Goal: Task Accomplishment & Management: Manage account settings

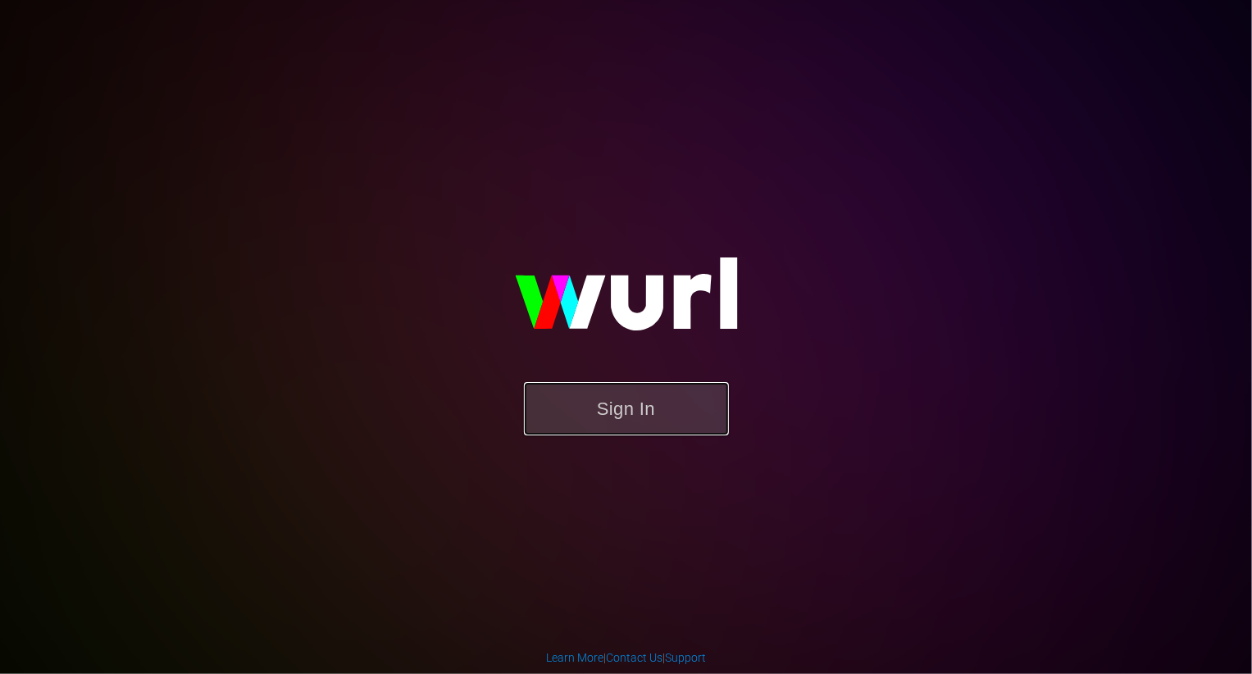
click at [639, 412] on button "Sign In" at bounding box center [626, 408] width 205 height 53
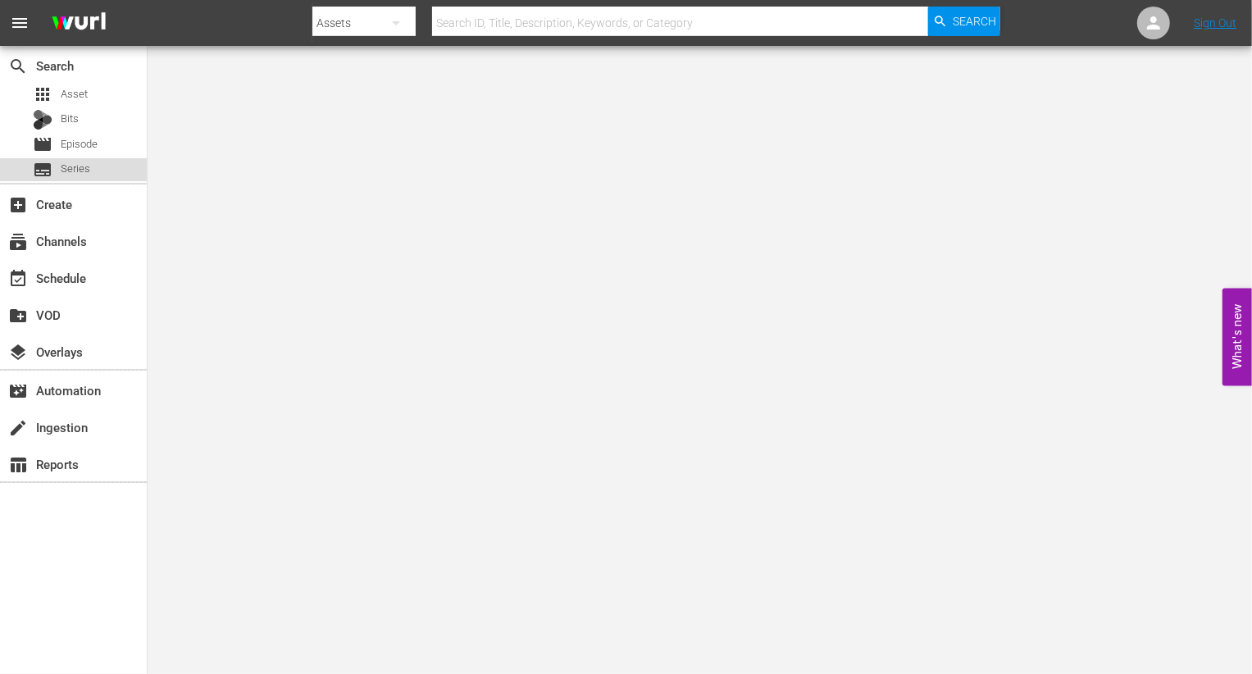
click at [93, 172] on div "subtitles Series" at bounding box center [73, 169] width 147 height 23
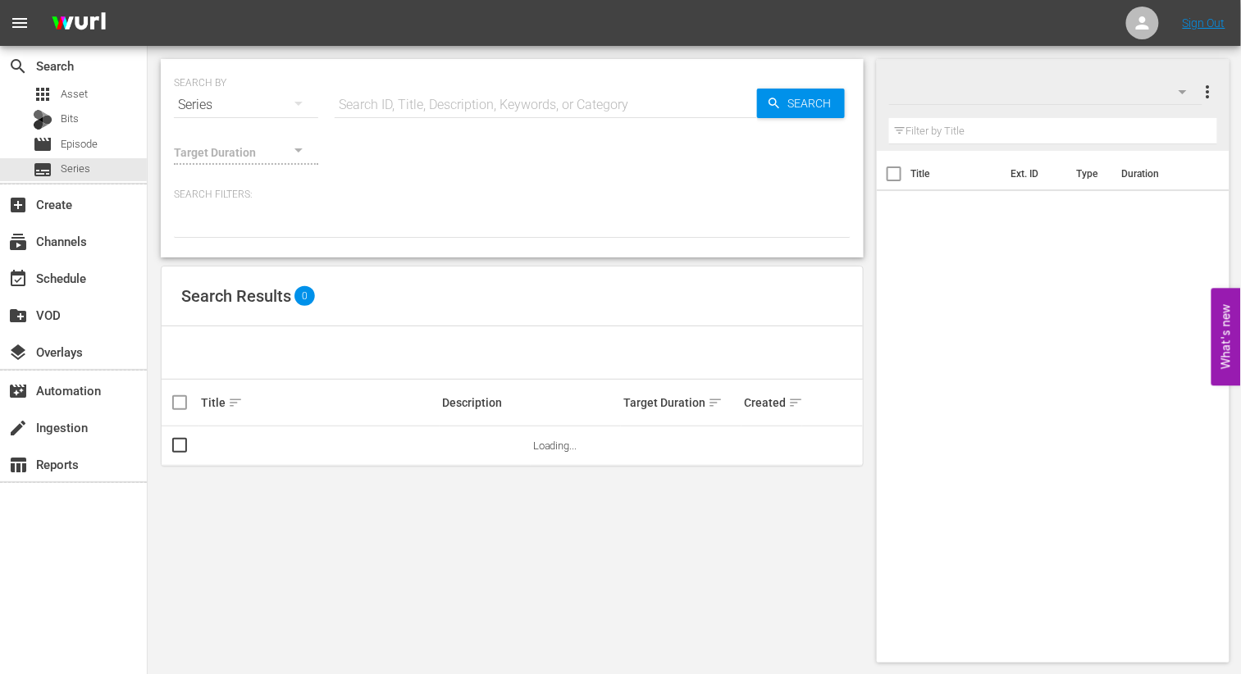
click at [203, 102] on div "Series" at bounding box center [246, 105] width 144 height 46
click at [408, 184] on div "Channels Series Episodes Bits Assets" at bounding box center [620, 337] width 1241 height 674
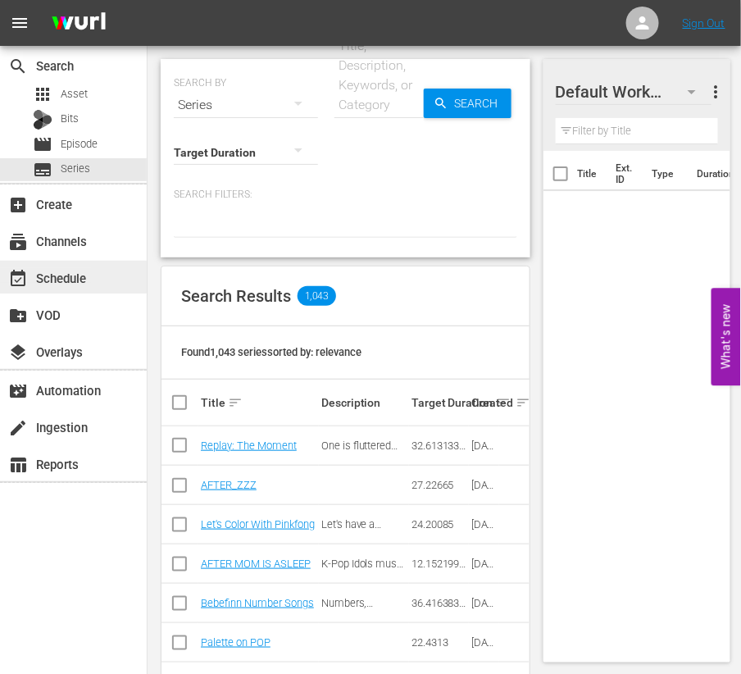
click at [67, 267] on div "event_available Schedule" at bounding box center [73, 277] width 147 height 33
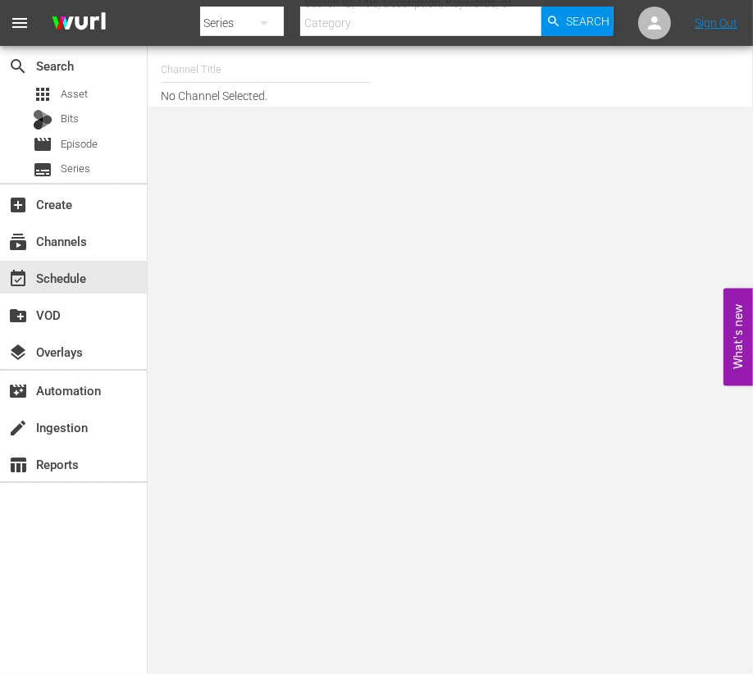
click at [289, 84] on input "text" at bounding box center [266, 69] width 210 height 39
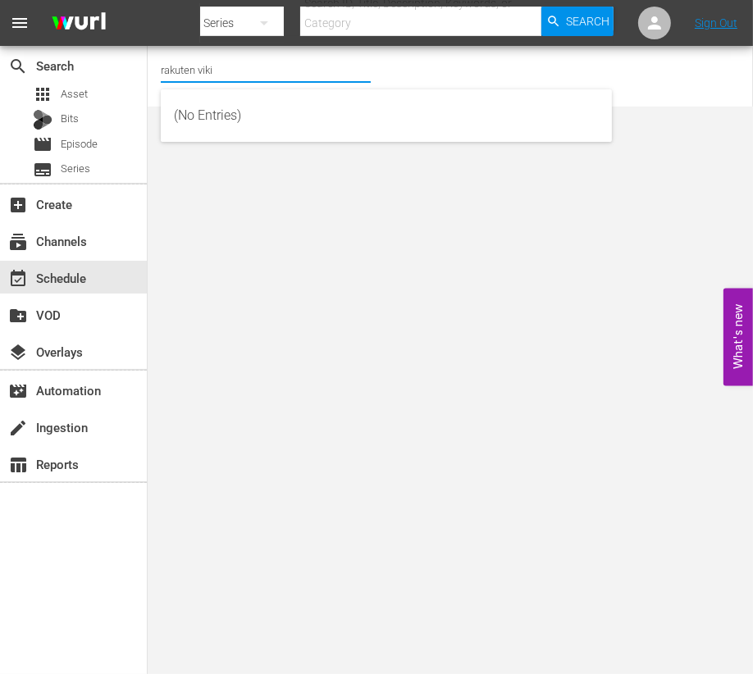
click at [222, 53] on input "rakuten viki" at bounding box center [266, 69] width 210 height 39
click at [336, 70] on input "rakuten viki" at bounding box center [266, 69] width 210 height 39
click at [358, 71] on input "rakuten viki" at bounding box center [266, 69] width 210 height 39
click at [401, 71] on div "Channel Title rakuten viki No Channel Selected." at bounding box center [319, 76] width 316 height 52
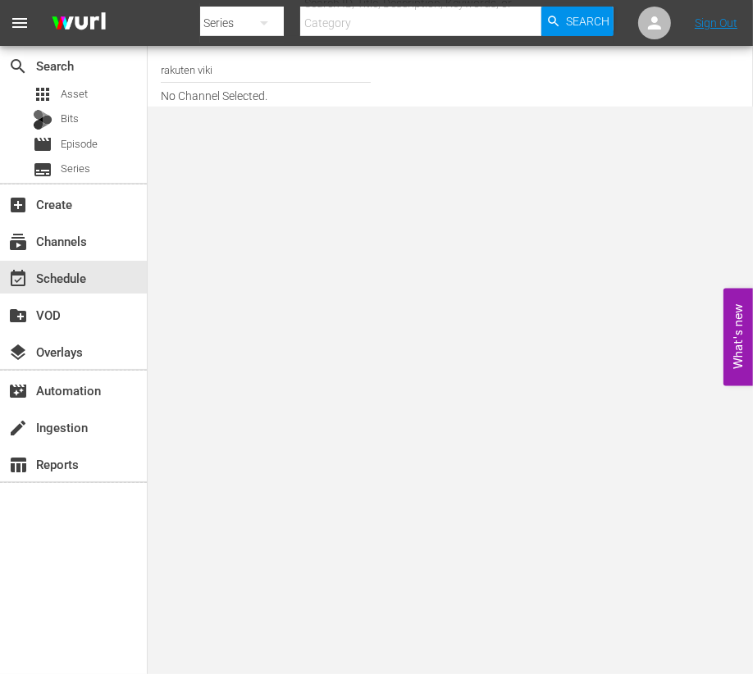
click at [357, 71] on input "rakuten viki" at bounding box center [266, 69] width 210 height 39
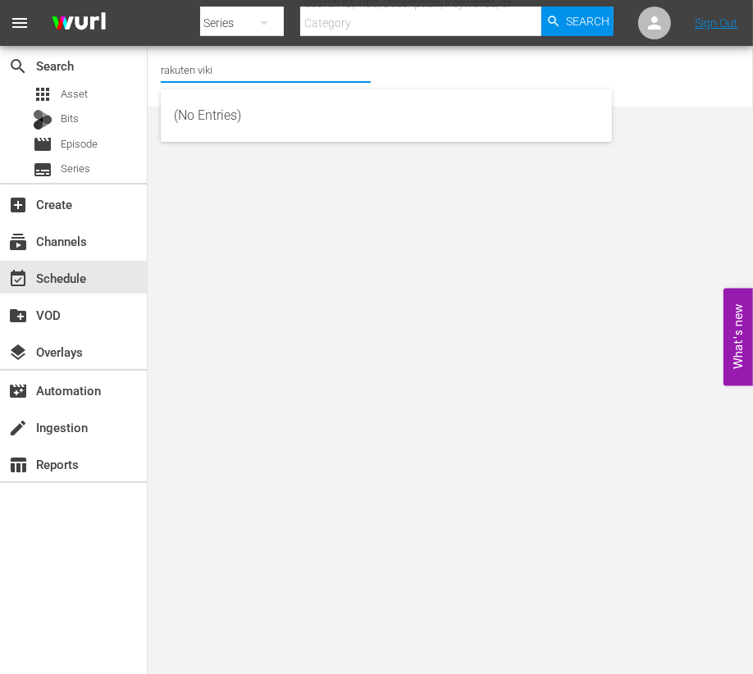
click at [339, 77] on input "rakuten viki" at bounding box center [266, 69] width 210 height 39
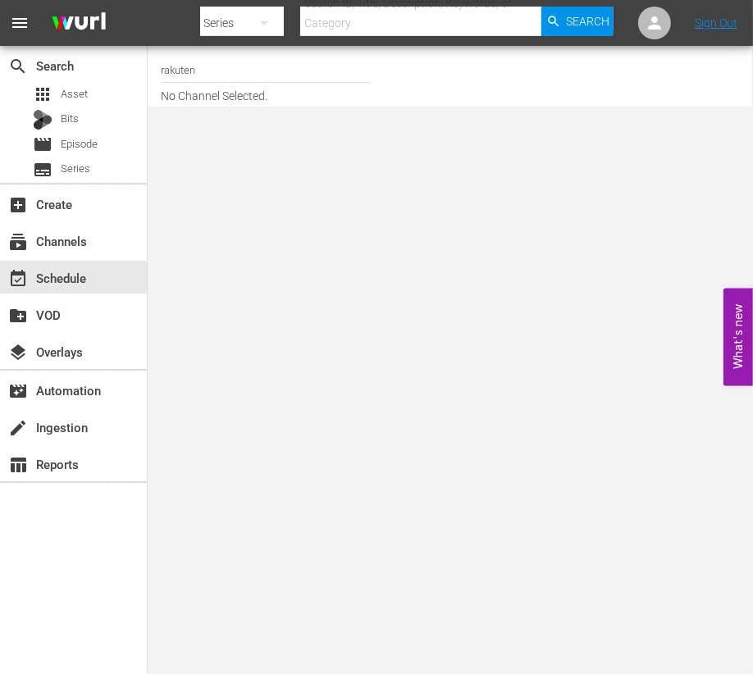
click at [430, 73] on div "Channel Title rakuten No Channel Selected." at bounding box center [319, 76] width 316 height 52
click at [352, 69] on input "rakuten" at bounding box center [266, 69] width 210 height 39
click at [385, 64] on div "Channel Title rakuten No Channel Selected." at bounding box center [319, 76] width 316 height 52
click at [339, 61] on input "rakuten" at bounding box center [266, 69] width 210 height 39
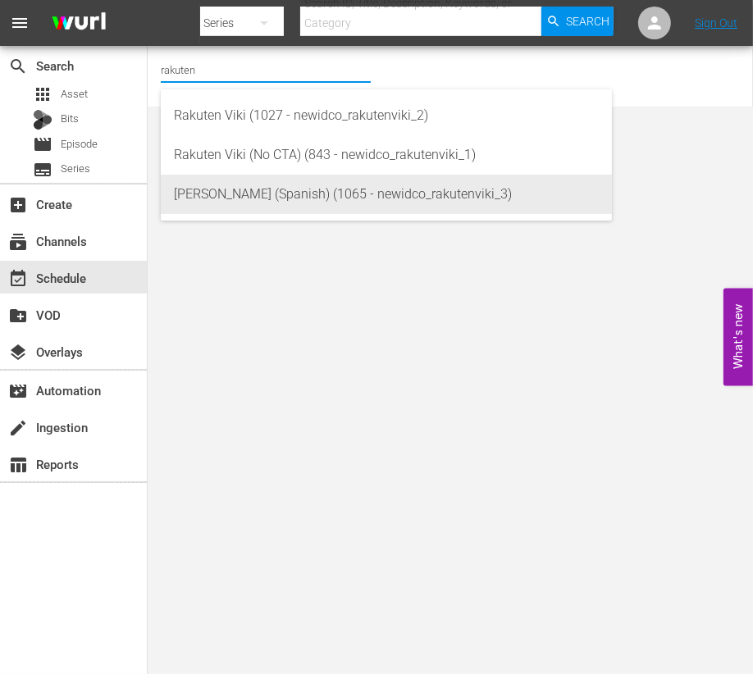
click at [348, 189] on div "Rakuten Viki (Spanish) (1065 - newidco_rakutenviki_3)" at bounding box center [386, 194] width 425 height 39
type input "Rakuten Viki (Spanish) (1065 - newidco_rakutenviki_3)"
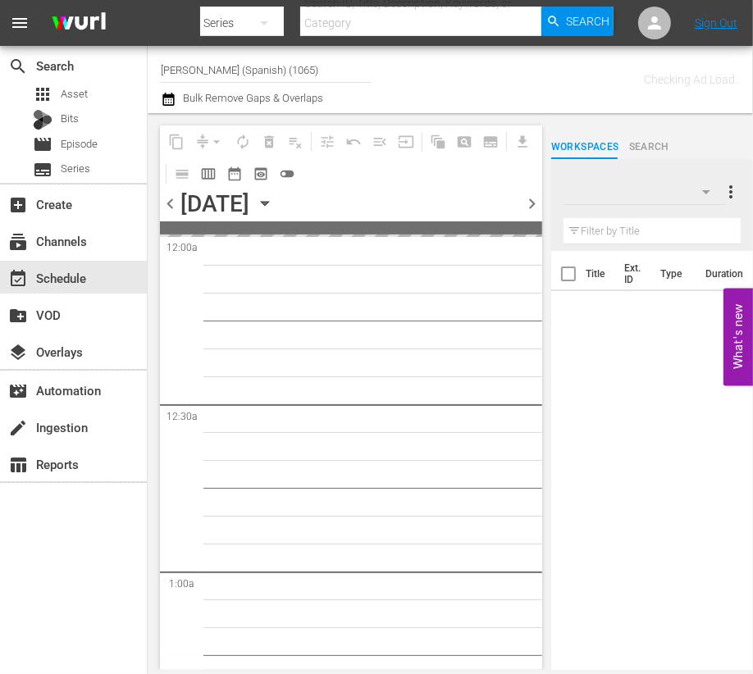
click at [525, 213] on div "chevron_left Saturday, September 20th September 20th chevron_right" at bounding box center [351, 205] width 382 height 32
click at [526, 212] on span "chevron_right" at bounding box center [531, 204] width 20 height 20
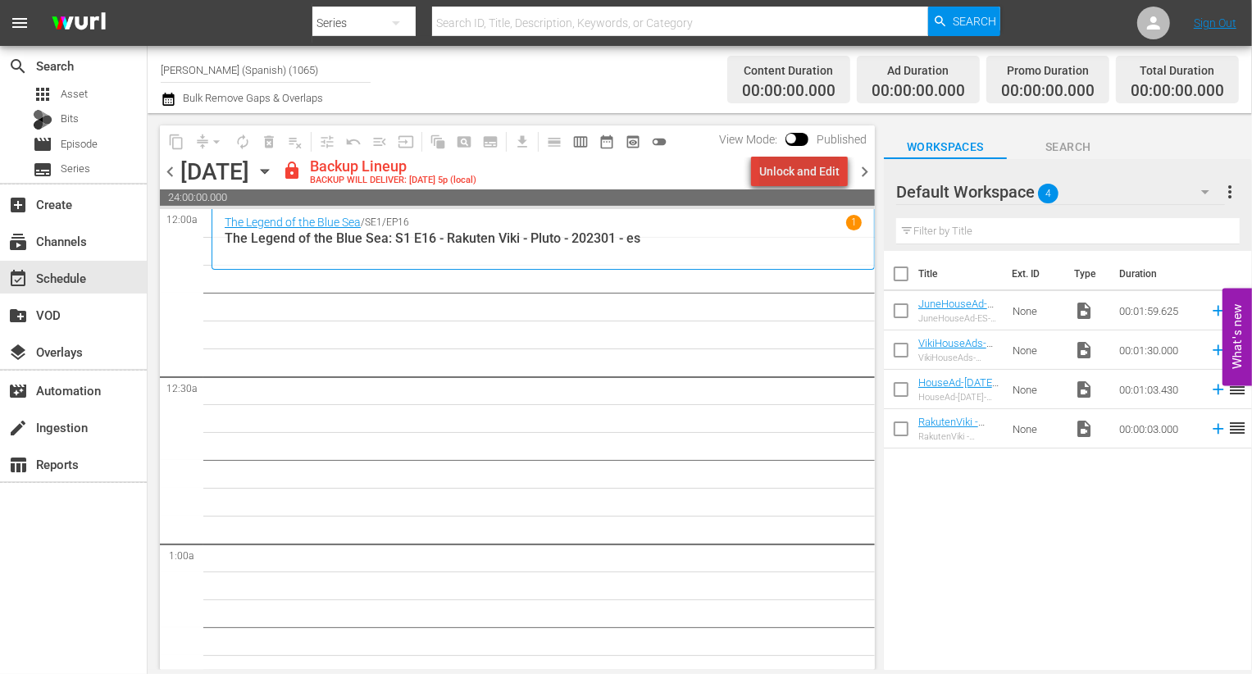
click at [832, 162] on div "Unlock and Edit" at bounding box center [799, 172] width 80 height 30
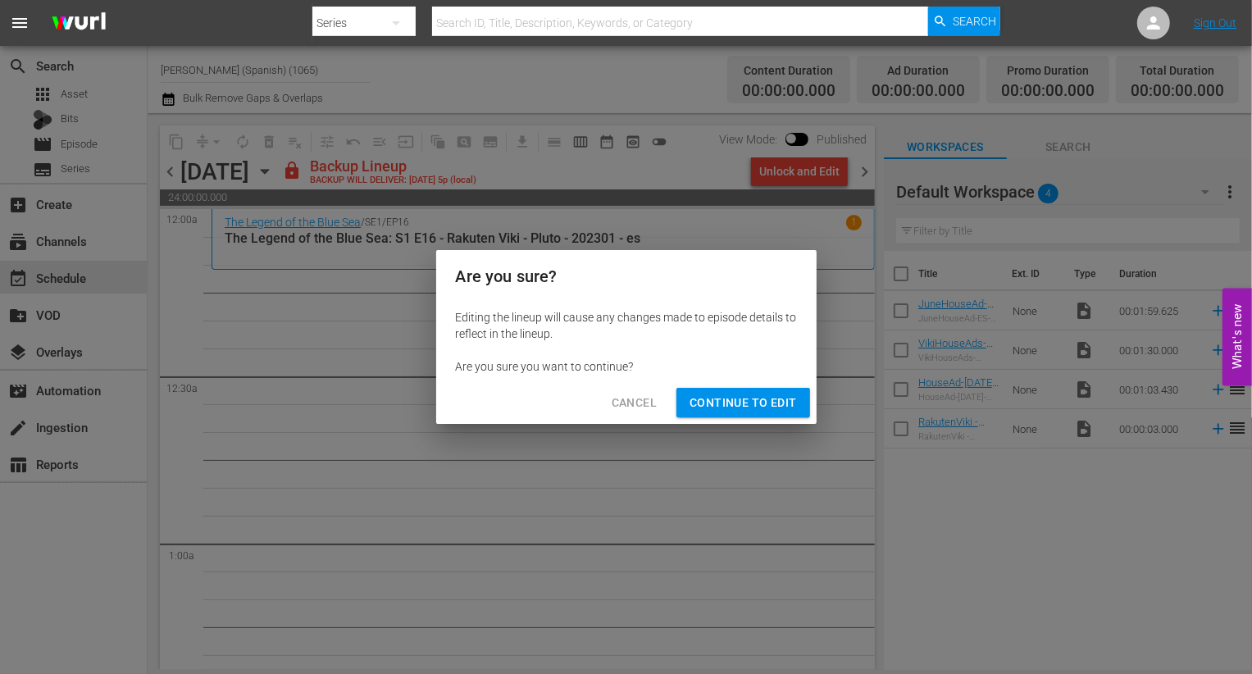
click at [752, 385] on div "Cancel Continue to Edit" at bounding box center [626, 402] width 380 height 43
click at [752, 394] on span "Continue to Edit" at bounding box center [743, 403] width 107 height 20
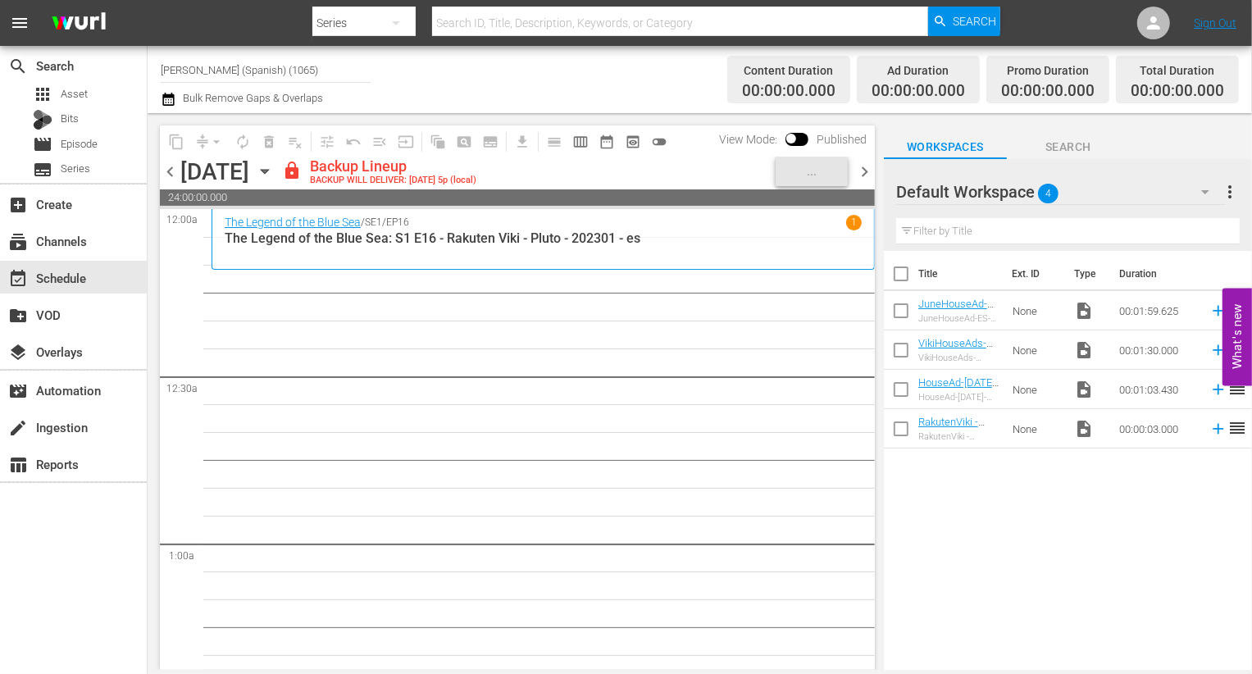
click at [1166, 176] on div "Default Workspace 4" at bounding box center [1060, 192] width 329 height 46
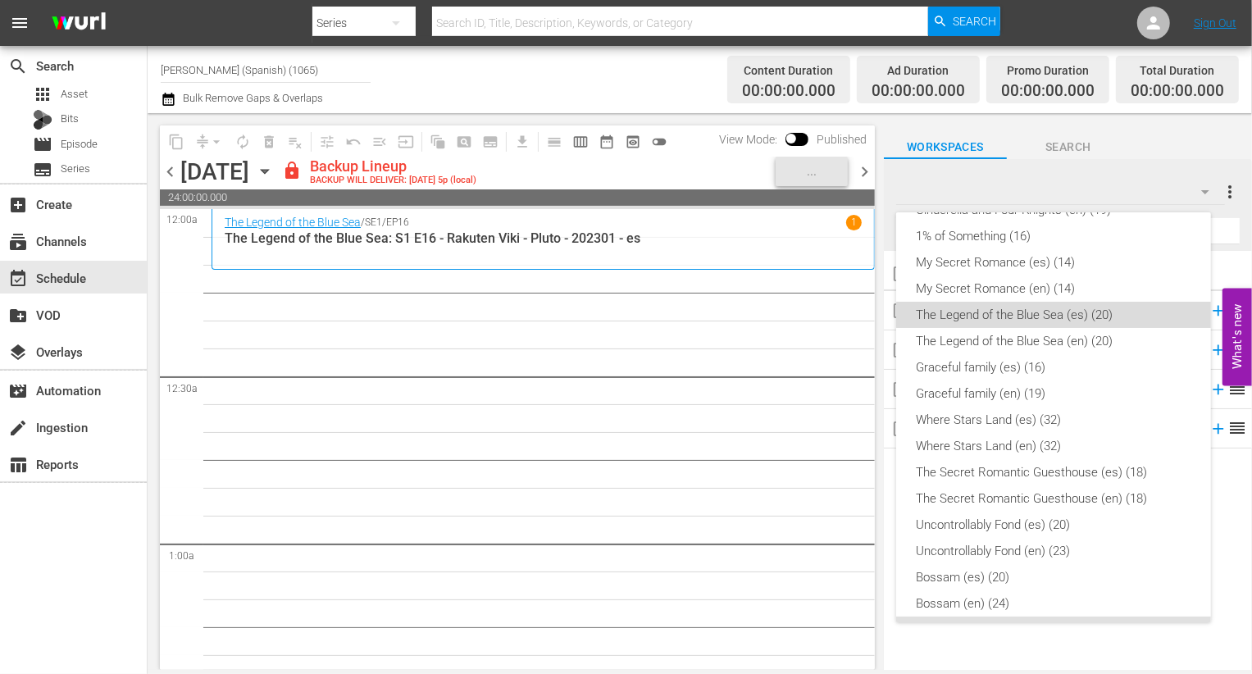
click at [1127, 316] on div "The Legend of the Blue Sea (es) (20)" at bounding box center [1053, 315] width 275 height 26
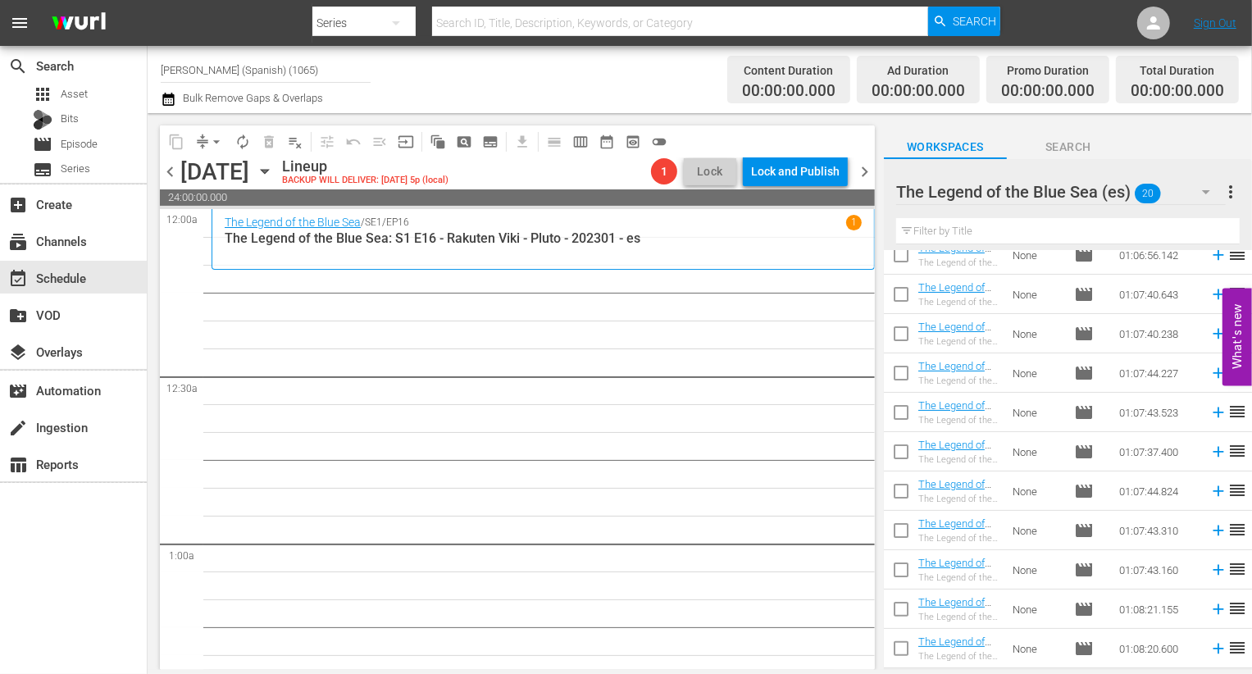
scroll to position [406, 0]
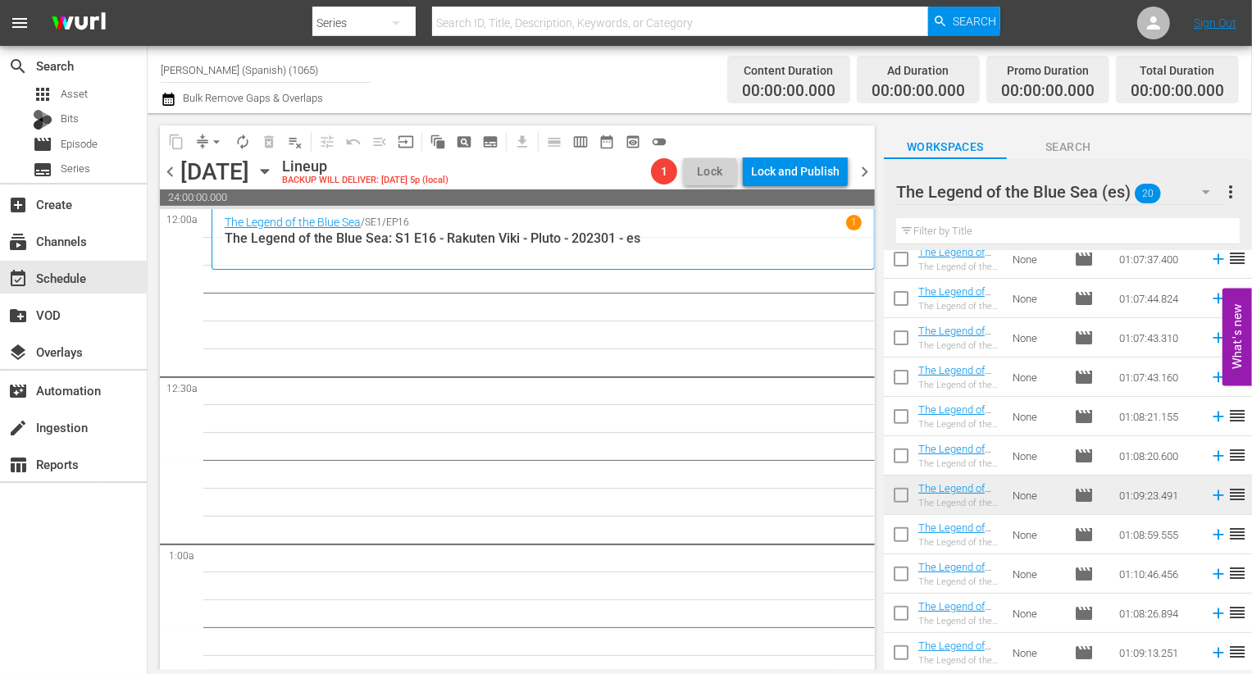
click at [898, 541] on input "checkbox" at bounding box center [901, 538] width 34 height 34
checkbox input "true"
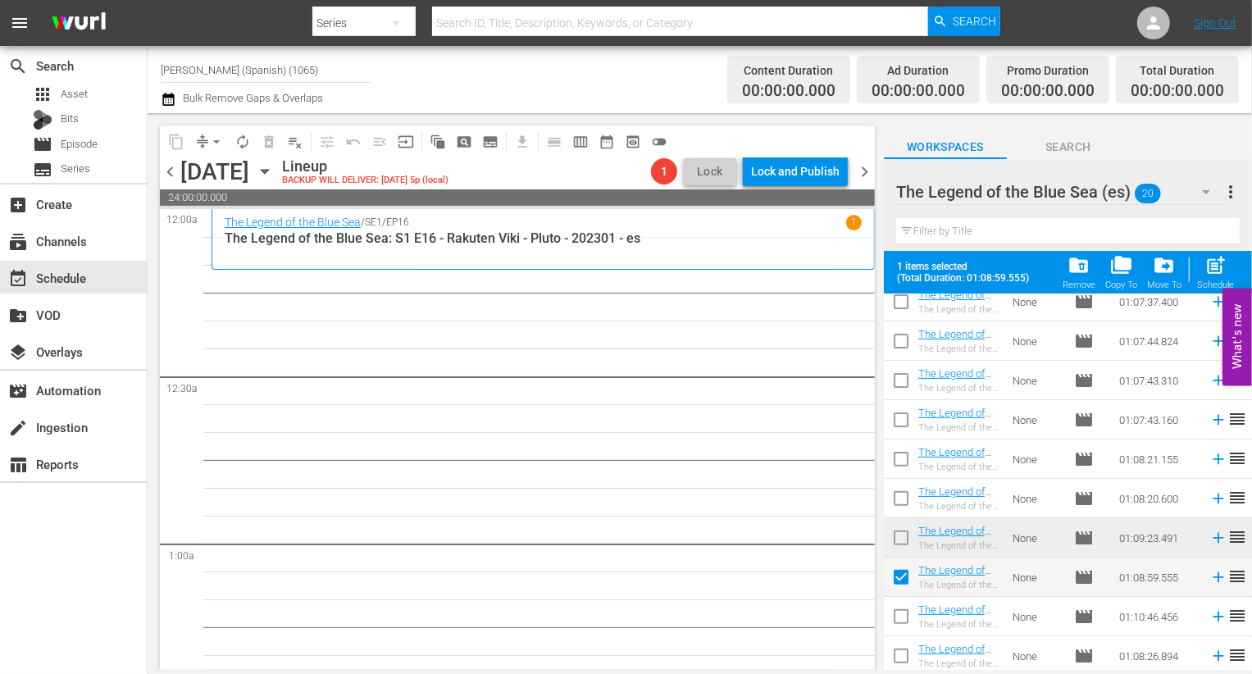
scroll to position [448, 0]
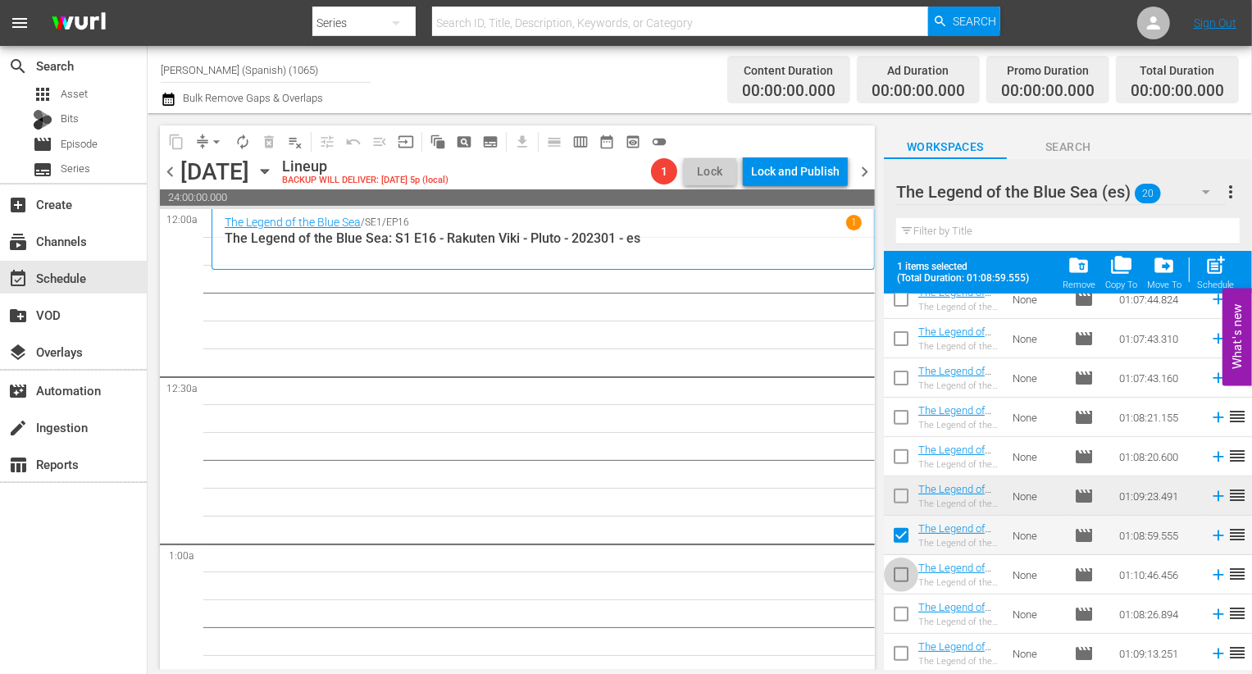
click at [903, 570] on input "checkbox" at bounding box center [901, 578] width 34 height 34
checkbox input "true"
click at [904, 625] on input "checkbox" at bounding box center [901, 617] width 34 height 34
checkbox input "true"
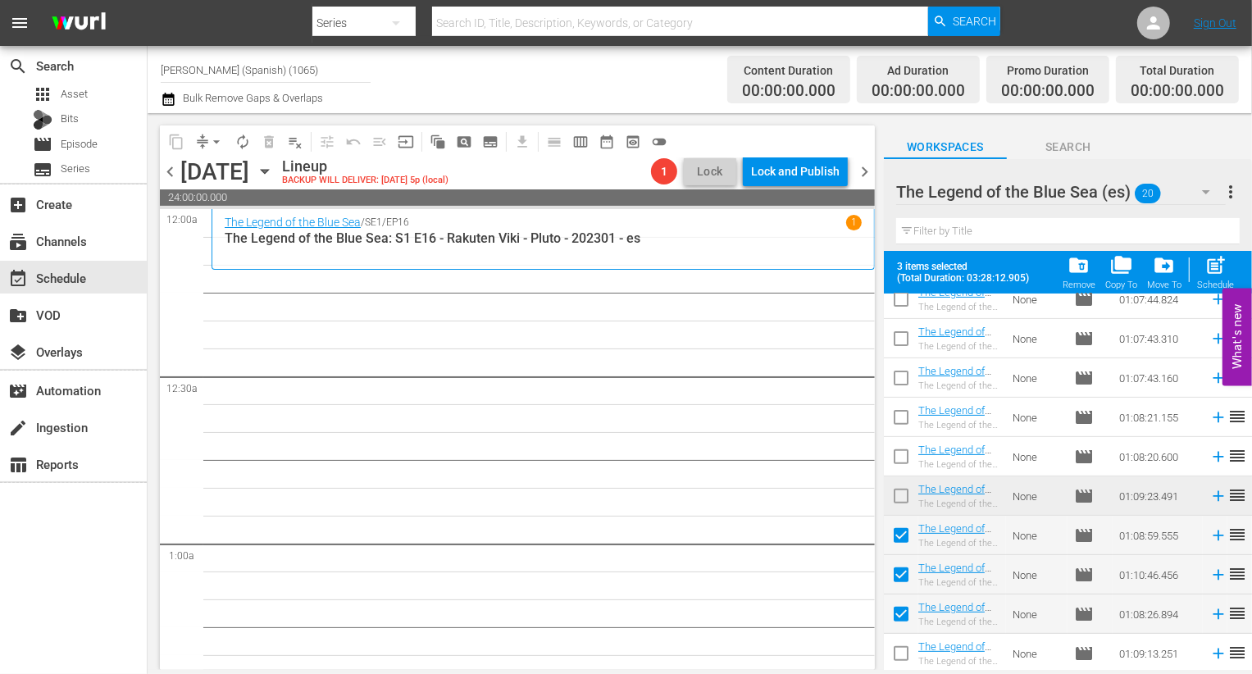
click at [904, 647] on input "checkbox" at bounding box center [901, 657] width 34 height 34
checkbox input "true"
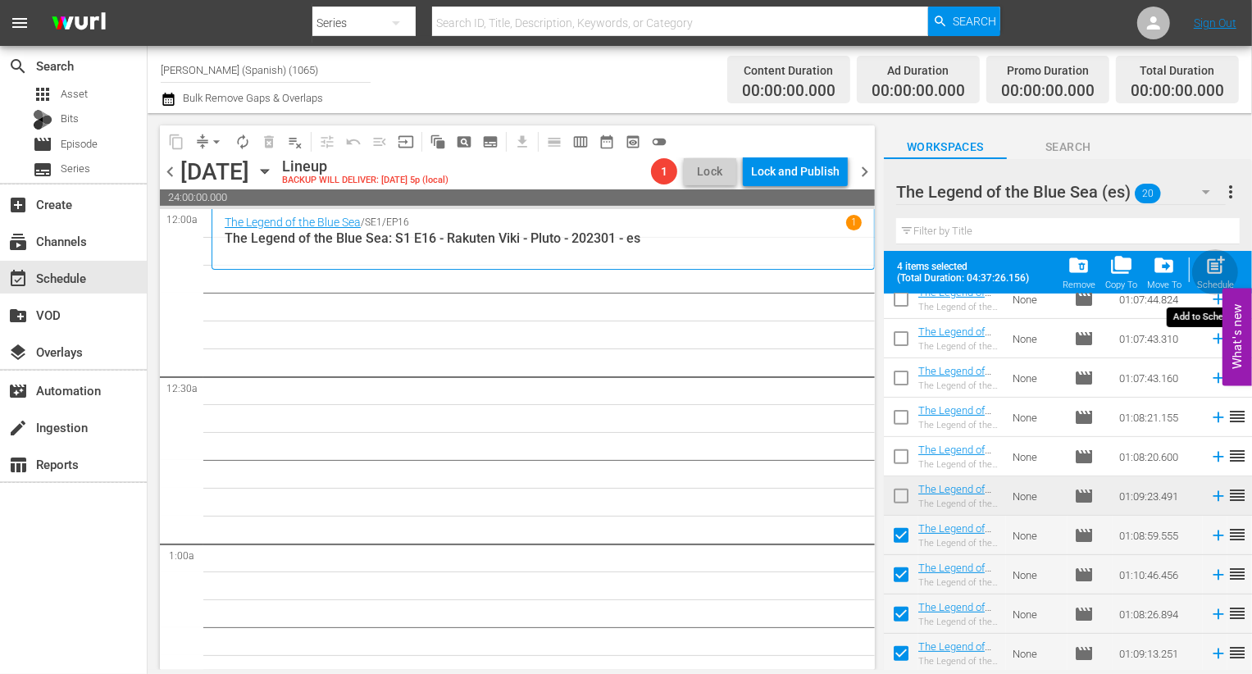
click at [1218, 285] on div "Schedule" at bounding box center [1215, 285] width 37 height 11
checkbox input "false"
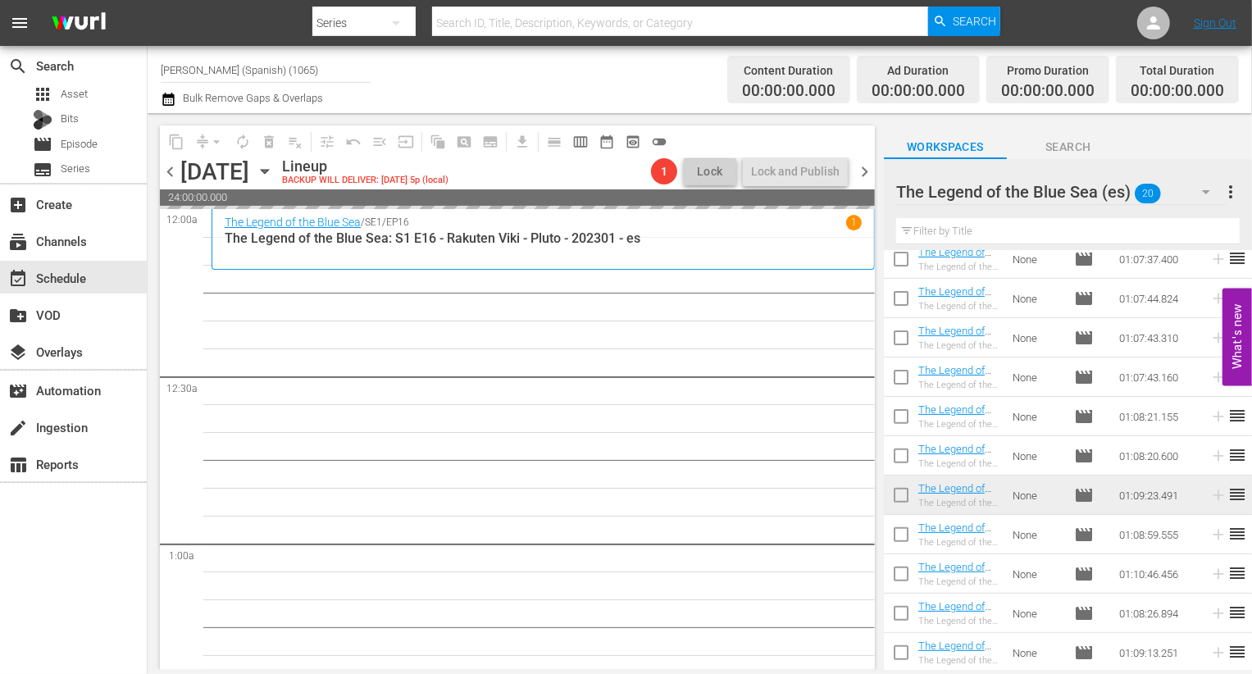
scroll to position [406, 0]
click at [1165, 329] on td "01:07:43.310" at bounding box center [1158, 337] width 90 height 39
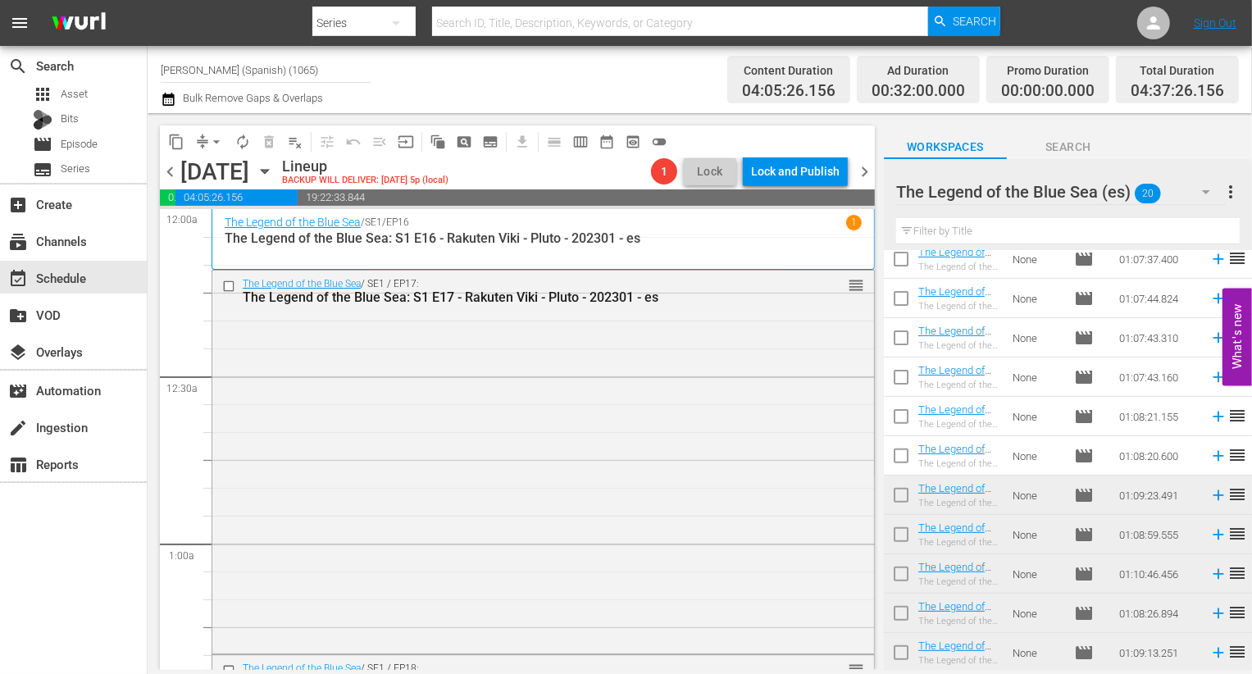
click at [1177, 192] on div "The Legend of the Blue Sea (es) 20" at bounding box center [1061, 192] width 330 height 46
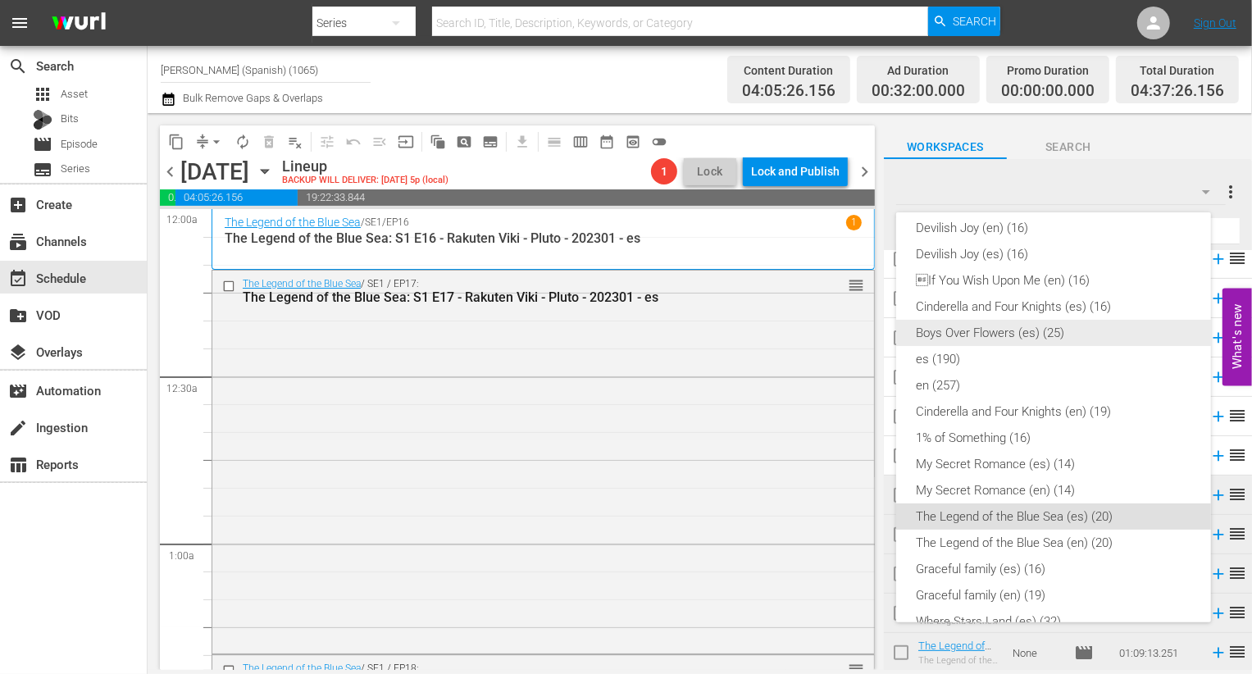
scroll to position [0, 0]
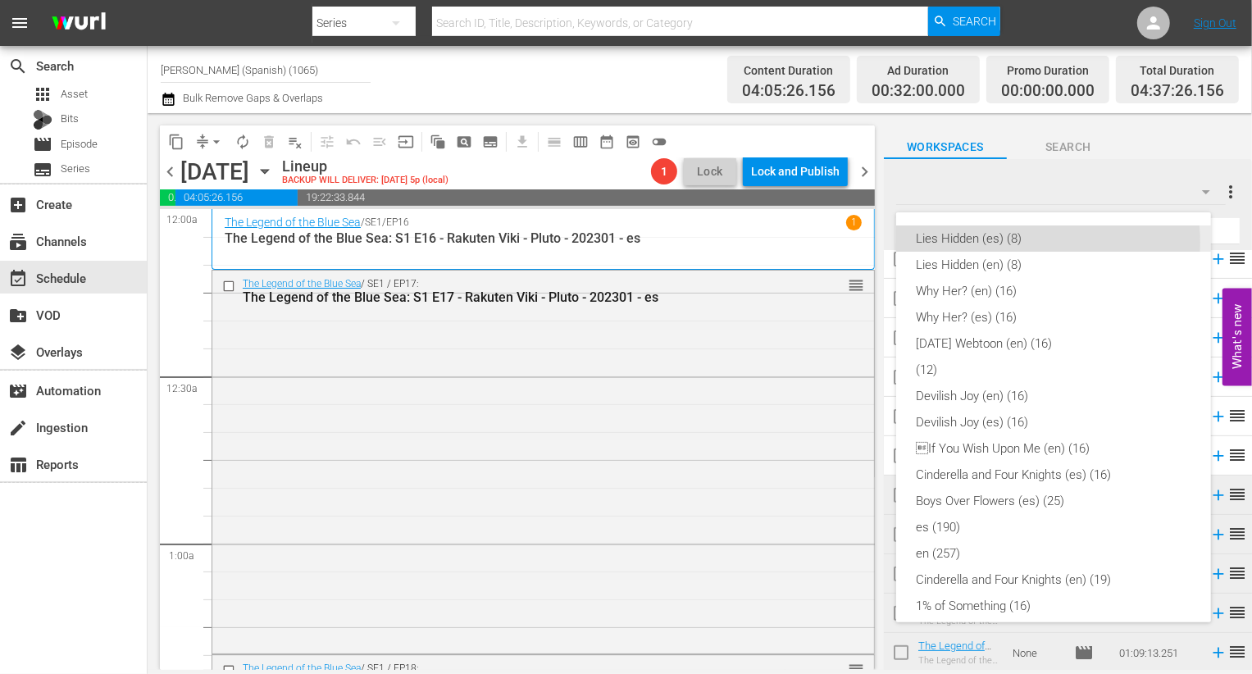
click at [1039, 242] on div "Lies Hidden (es) (8)" at bounding box center [1053, 238] width 275 height 26
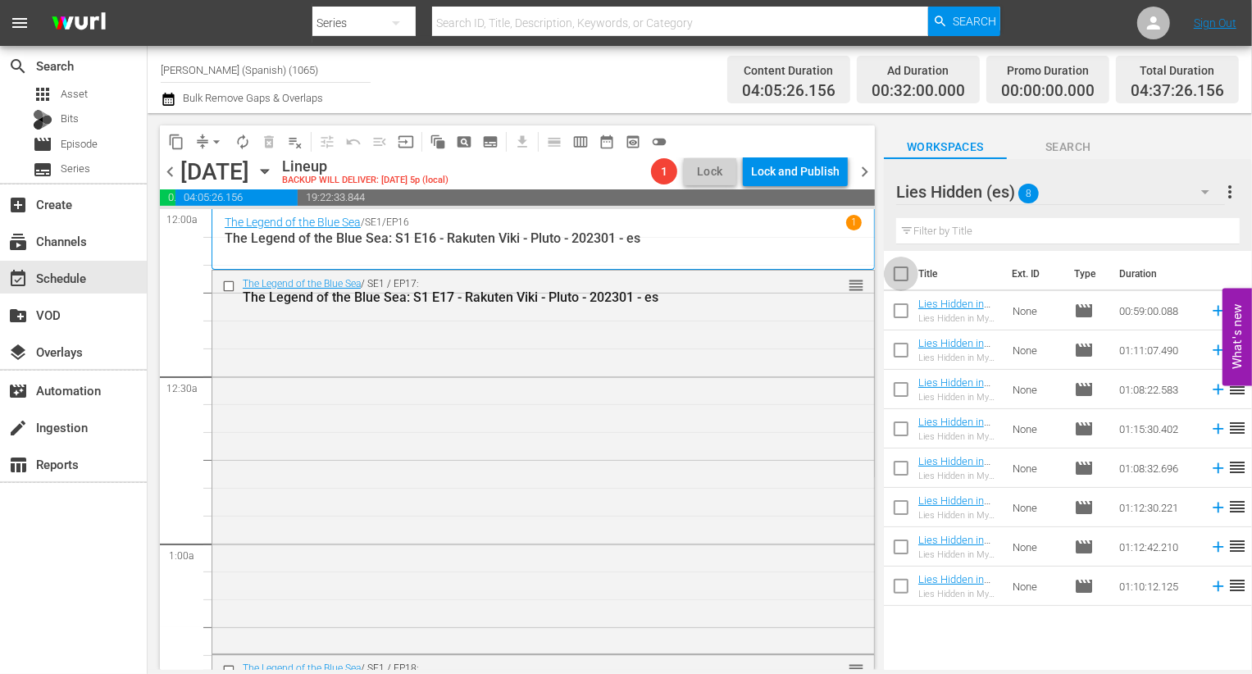
click at [904, 278] on input "checkbox" at bounding box center [901, 277] width 34 height 34
checkbox input "true"
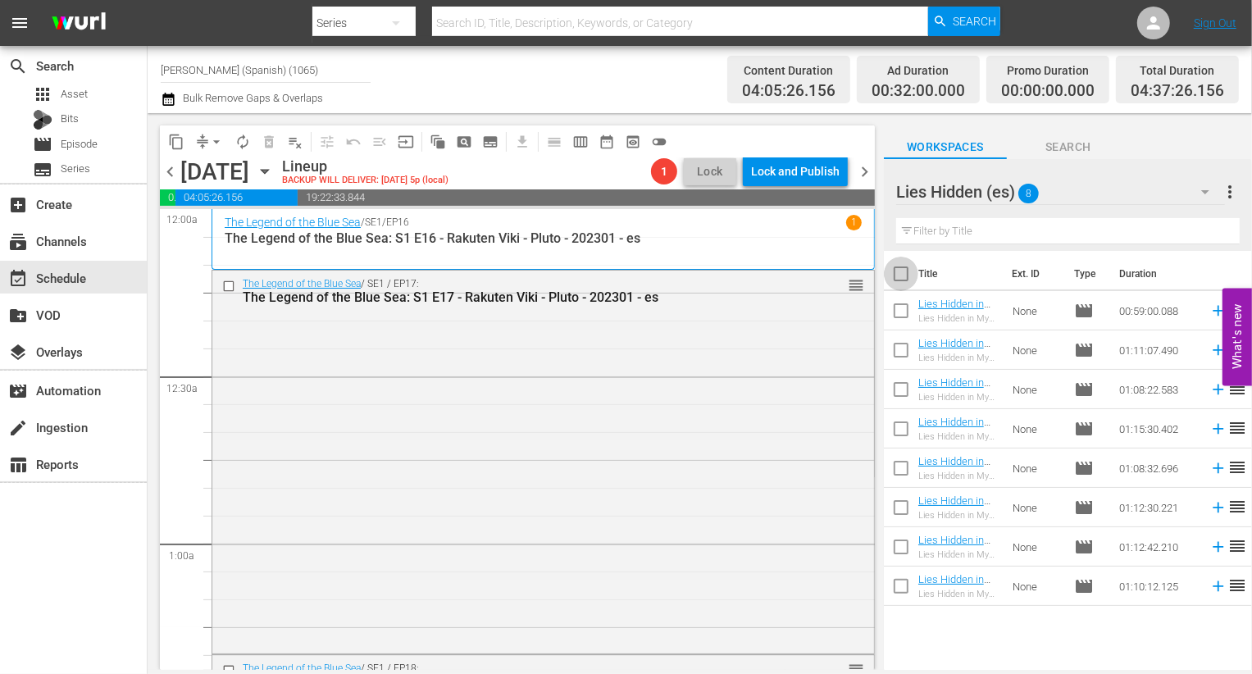
checkbox input "true"
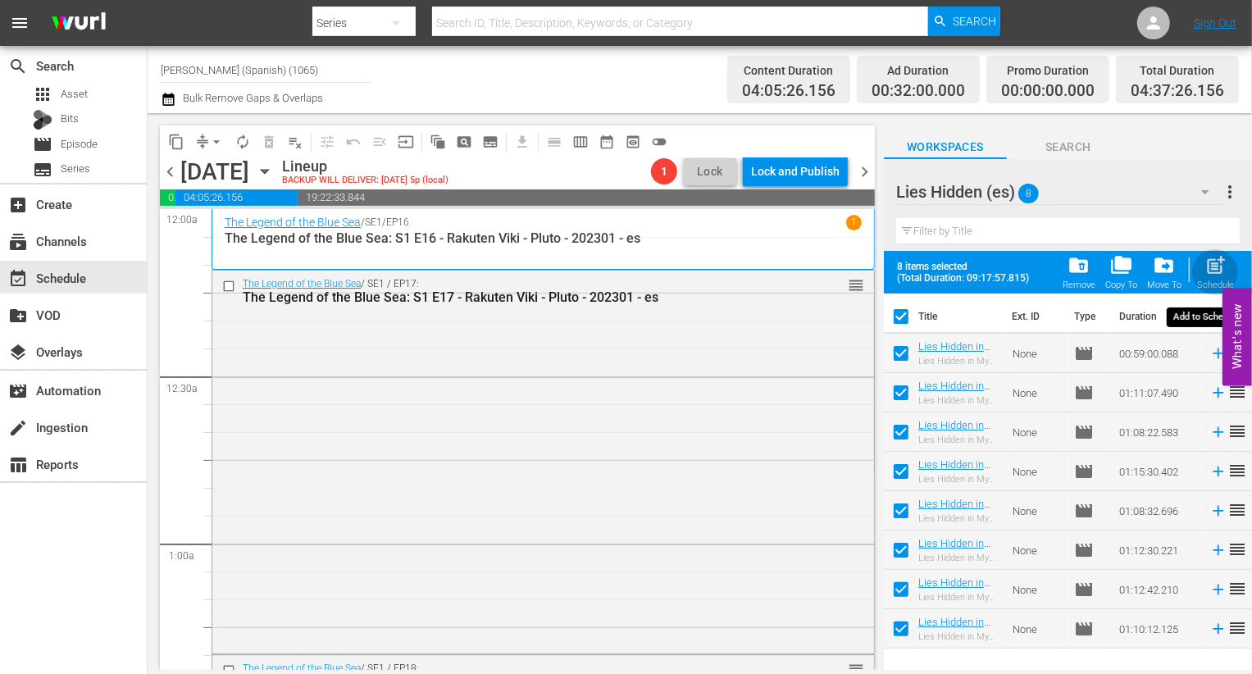
click at [1218, 257] on span "post_add" at bounding box center [1215, 265] width 22 height 22
checkbox input "false"
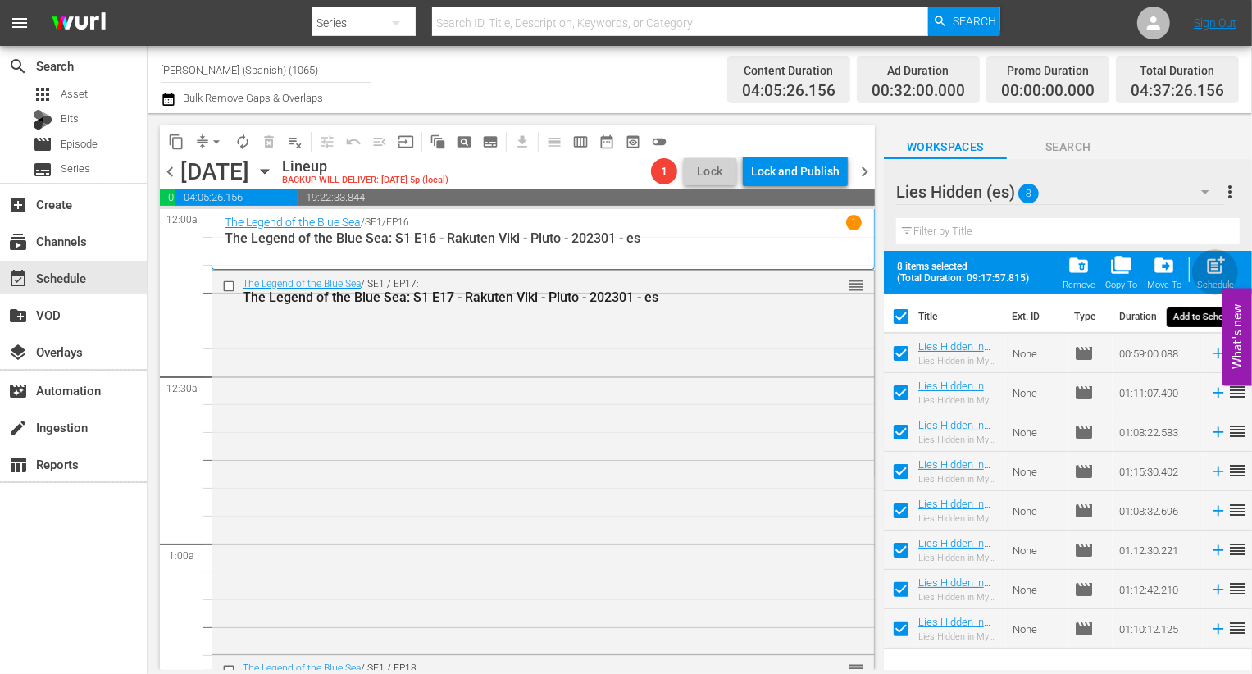
checkbox input "false"
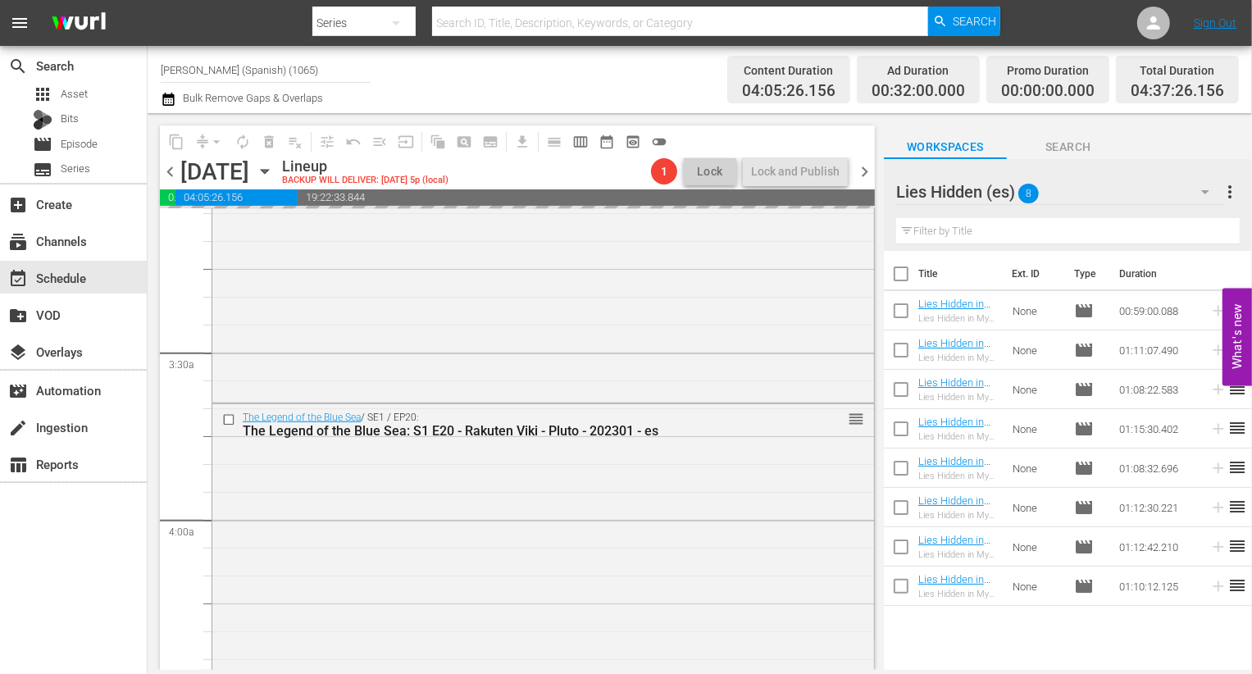
scroll to position [1057, 0]
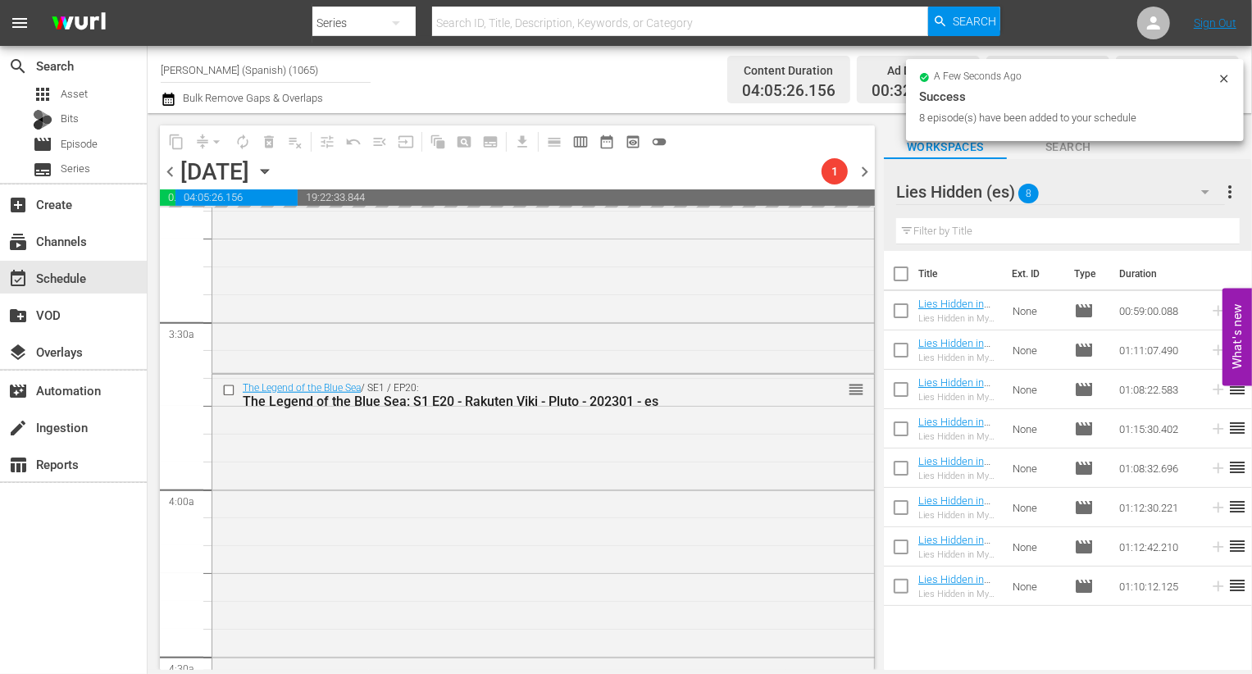
click at [1080, 194] on div "Lies Hidden (es) 8" at bounding box center [1060, 192] width 329 height 46
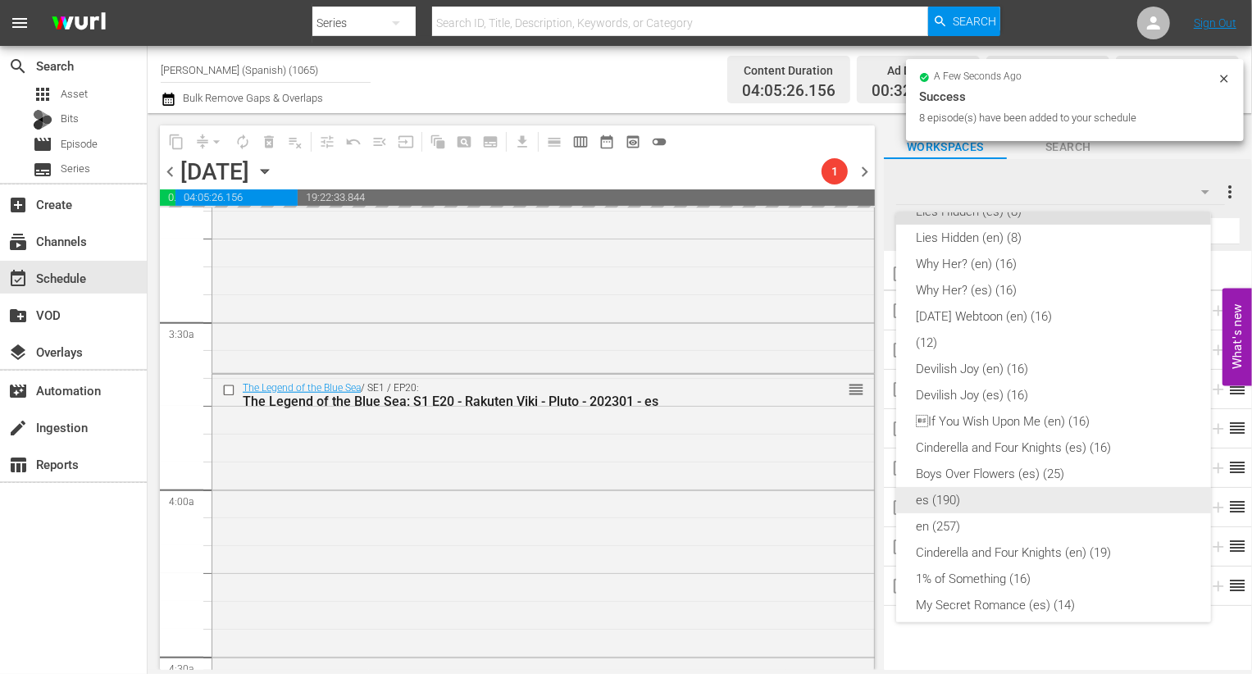
click at [994, 499] on div "es (190)" at bounding box center [1053, 500] width 275 height 26
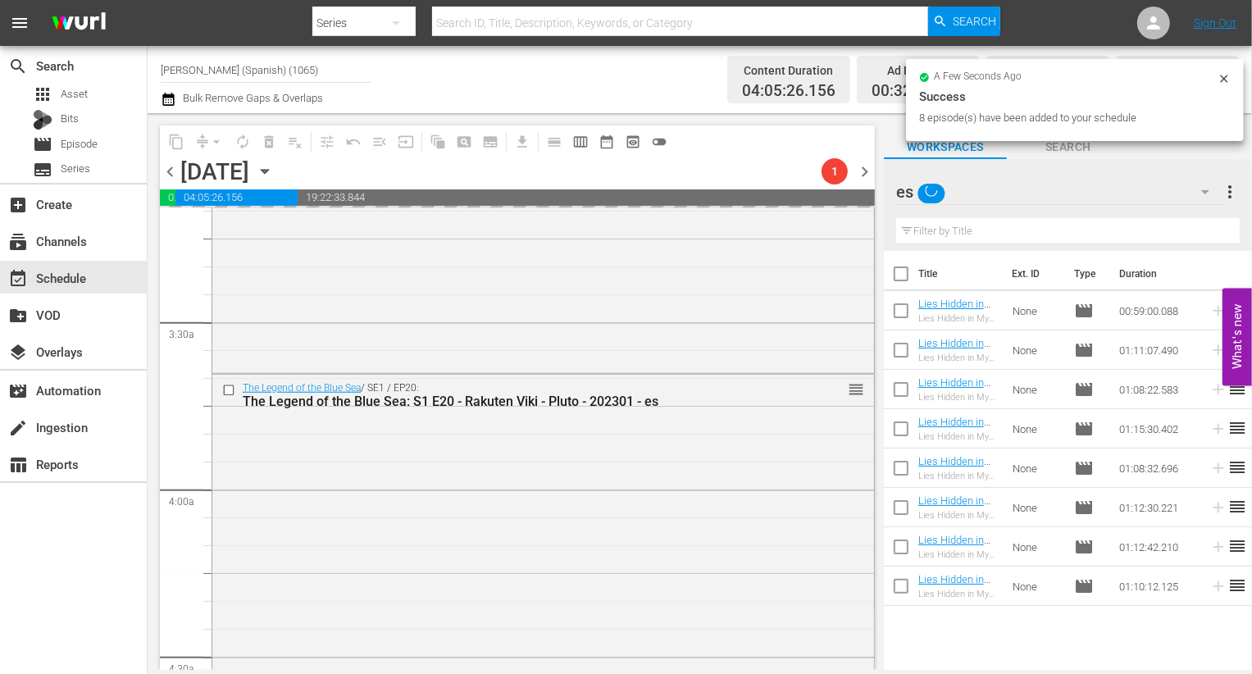
scroll to position [12, 0]
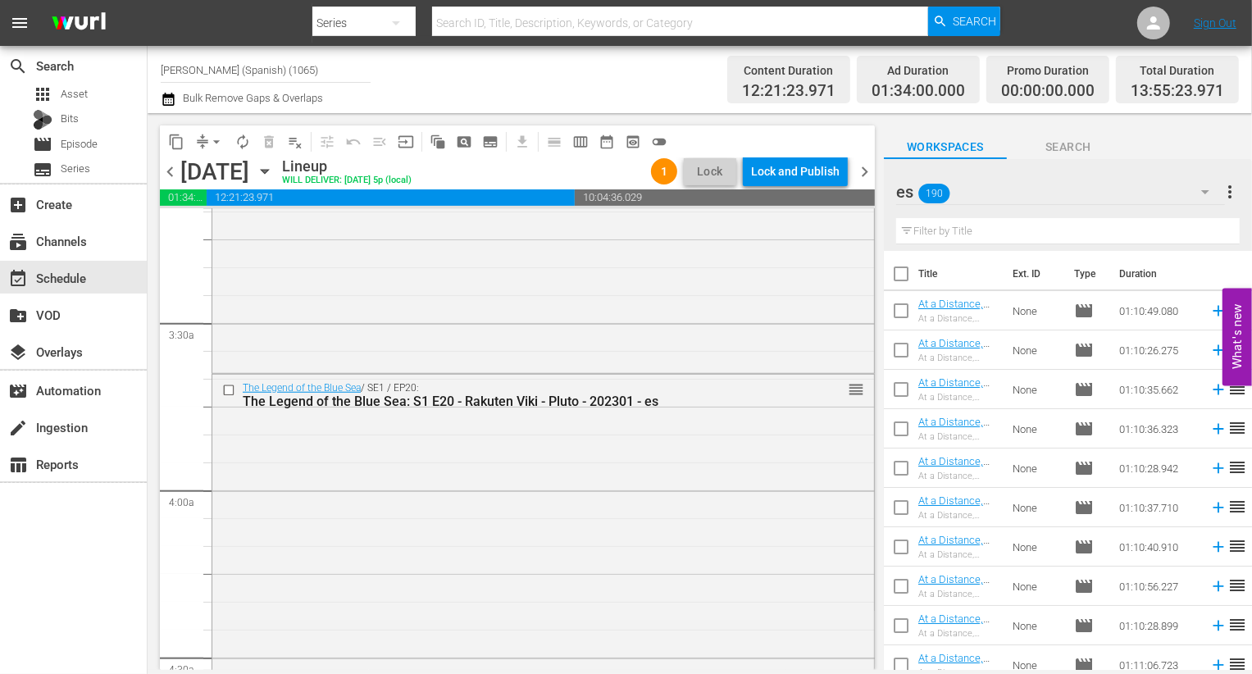
click at [981, 216] on div "Filter by Title" at bounding box center [1068, 231] width 344 height 39
click at [978, 224] on input "text" at bounding box center [1068, 231] width 344 height 26
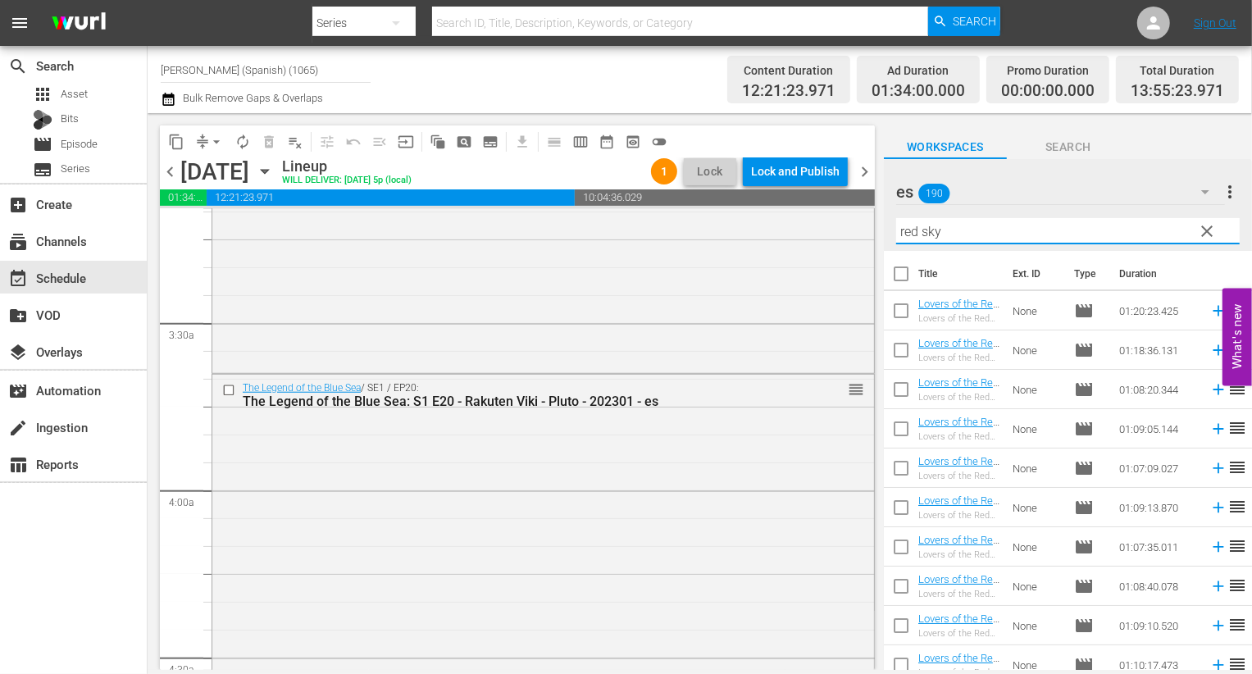
type input "red sky"
click at [889, 266] on input "checkbox" at bounding box center [901, 277] width 34 height 34
checkbox input "true"
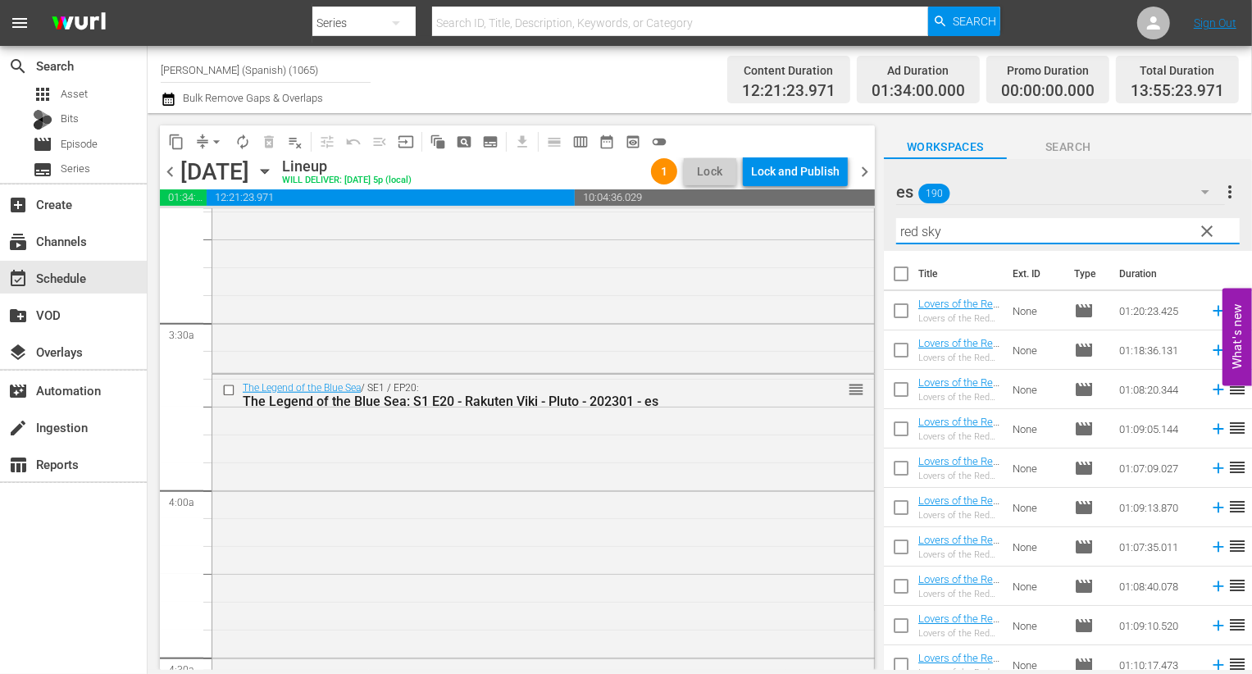
checkbox input "true"
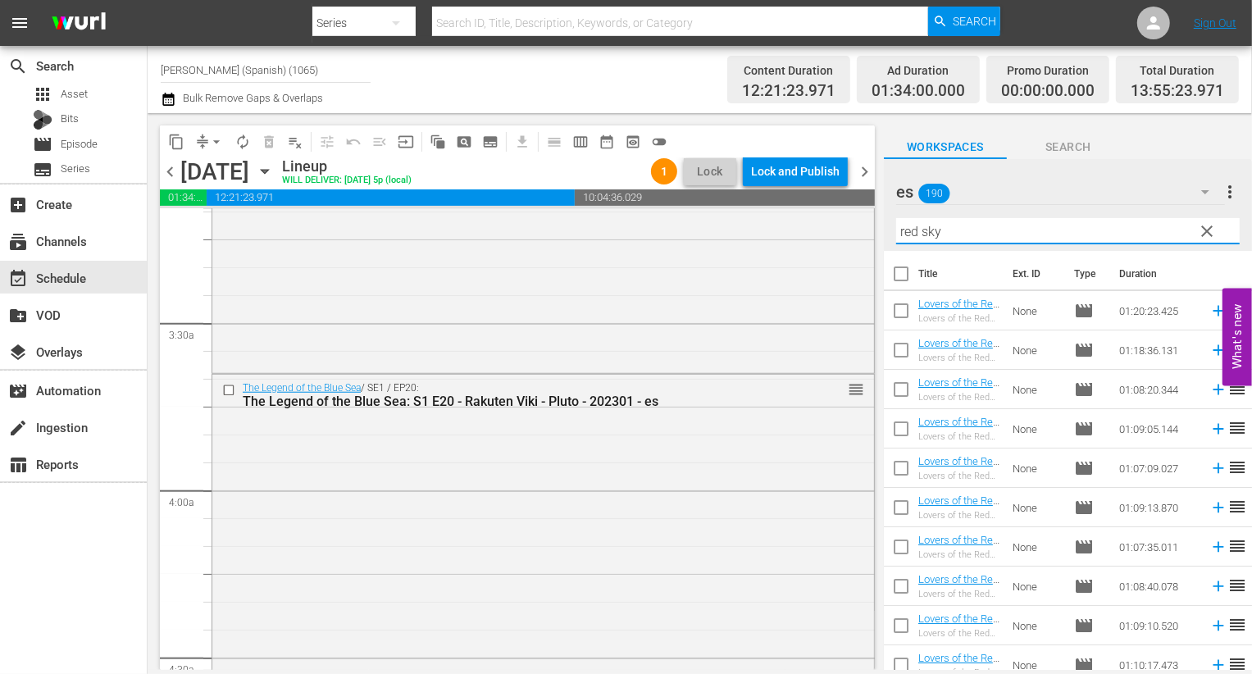
checkbox input "true"
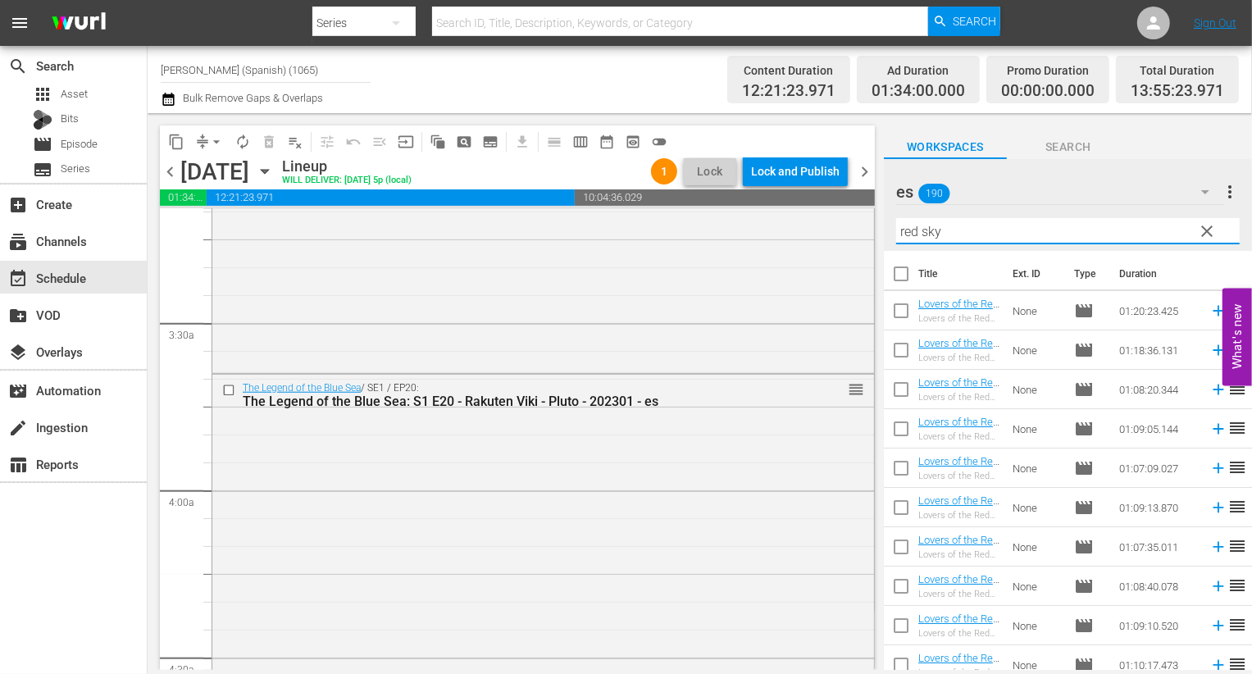
checkbox input "true"
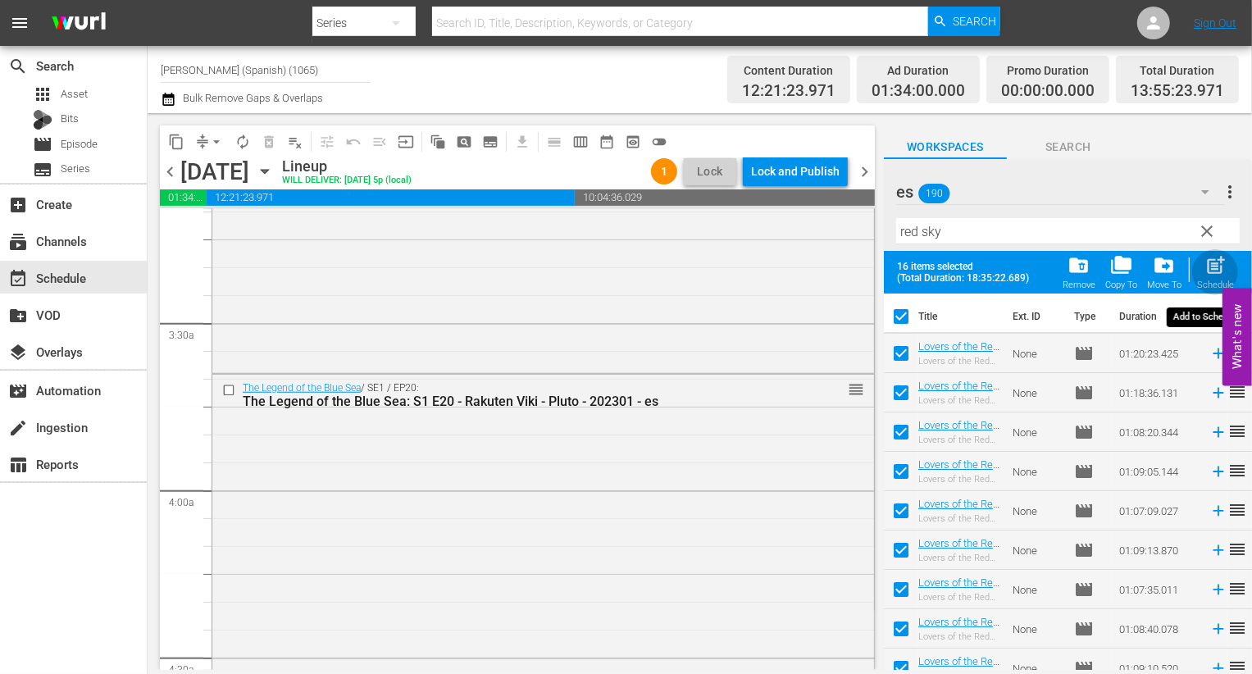
click at [1205, 262] on span "post_add" at bounding box center [1215, 265] width 22 height 22
checkbox input "false"
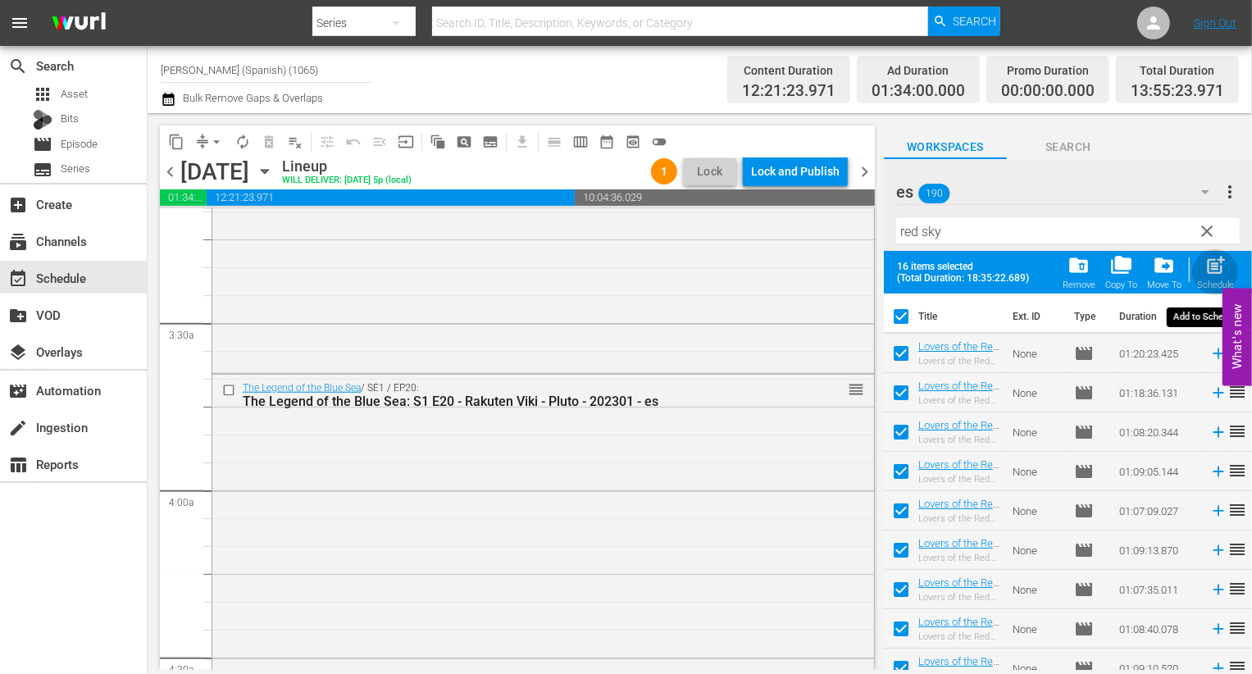
checkbox input "false"
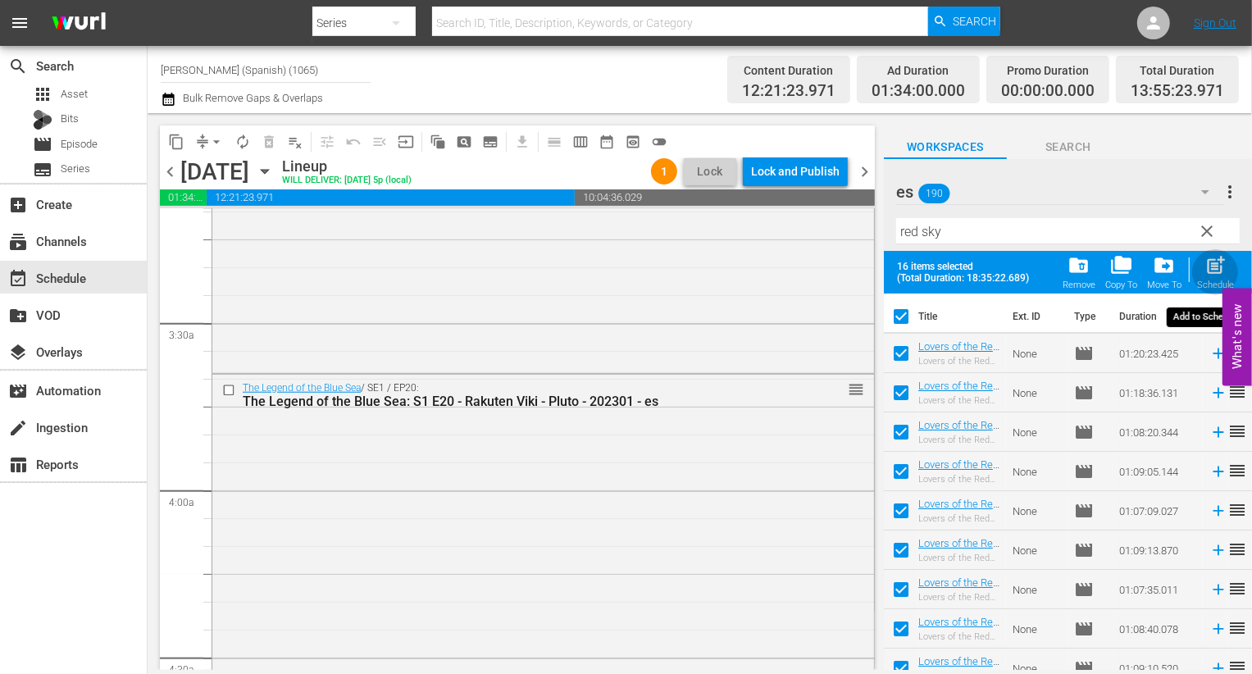
checkbox input "false"
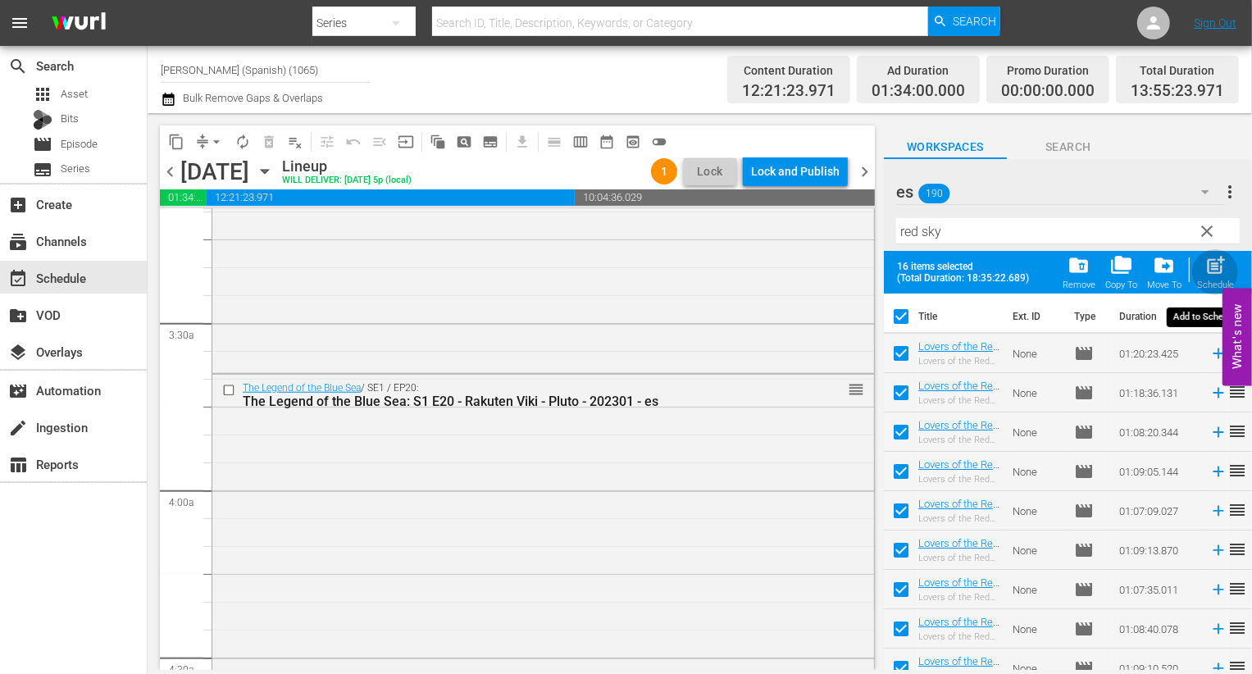
checkbox input "false"
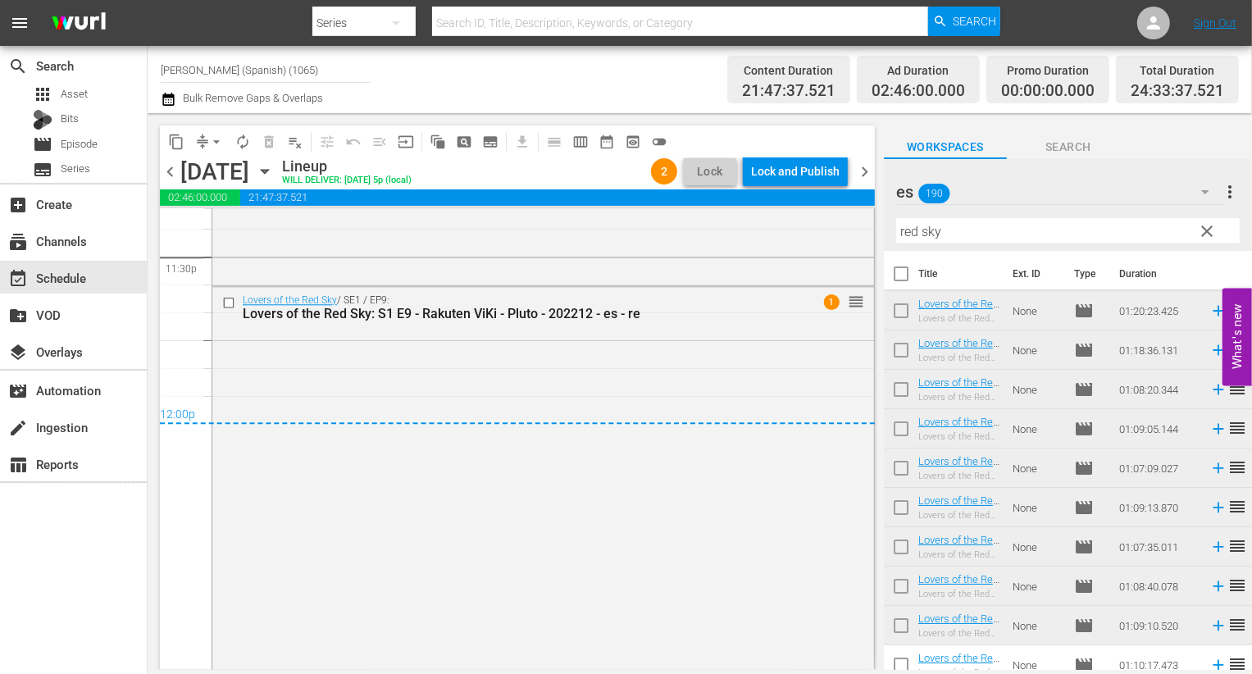
scroll to position [7816, 0]
click at [802, 162] on div "Lock and Publish" at bounding box center [795, 172] width 89 height 30
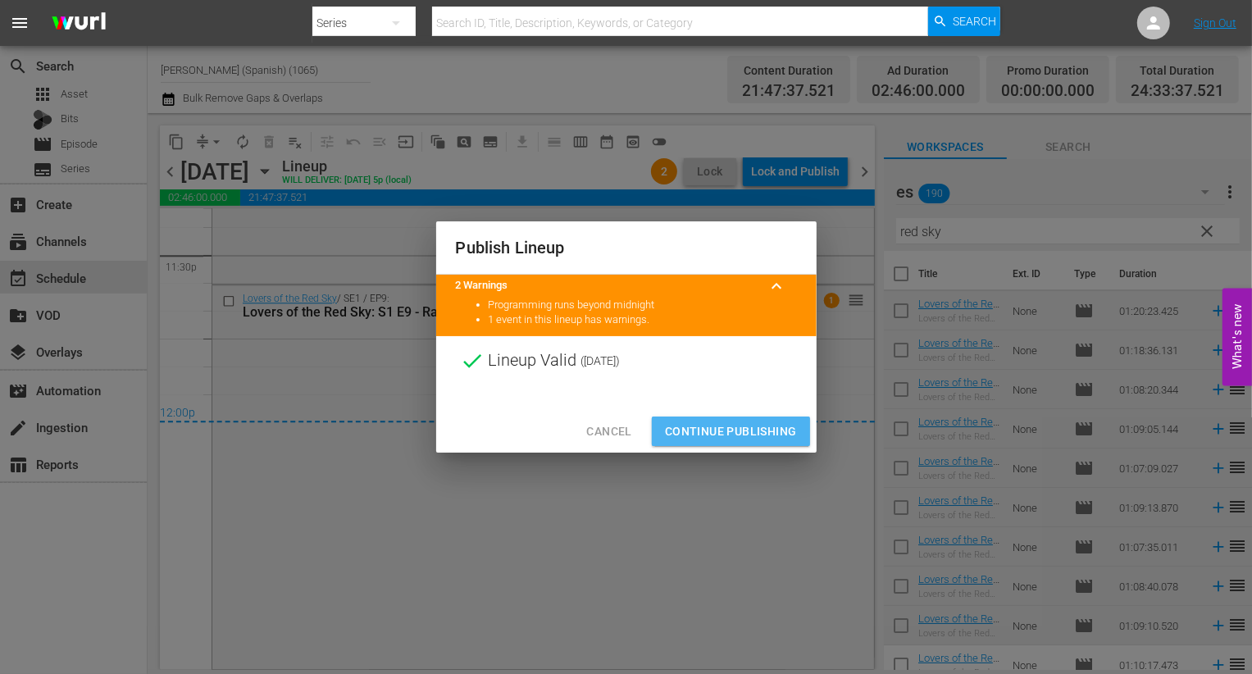
click at [778, 422] on span "Continue Publishing" at bounding box center [731, 431] width 132 height 20
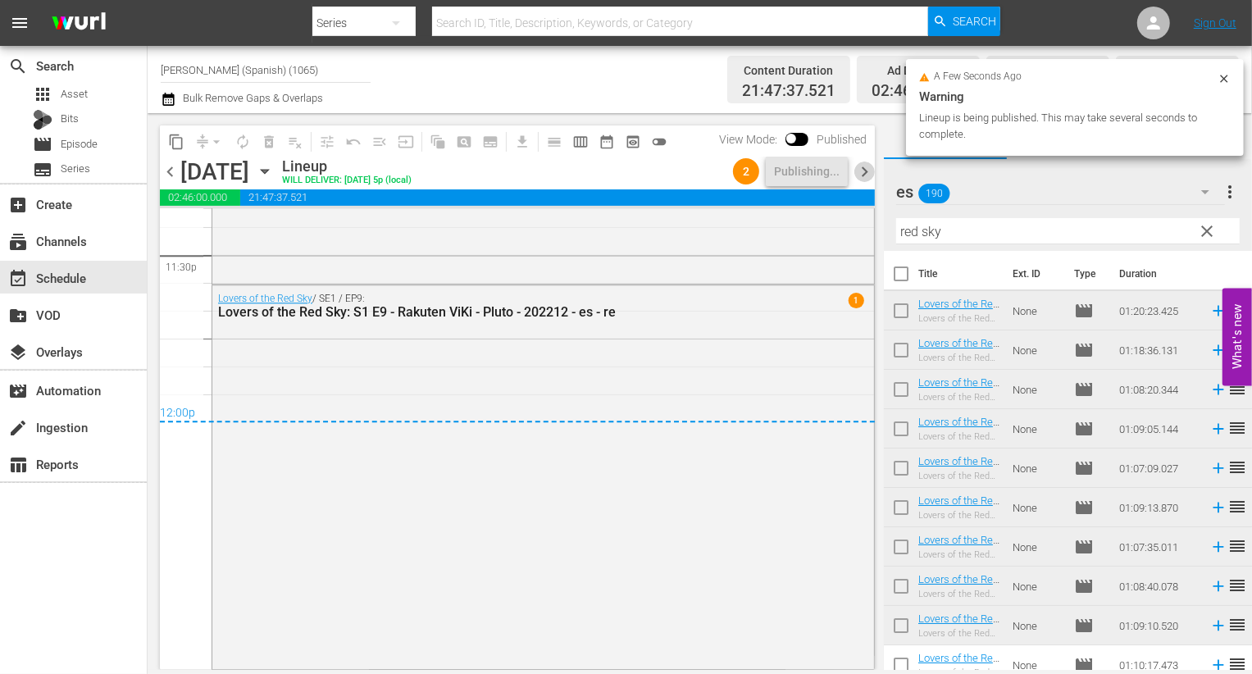
click at [869, 180] on span "chevron_right" at bounding box center [864, 172] width 20 height 20
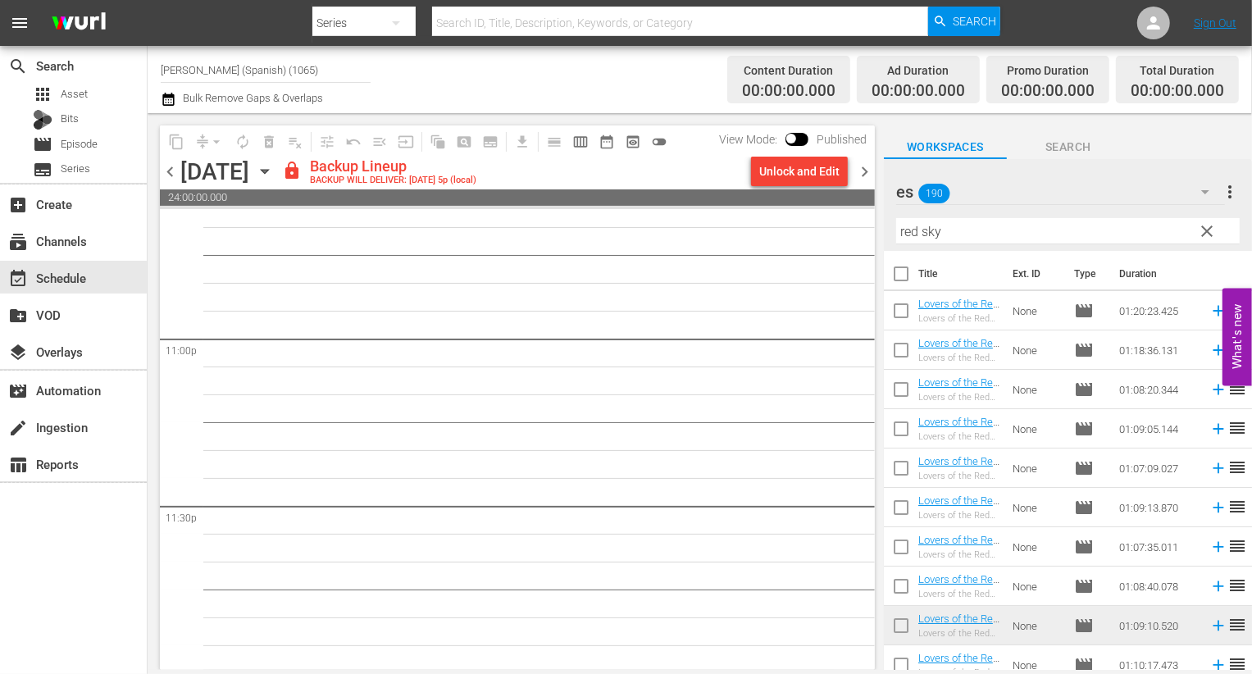
scroll to position [7567, 0]
click at [836, 161] on div "Unlock and Edit" at bounding box center [799, 172] width 80 height 30
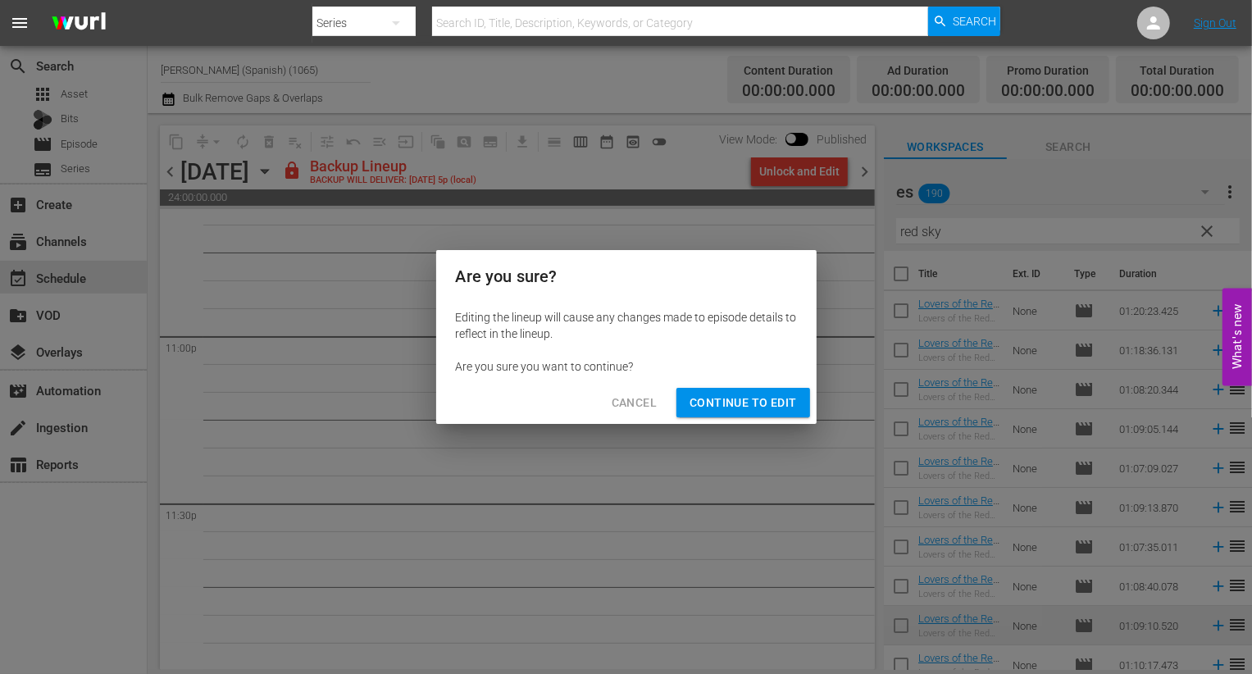
click at [769, 424] on div "Are you sure? Editing the lineup will cause any changes made to episode details…" at bounding box center [626, 337] width 1252 height 674
click at [759, 417] on div "Cancel Continue to Edit" at bounding box center [626, 402] width 380 height 43
click at [758, 414] on button "Continue to Edit" at bounding box center [742, 403] width 133 height 30
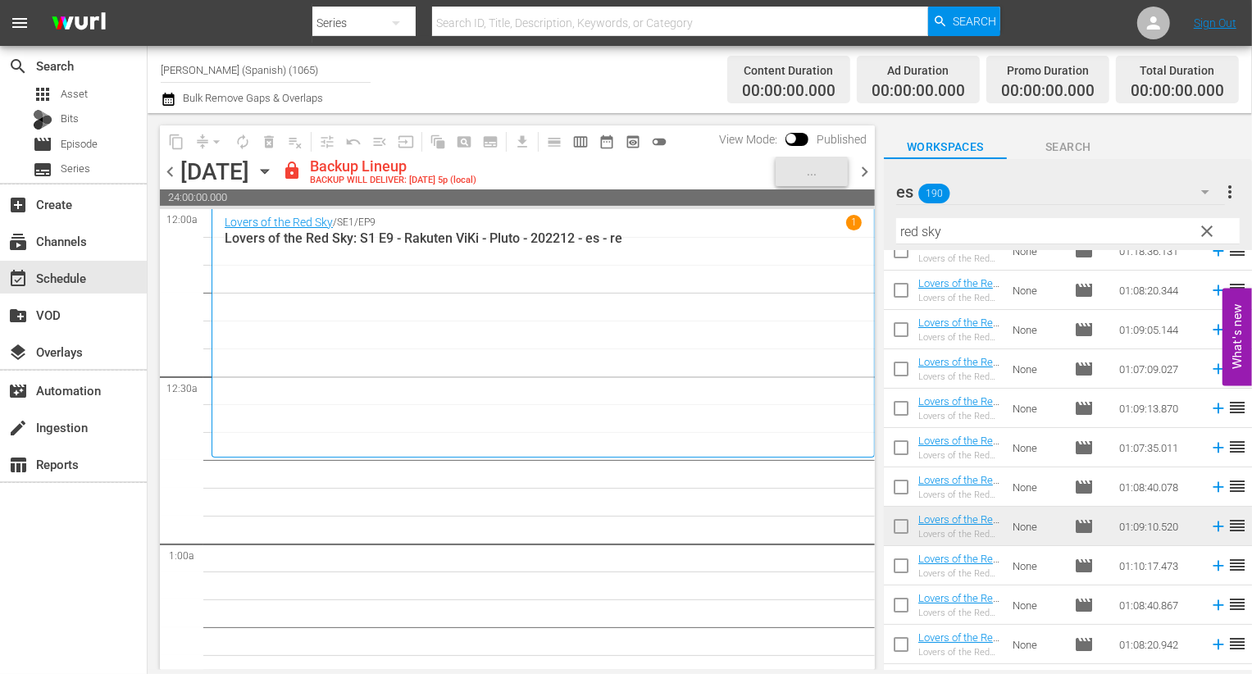
scroll to position [248, 0]
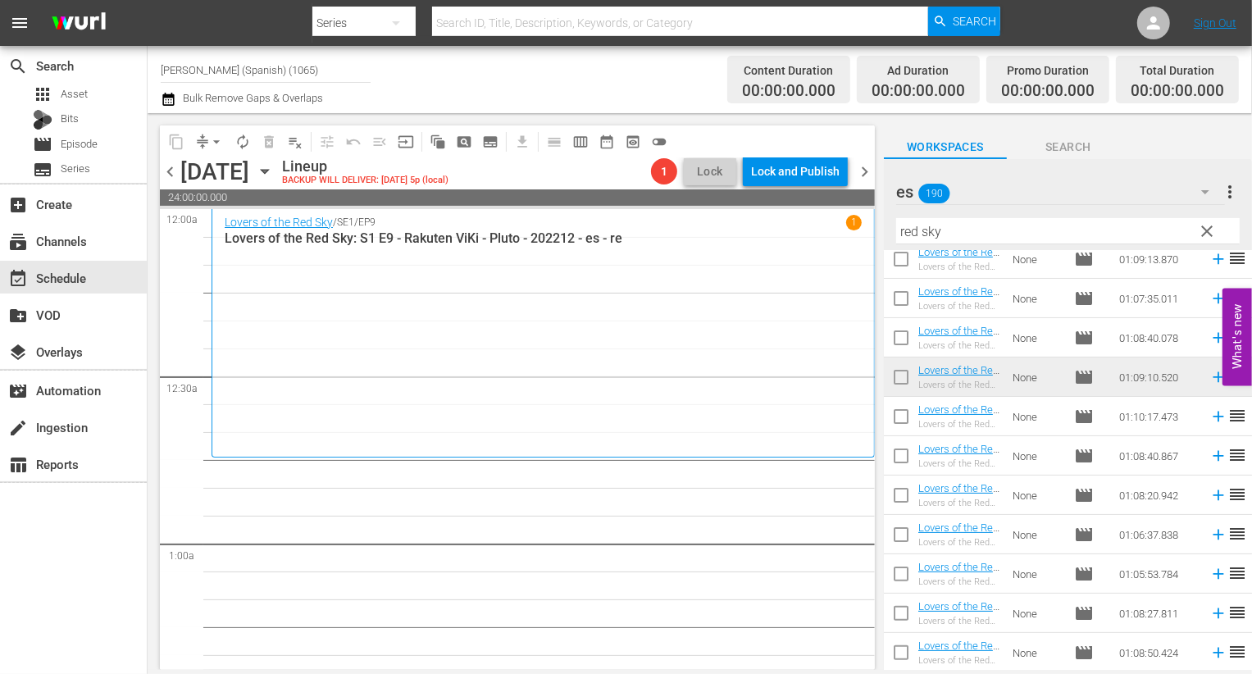
click at [889, 417] on input "checkbox" at bounding box center [901, 420] width 34 height 34
checkbox input "true"
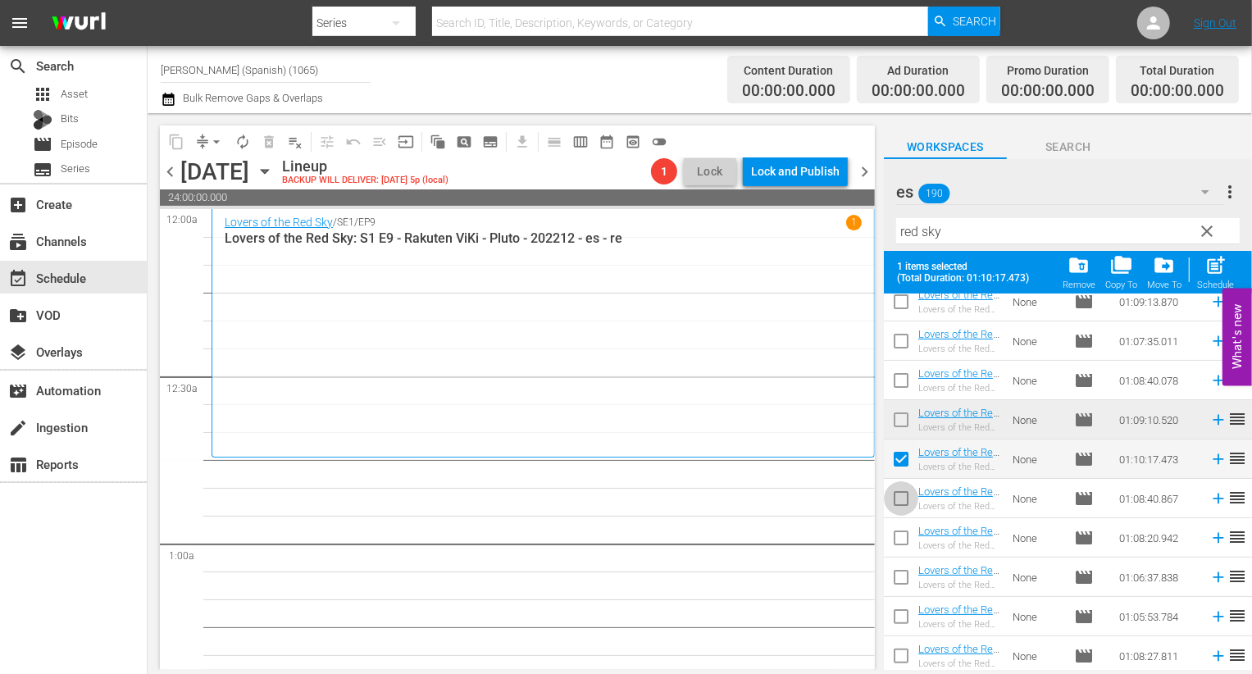
click at [888, 512] on input "checkbox" at bounding box center [901, 502] width 34 height 34
checkbox input "true"
click at [890, 548] on input "checkbox" at bounding box center [901, 541] width 34 height 34
checkbox input "true"
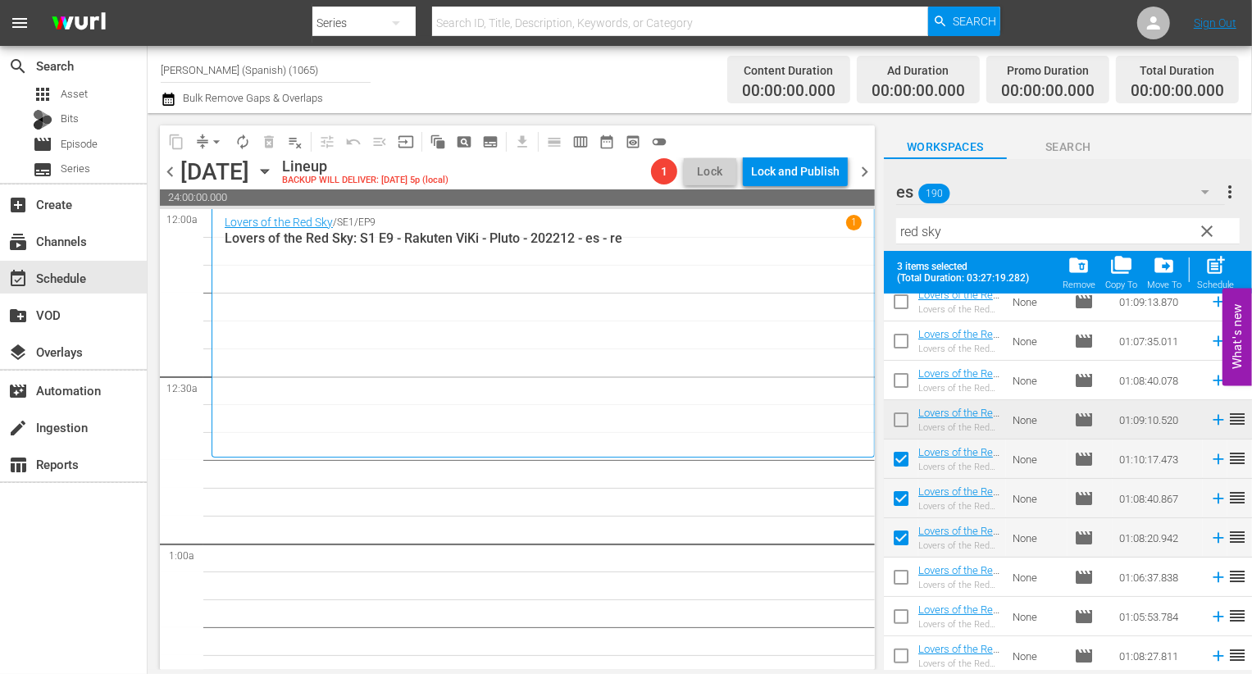
scroll to position [291, 0]
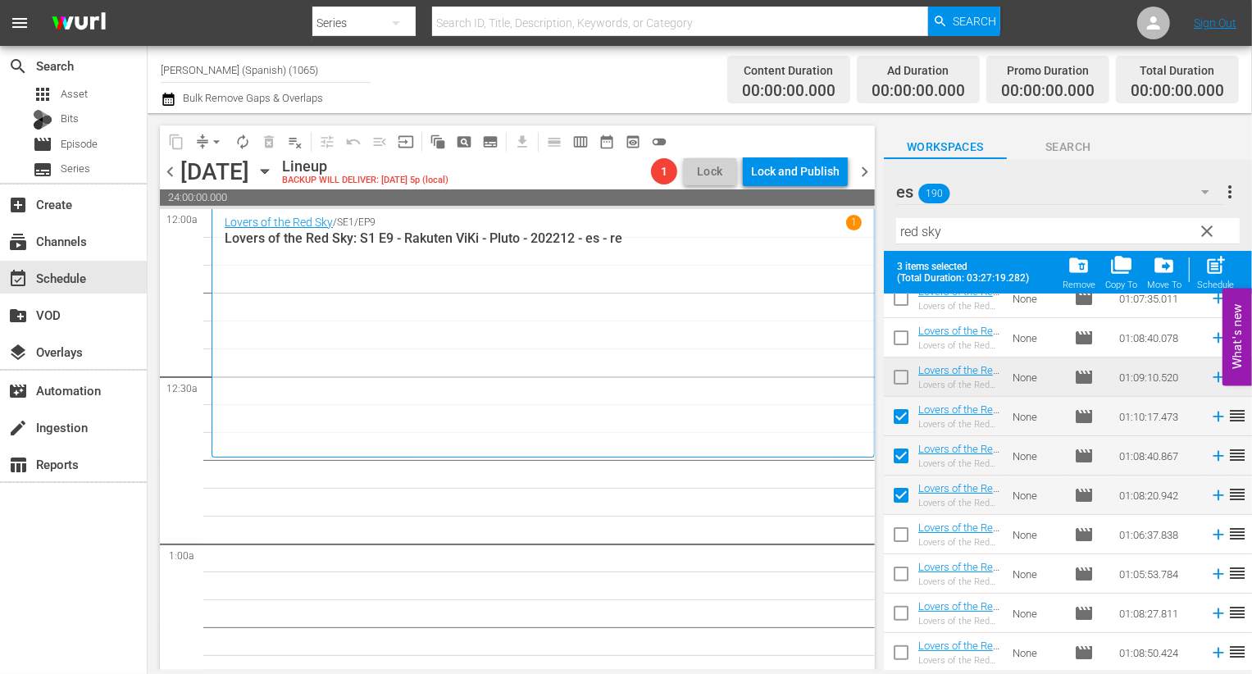
click at [905, 541] on input "checkbox" at bounding box center [901, 538] width 34 height 34
checkbox input "true"
click at [905, 587] on input "checkbox" at bounding box center [901, 577] width 34 height 34
checkbox input "true"
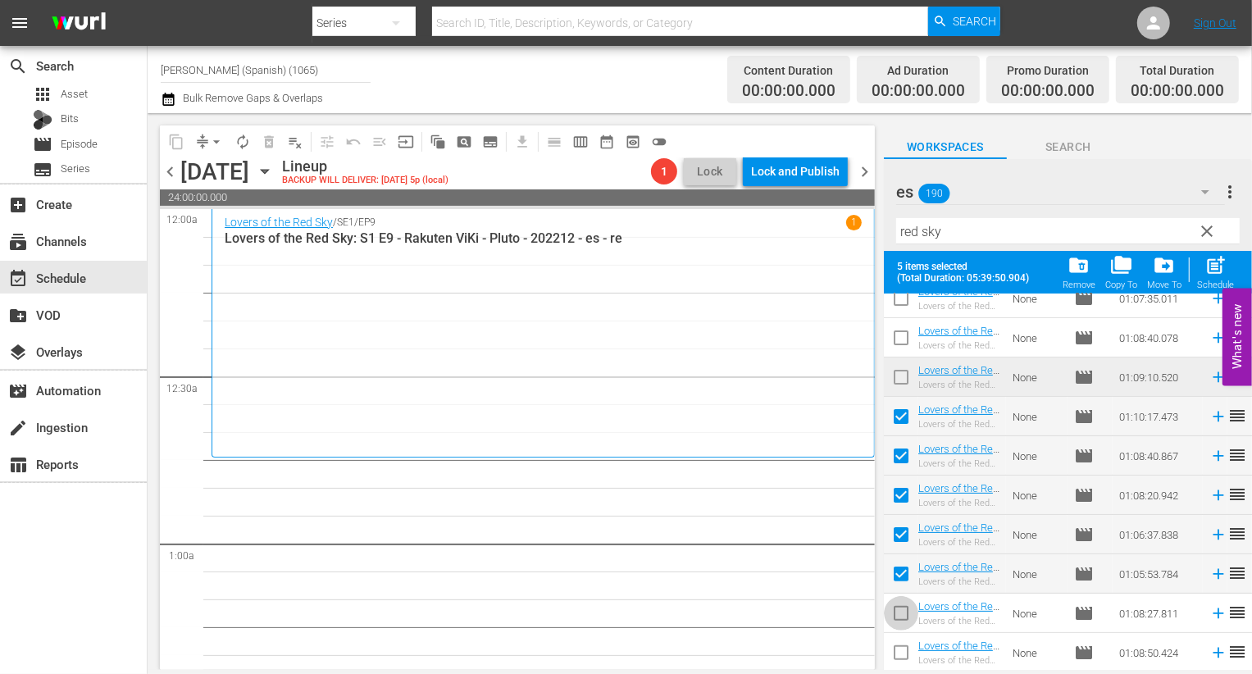
click at [905, 605] on input "checkbox" at bounding box center [901, 616] width 34 height 34
checkbox input "true"
click at [901, 645] on input "checkbox" at bounding box center [901, 656] width 34 height 34
checkbox input "true"
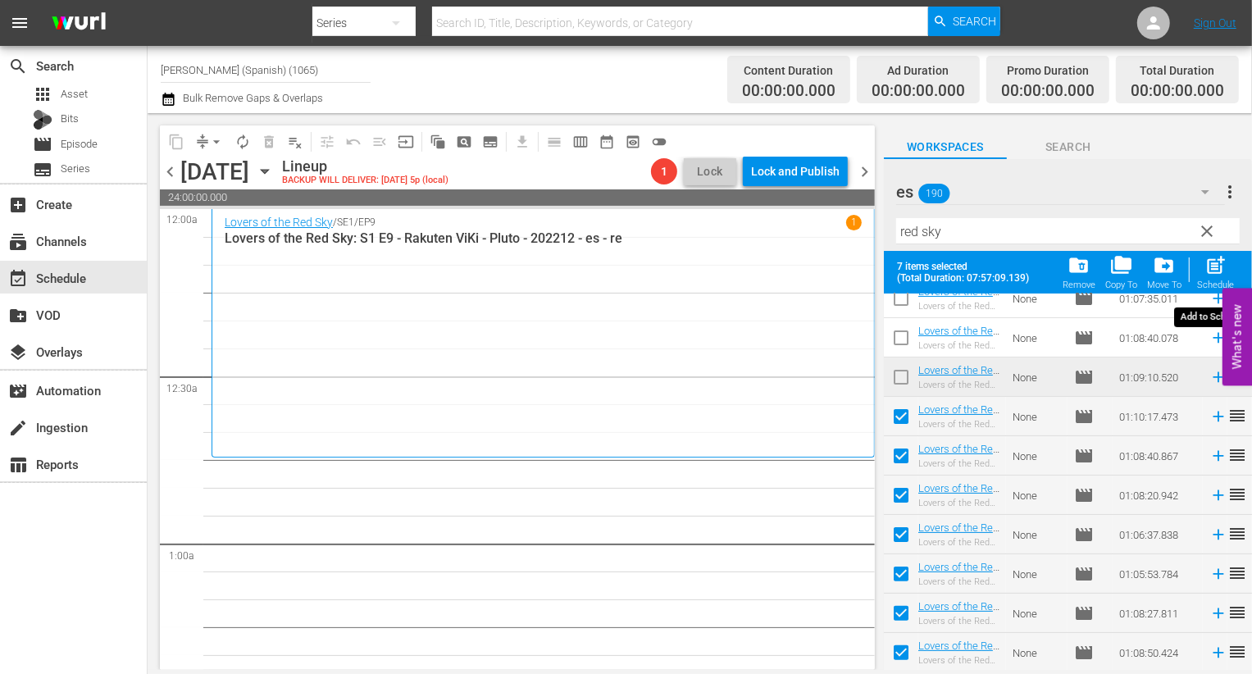
click at [1218, 270] on span "post_add" at bounding box center [1215, 265] width 22 height 22
checkbox input "false"
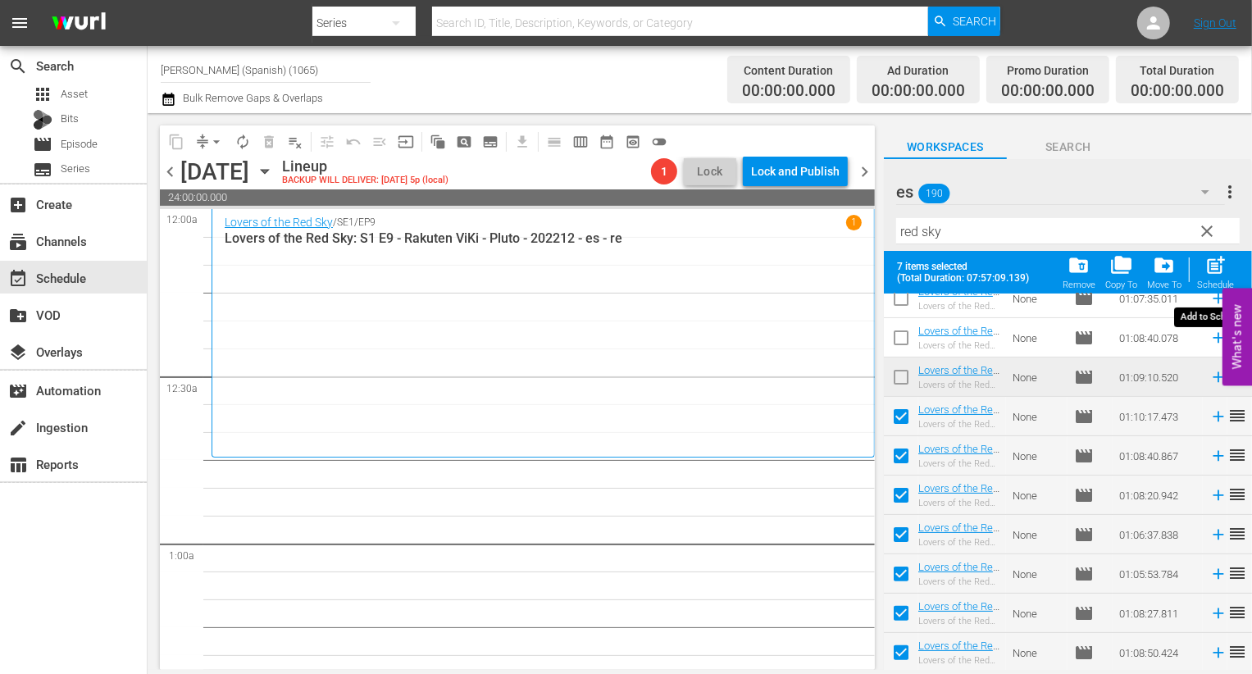
checkbox input "false"
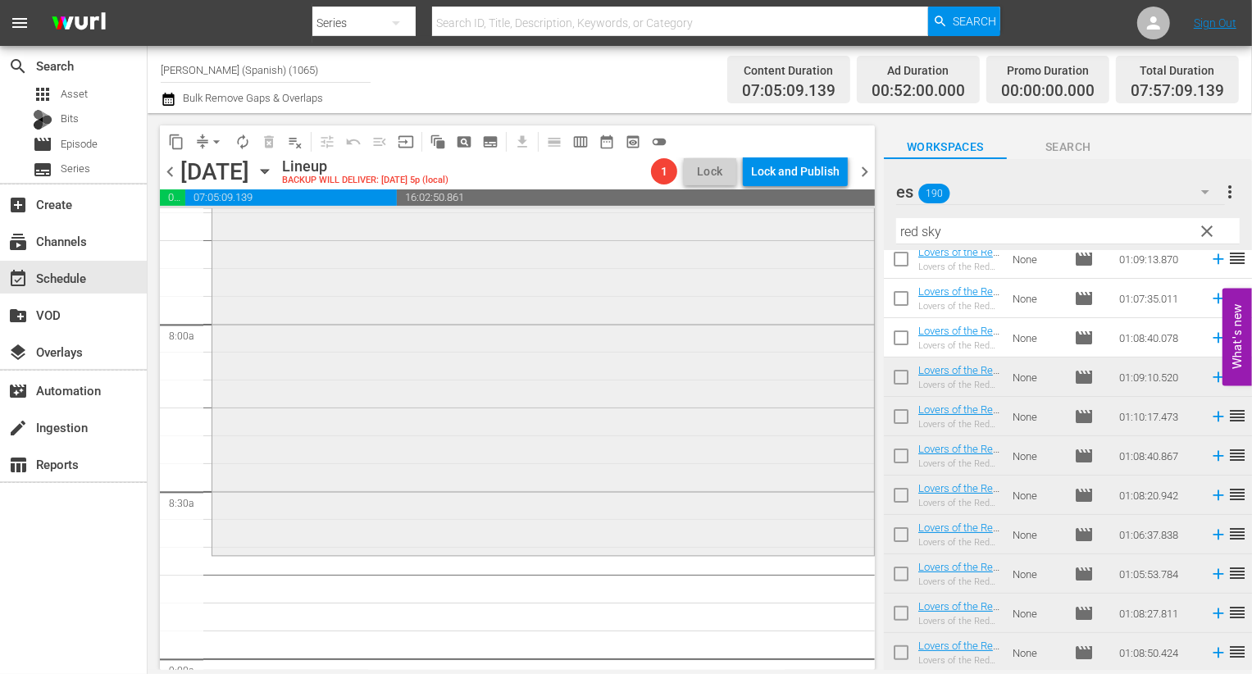
scroll to position [2326, 0]
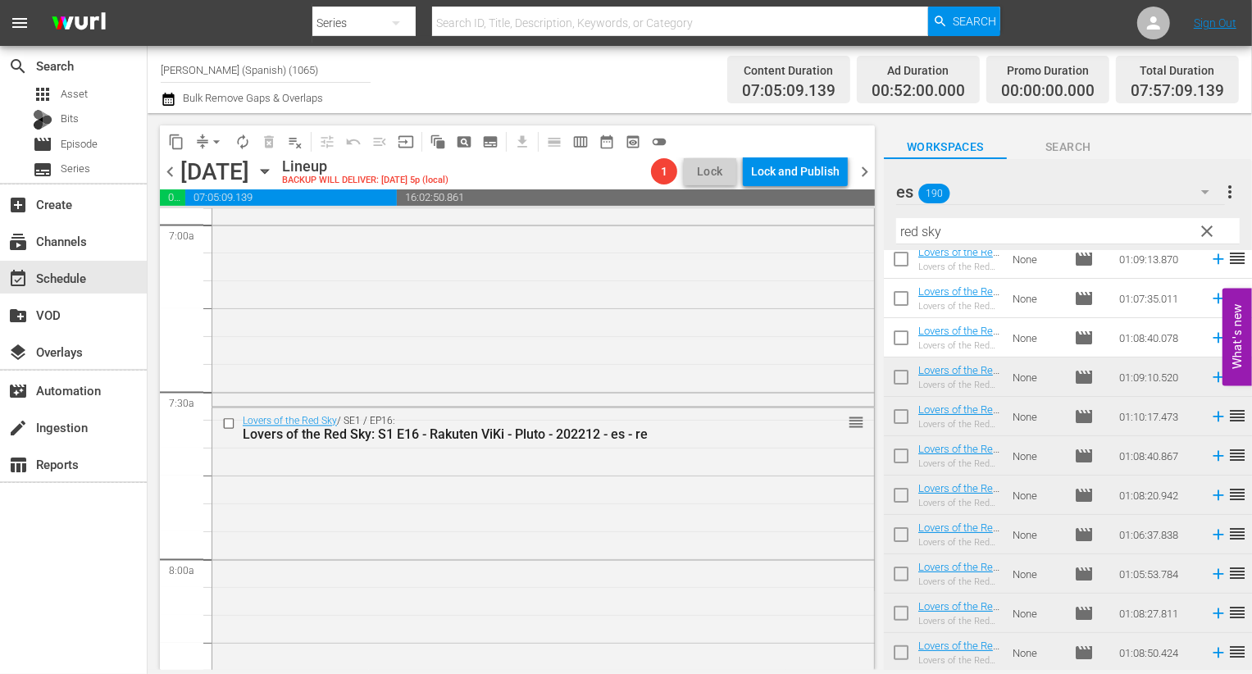
click at [1082, 181] on div "es 190" at bounding box center [1060, 192] width 329 height 46
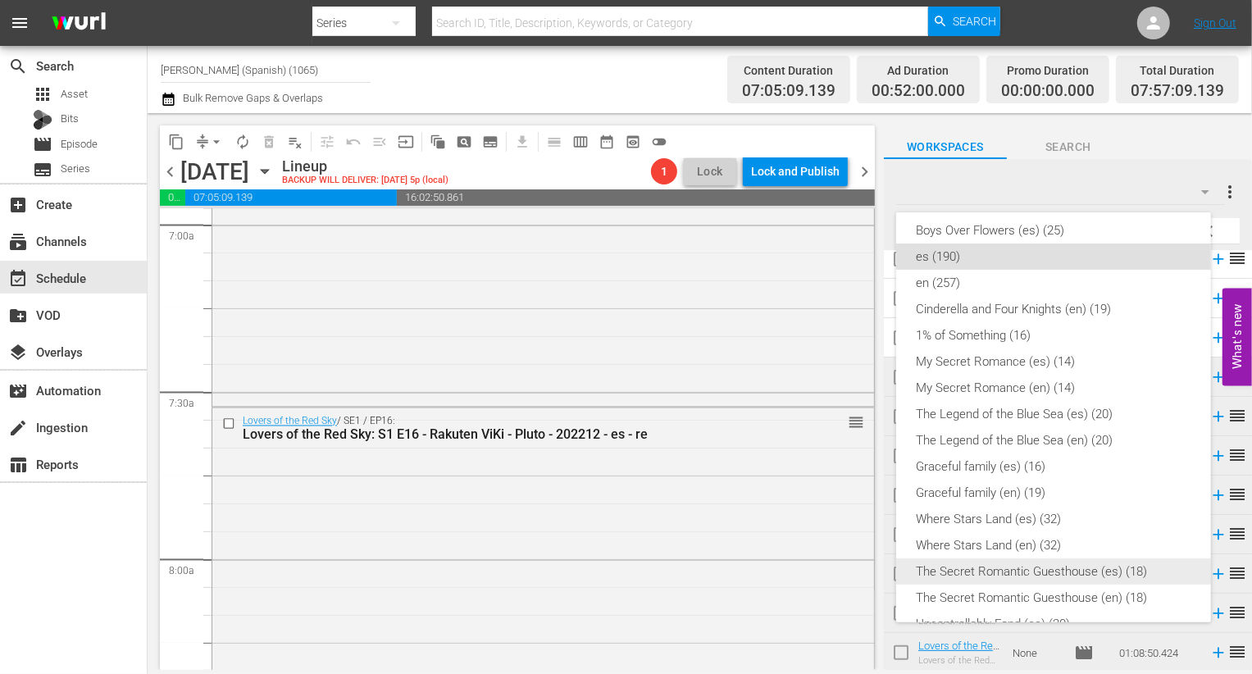
scroll to position [0, 0]
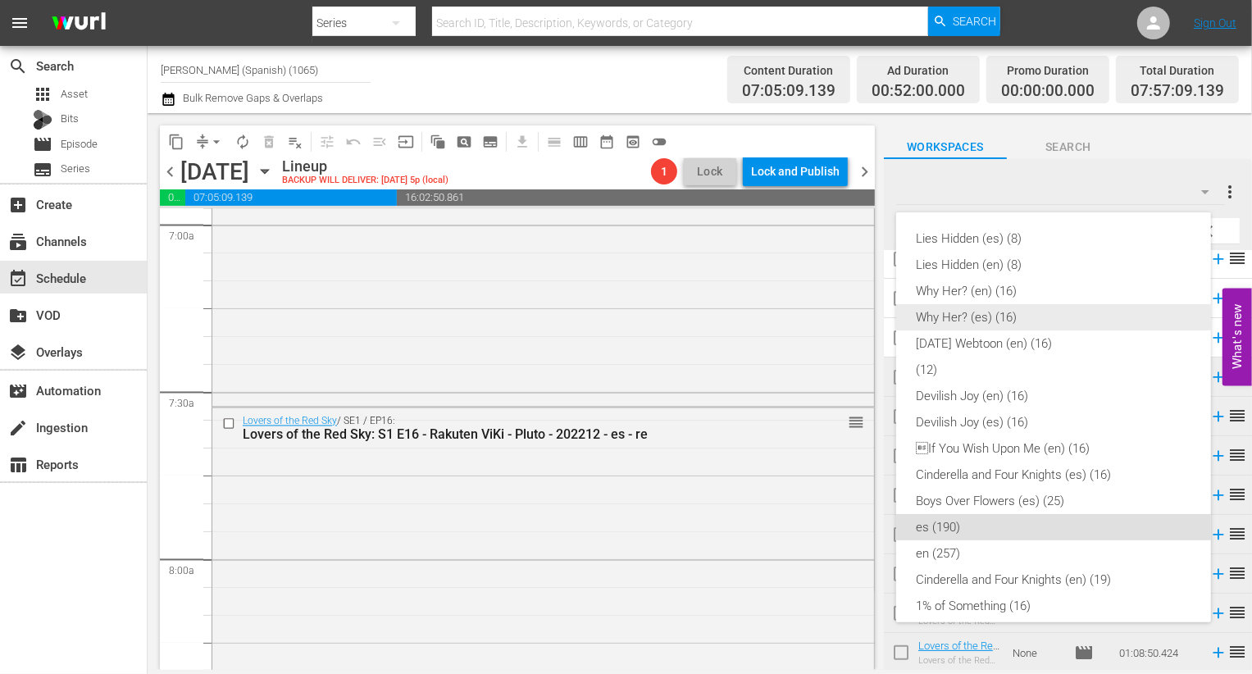
click at [1011, 313] on div "Why Her? (es) (16)" at bounding box center [1053, 317] width 275 height 26
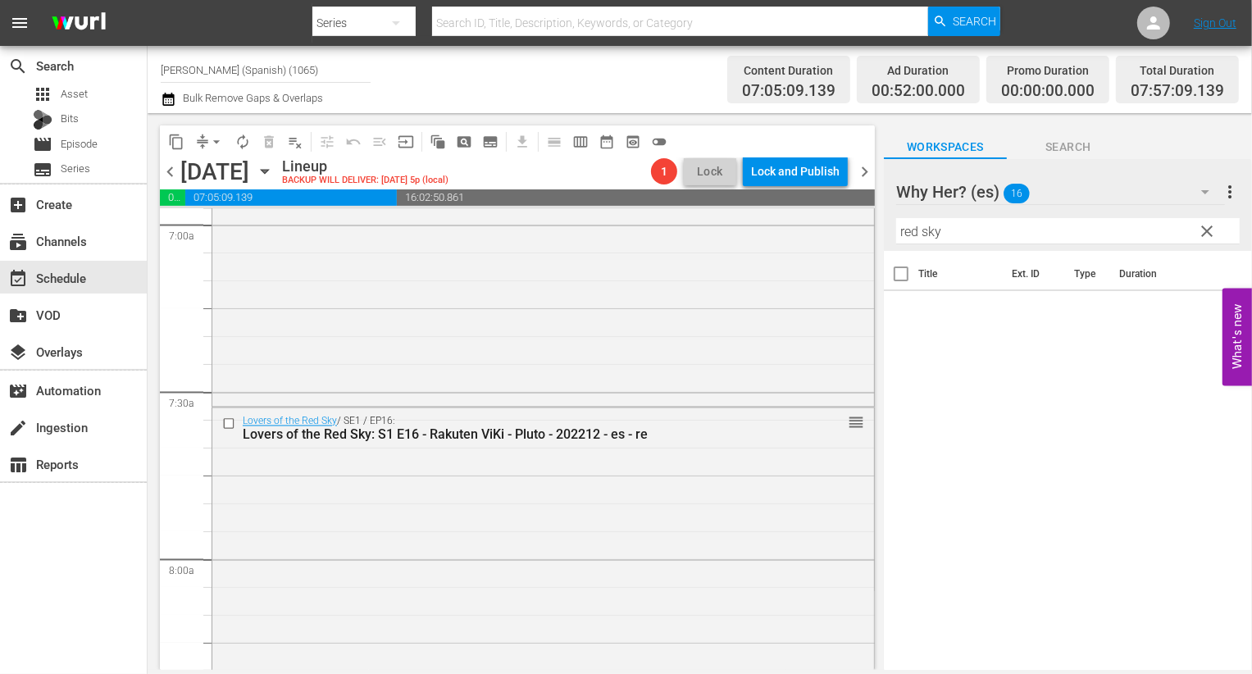
click at [1206, 235] on span "clear" at bounding box center [1207, 231] width 20 height 20
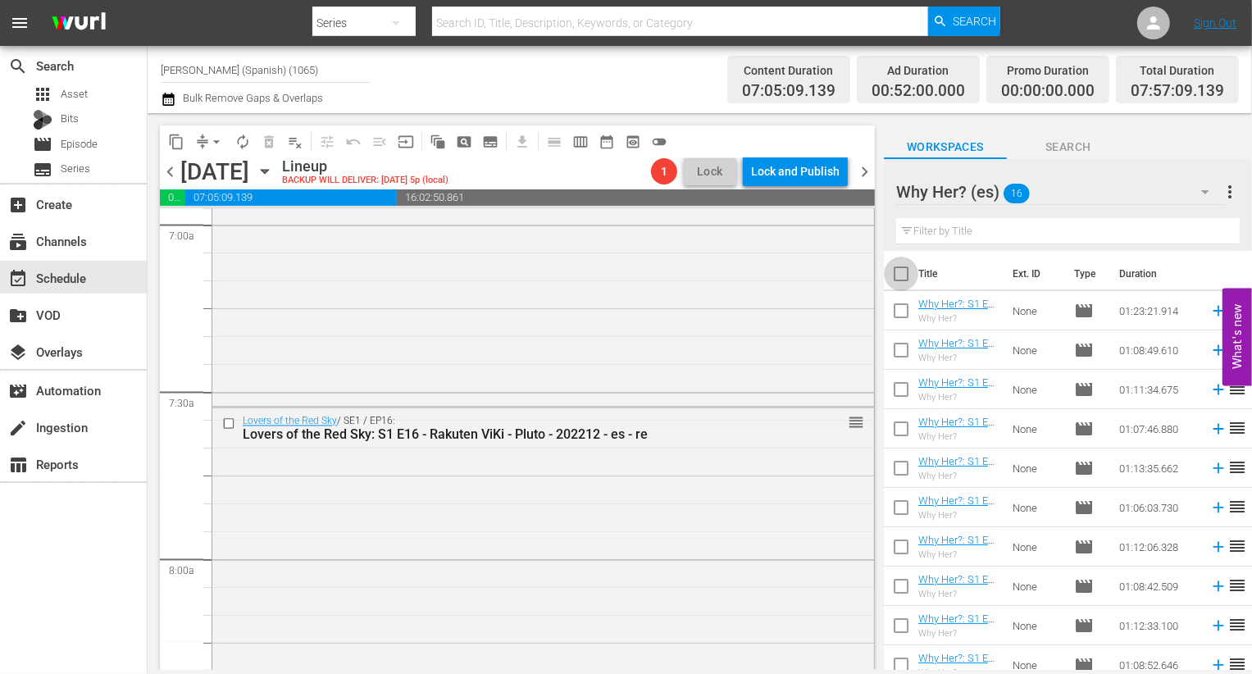
click at [907, 287] on input "checkbox" at bounding box center [901, 277] width 34 height 34
checkbox input "true"
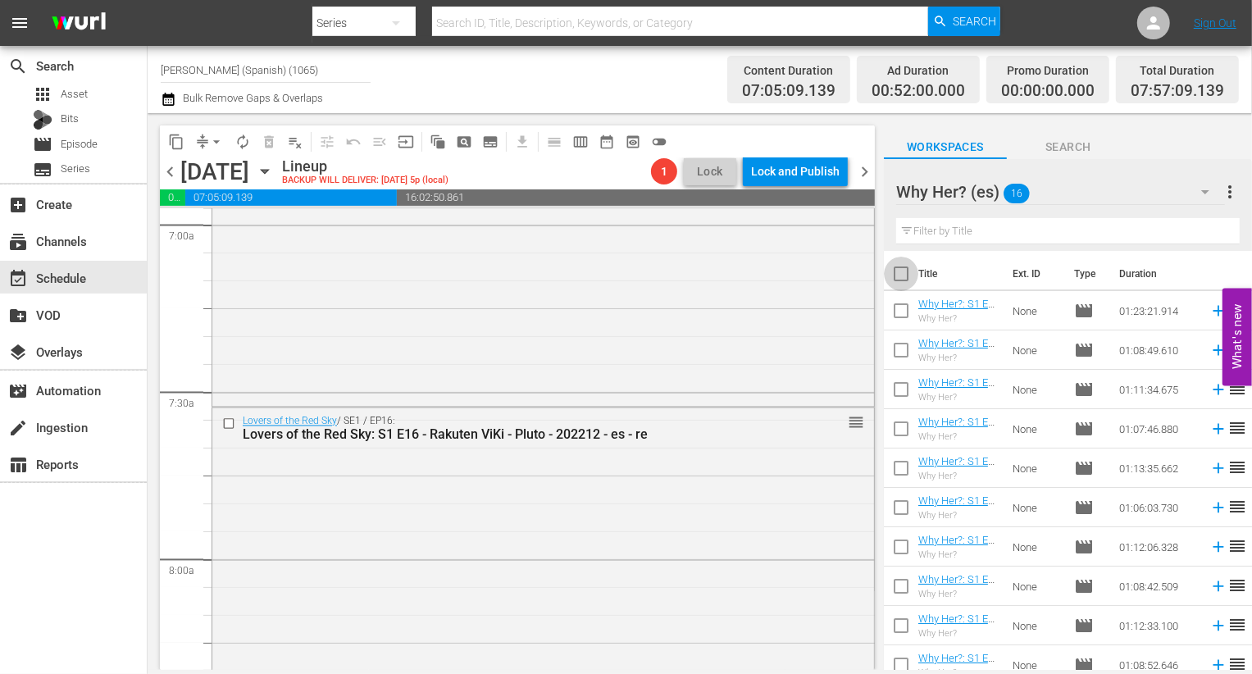
checkbox input "true"
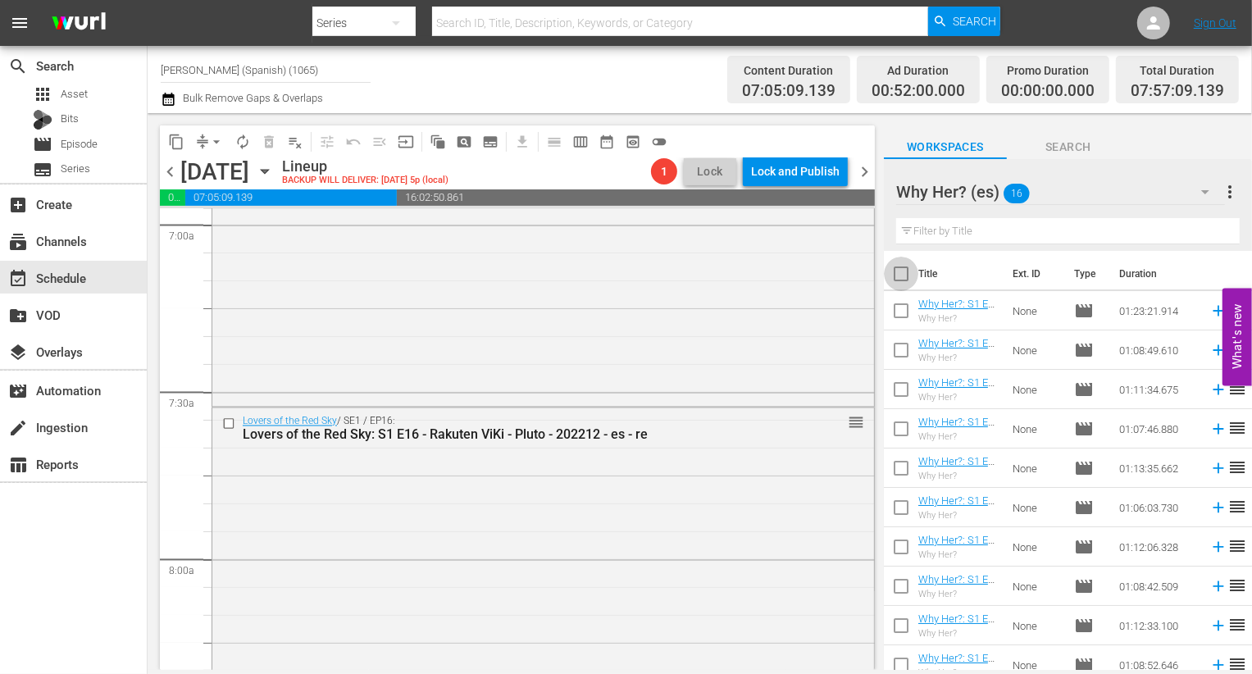
checkbox input "true"
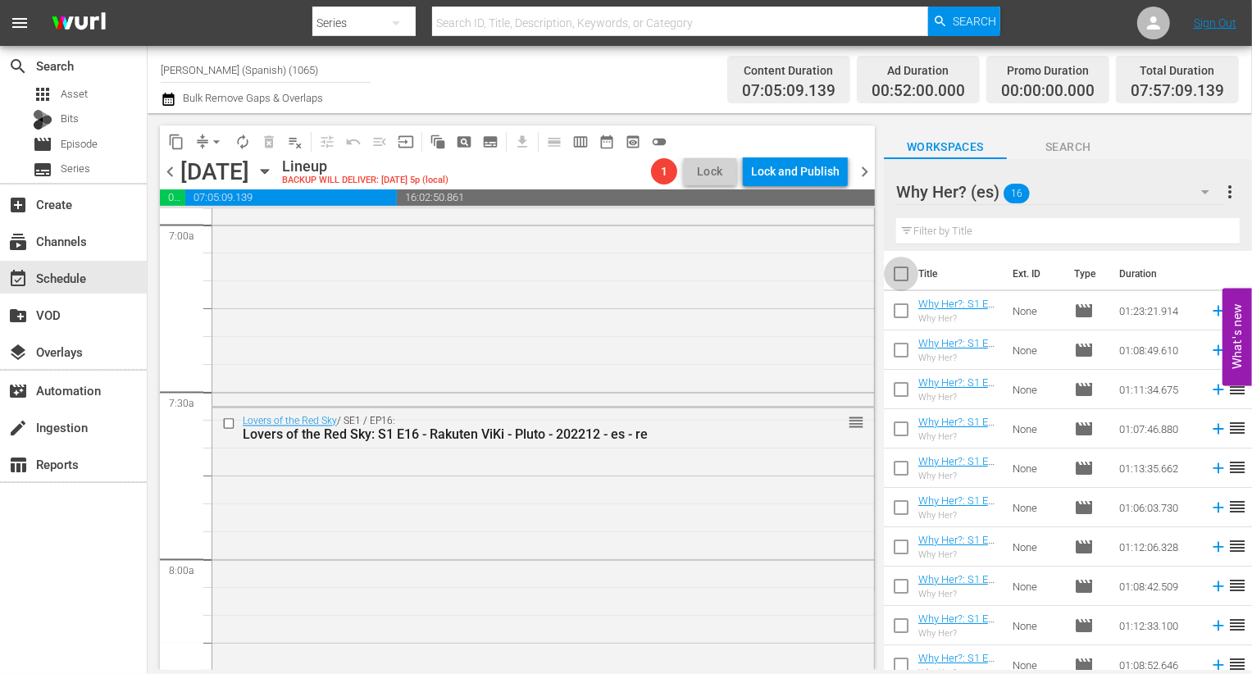
checkbox input "true"
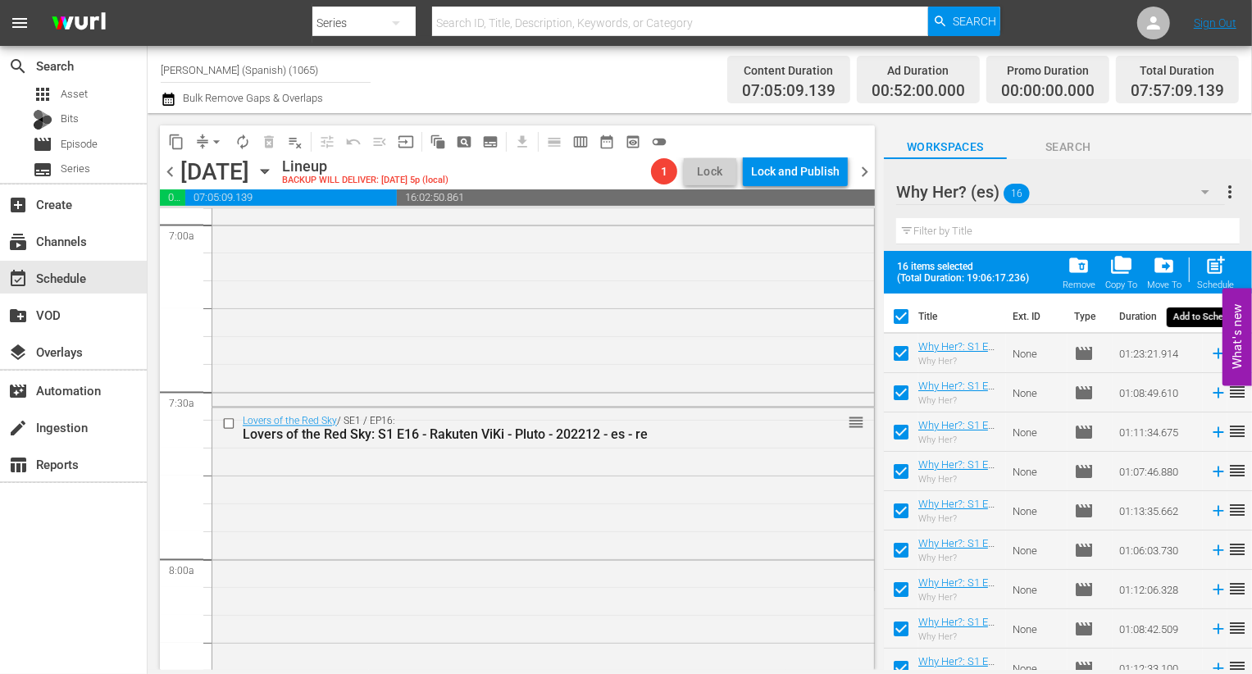
click at [1214, 274] on span "post_add" at bounding box center [1215, 265] width 22 height 22
checkbox input "false"
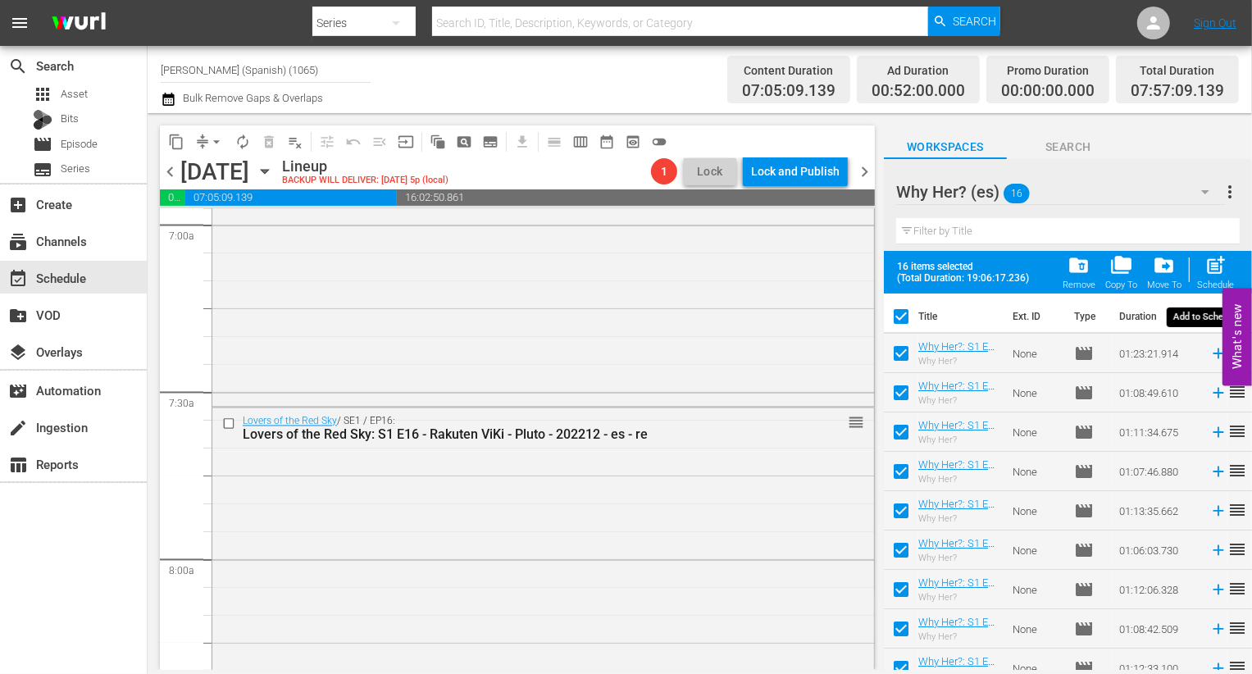
checkbox input "false"
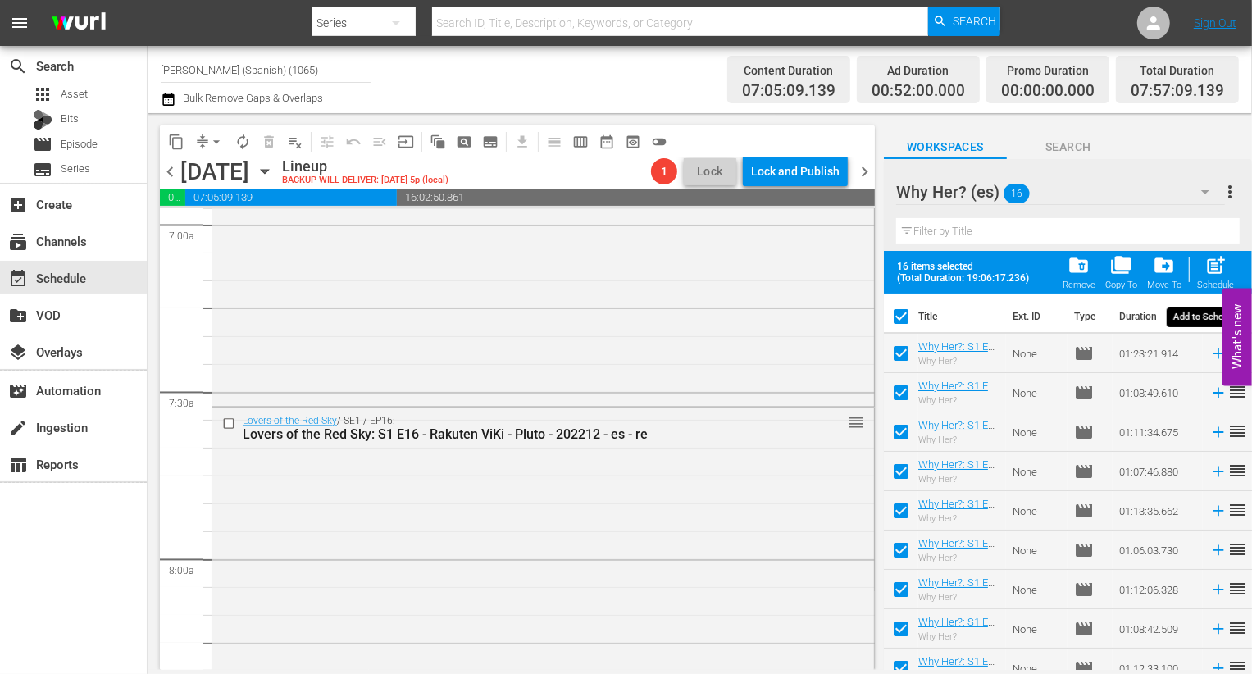
checkbox input "false"
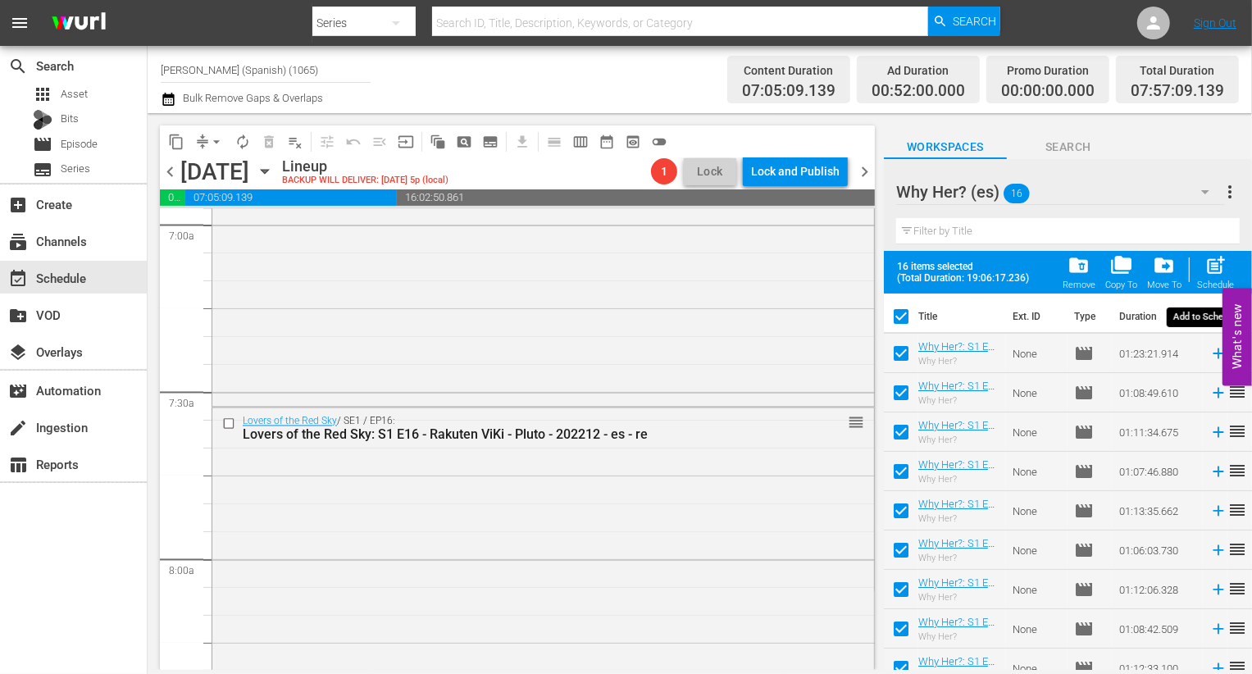
checkbox input "false"
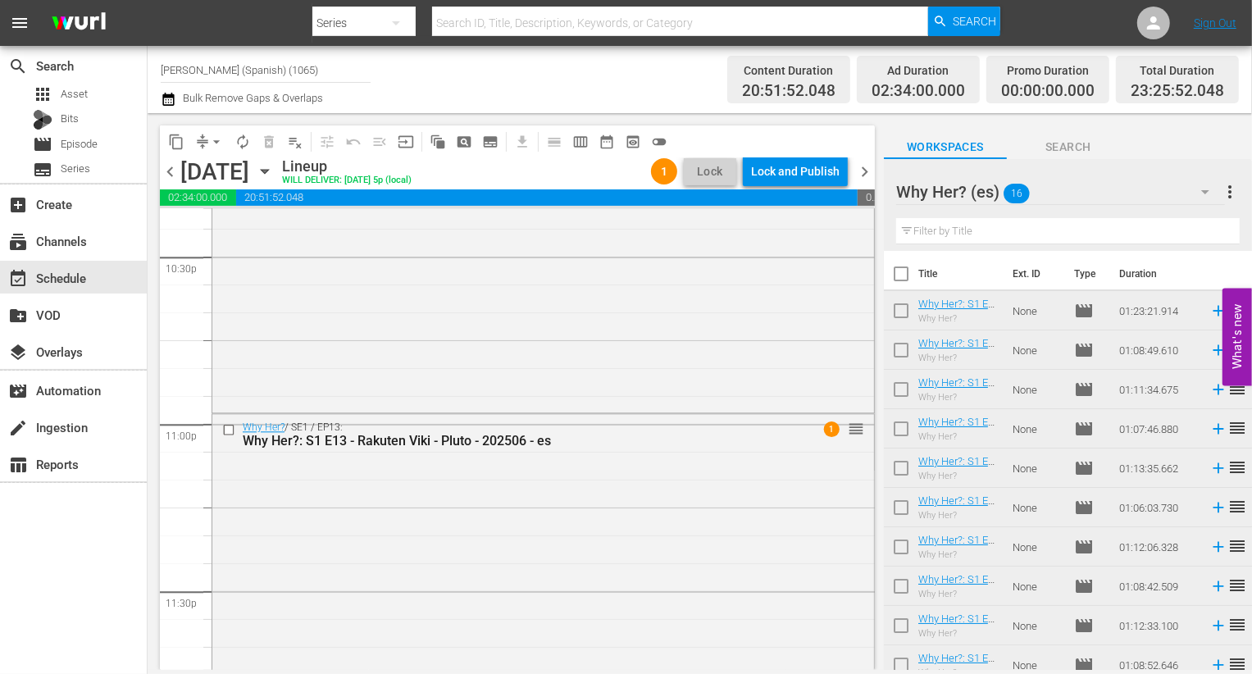
scroll to position [7625, 0]
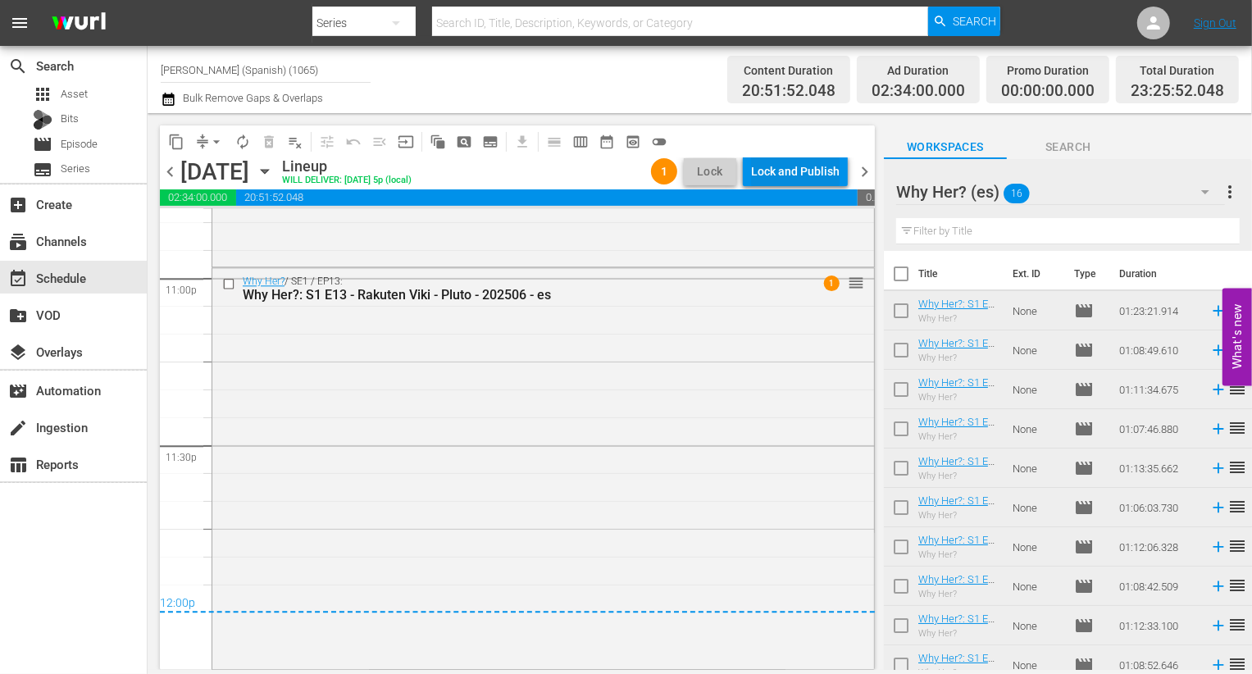
click at [792, 167] on div "Lock and Publish" at bounding box center [795, 172] width 89 height 30
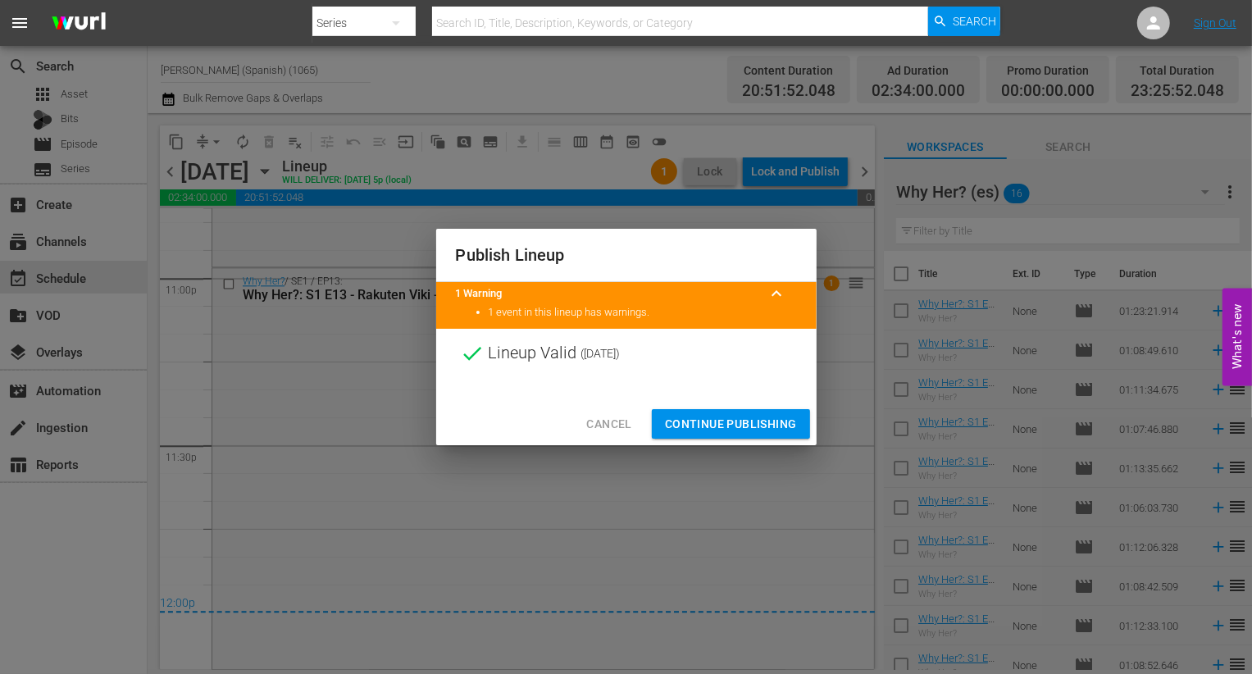
click at [780, 408] on div "Cancel Continue Publishing" at bounding box center [626, 424] width 380 height 43
click at [761, 407] on div "Cancel Continue Publishing" at bounding box center [626, 424] width 380 height 43
click at [749, 419] on span "Continue Publishing" at bounding box center [731, 424] width 132 height 20
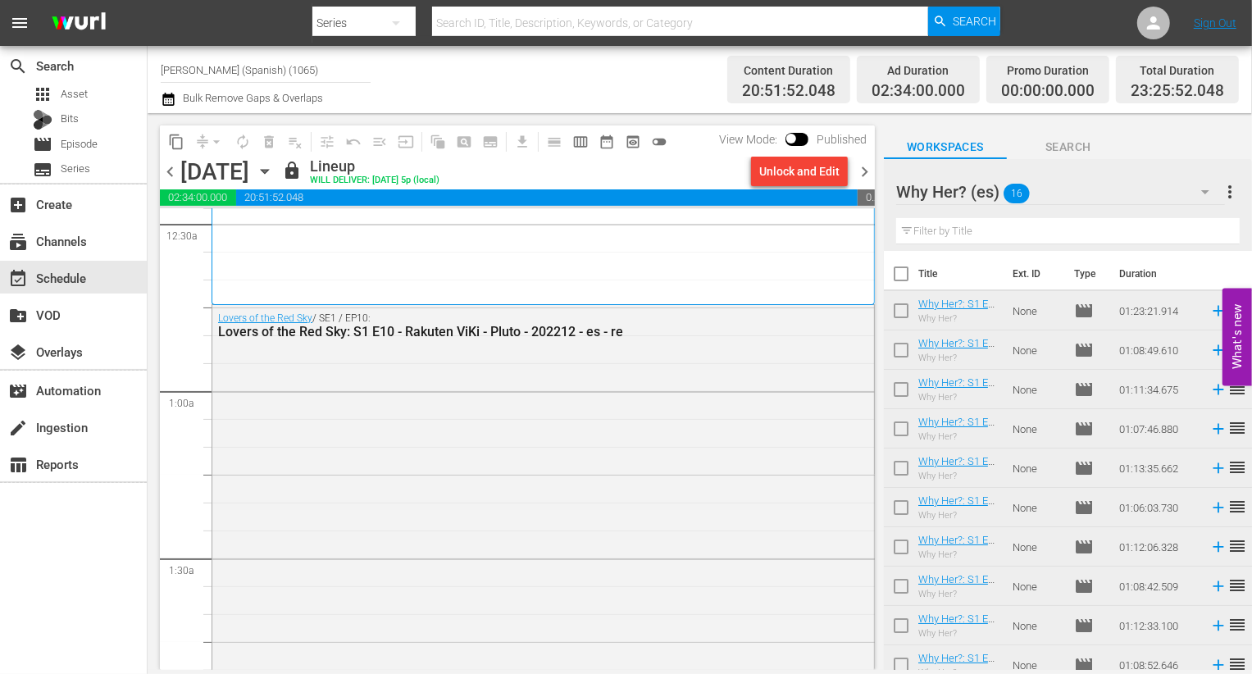
scroll to position [0, 0]
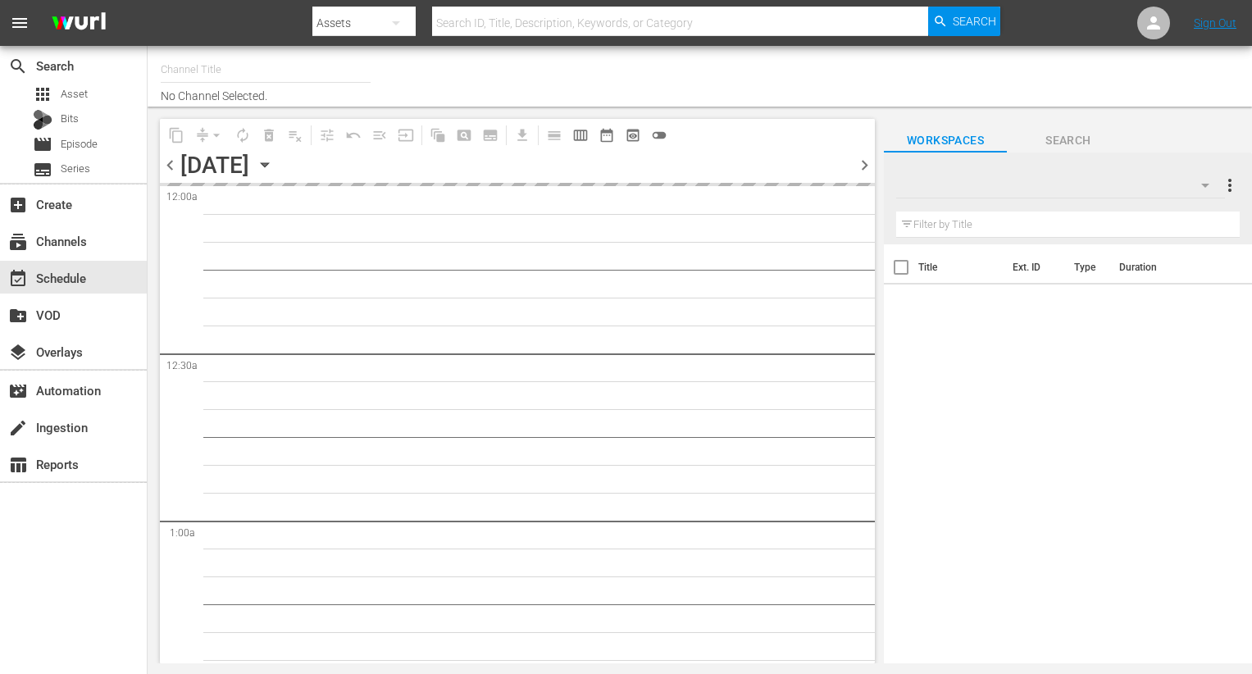
type input "Rakuten Viki (No CTA) (843)"
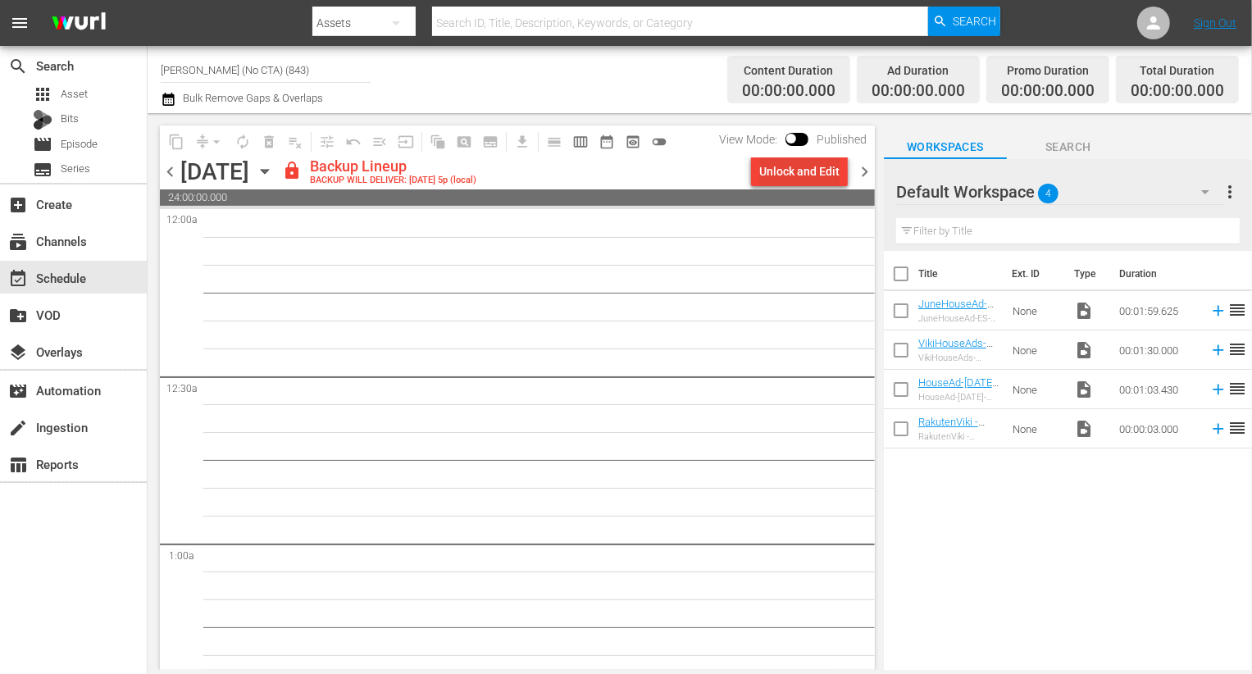
click at [826, 174] on div "Unlock and Edit" at bounding box center [799, 172] width 80 height 30
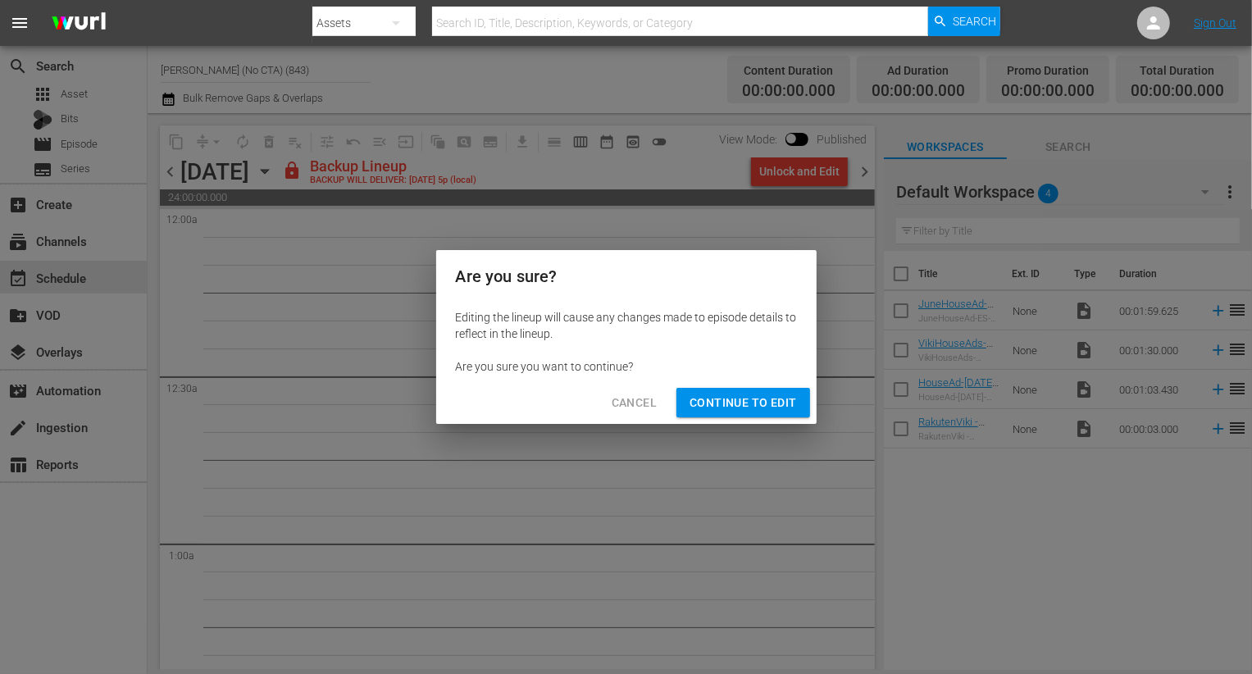
click at [726, 401] on span "Continue to Edit" at bounding box center [743, 403] width 107 height 20
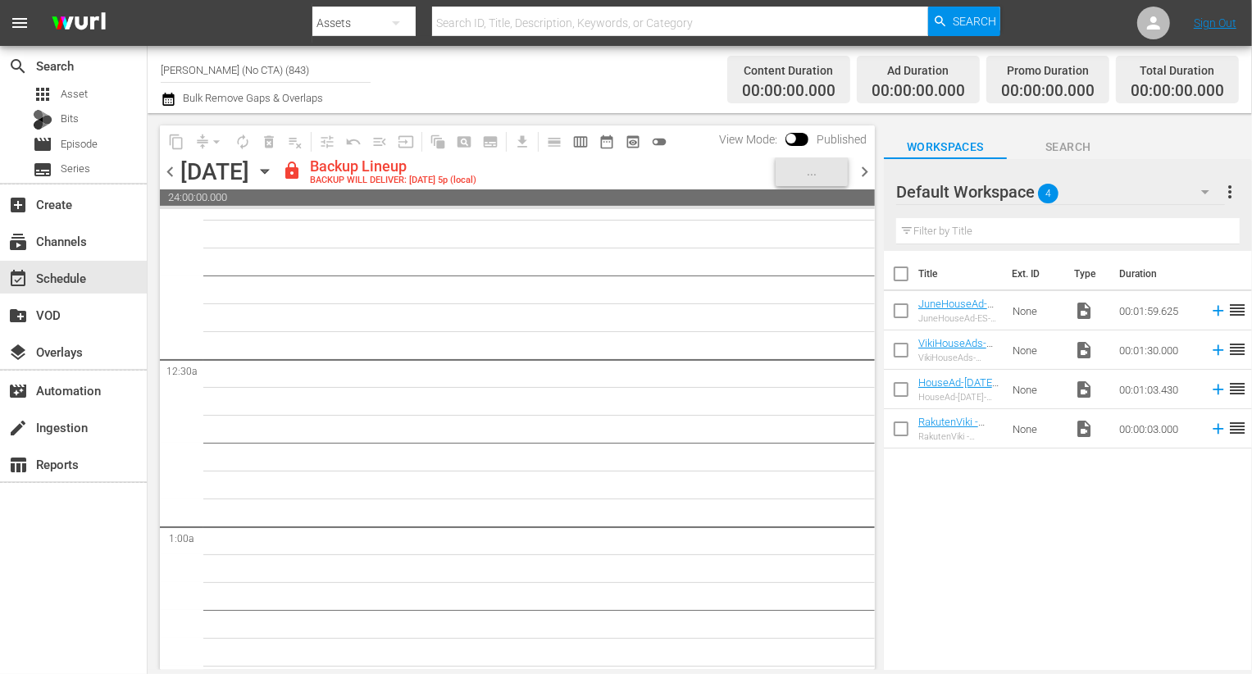
scroll to position [25, 0]
click at [174, 177] on span "chevron_left" at bounding box center [170, 172] width 20 height 20
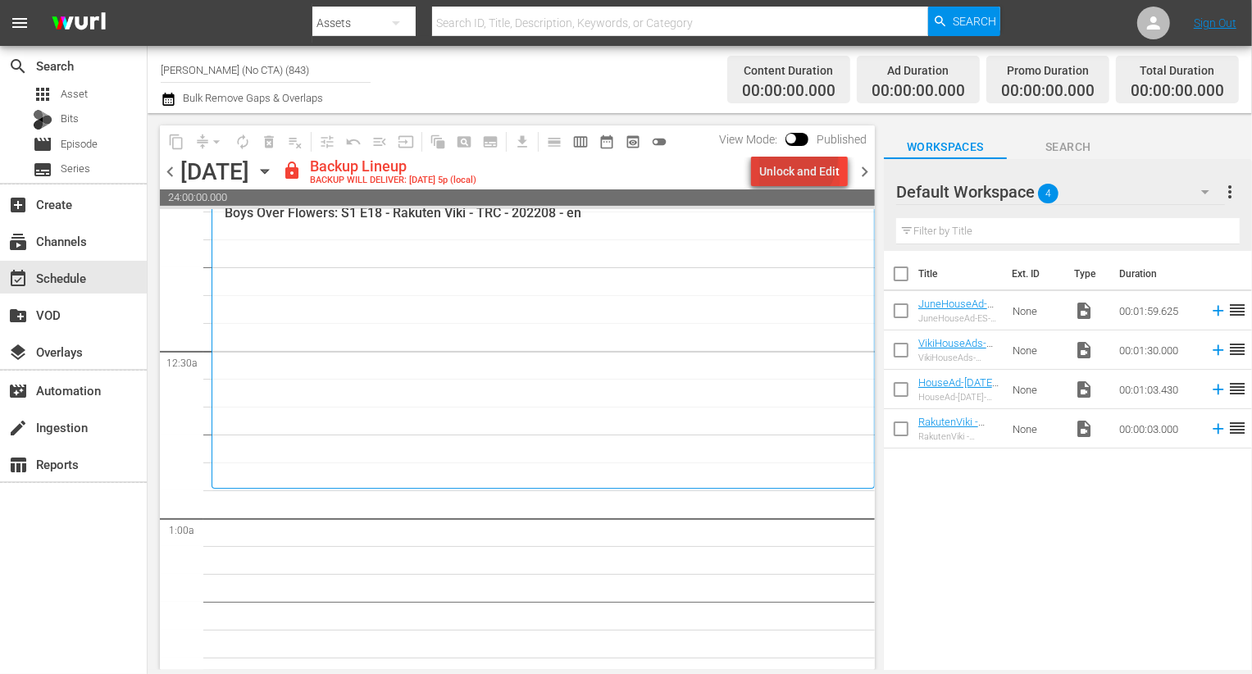
click at [794, 158] on div "Unlock and Edit" at bounding box center [799, 172] width 80 height 30
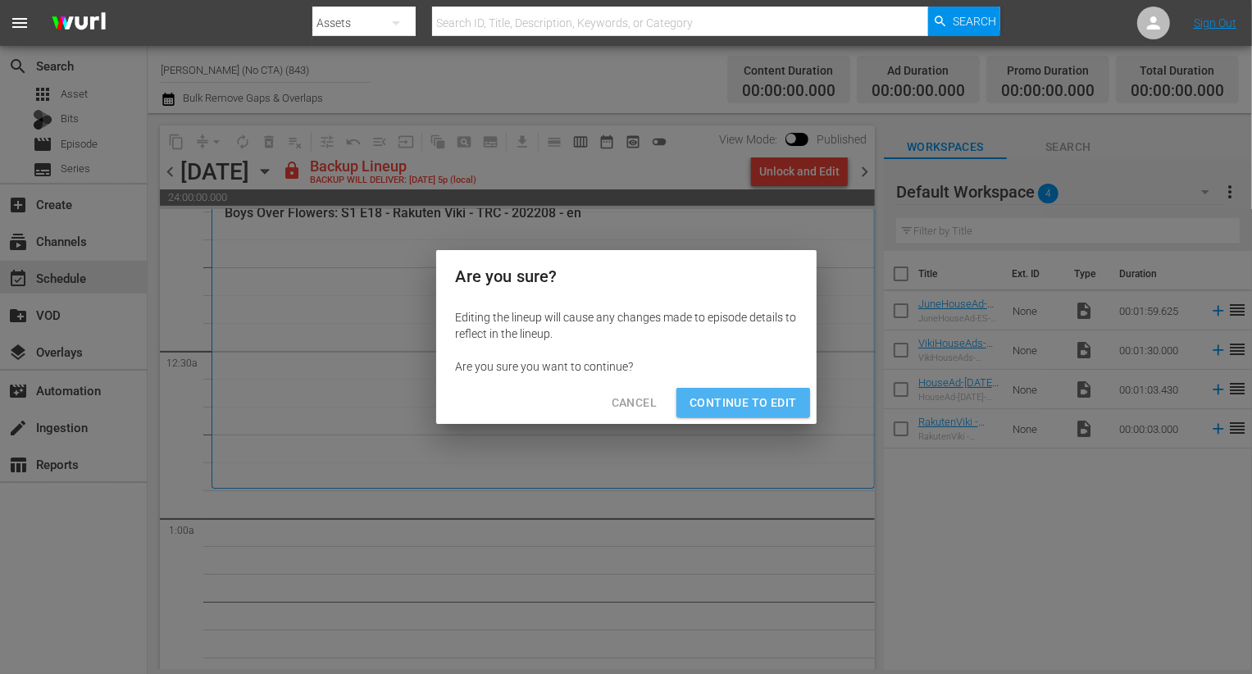
click at [763, 403] on span "Continue to Edit" at bounding box center [743, 403] width 107 height 20
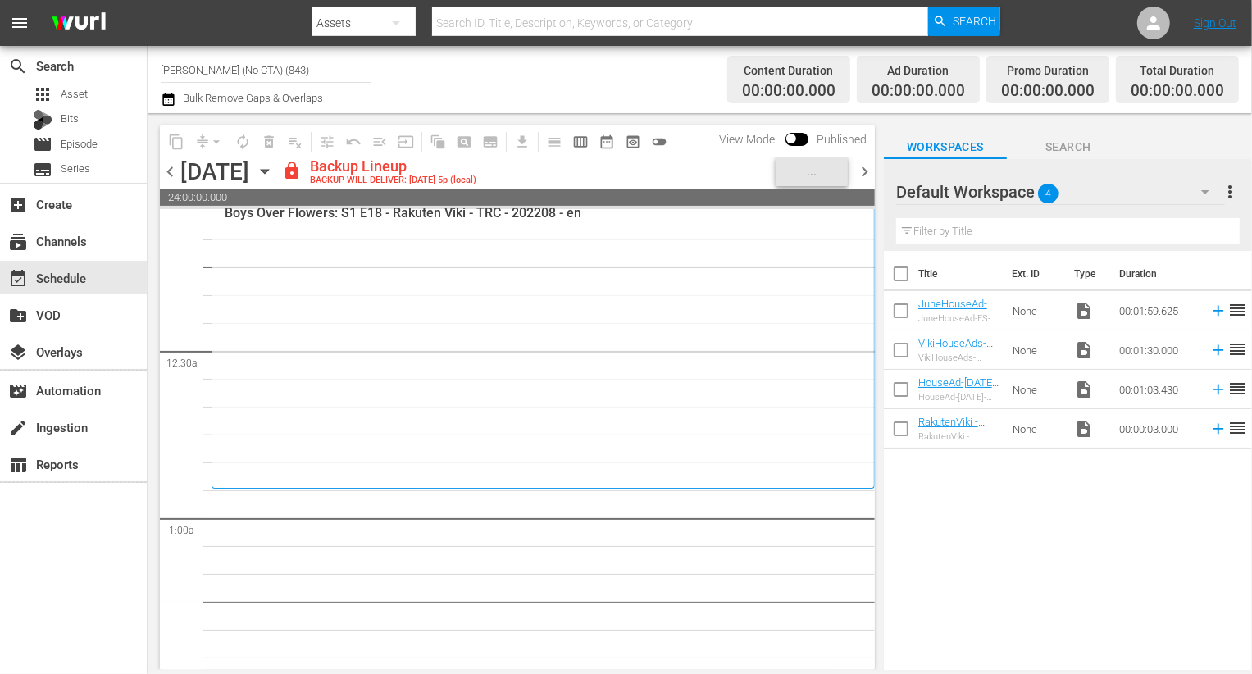
click at [1130, 194] on div "Default Workspace 4" at bounding box center [1060, 192] width 329 height 46
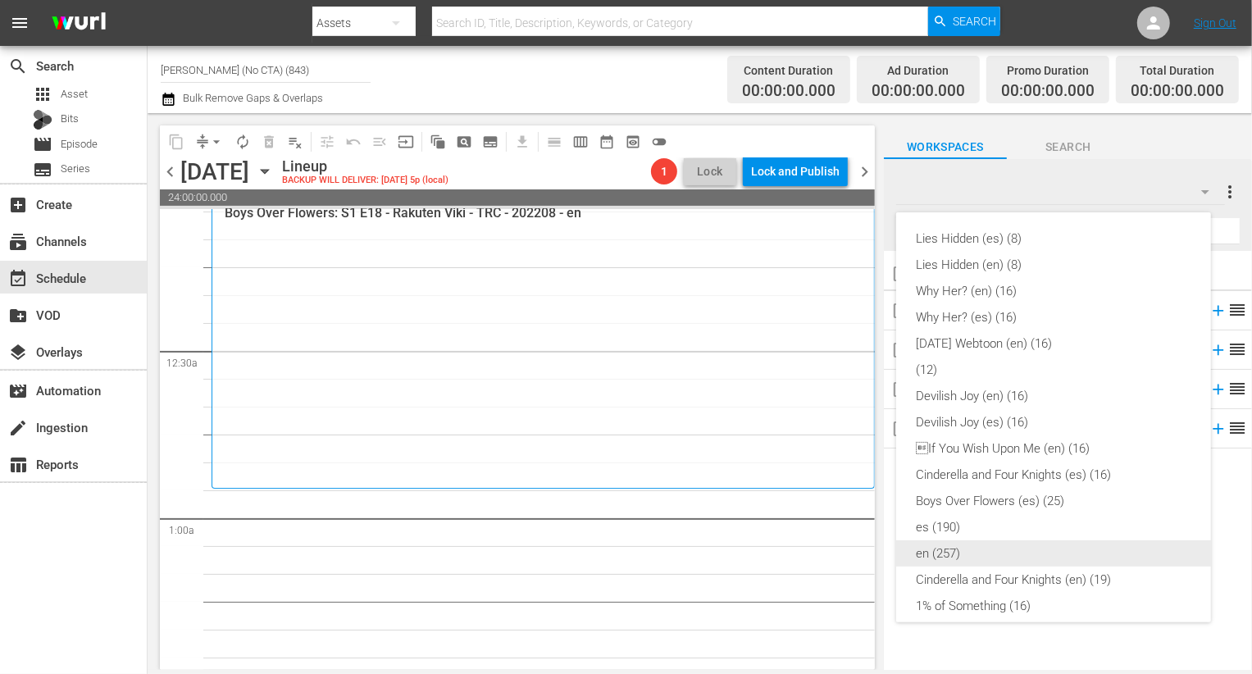
click at [1058, 543] on div "en (257)" at bounding box center [1053, 553] width 275 height 26
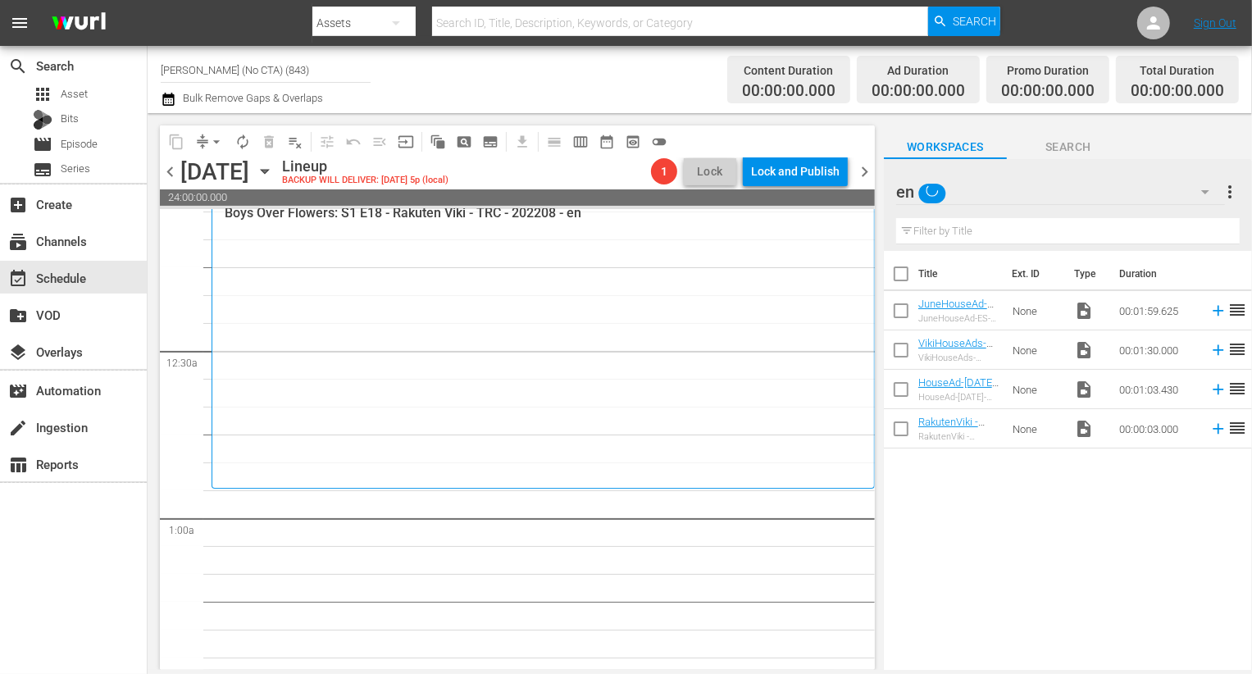
scroll to position [135, 0]
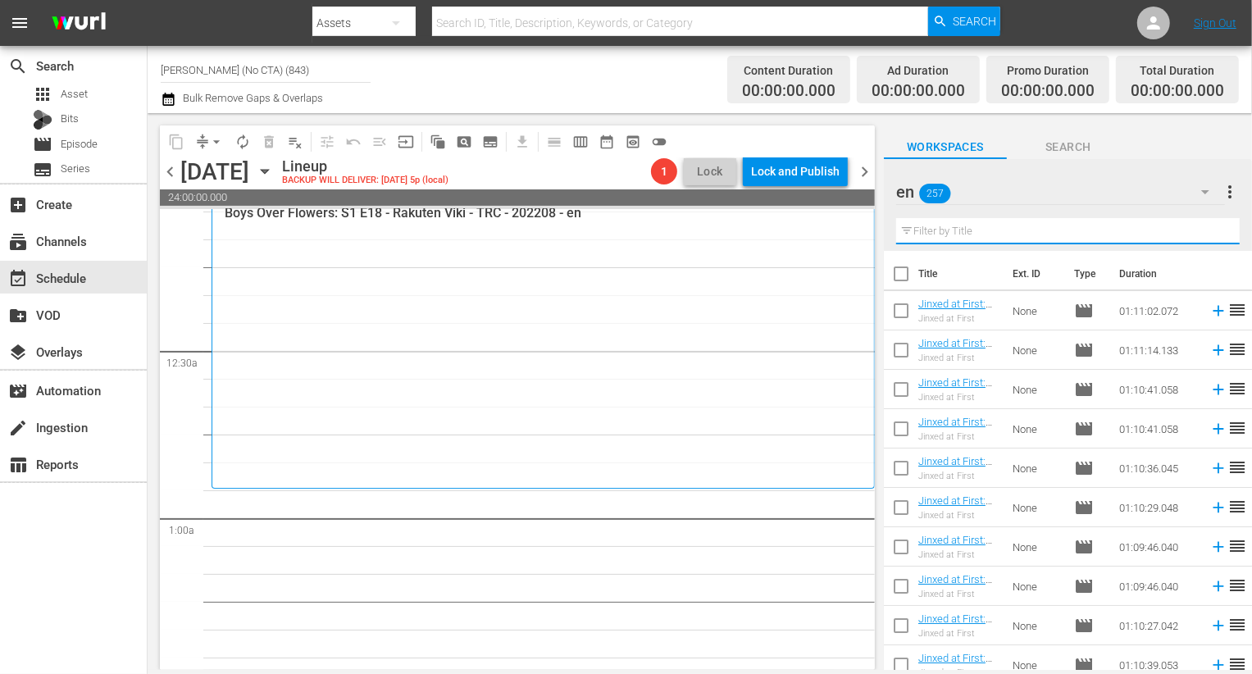
click at [1024, 225] on input "text" at bounding box center [1068, 231] width 344 height 26
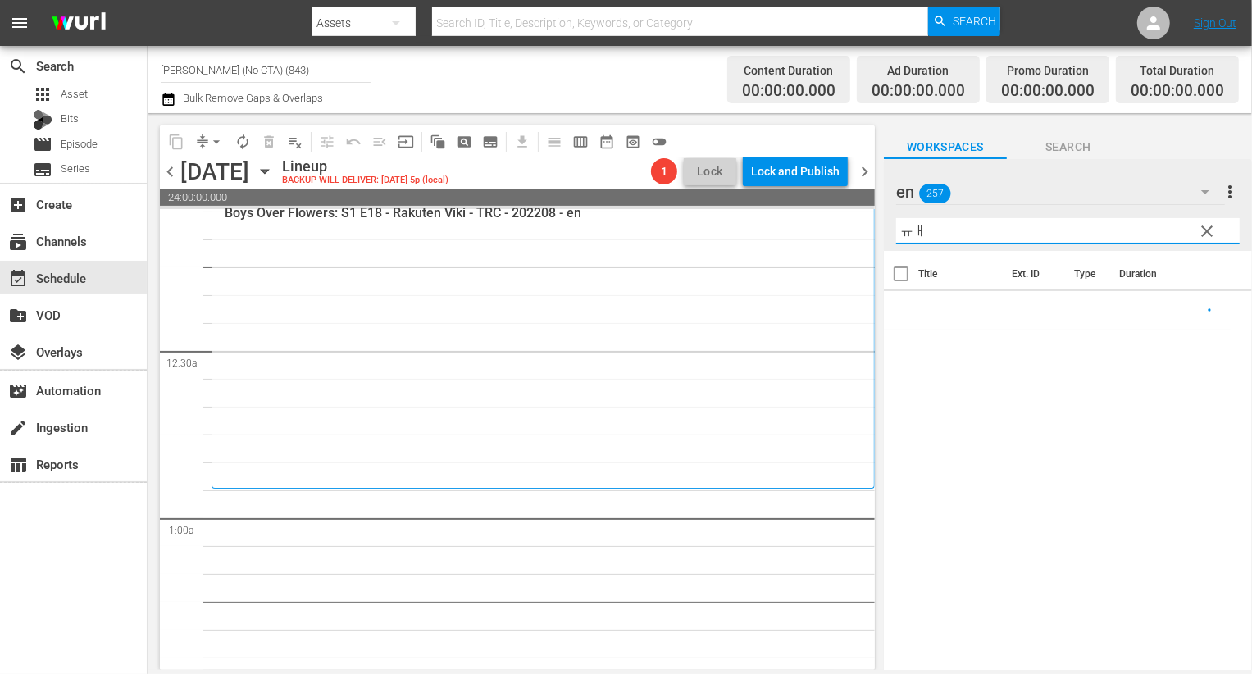
type input "ㅠ"
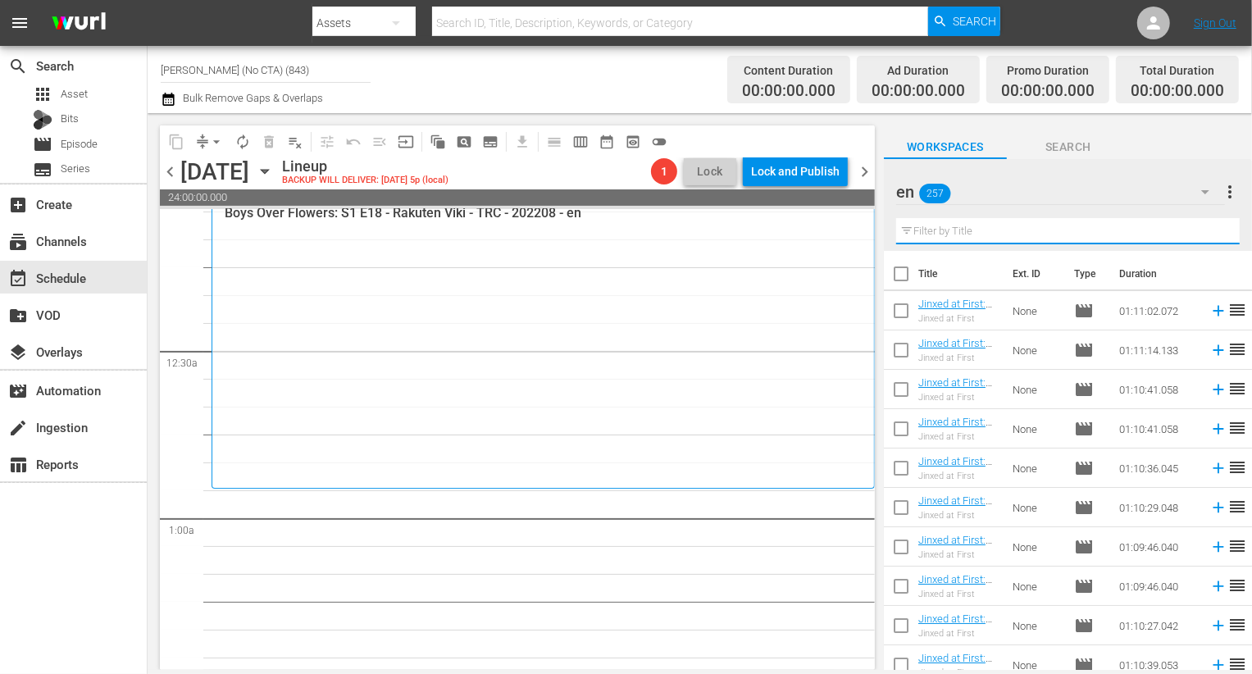
type input "o"
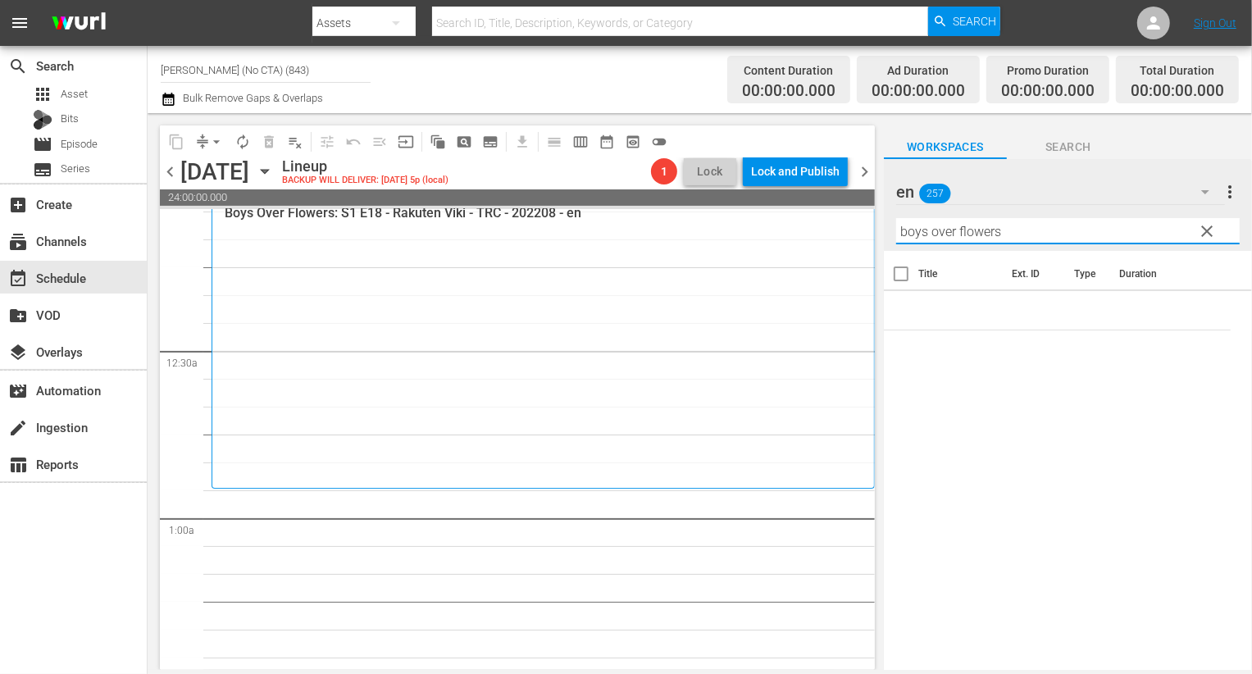
type input "boys over flowers"
click at [1214, 238] on span "clear" at bounding box center [1207, 231] width 20 height 20
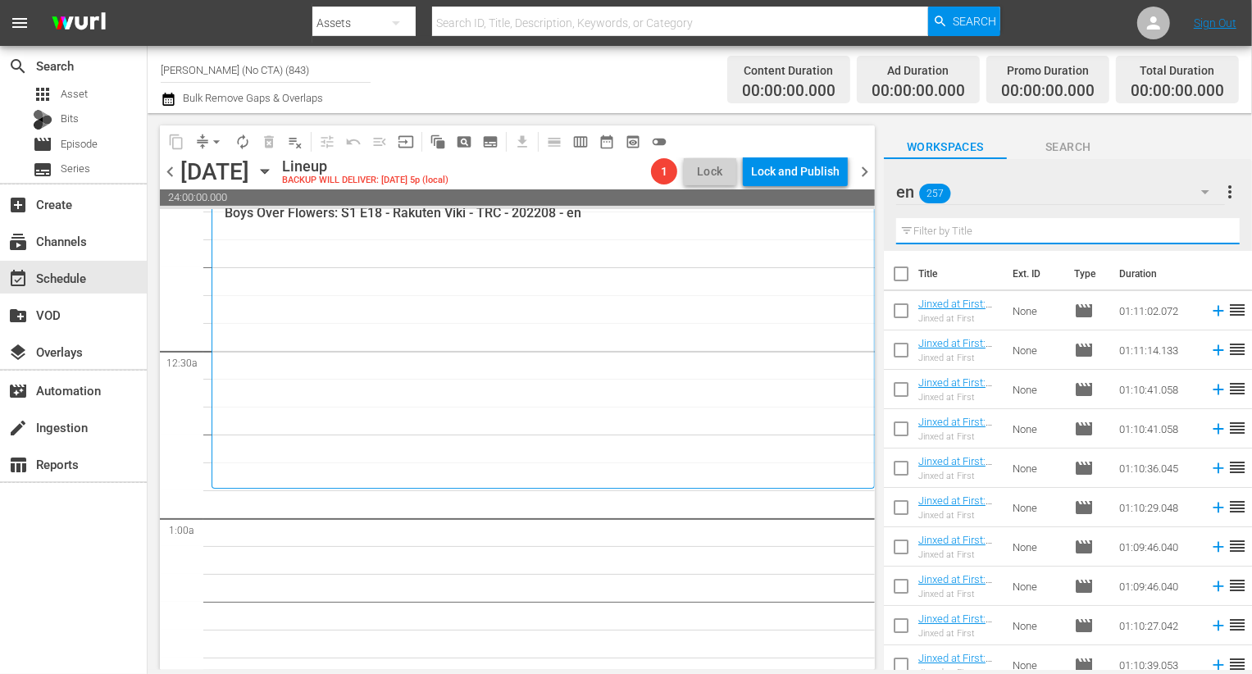
click at [1114, 243] on input "text" at bounding box center [1068, 231] width 344 height 26
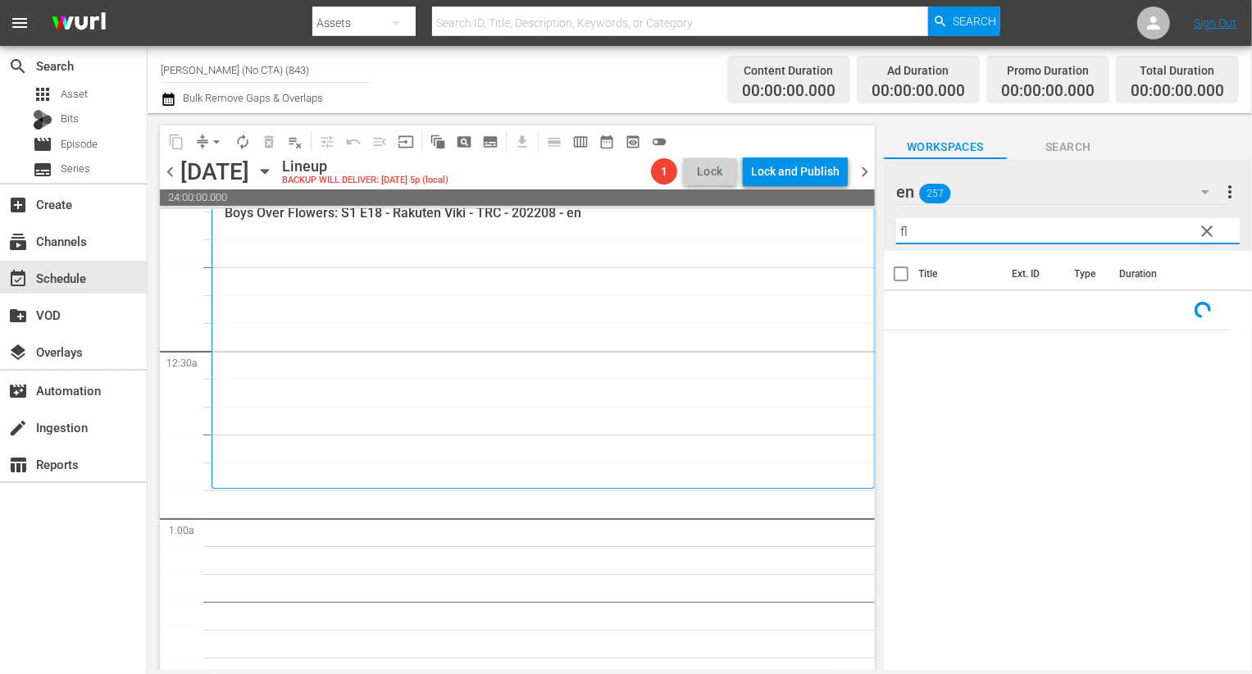
type input "f"
type input "v"
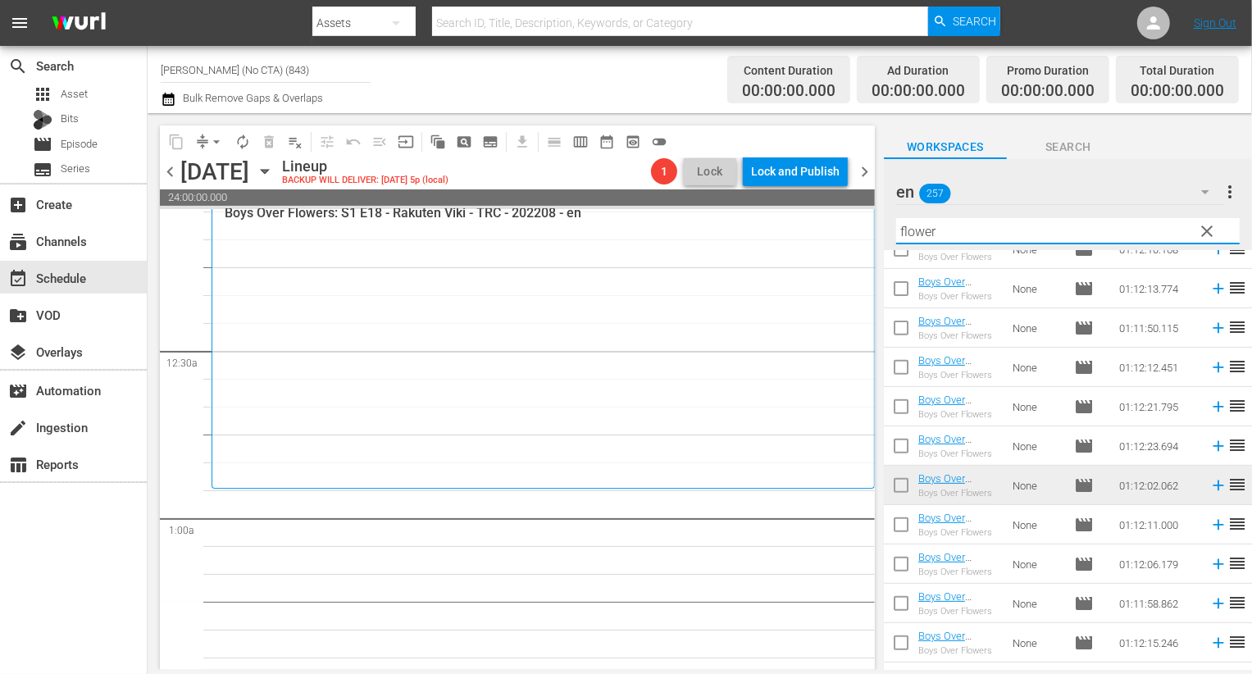
scroll to position [603, 0]
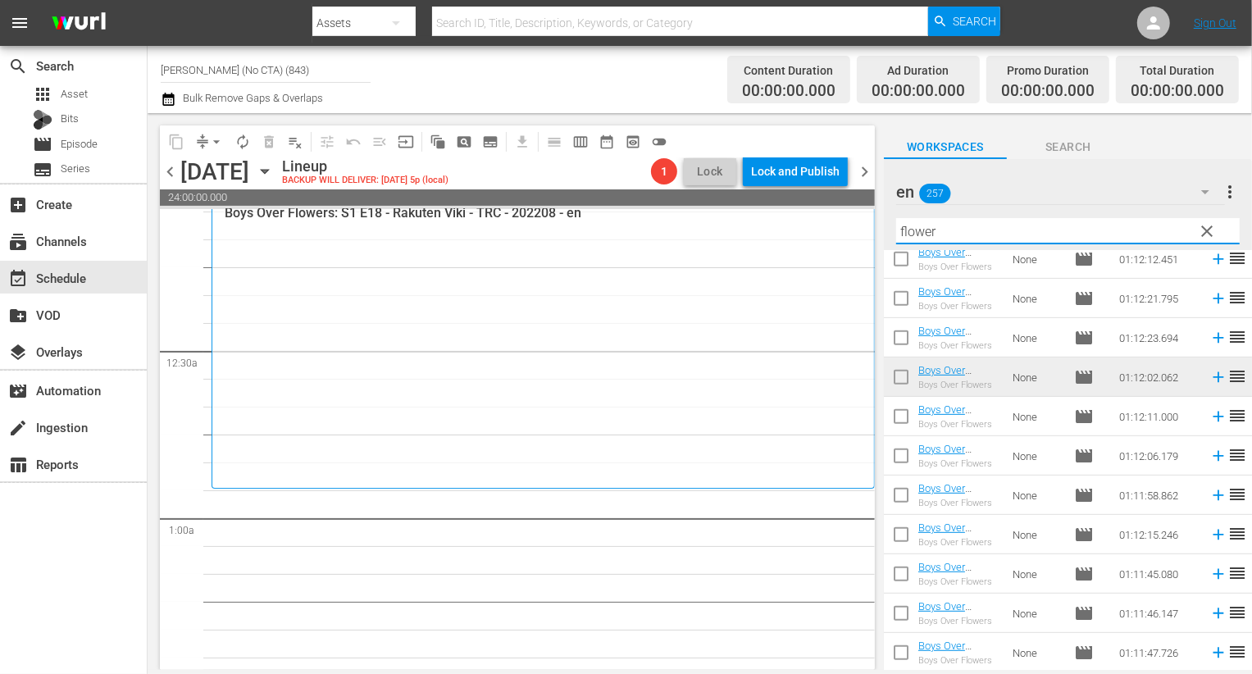
type input "flower"
click at [912, 426] on input "checkbox" at bounding box center [901, 420] width 34 height 34
checkbox input "true"
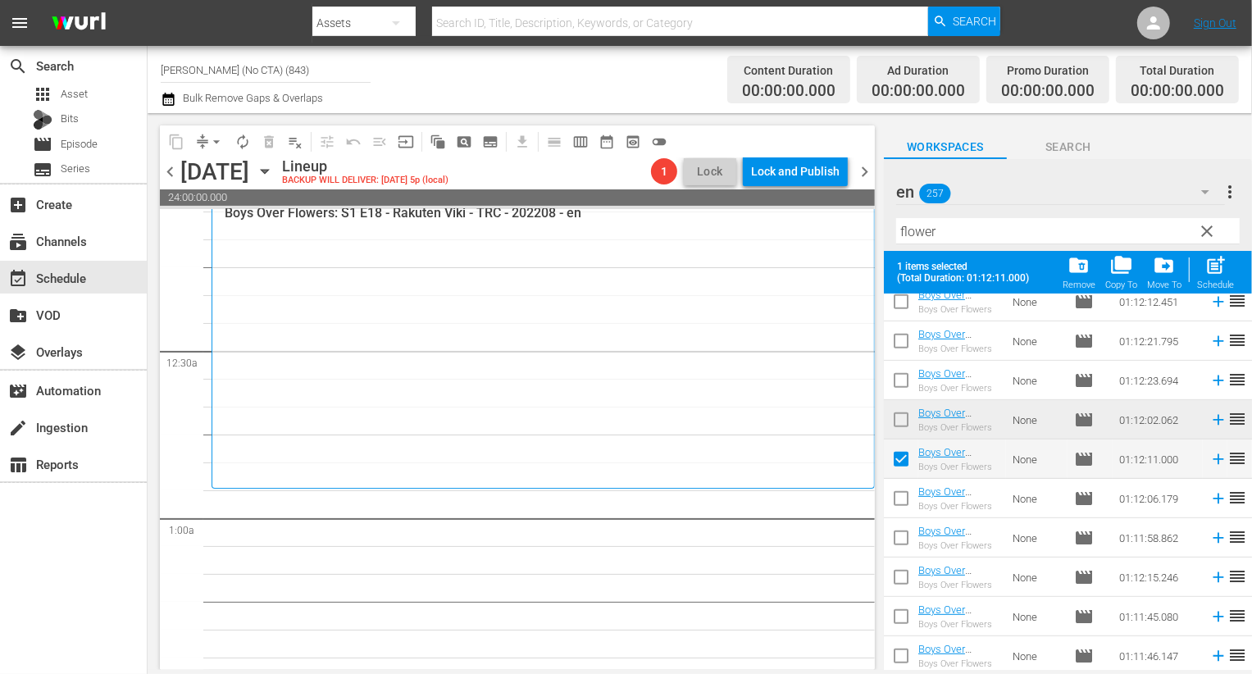
scroll to position [644, 0]
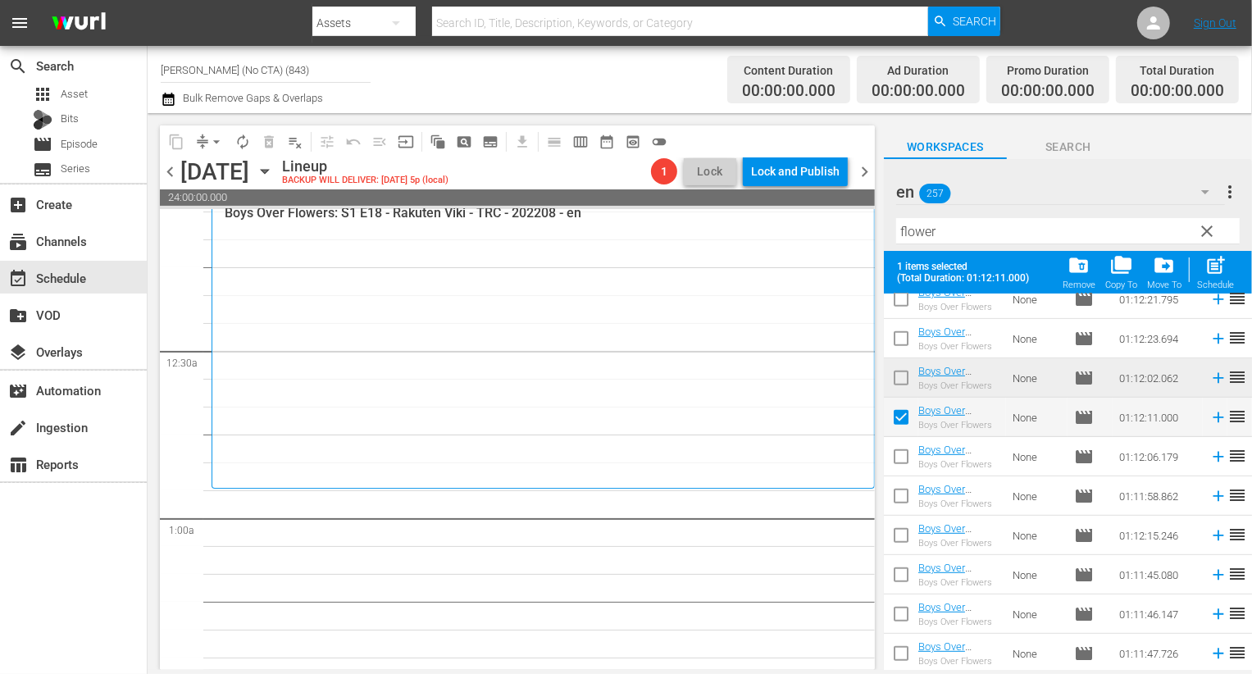
click at [908, 473] on input "checkbox" at bounding box center [901, 460] width 34 height 34
checkbox input "true"
click at [908, 508] on input "checkbox" at bounding box center [901, 499] width 34 height 34
checkbox input "true"
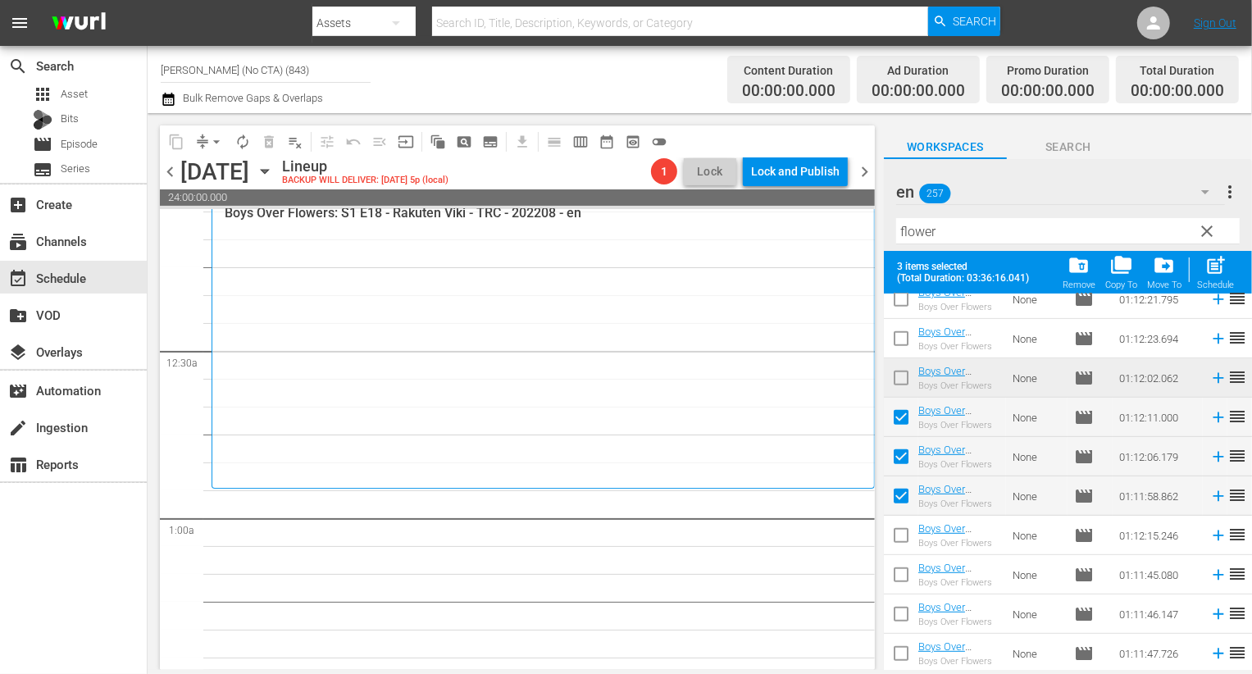
click at [908, 543] on input "checkbox" at bounding box center [901, 538] width 34 height 34
checkbox input "true"
click at [905, 591] on input "checkbox" at bounding box center [901, 578] width 34 height 34
checkbox input "true"
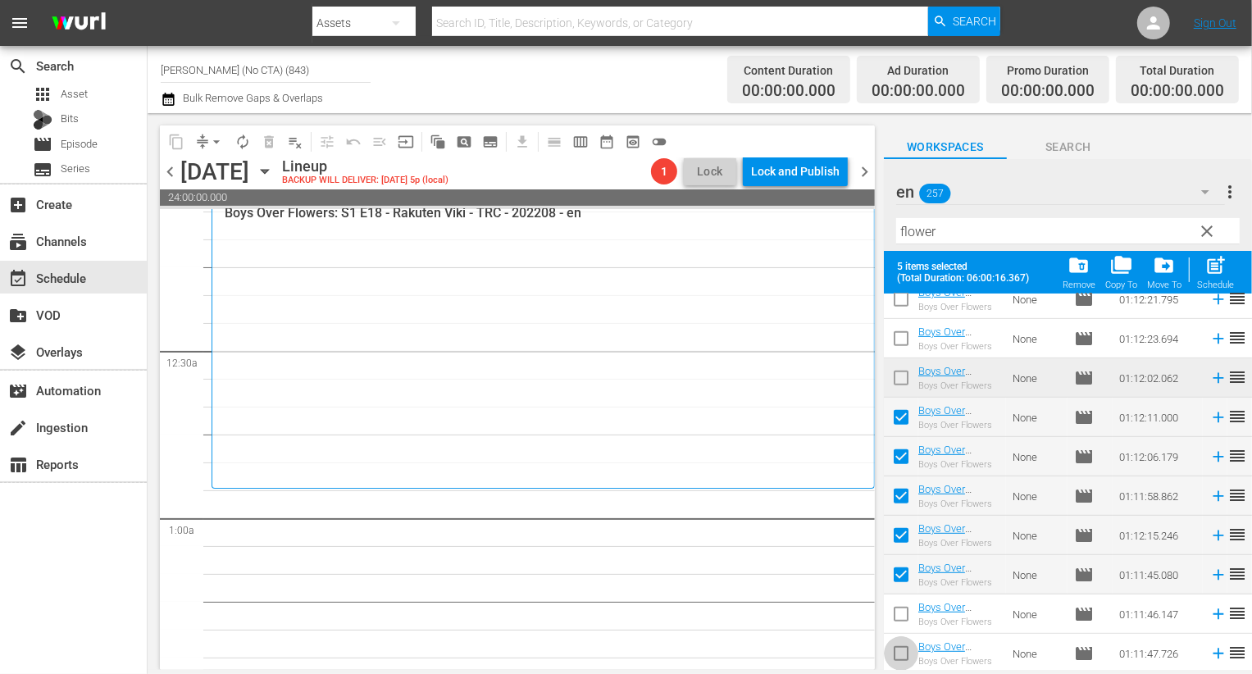
click at [905, 647] on input "checkbox" at bounding box center [901, 657] width 34 height 34
checkbox input "true"
click at [905, 626] on input "checkbox" at bounding box center [901, 617] width 34 height 34
checkbox input "true"
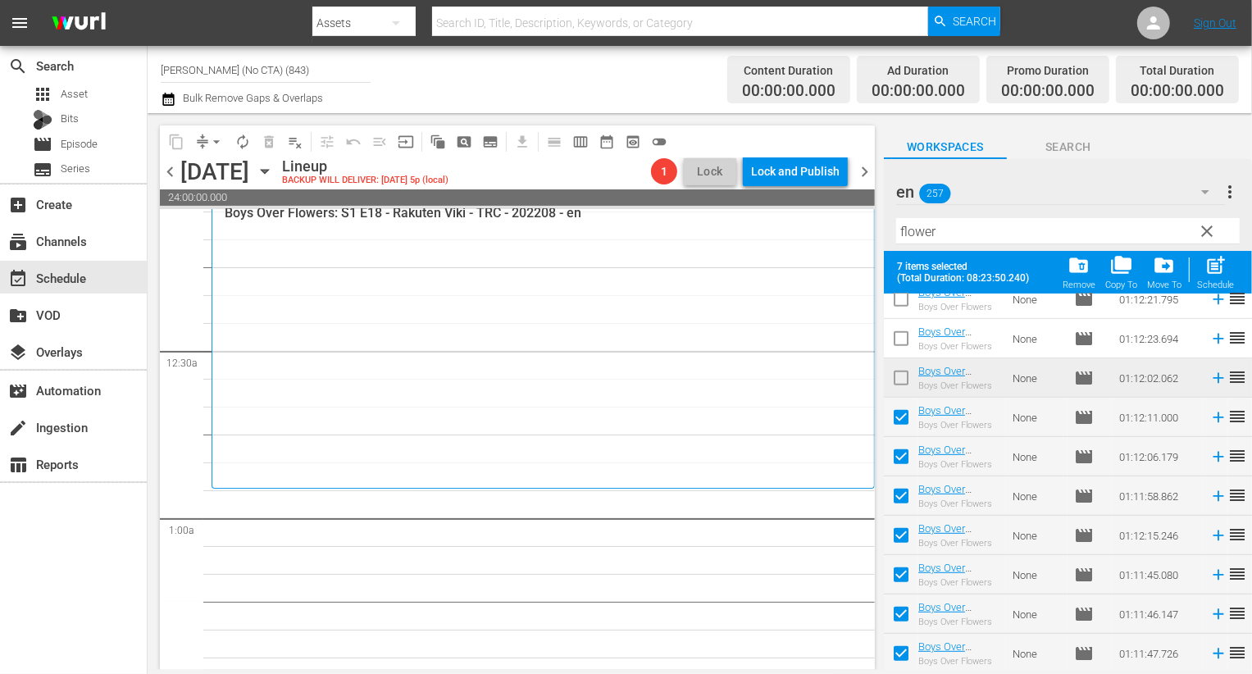
click at [1219, 266] on span "post_add" at bounding box center [1215, 265] width 22 height 22
checkbox input "false"
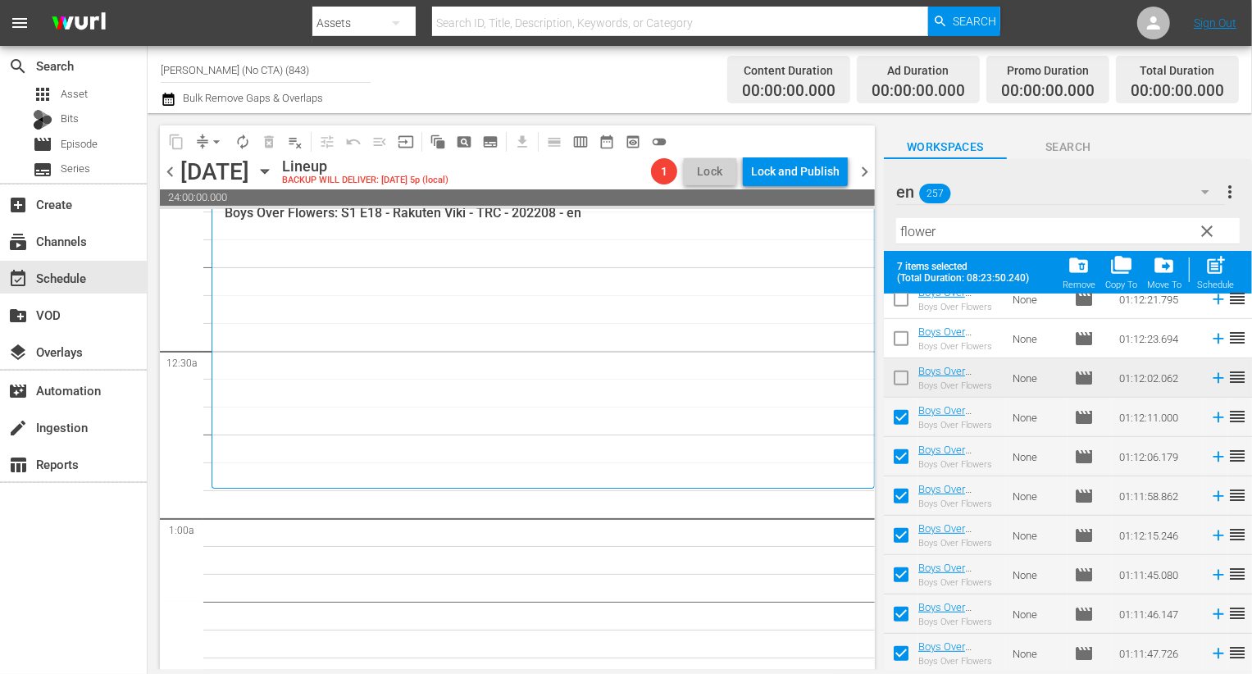
checkbox input "false"
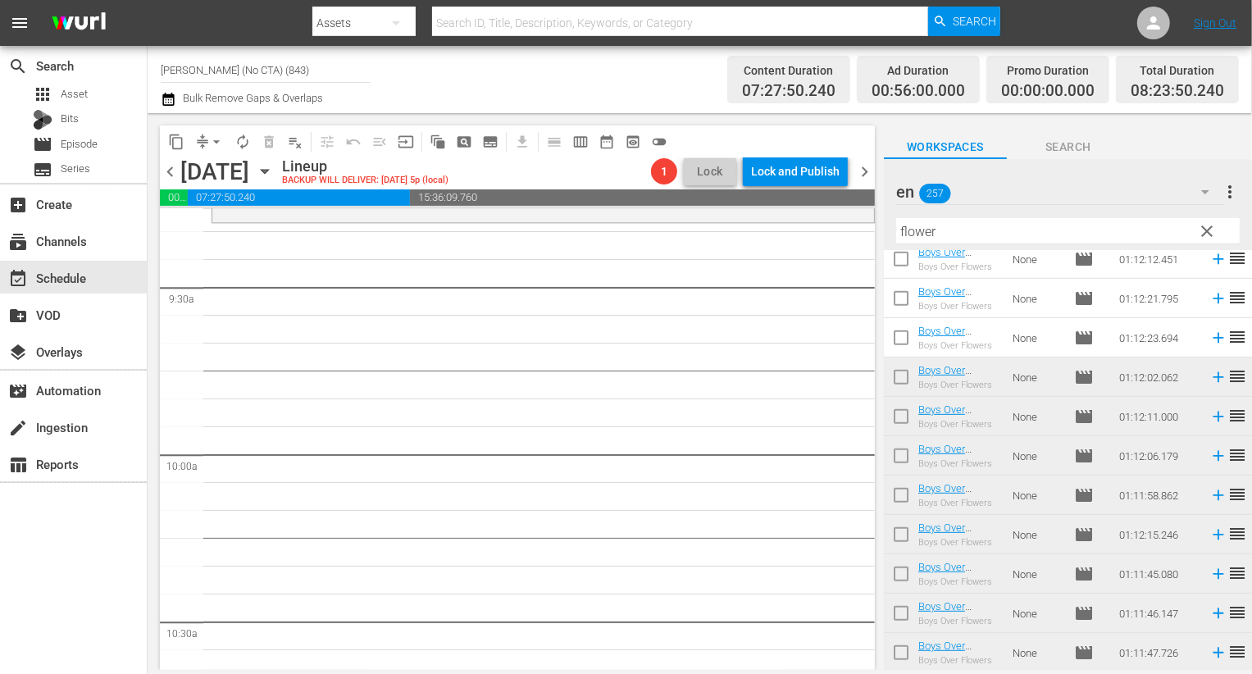
scroll to position [3030, 0]
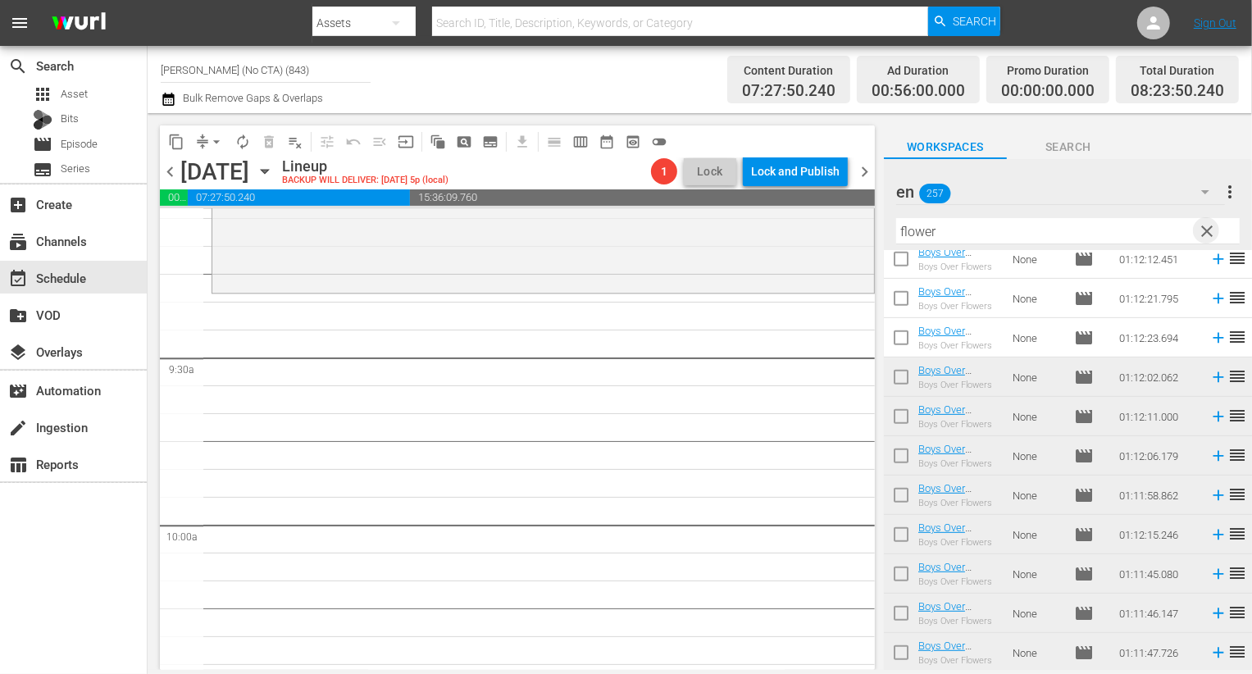
click at [1212, 229] on span "clear" at bounding box center [1207, 231] width 20 height 20
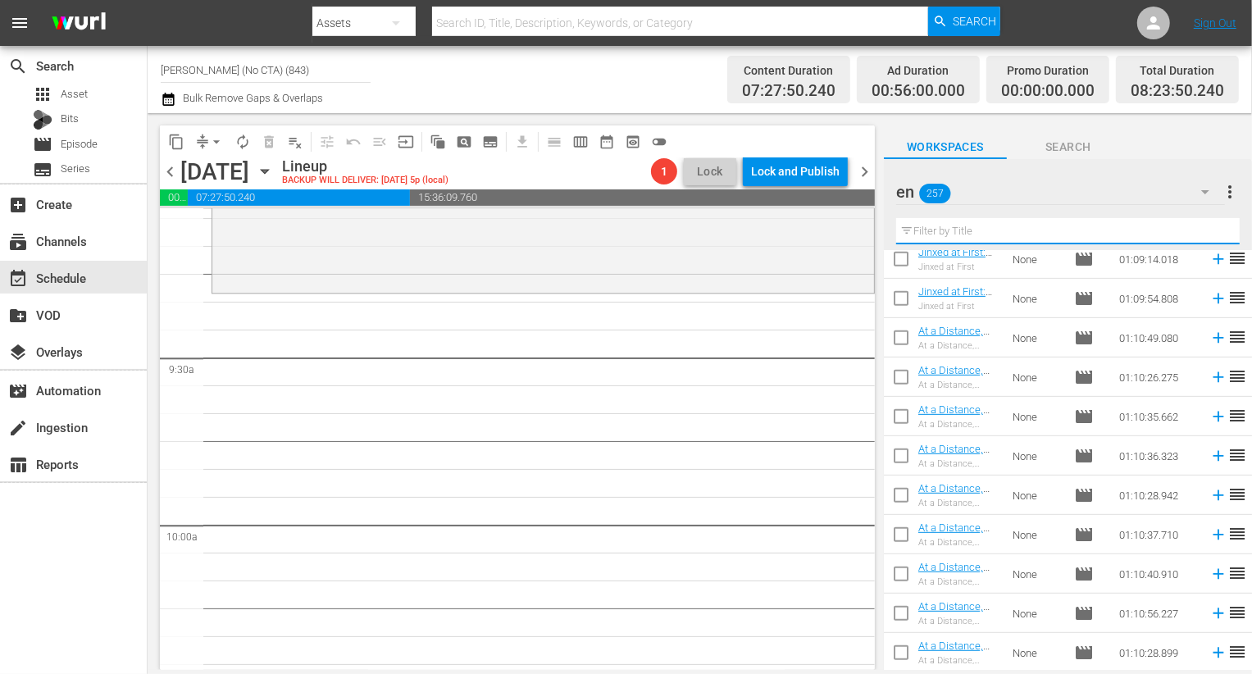
click at [1020, 233] on input "text" at bounding box center [1068, 231] width 344 height 26
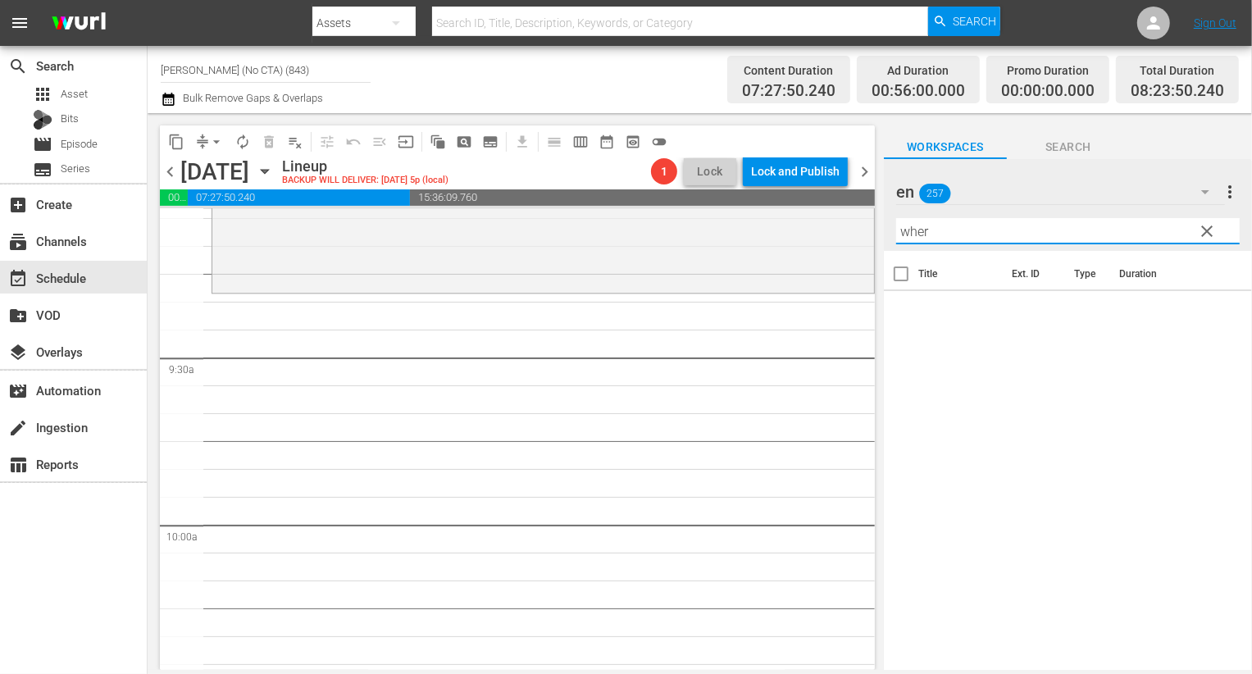
scroll to position [0, 0]
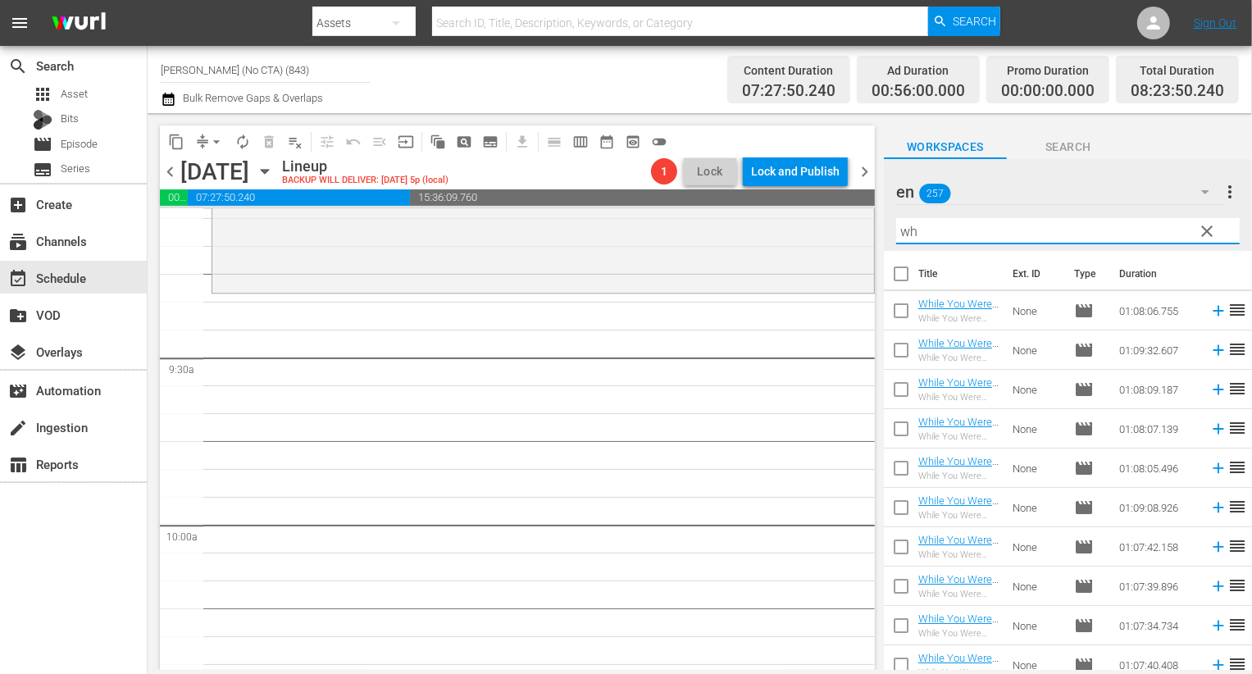
type input "wh"
click at [898, 275] on input "checkbox" at bounding box center [901, 277] width 34 height 34
checkbox input "true"
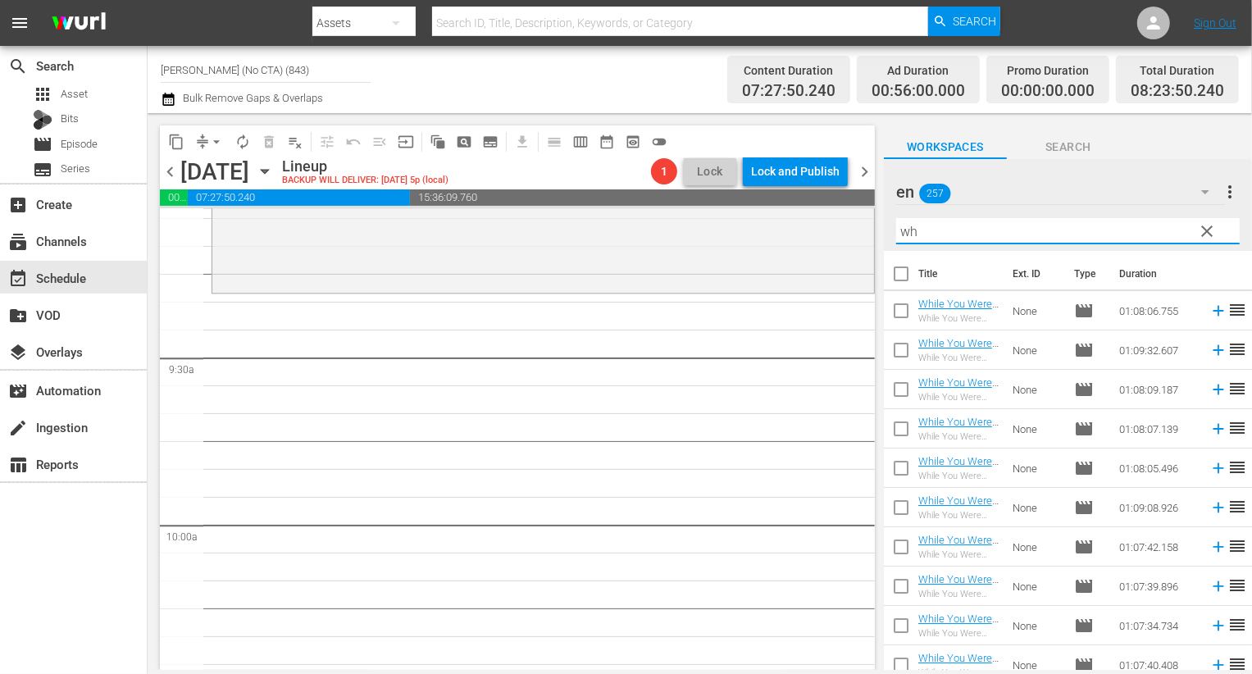
checkbox input "true"
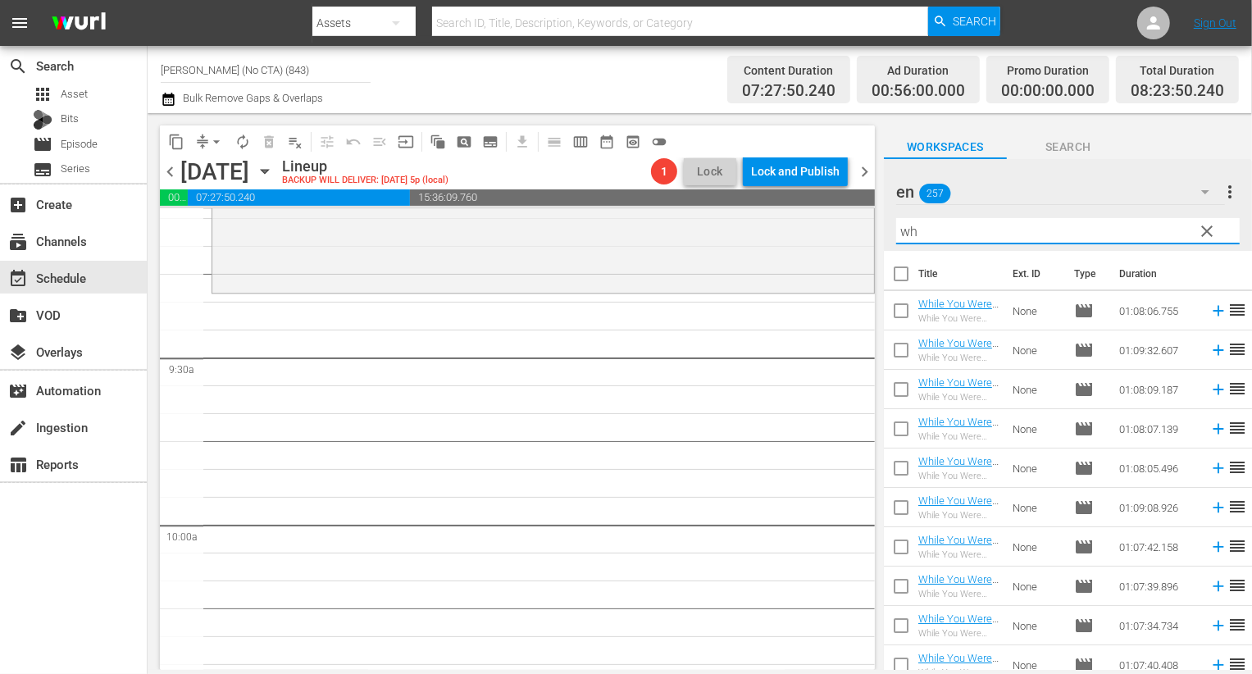
checkbox input "true"
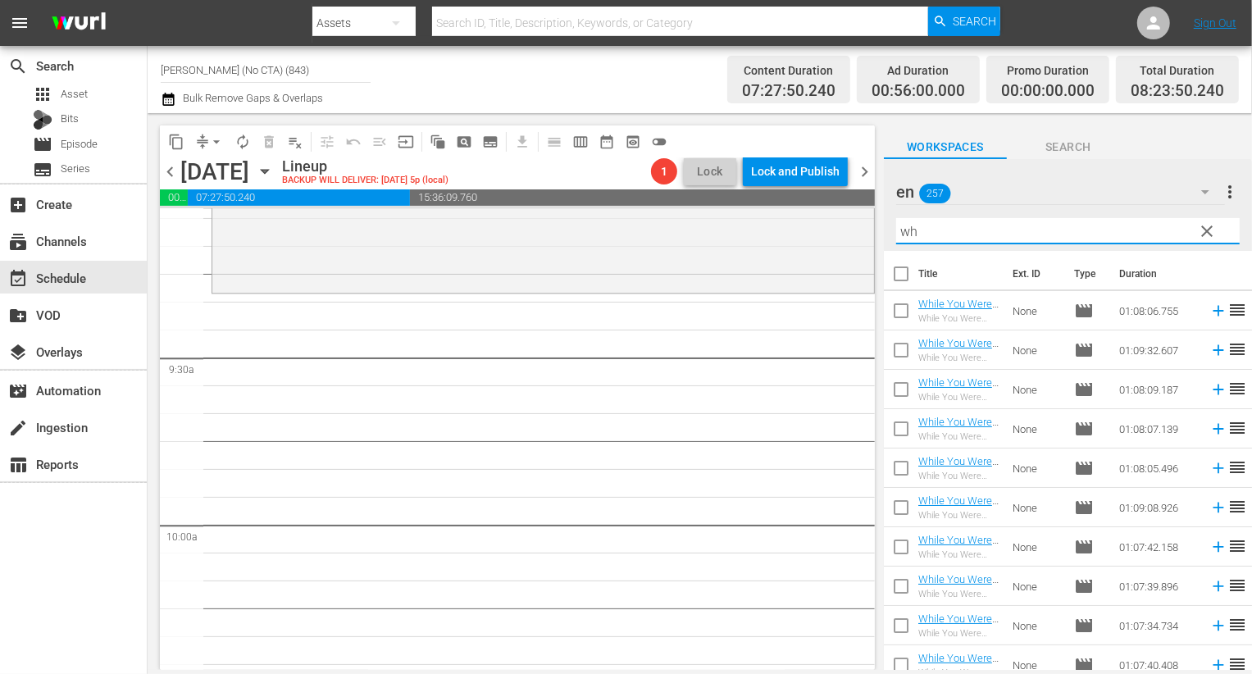
checkbox input "true"
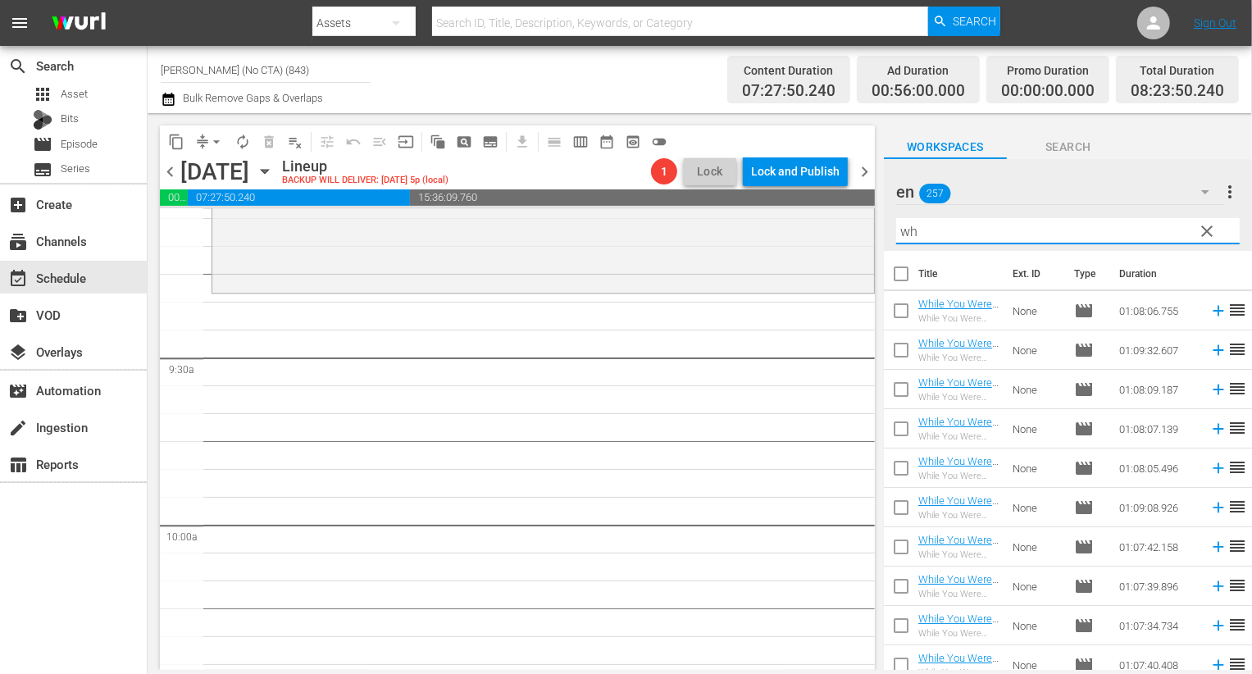
checkbox input "true"
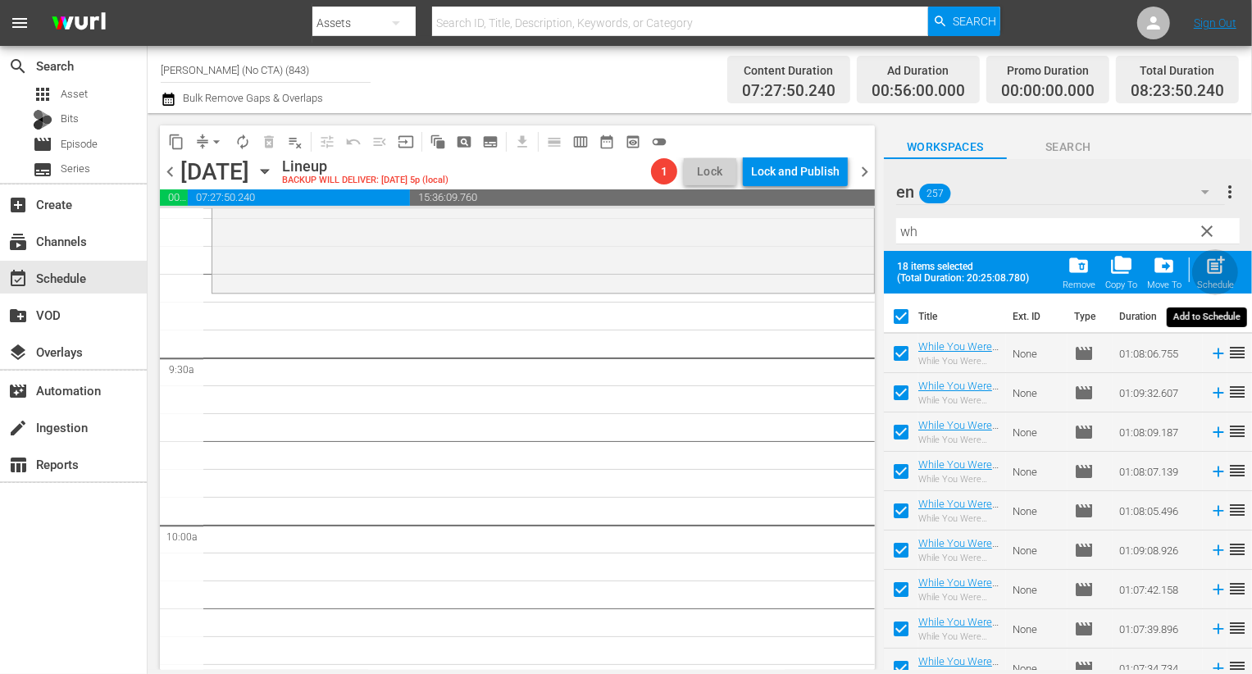
click at [1227, 271] on div "post_add Schedule" at bounding box center [1215, 272] width 37 height 36
checkbox input "false"
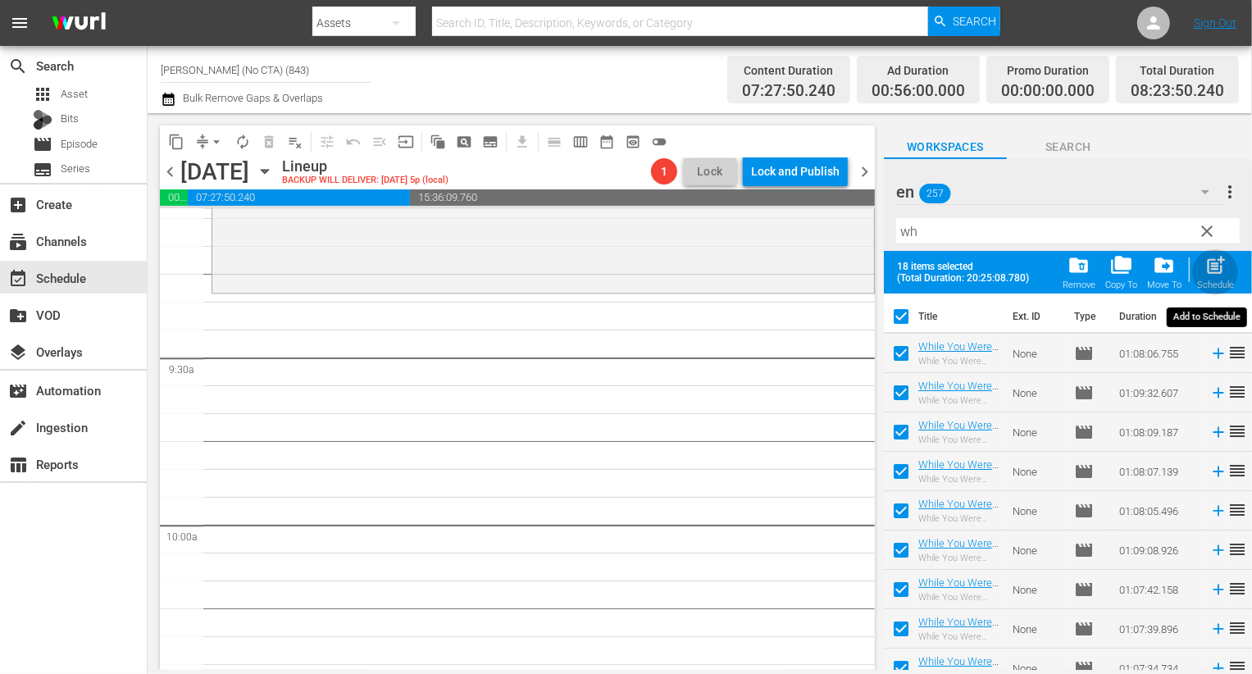
checkbox input "false"
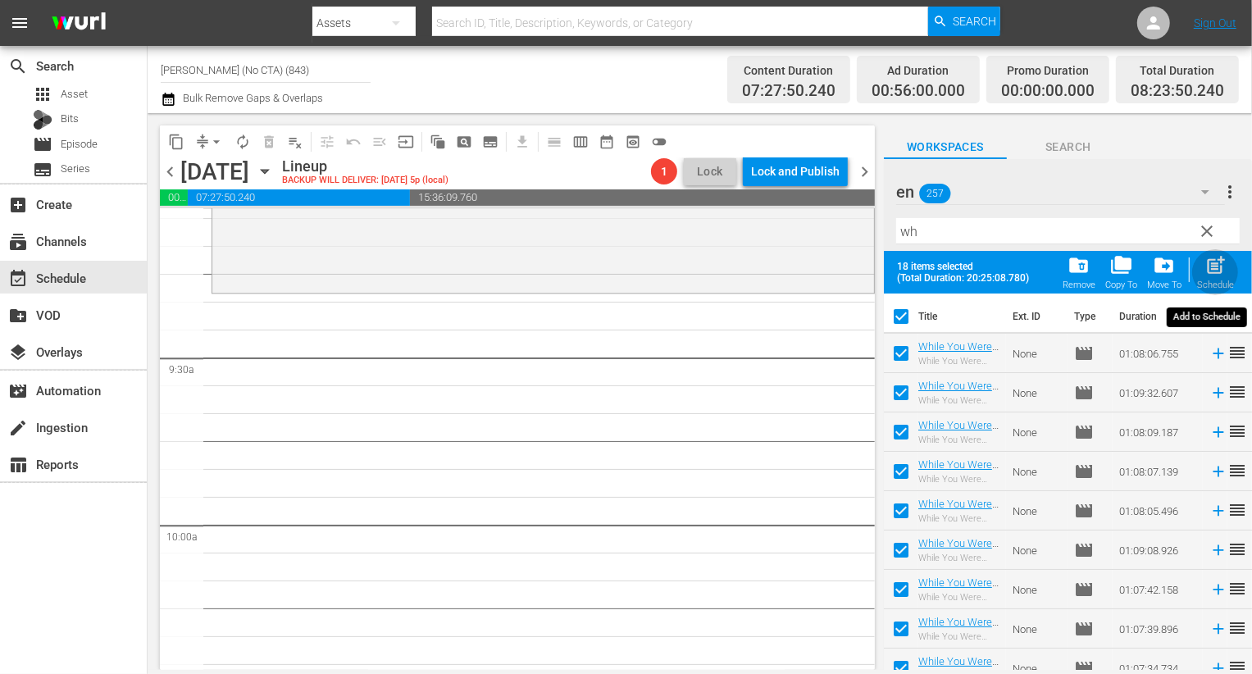
checkbox input "false"
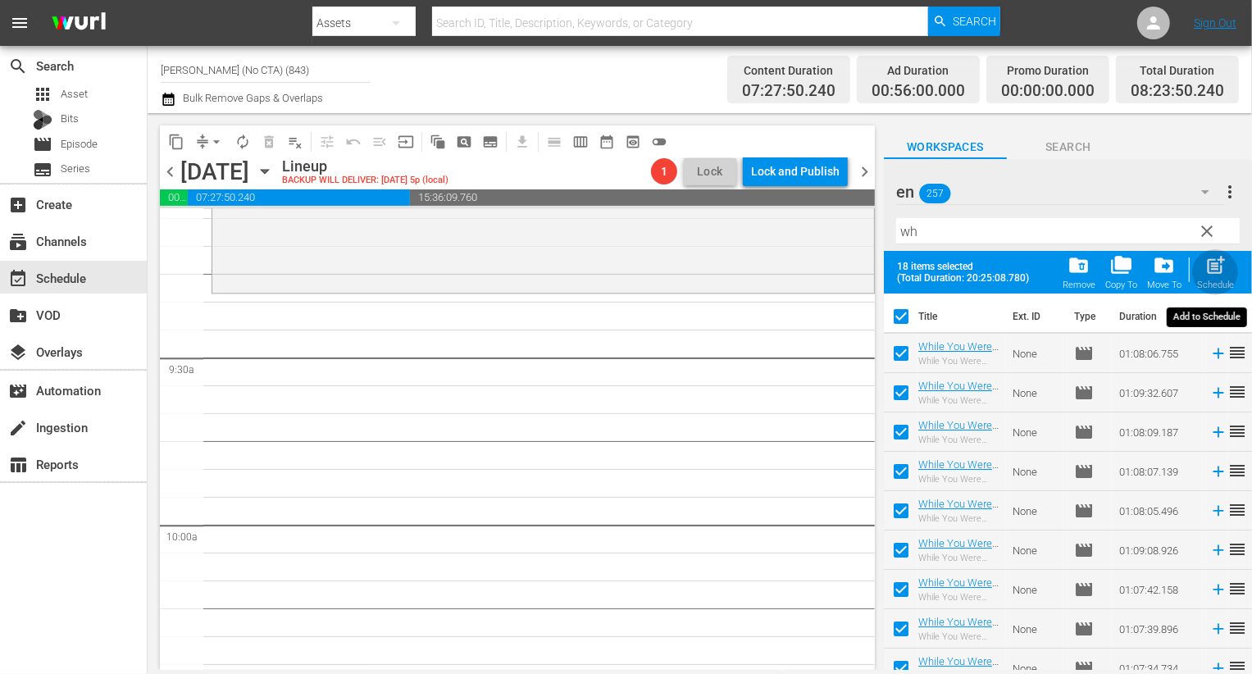
checkbox input "false"
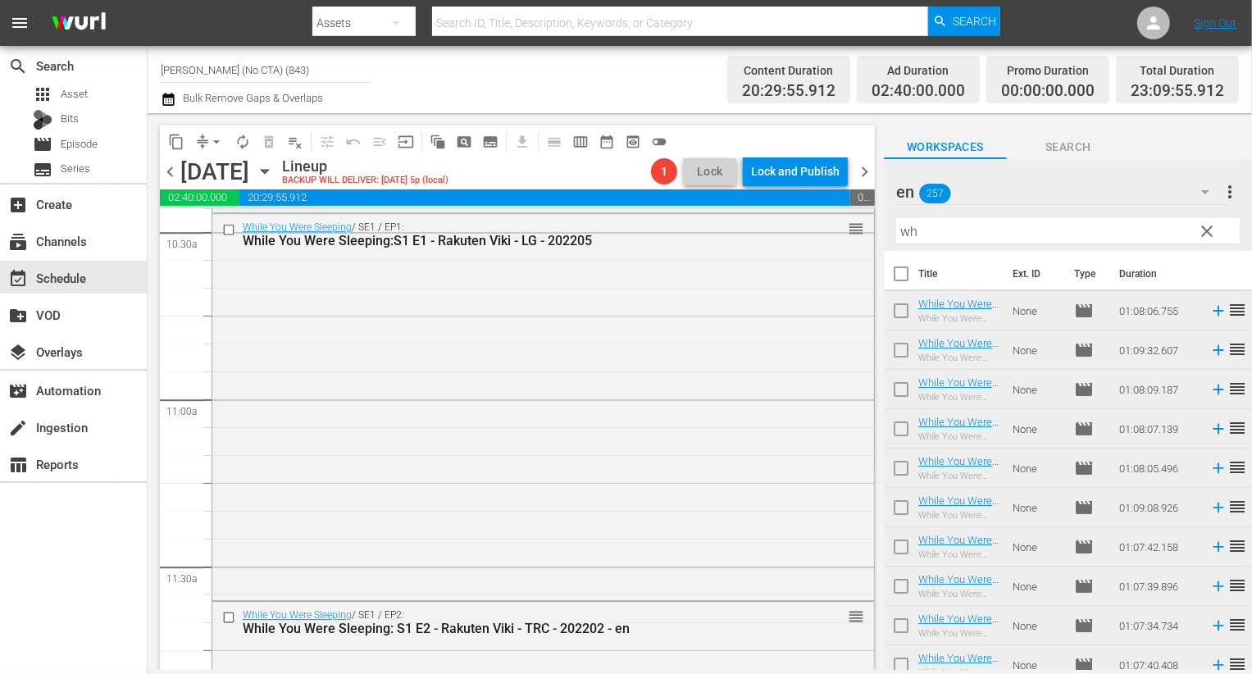
scroll to position [3488, 0]
click at [230, 235] on input "checkbox" at bounding box center [230, 232] width 17 height 14
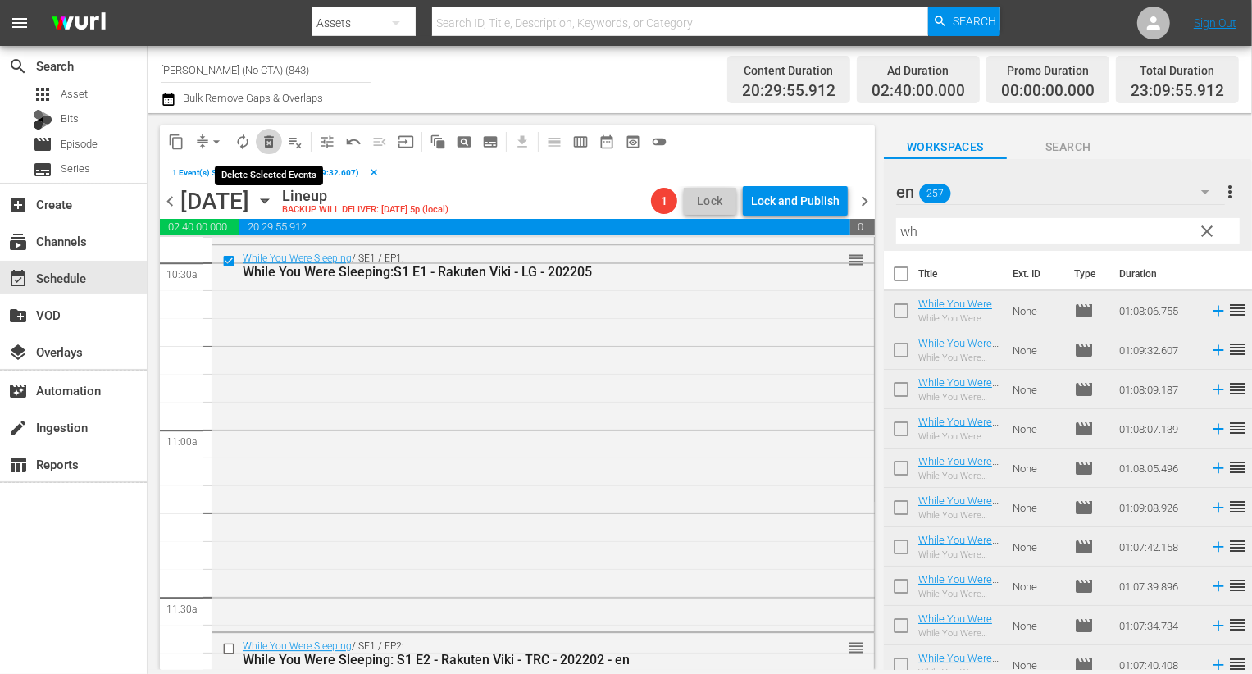
click at [271, 137] on span "delete_forever_outlined" at bounding box center [269, 142] width 16 height 16
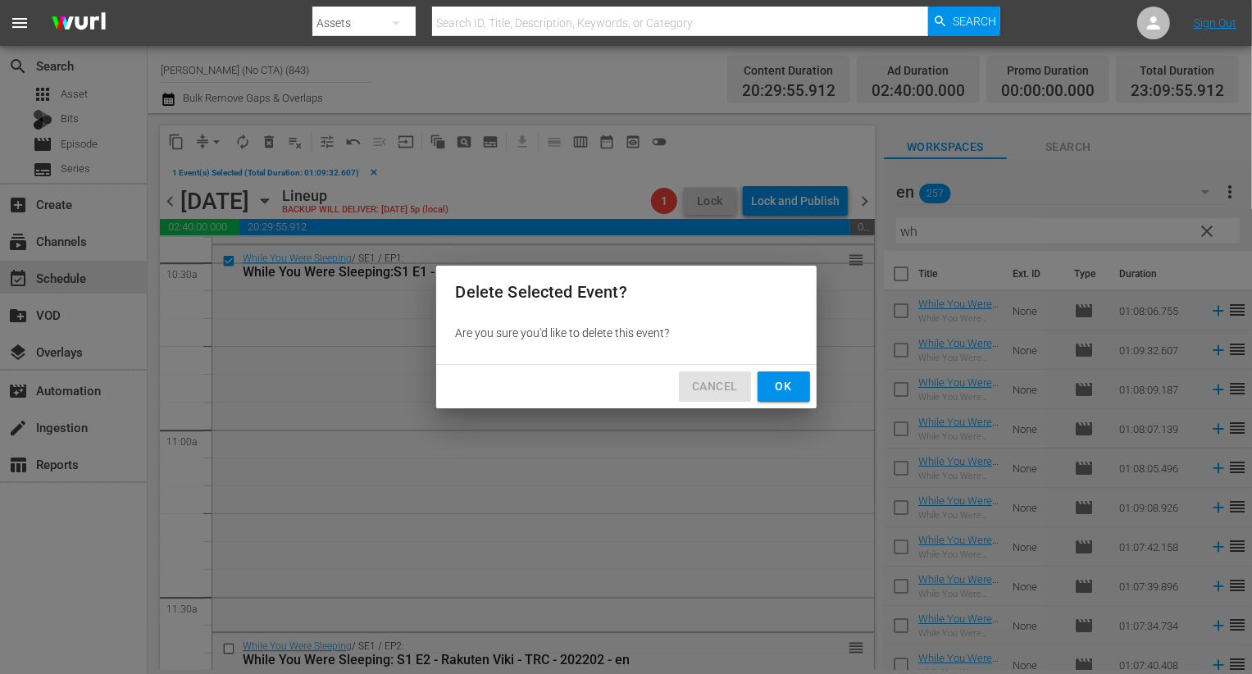
click at [710, 382] on span "Cancel" at bounding box center [714, 386] width 45 height 20
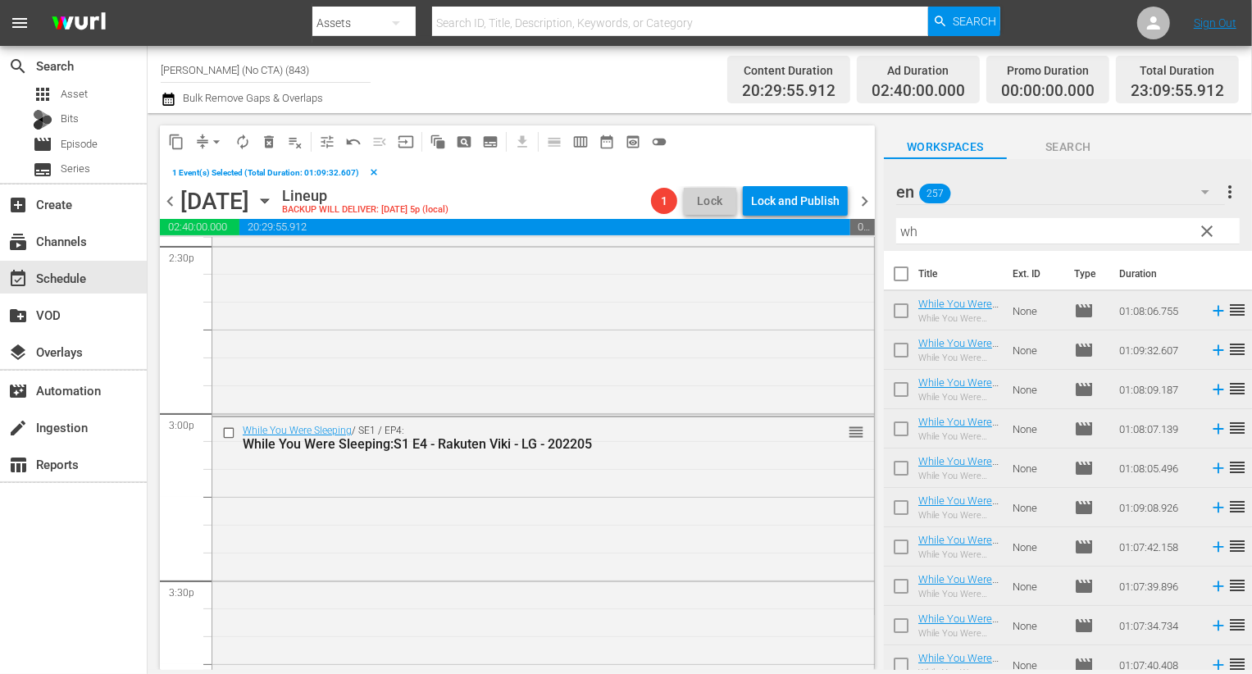
scroll to position [4837, 0]
click at [233, 441] on input "checkbox" at bounding box center [230, 439] width 17 height 14
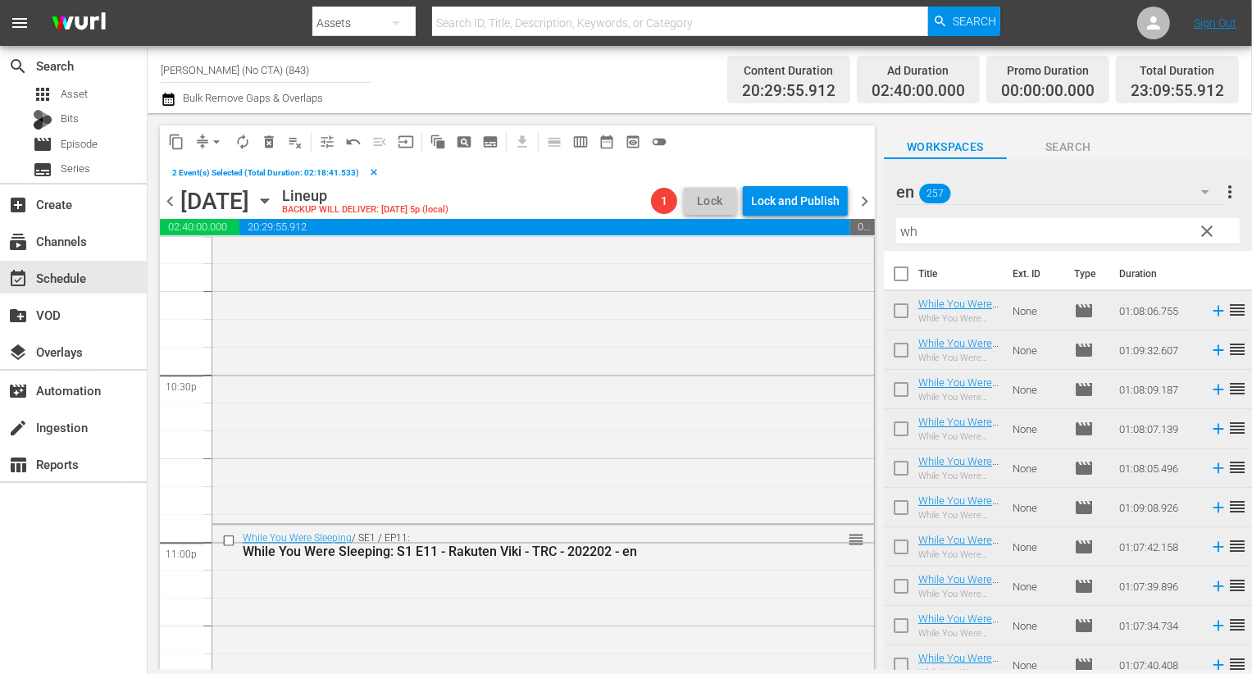
scroll to position [7622, 0]
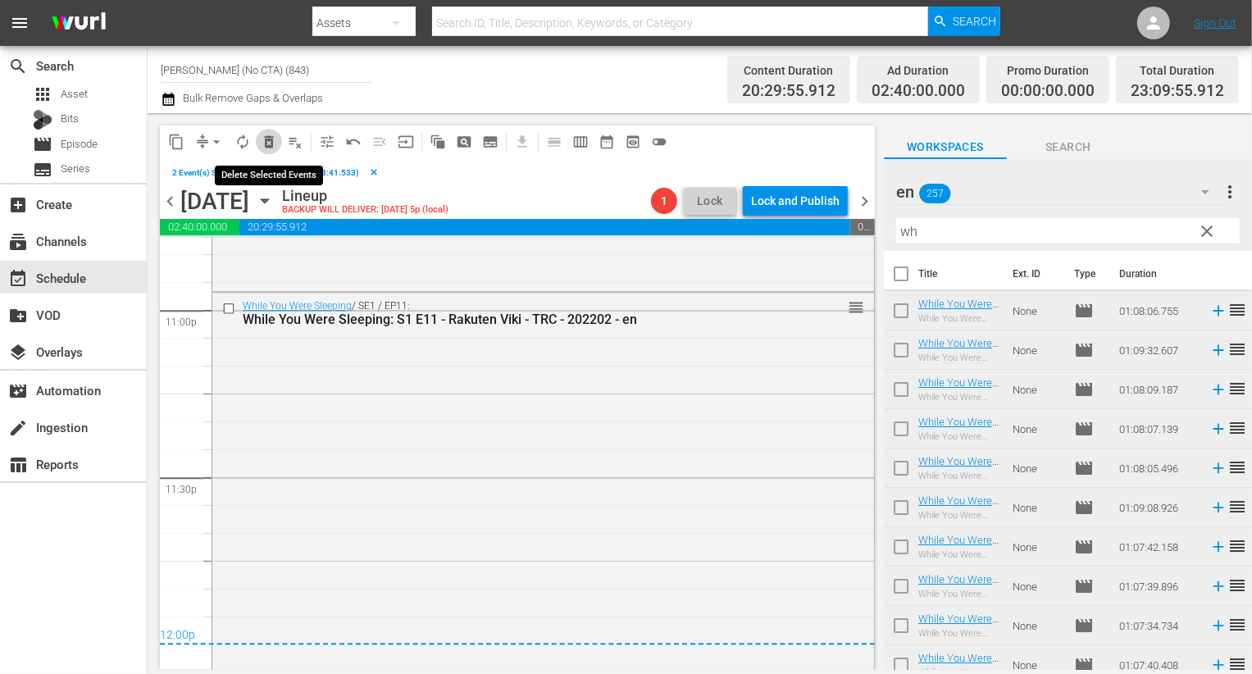
click at [275, 143] on span "delete_forever_outlined" at bounding box center [269, 142] width 16 height 16
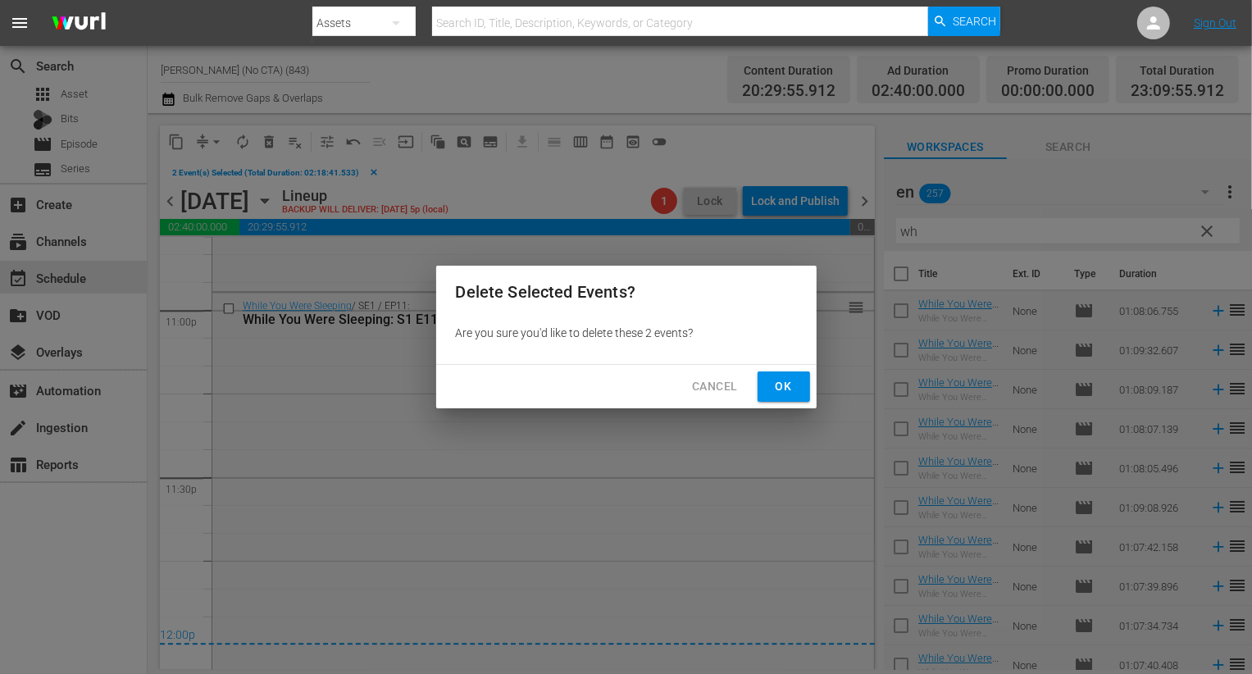
click at [788, 391] on span "Ok" at bounding box center [784, 386] width 26 height 20
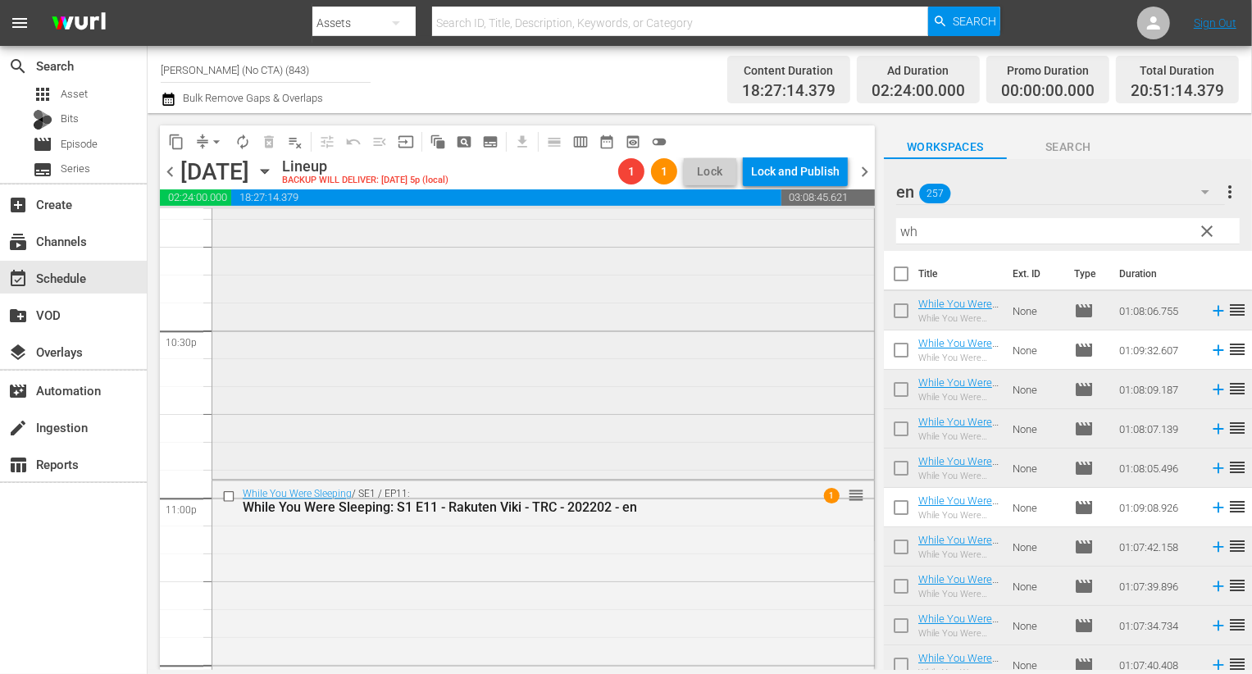
scroll to position [7380, 0]
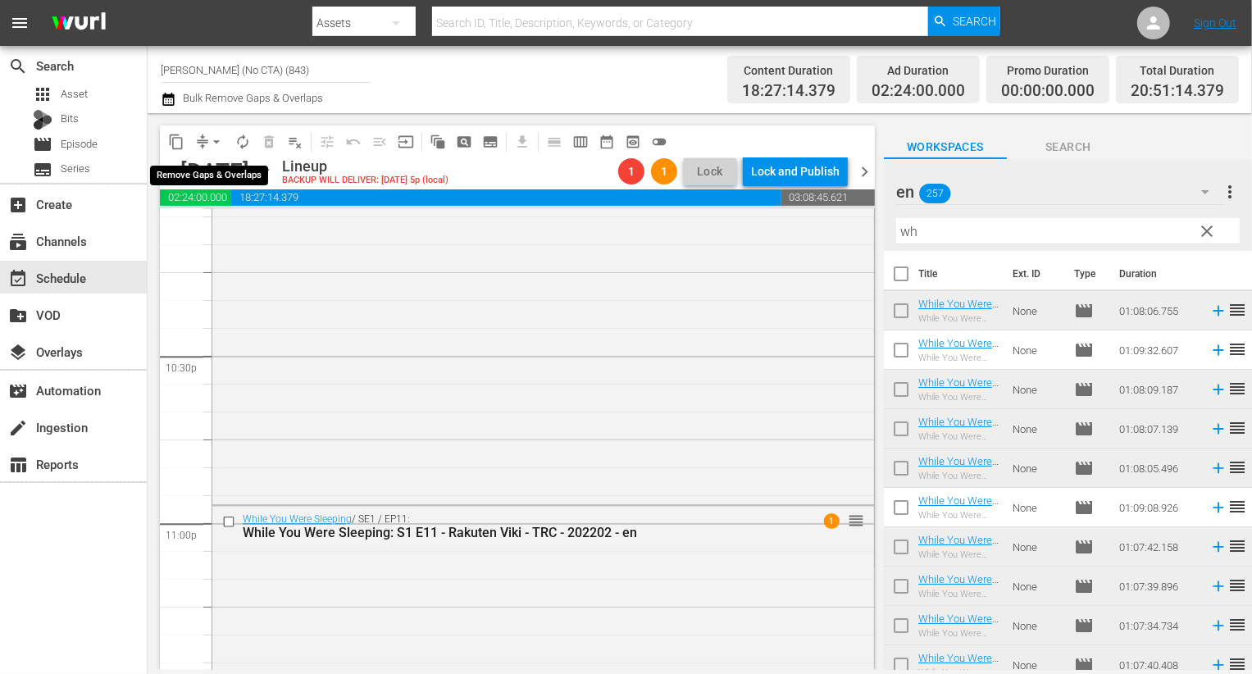
click at [208, 137] on span "arrow_drop_down" at bounding box center [216, 142] width 16 height 16
click at [259, 235] on li "Align to End of Previous Day" at bounding box center [217, 228] width 172 height 27
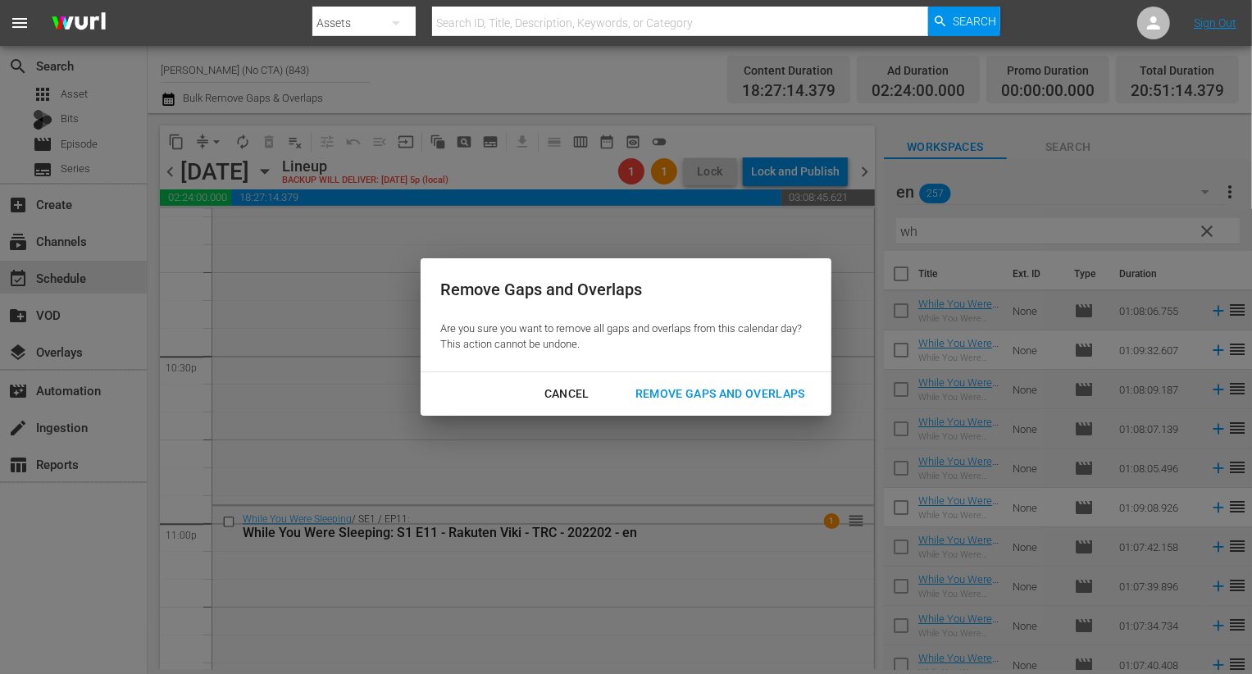
click at [667, 389] on div "Remove Gaps and Overlaps" at bounding box center [720, 394] width 196 height 20
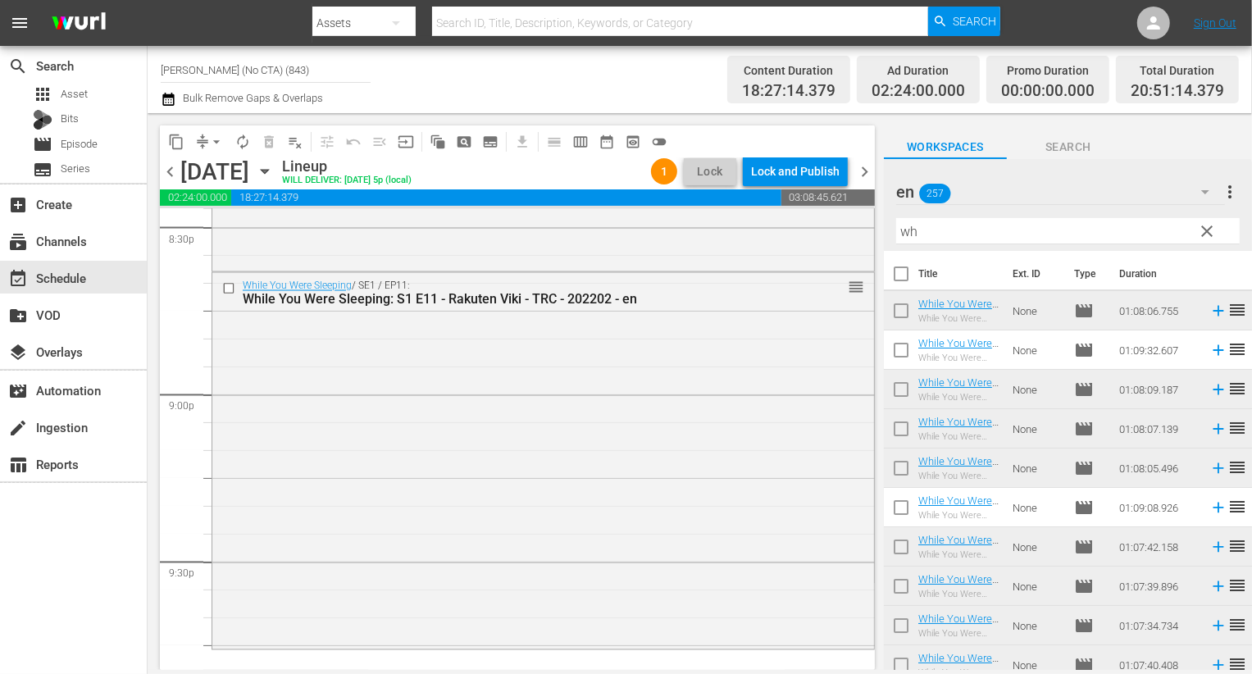
scroll to position [327, 0]
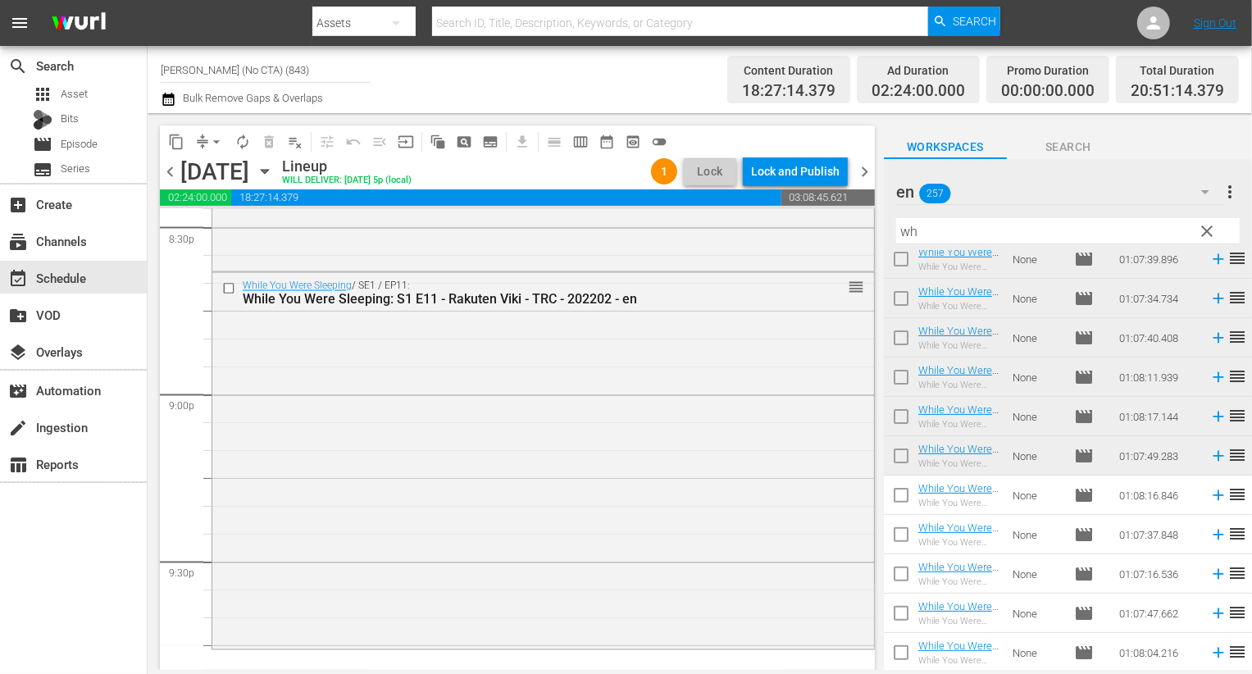
click at [899, 488] on input "checkbox" at bounding box center [901, 498] width 34 height 34
checkbox input "true"
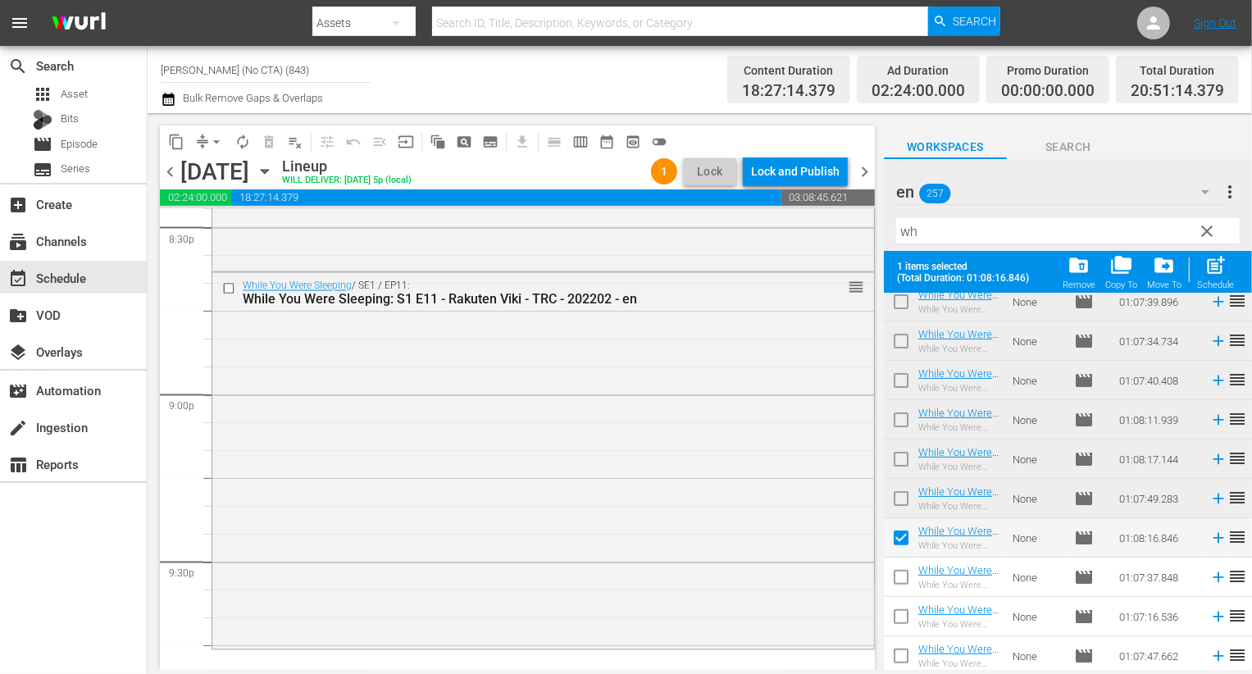
click at [901, 583] on input "checkbox" at bounding box center [901, 580] width 34 height 34
checkbox input "true"
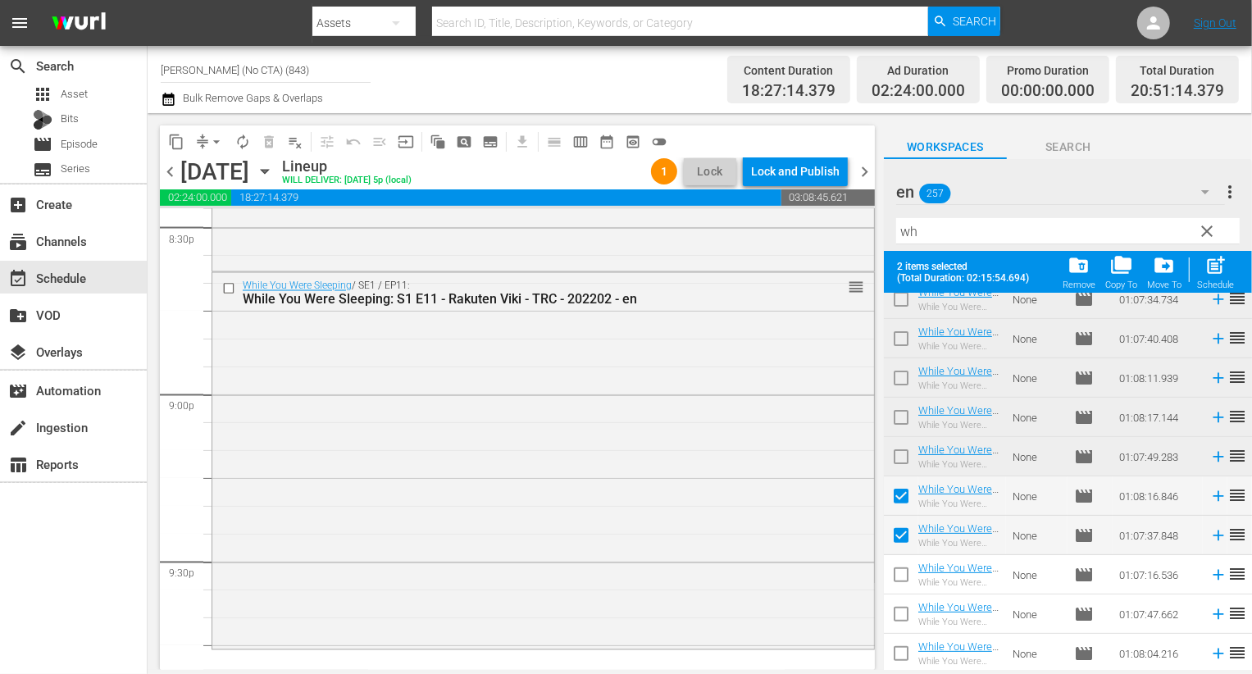
click at [909, 579] on input "checkbox" at bounding box center [901, 578] width 34 height 34
checkbox input "true"
click at [1213, 267] on span "post_add" at bounding box center [1215, 265] width 22 height 22
checkbox input "false"
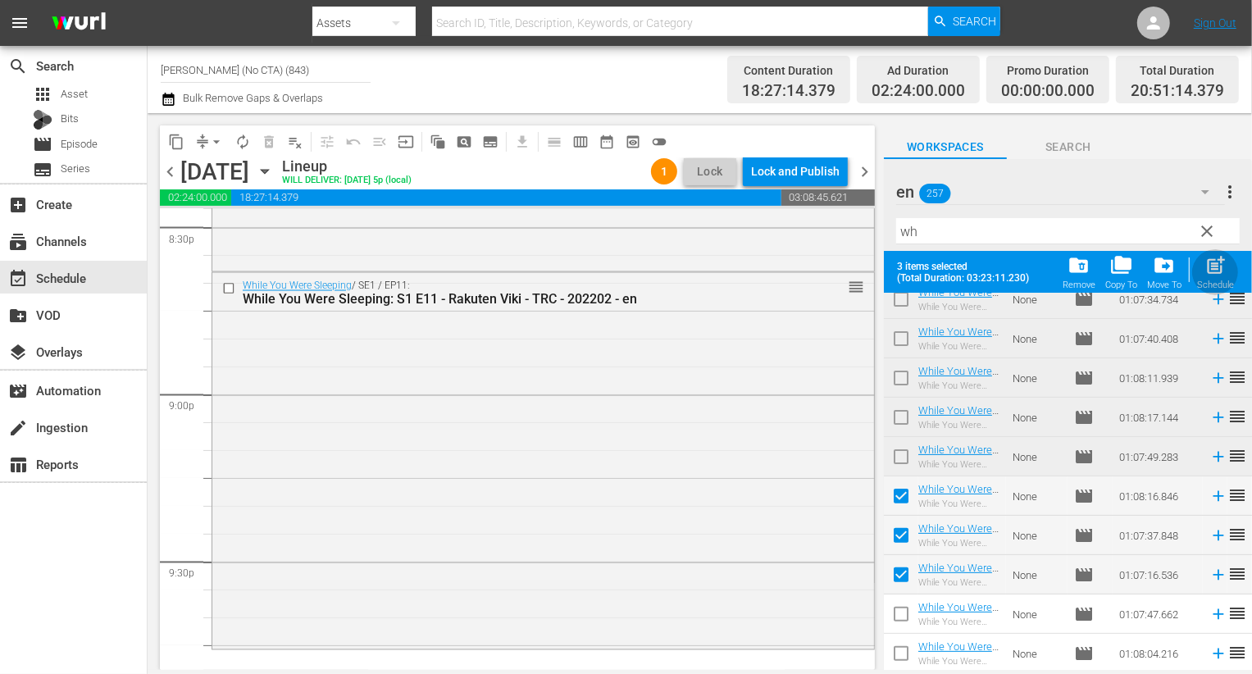
checkbox input "false"
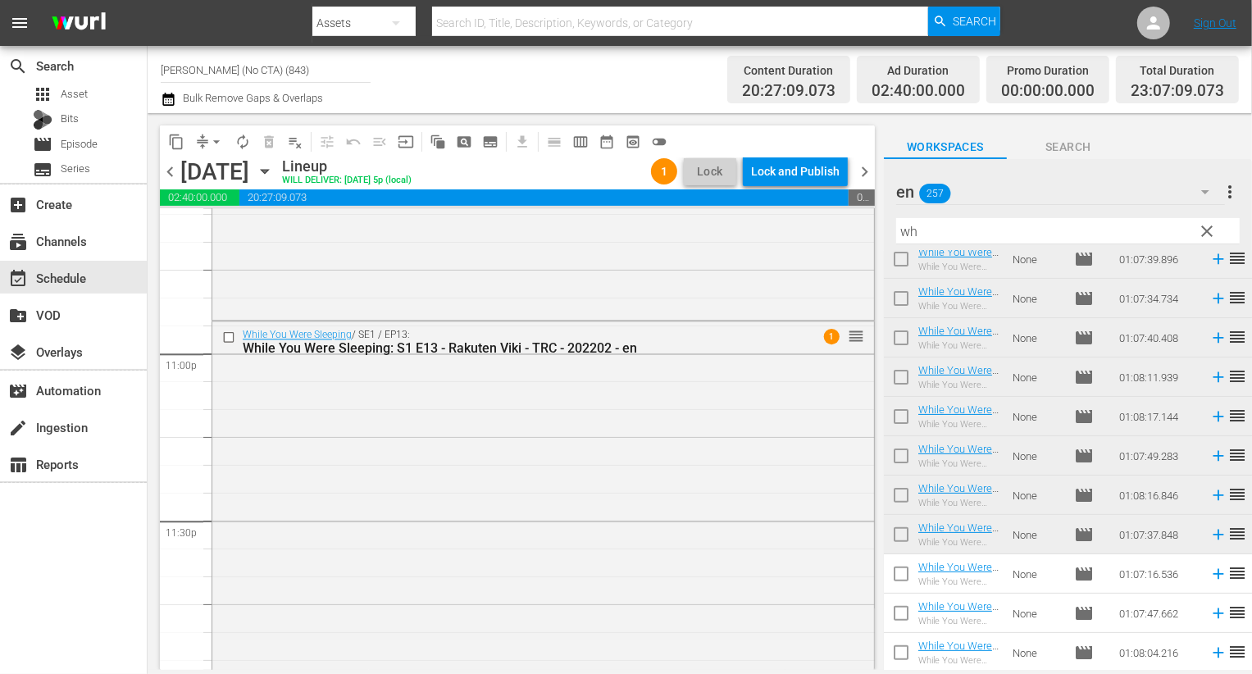
scroll to position [7578, 0]
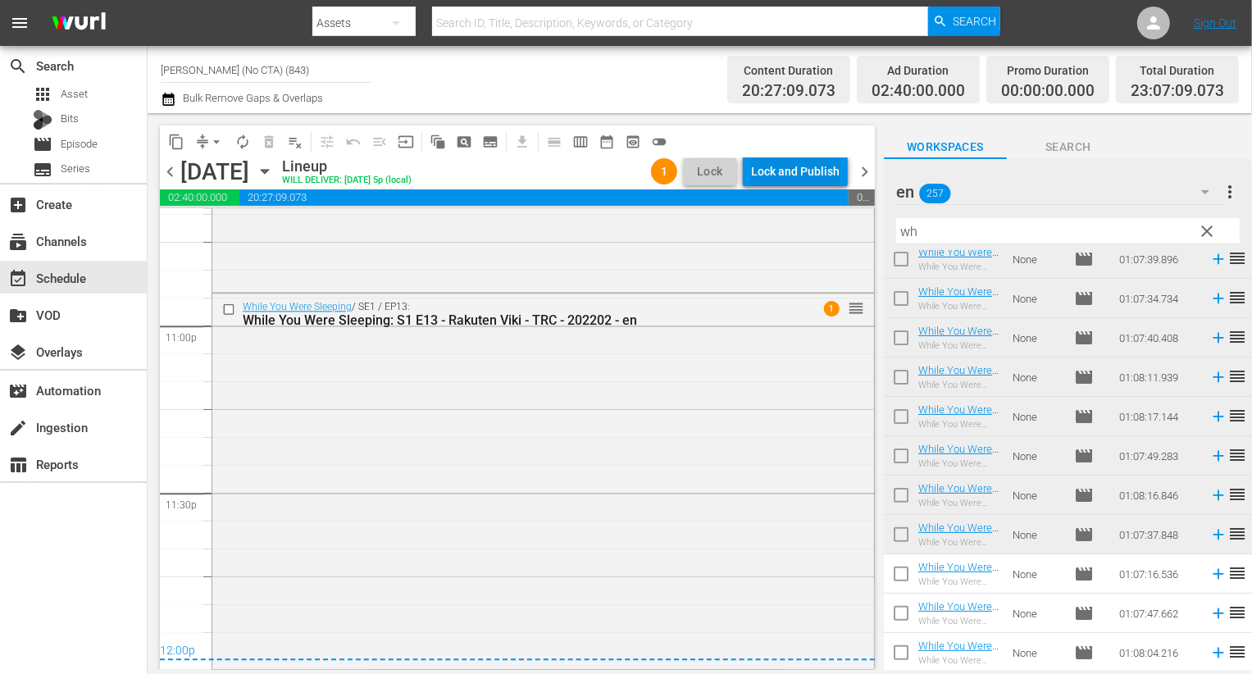
click at [775, 169] on div "Lock and Publish" at bounding box center [795, 172] width 89 height 30
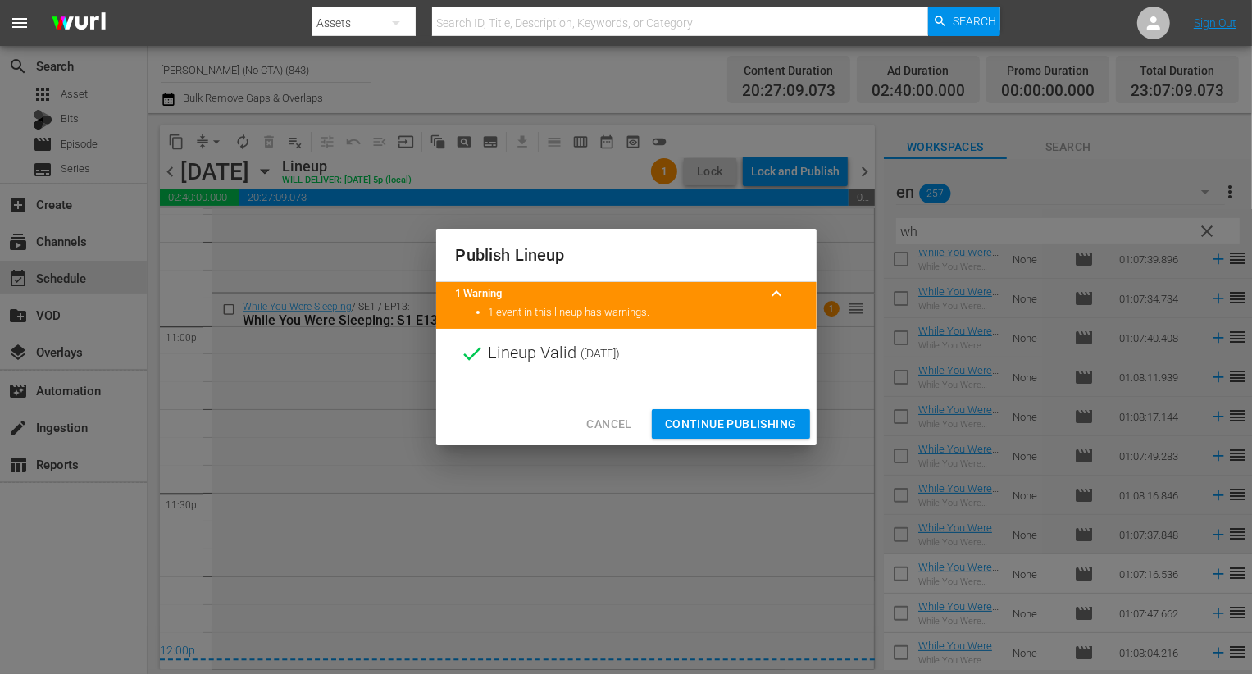
click at [766, 421] on span "Continue Publishing" at bounding box center [731, 424] width 132 height 20
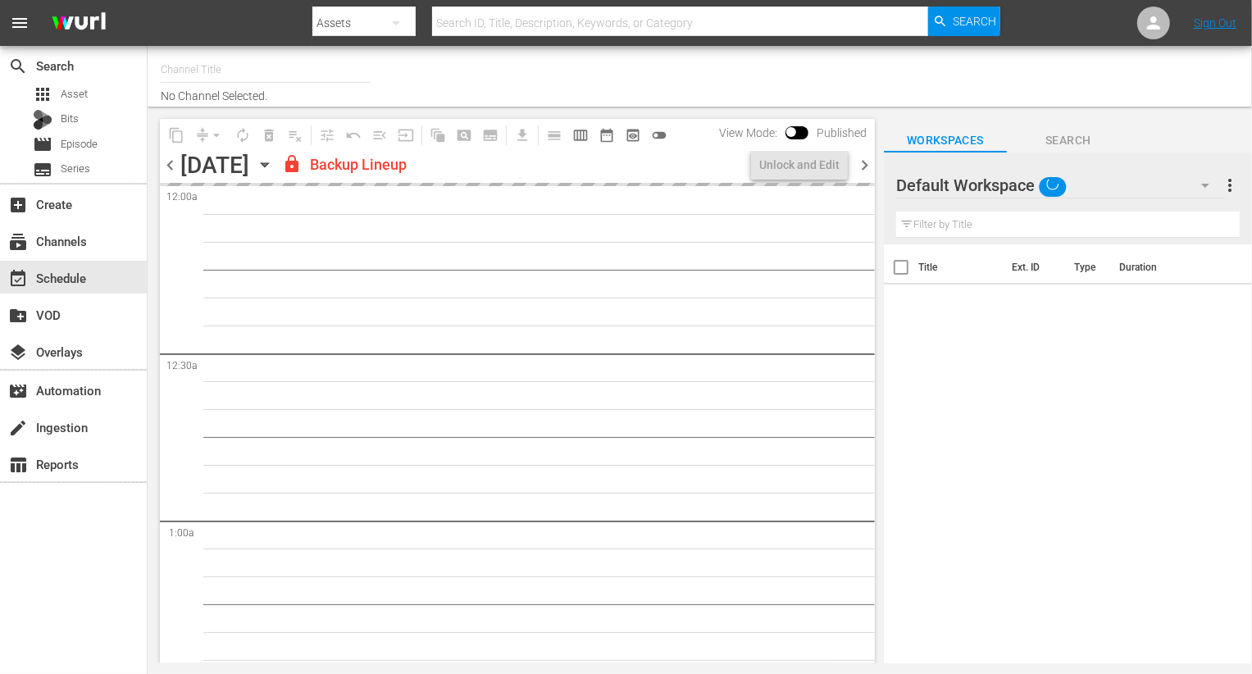
type input "Rakuten Viki (1027)"
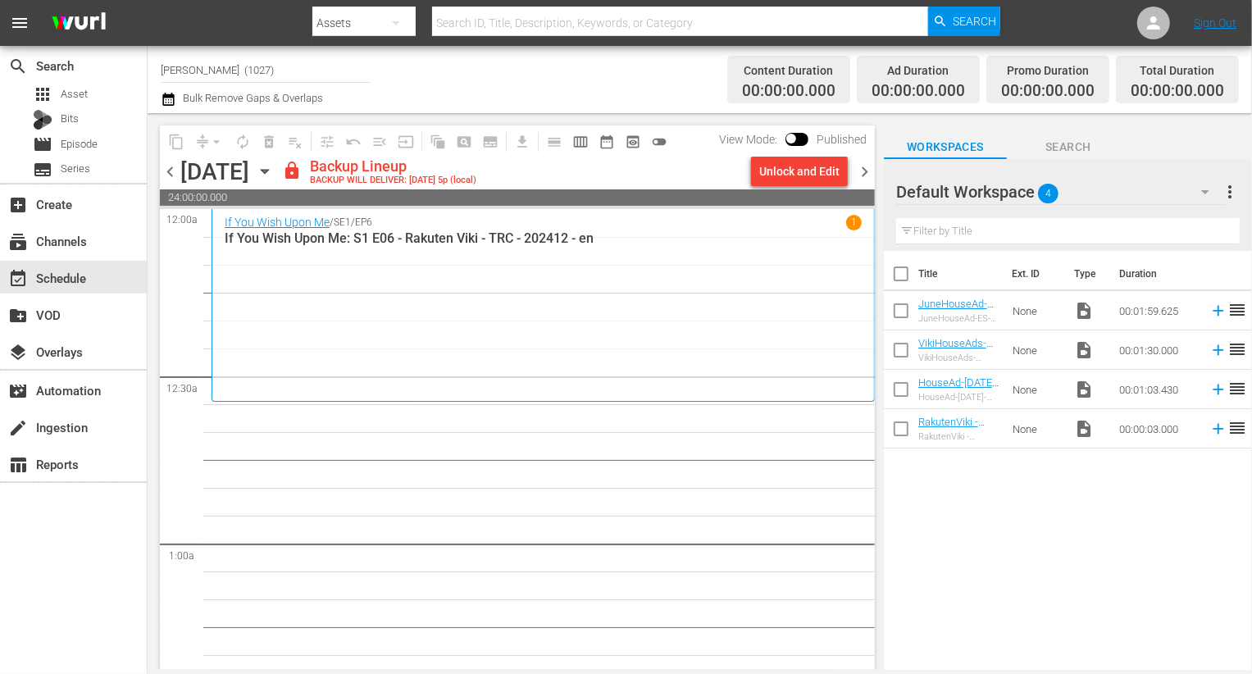
click at [823, 157] on div "Unlock and Edit" at bounding box center [799, 172] width 80 height 30
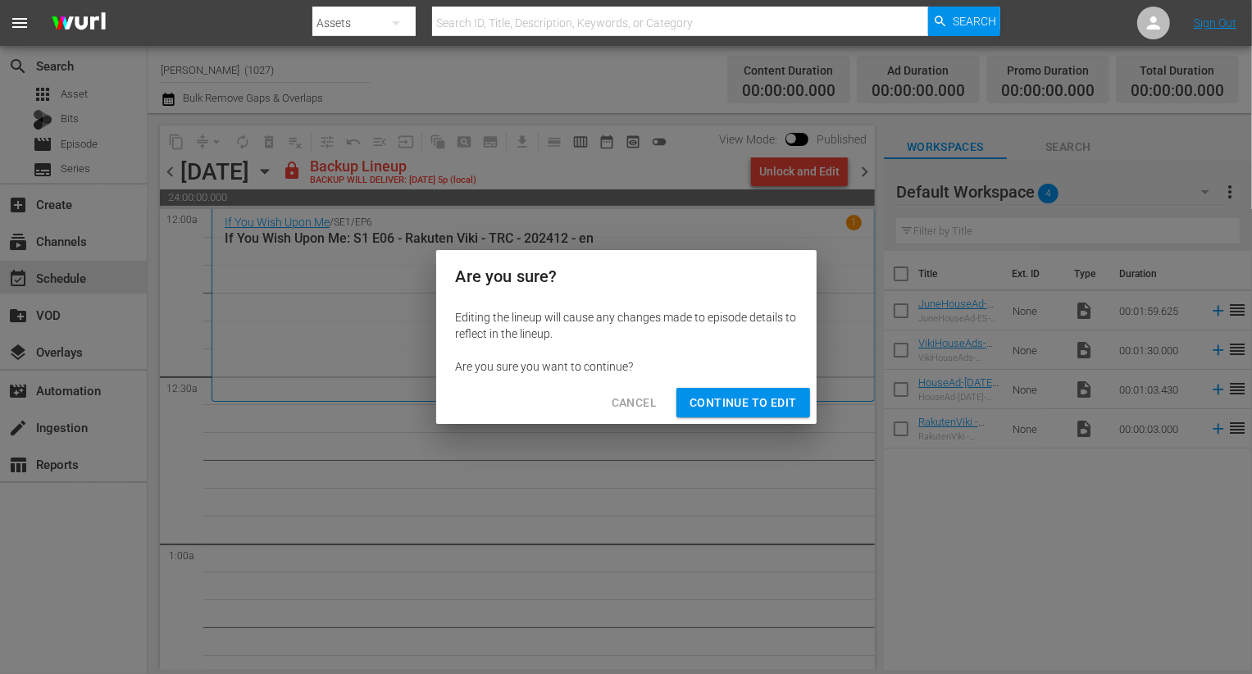
click at [815, 178] on div "Are you sure? Editing the lineup will cause any changes made to episode details…" at bounding box center [626, 337] width 1252 height 674
click at [740, 408] on span "Continue to Edit" at bounding box center [743, 403] width 107 height 20
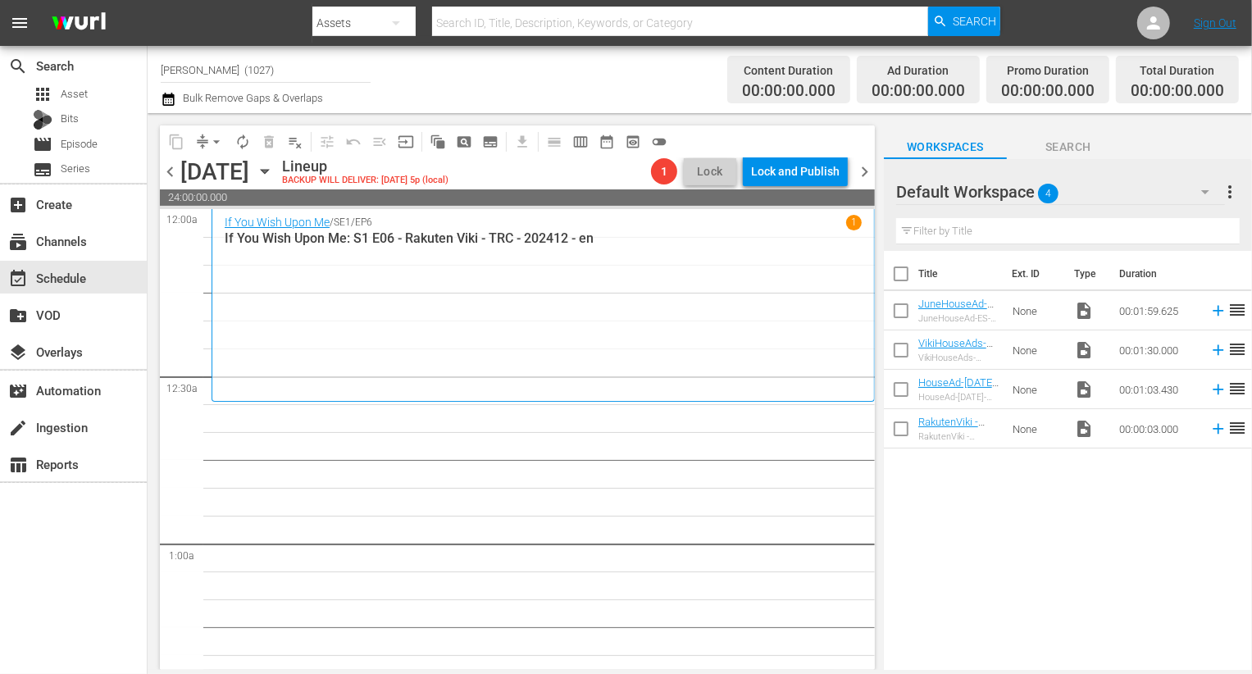
click at [1140, 180] on div "Default Workspace 4" at bounding box center [1060, 192] width 329 height 46
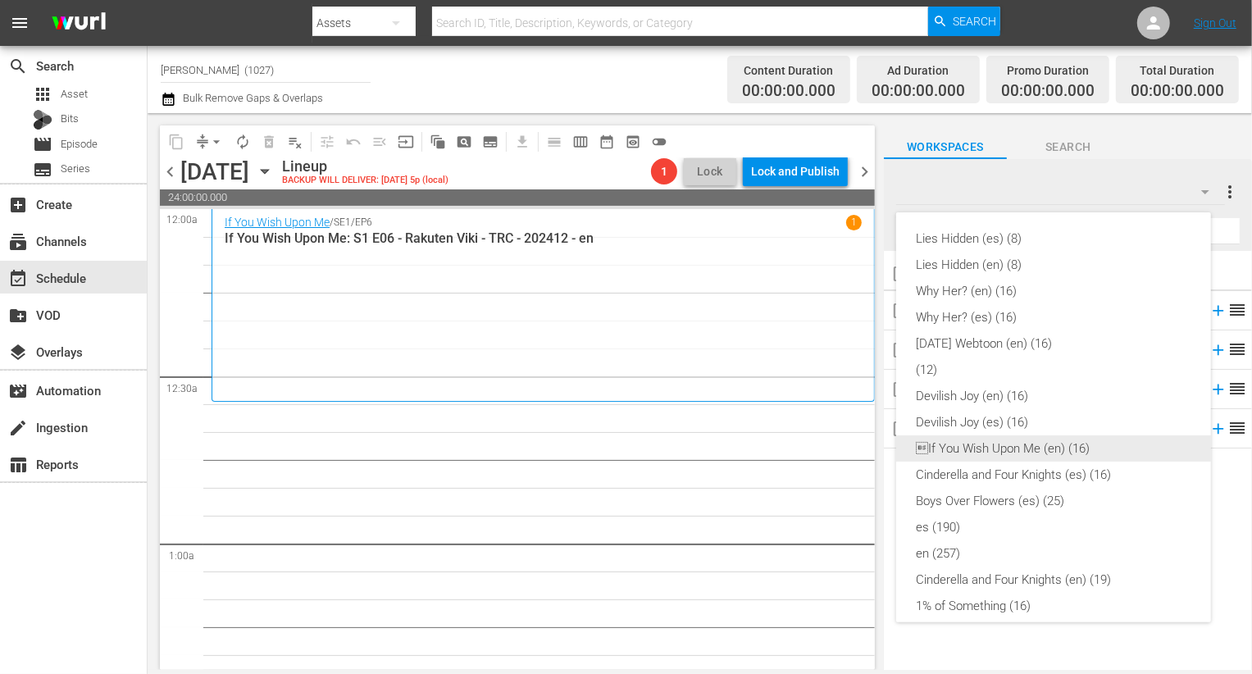
click at [1087, 453] on div "If You Wish Upon Me (en) (16)" at bounding box center [1053, 448] width 275 height 26
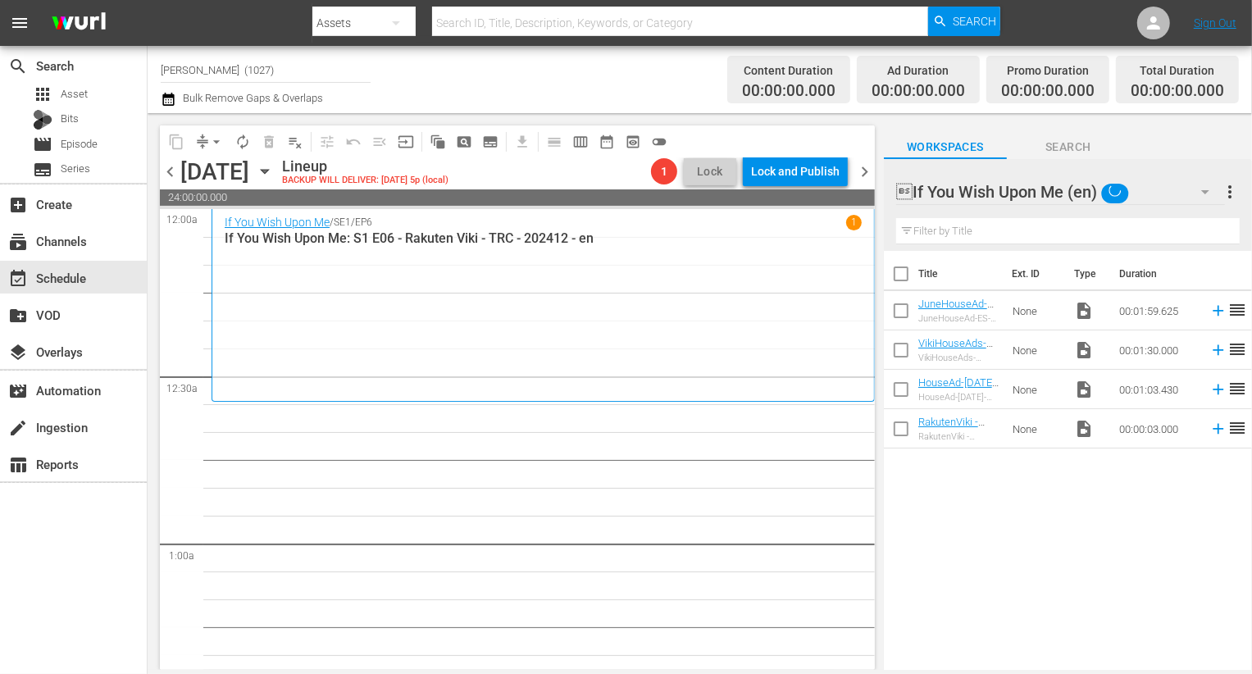
scroll to position [31, 0]
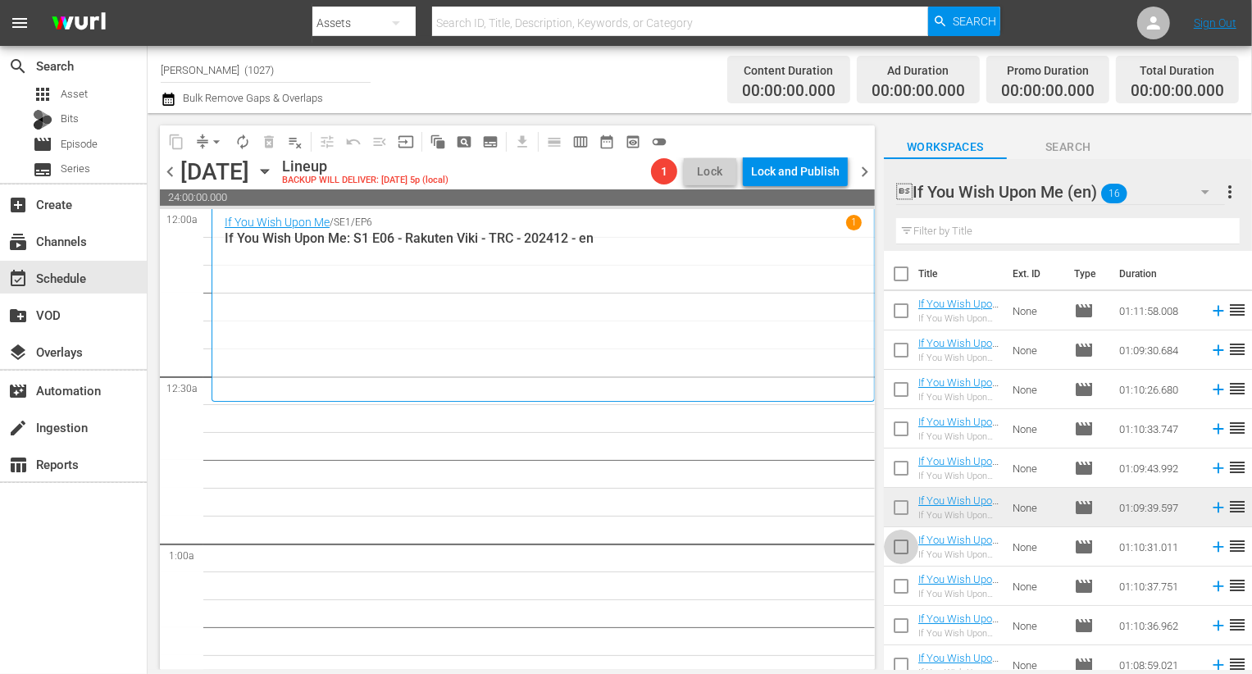
click at [903, 548] on input "checkbox" at bounding box center [901, 550] width 34 height 34
checkbox input "true"
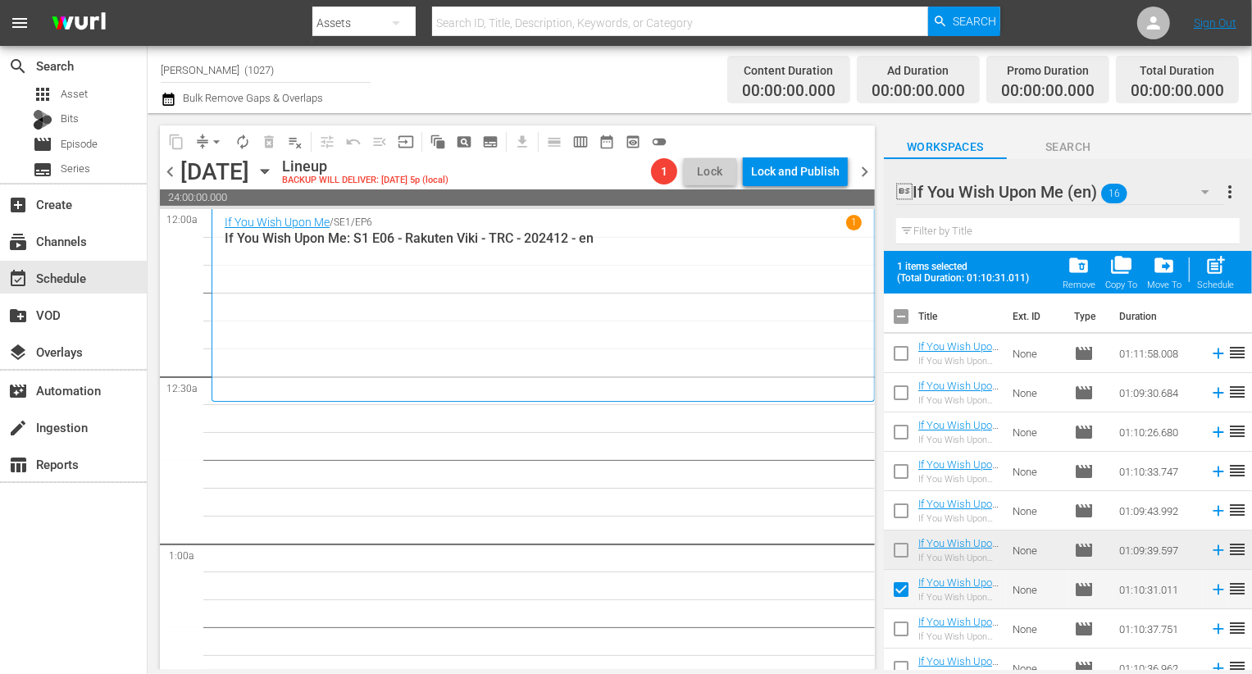
click at [899, 622] on input "checkbox" at bounding box center [901, 632] width 34 height 34
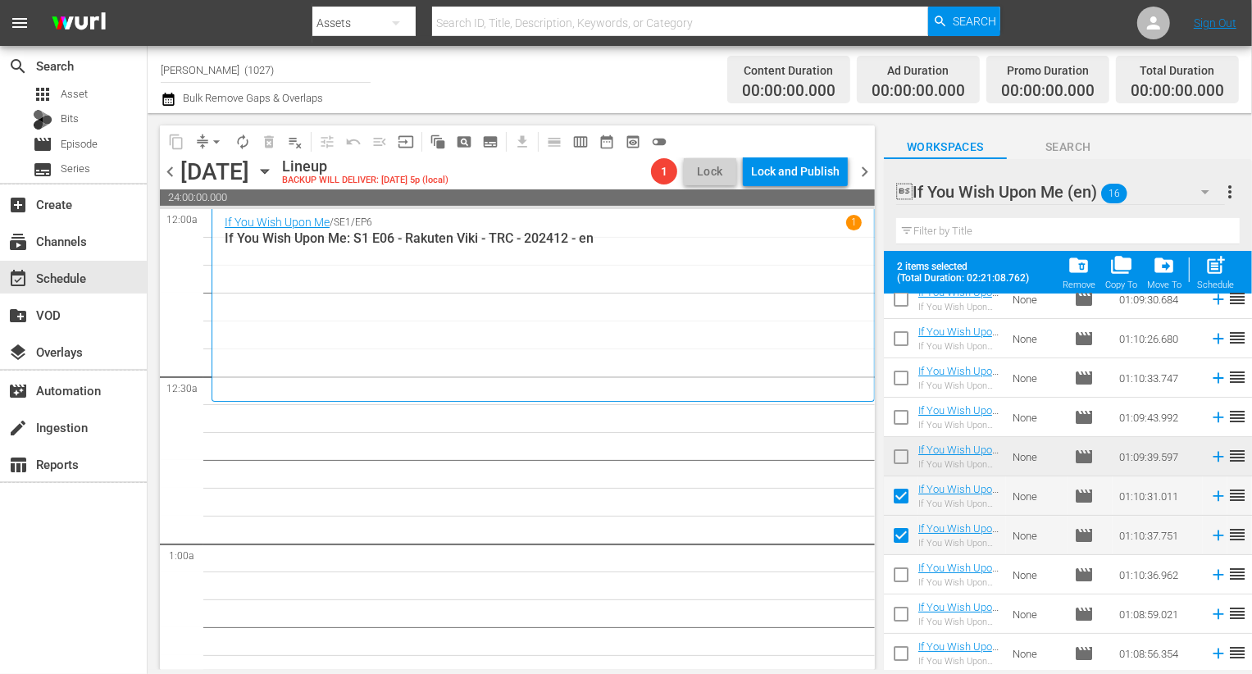
scroll to position [98, 0]
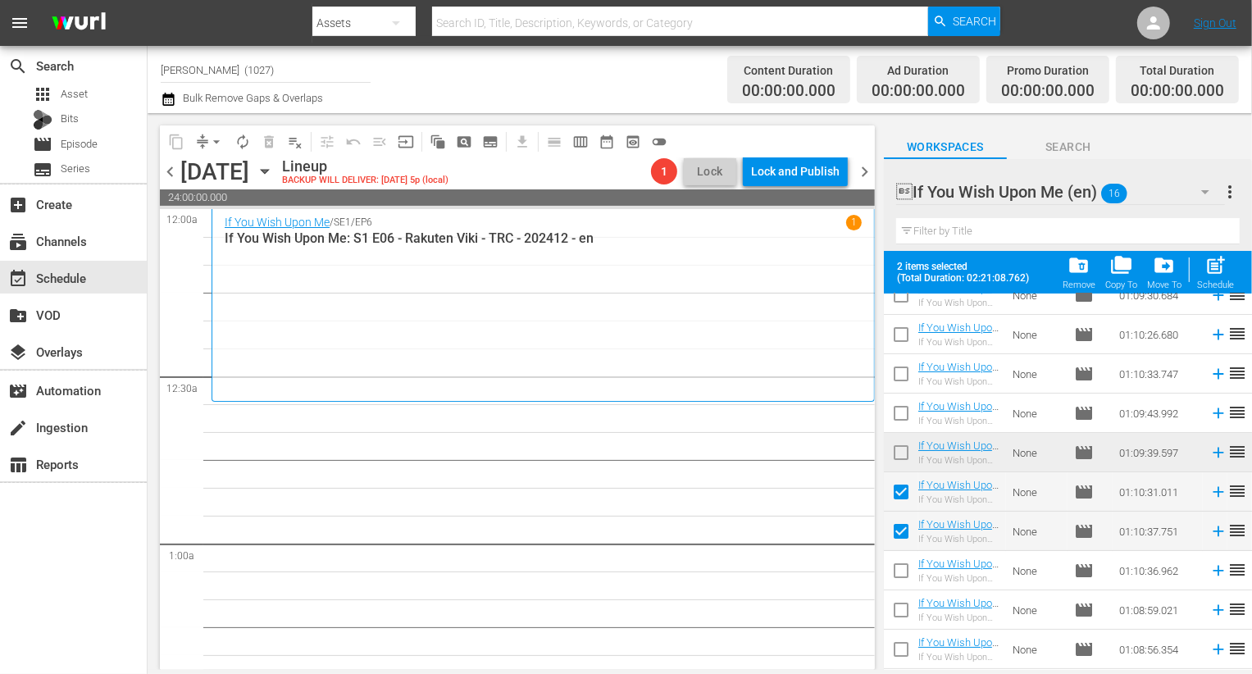
click at [895, 546] on input "checkbox" at bounding box center [901, 534] width 34 height 34
click at [1209, 500] on icon at bounding box center [1218, 492] width 18 height 18
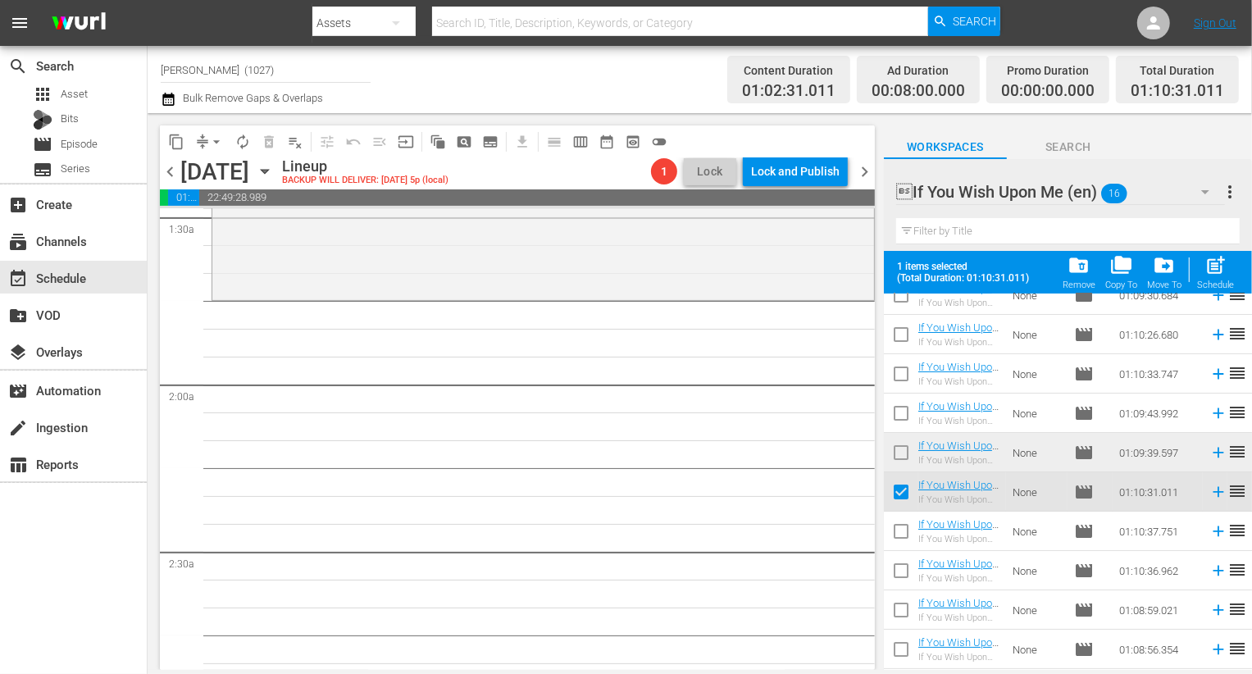
scroll to position [462, 0]
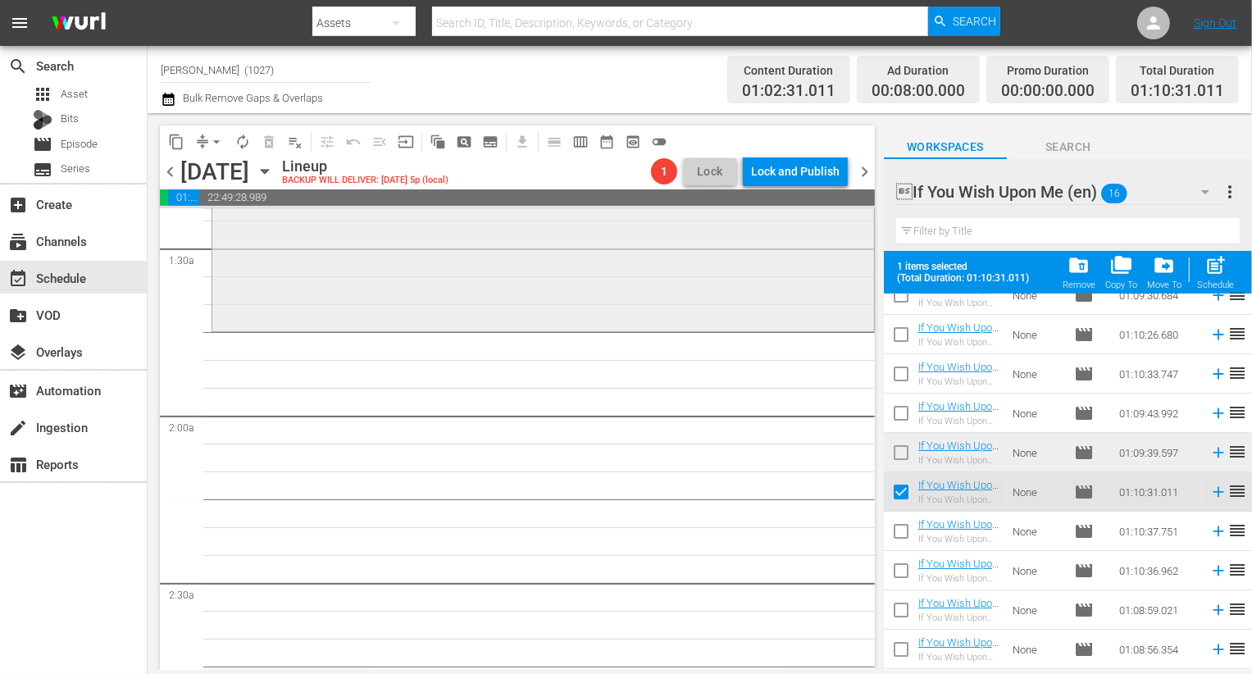
click at [632, 288] on div "If You Wish Upon Me / SE1 / EP7: If You Wish Upon Me: S1 E07 - Rakuten Viki - T…" at bounding box center [543, 134] width 662 height 389
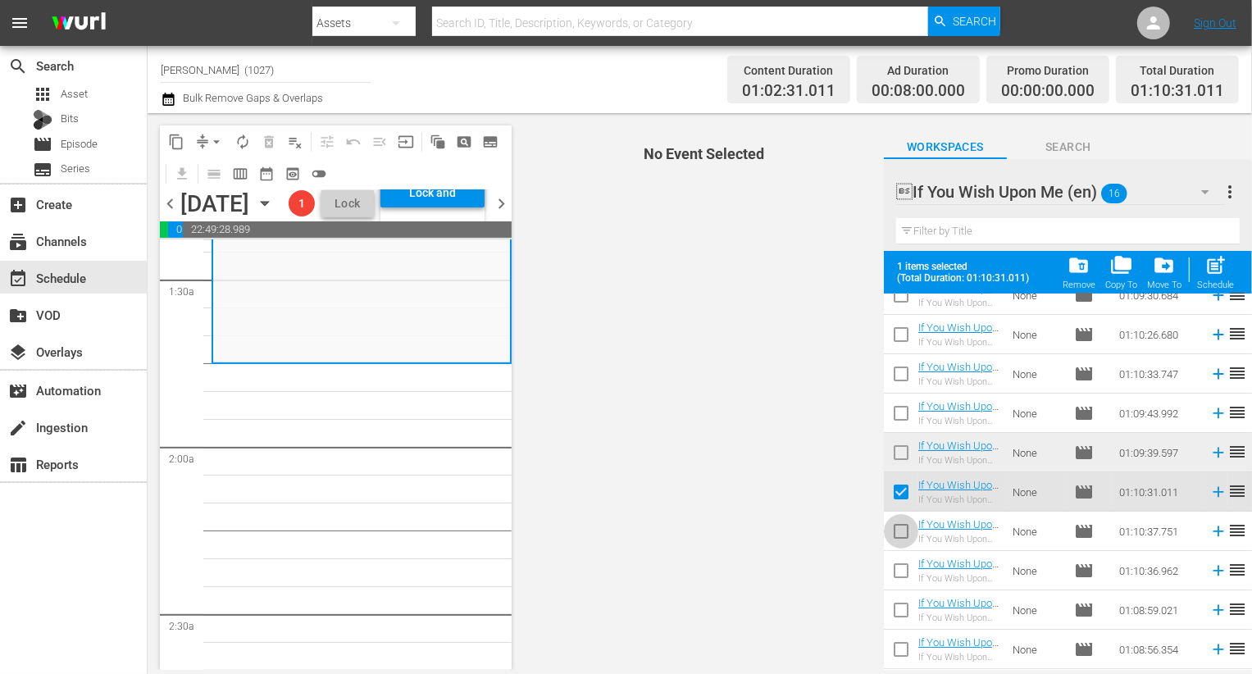
click at [906, 532] on input "checkbox" at bounding box center [901, 534] width 34 height 34
checkbox input "true"
click at [904, 571] on input "checkbox" at bounding box center [901, 574] width 34 height 34
checkbox input "true"
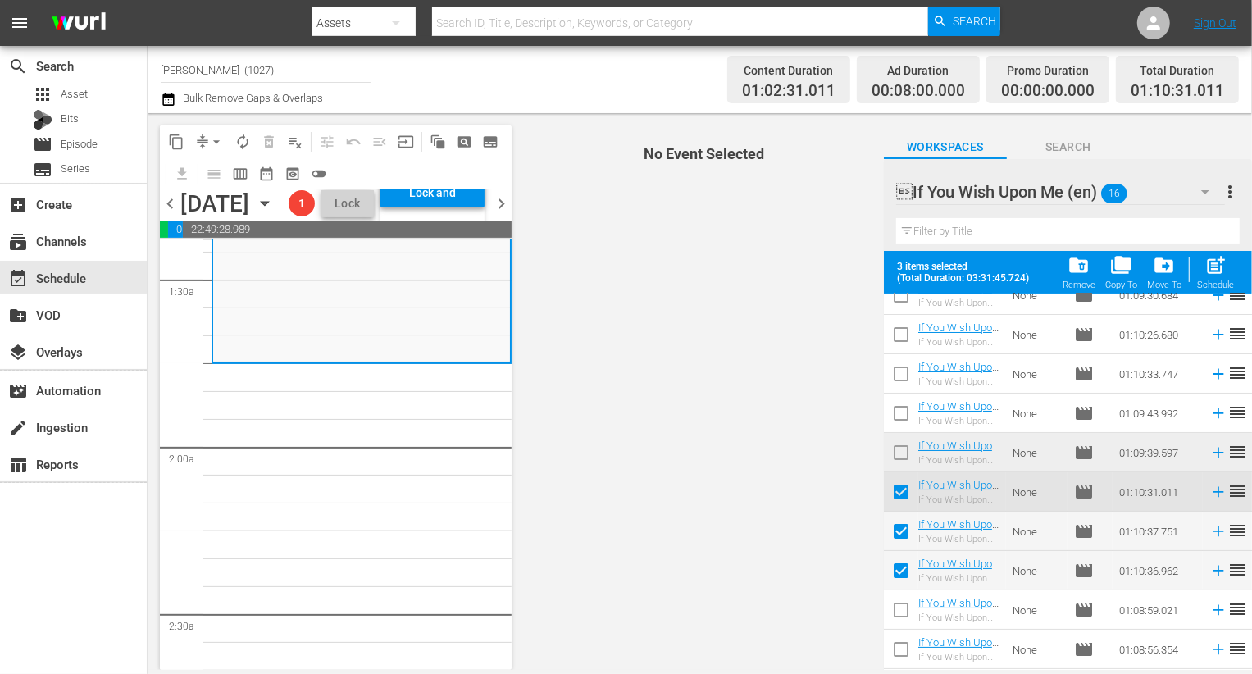
click at [910, 485] on input "checkbox" at bounding box center [901, 495] width 34 height 34
checkbox input "false"
click at [904, 607] on input "checkbox" at bounding box center [901, 613] width 34 height 34
checkbox input "true"
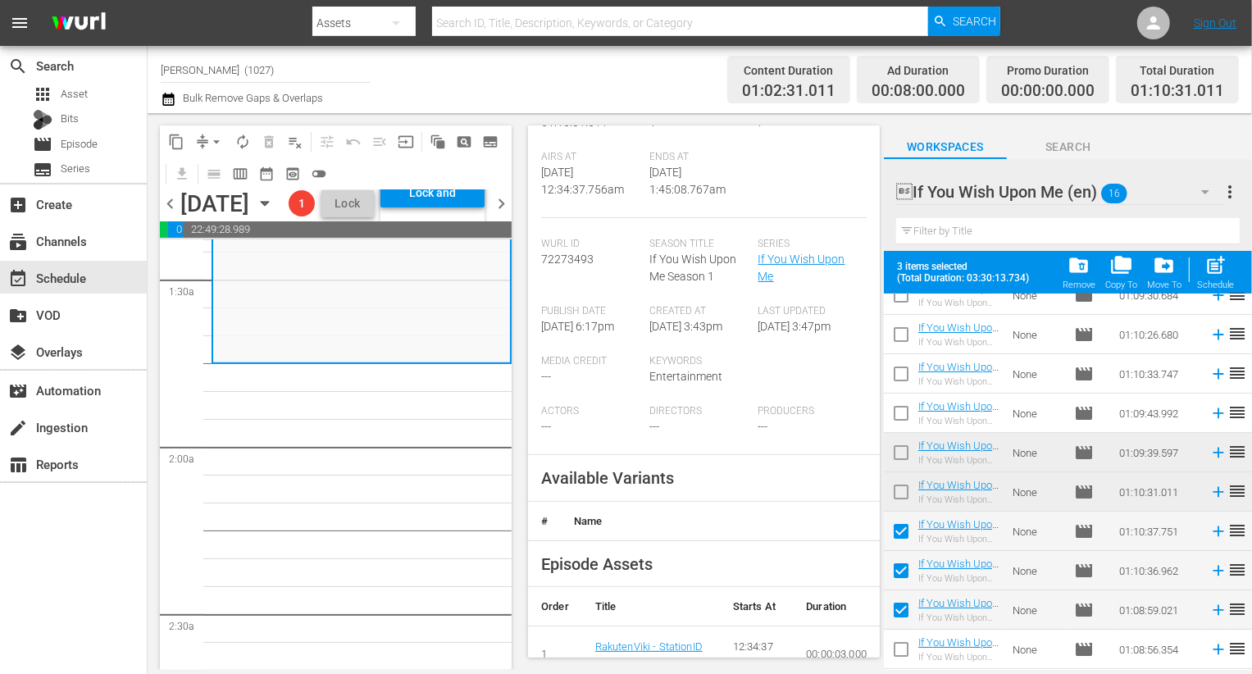
scroll to position [511, 0]
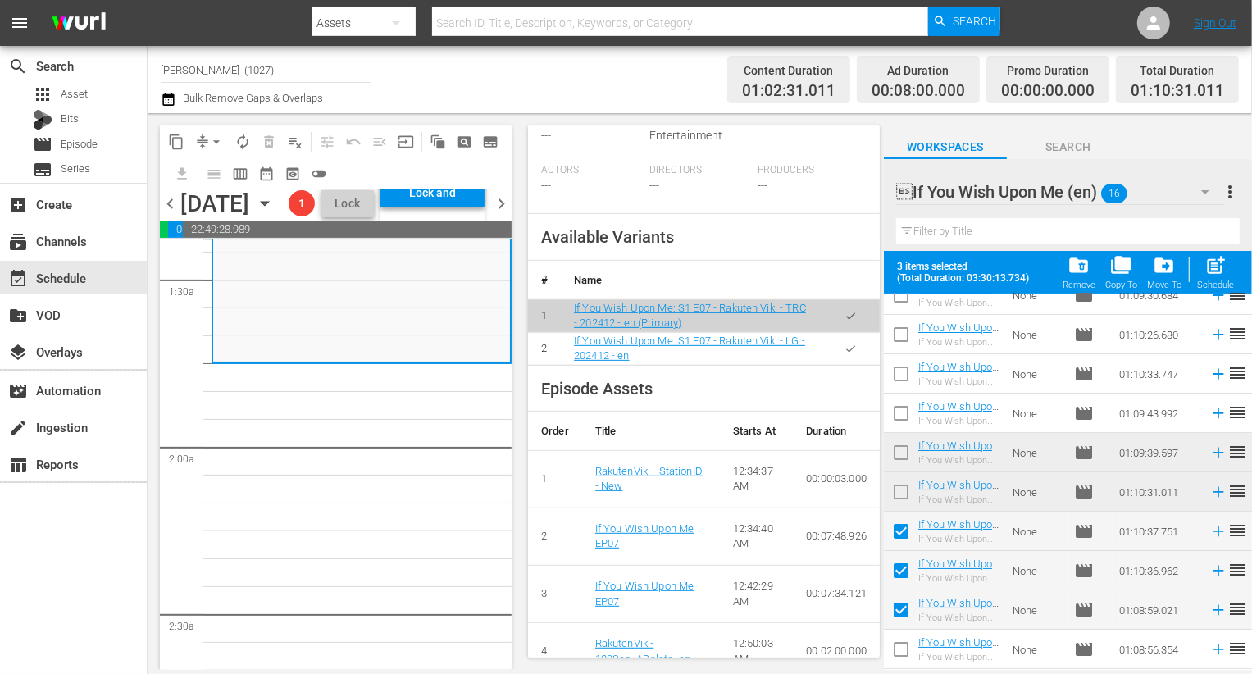
click at [845, 344] on icon "button" at bounding box center [851, 349] width 12 height 12
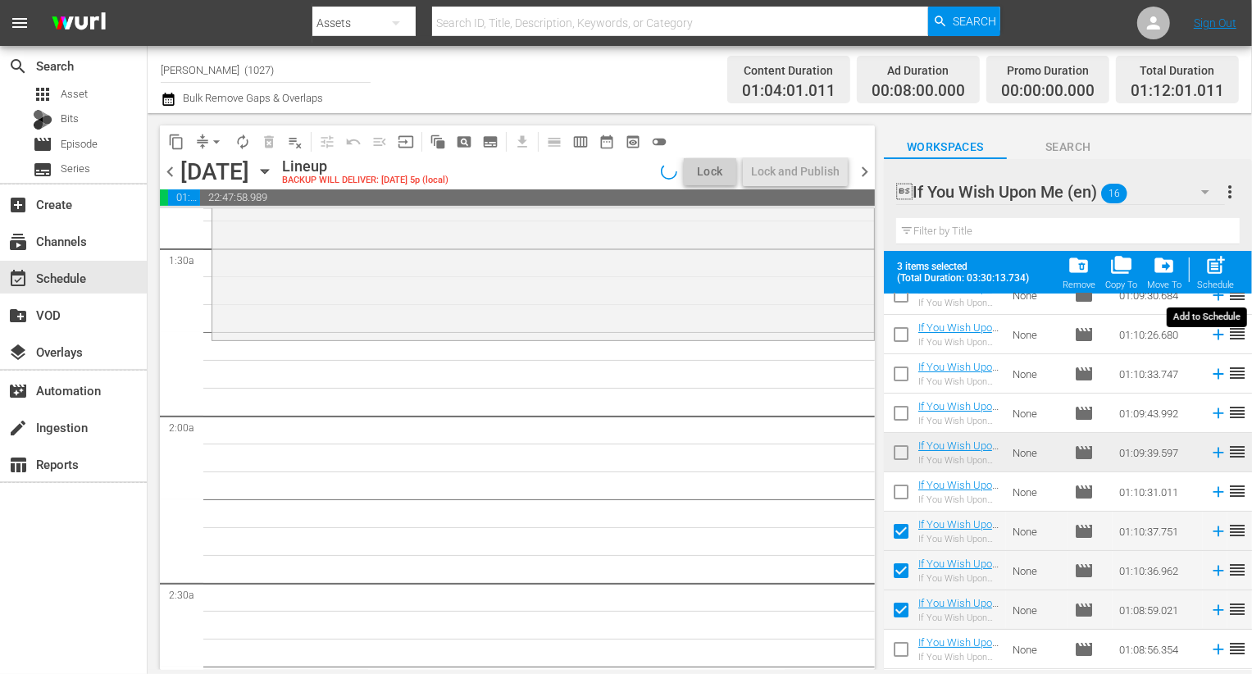
click at [1223, 269] on span "post_add" at bounding box center [1215, 265] width 22 height 22
checkbox input "false"
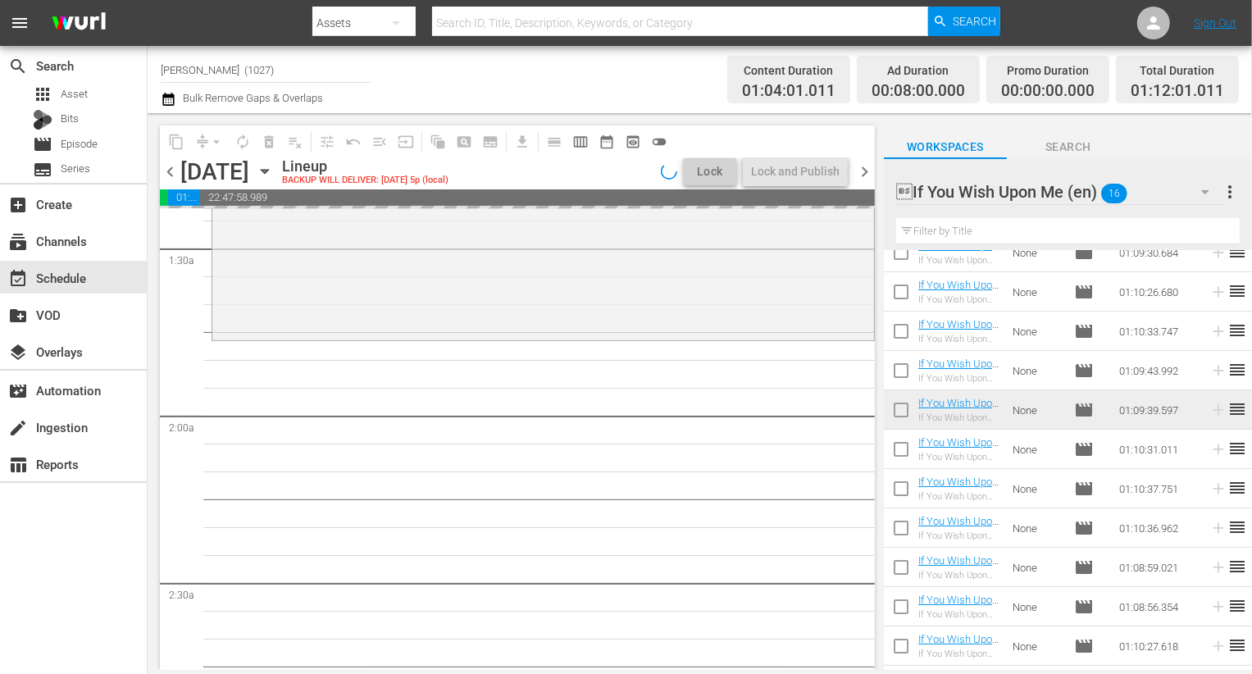
click at [1185, 182] on div "If You Wish Upon Me (en) 16" at bounding box center [1060, 192] width 329 height 46
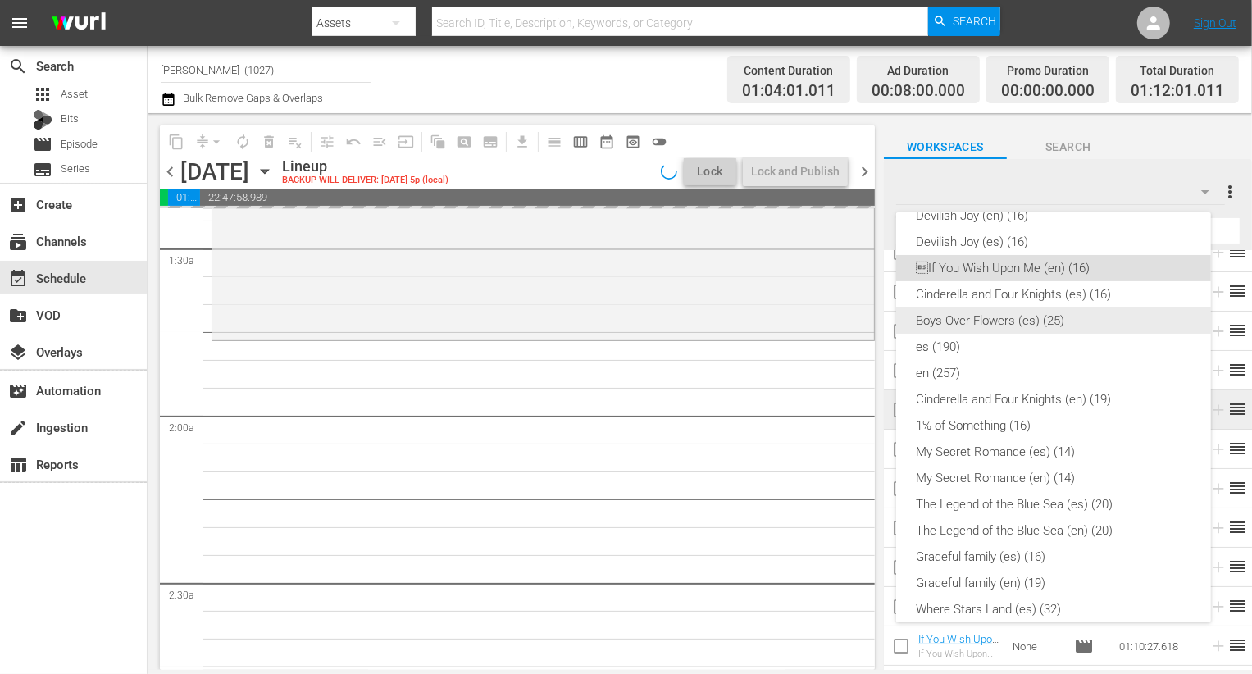
scroll to position [180, 0]
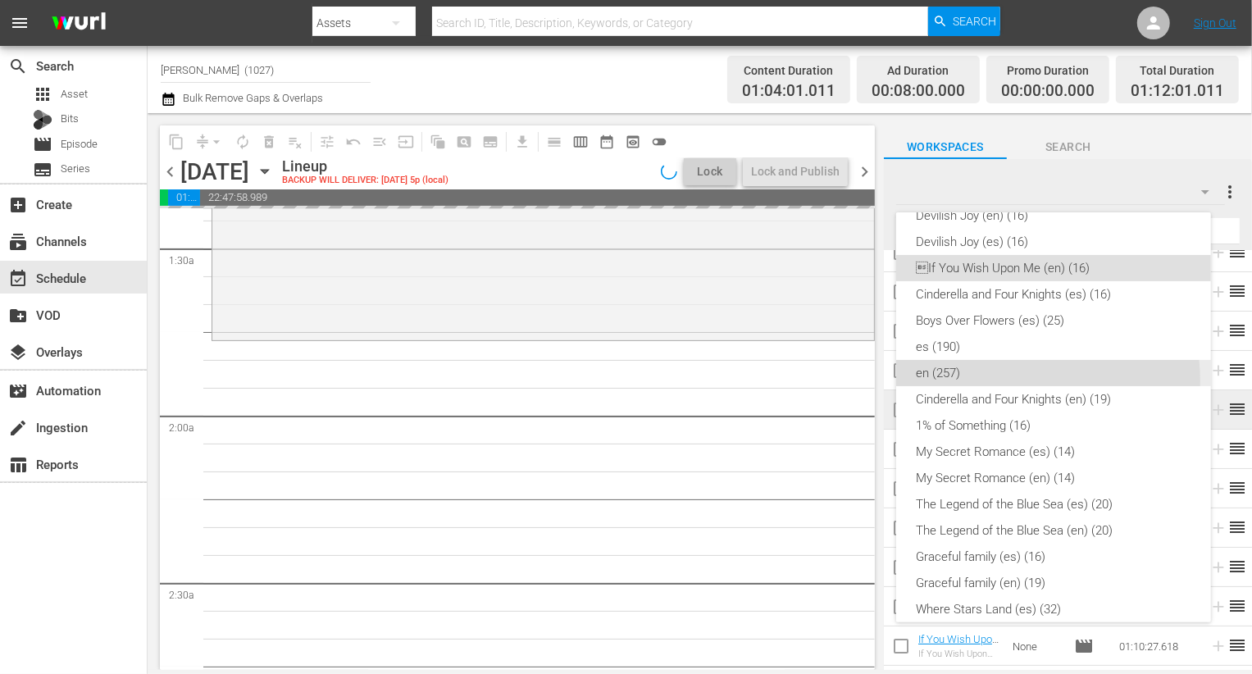
click at [996, 380] on div "en (257)" at bounding box center [1053, 373] width 275 height 26
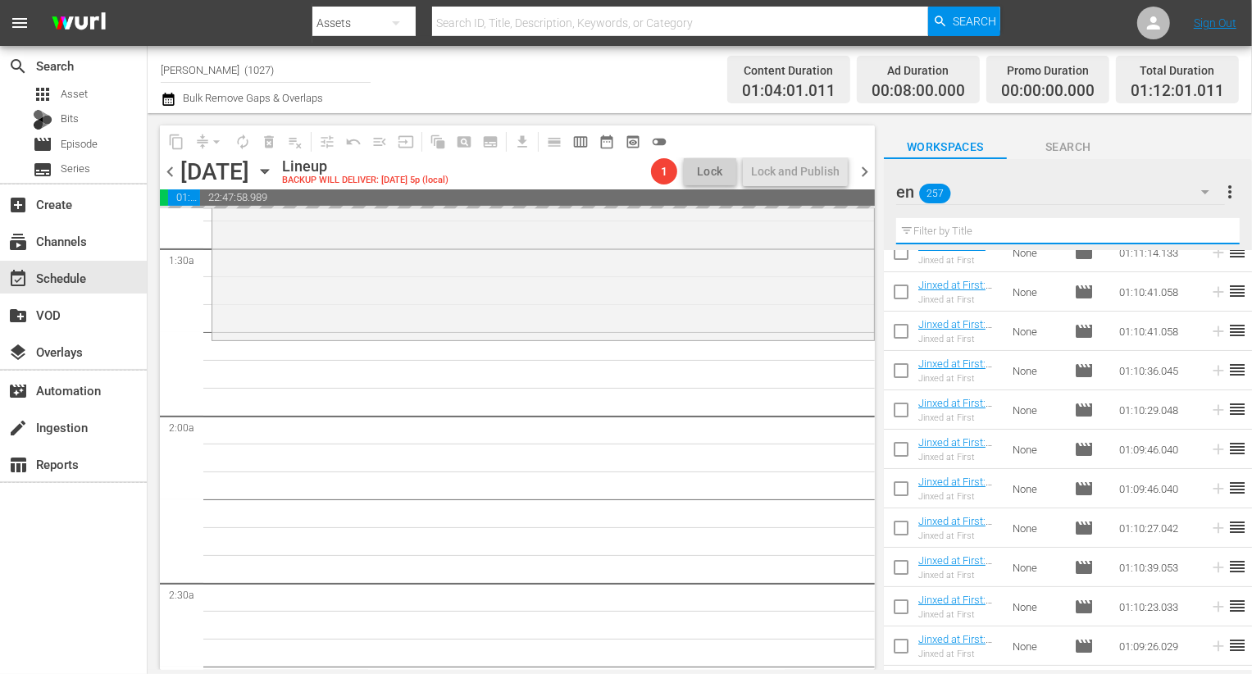
click at [1029, 233] on input "text" at bounding box center [1068, 231] width 344 height 26
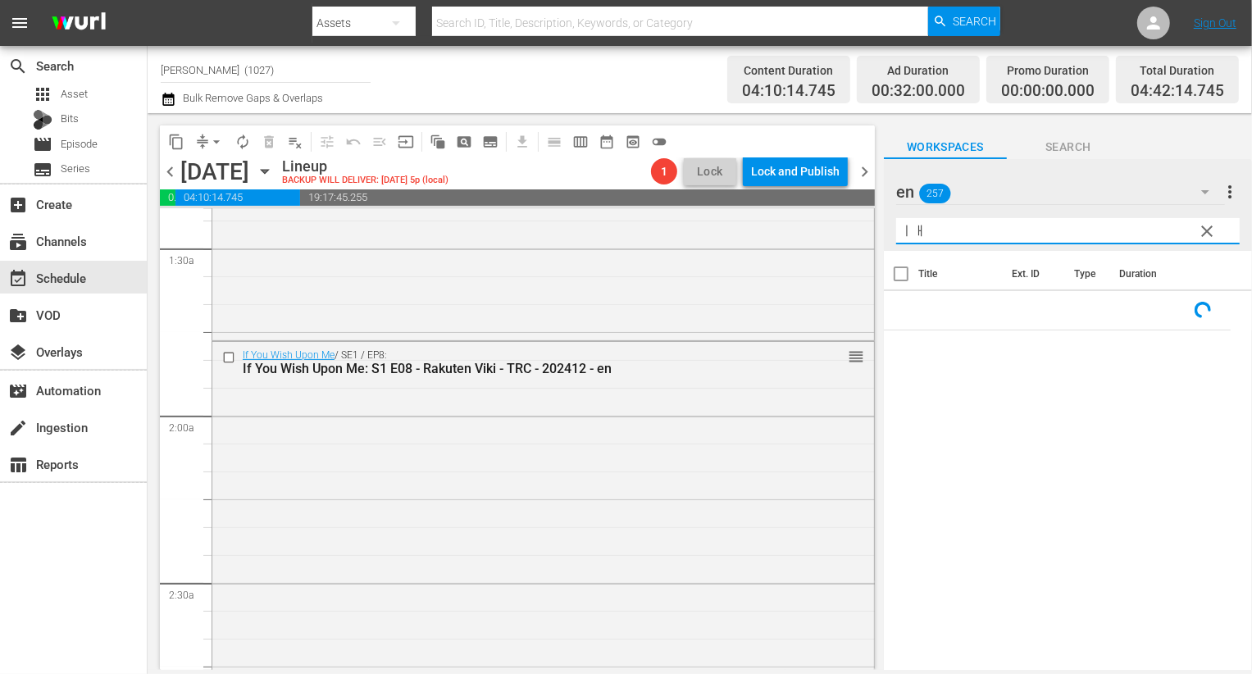
scroll to position [0, 0]
type input "ㅣㅐㅍ"
type input "love revolution"
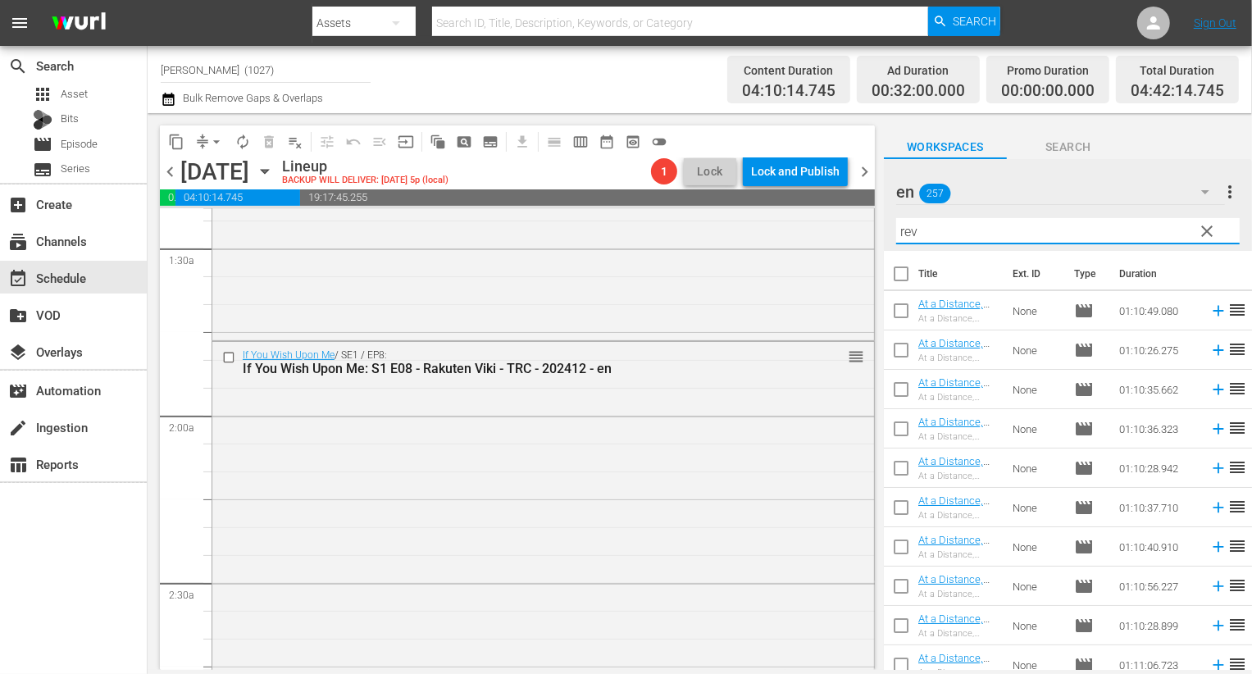
type input "revo"
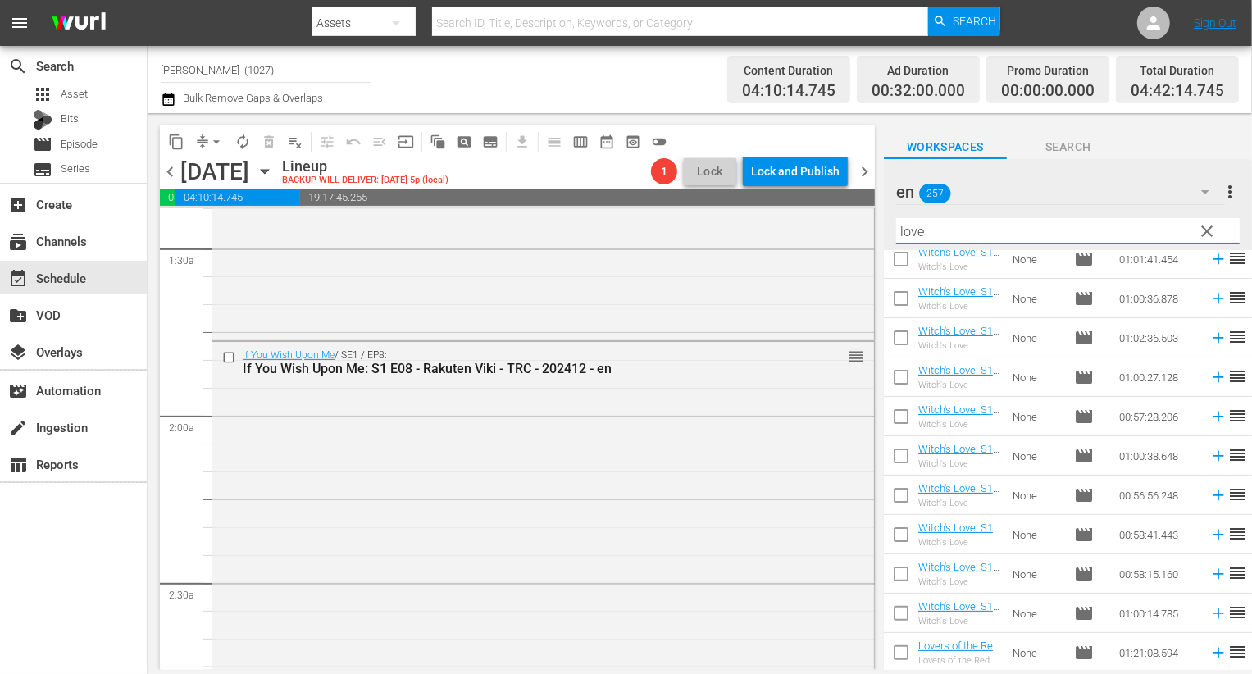
scroll to position [799, 0]
type input "lovea"
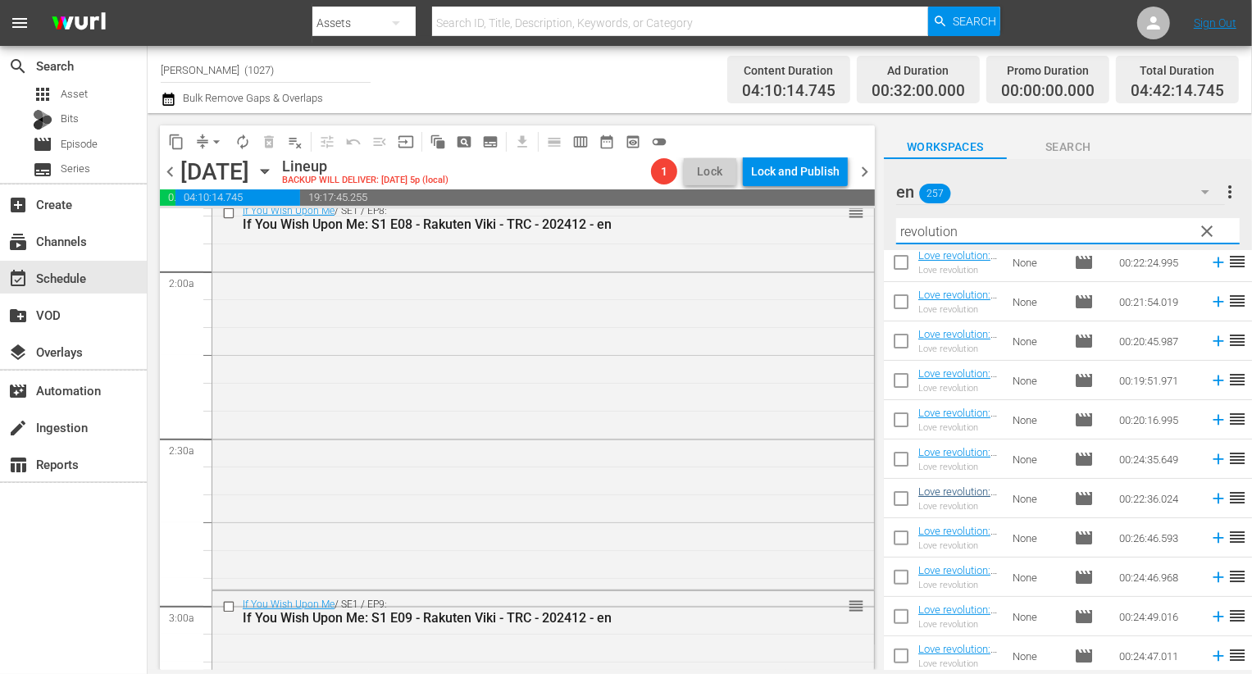
scroll to position [288, 0]
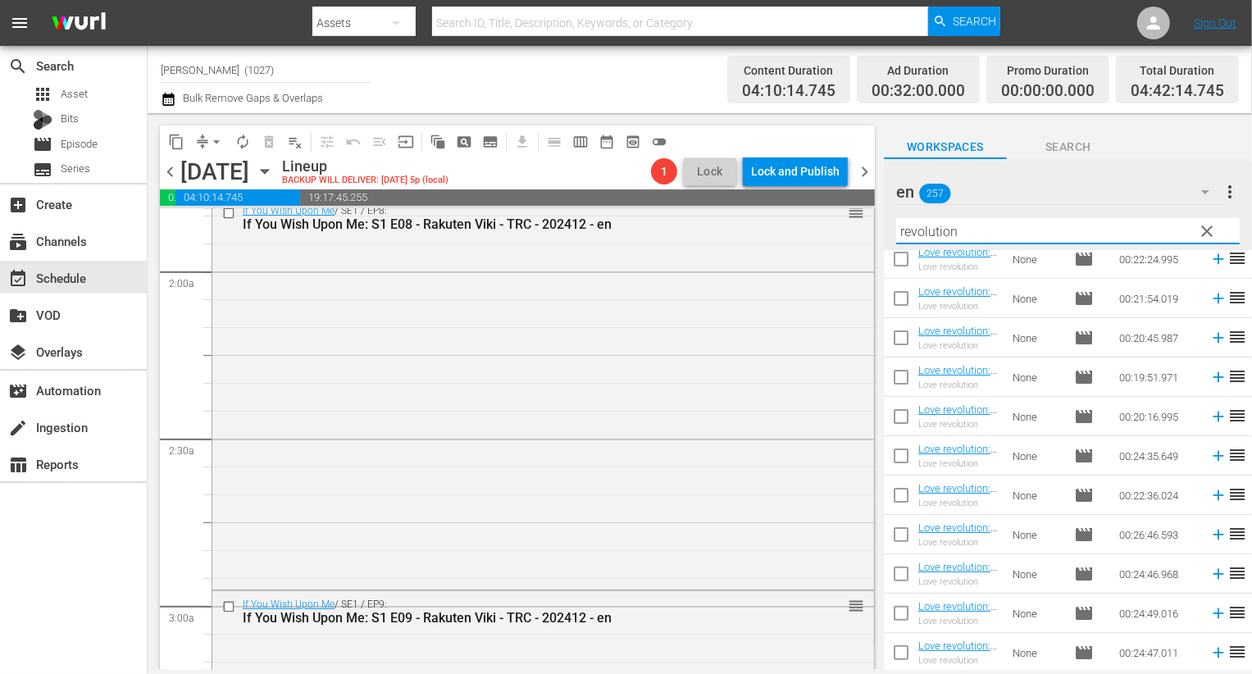
type input "revolution"
click at [906, 536] on input "checkbox" at bounding box center [901, 538] width 34 height 34
checkbox input "true"
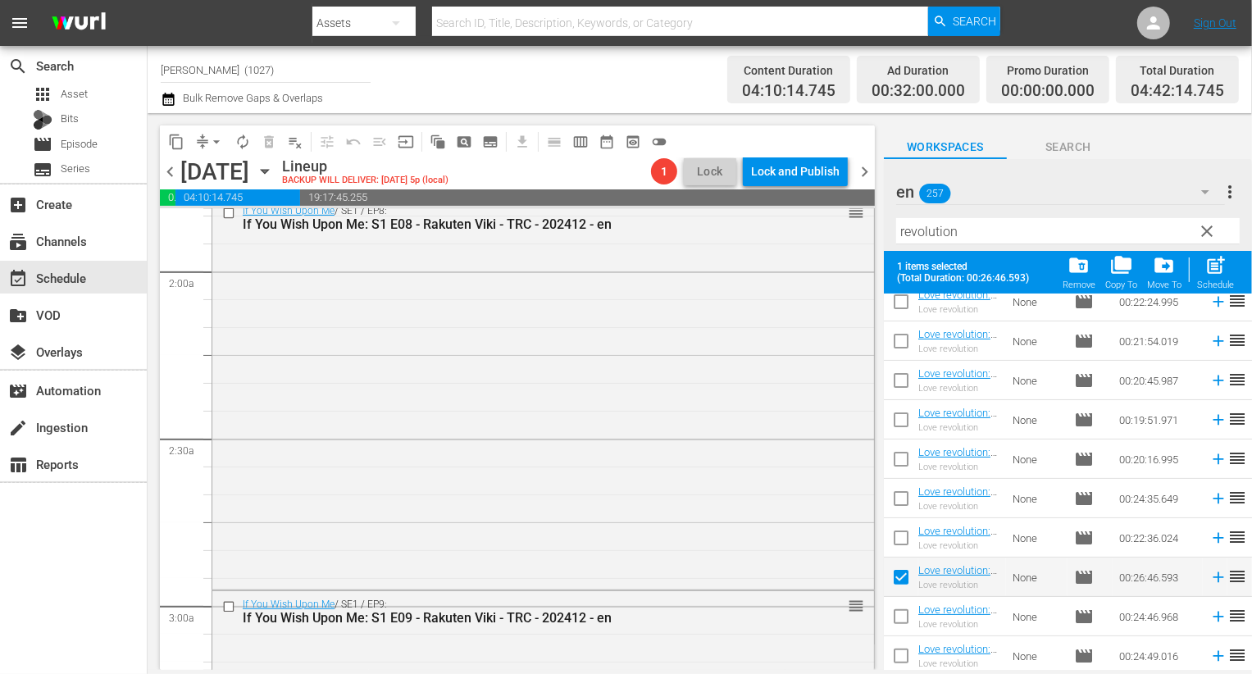
click at [897, 644] on input "checkbox" at bounding box center [901, 659] width 34 height 34
checkbox input "true"
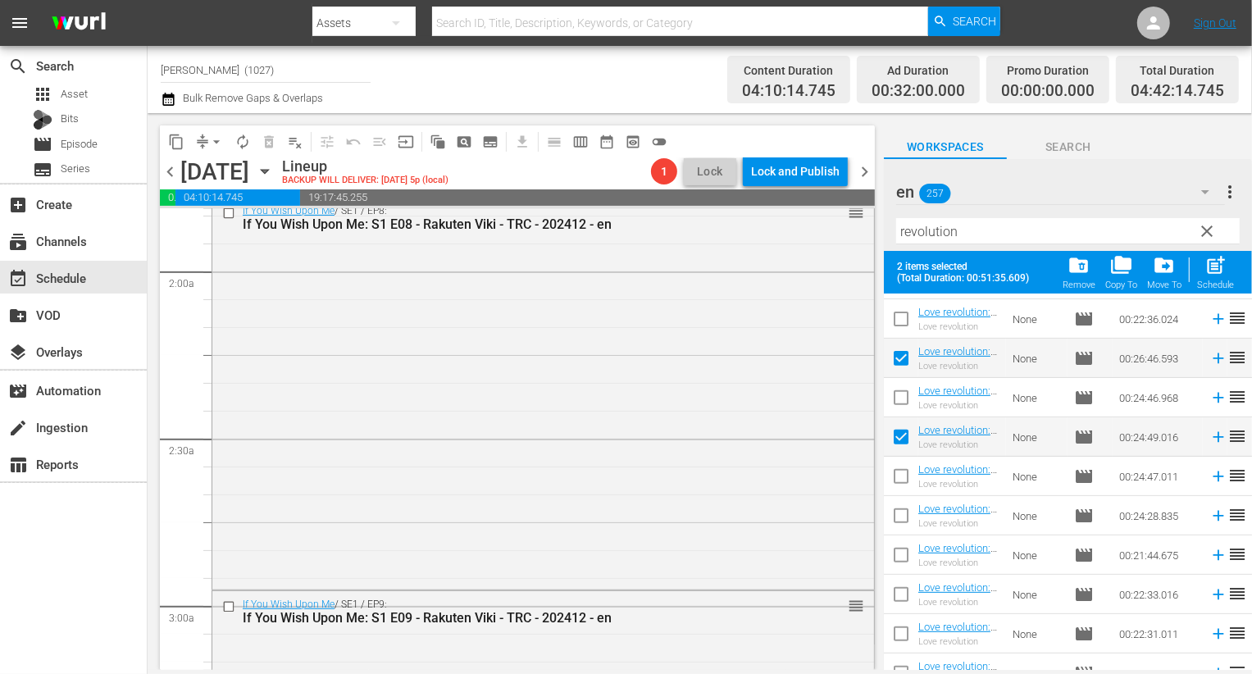
scroll to position [548, 0]
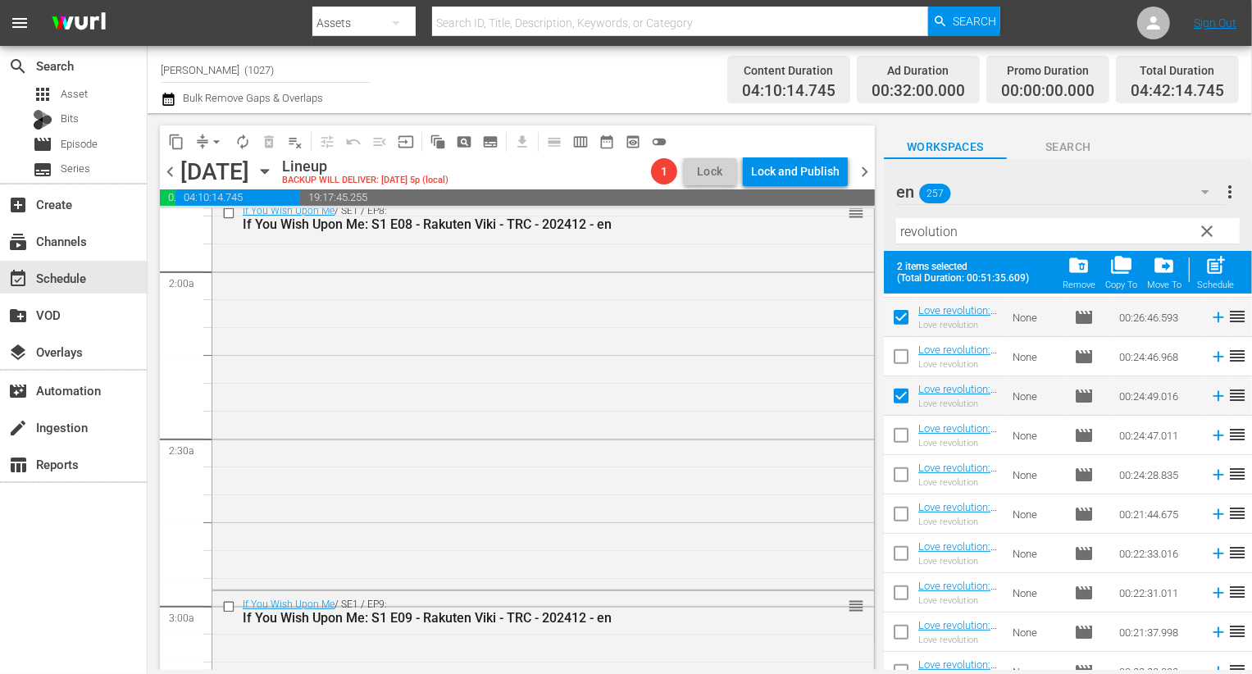
click at [899, 435] on input "checkbox" at bounding box center [901, 438] width 34 height 34
checkbox input "true"
click at [899, 473] on input "checkbox" at bounding box center [901, 478] width 34 height 34
checkbox input "true"
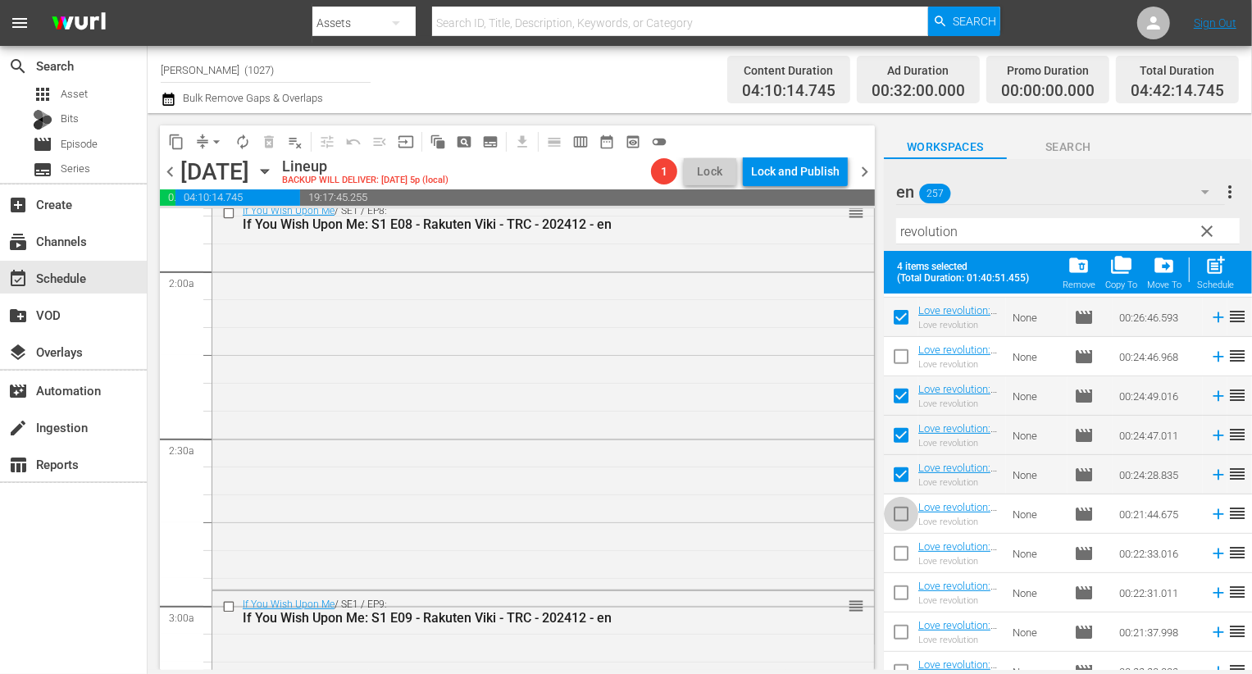
click at [899, 501] on input "checkbox" at bounding box center [901, 517] width 34 height 34
checkbox input "true"
click at [899, 546] on input "checkbox" at bounding box center [901, 557] width 34 height 34
checkbox input "true"
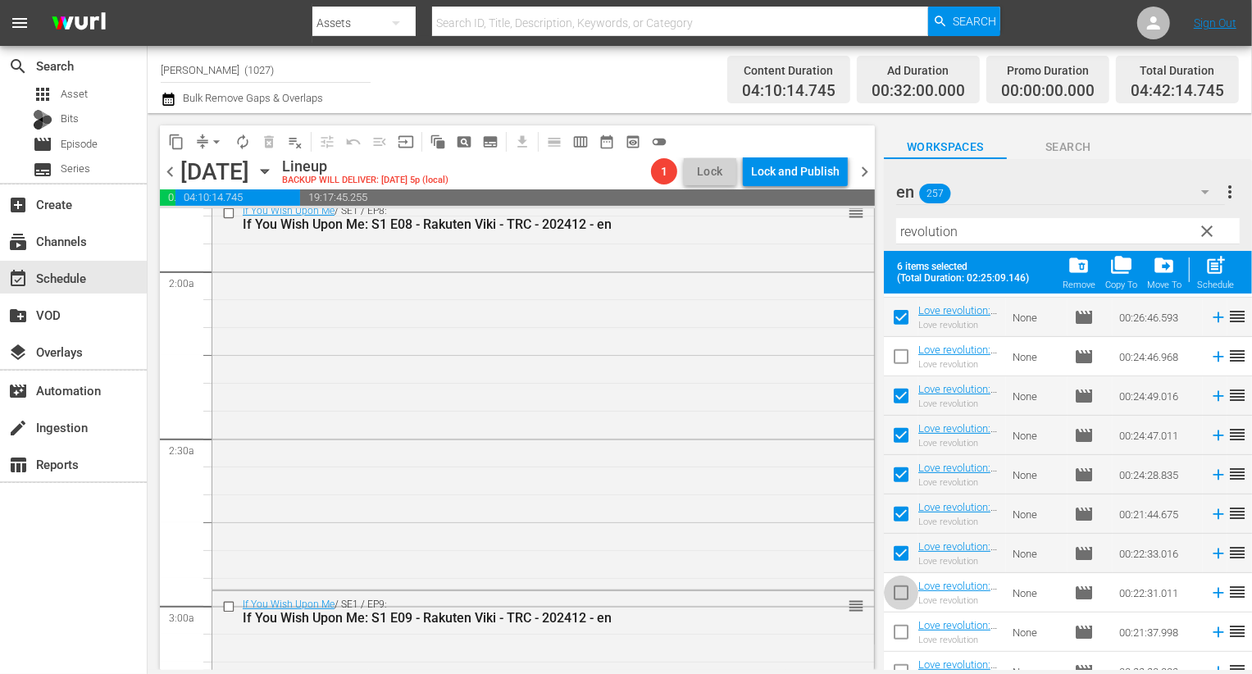
click at [900, 588] on input "checkbox" at bounding box center [901, 596] width 34 height 34
checkbox input "true"
click at [899, 626] on input "checkbox" at bounding box center [901, 635] width 34 height 34
checkbox input "true"
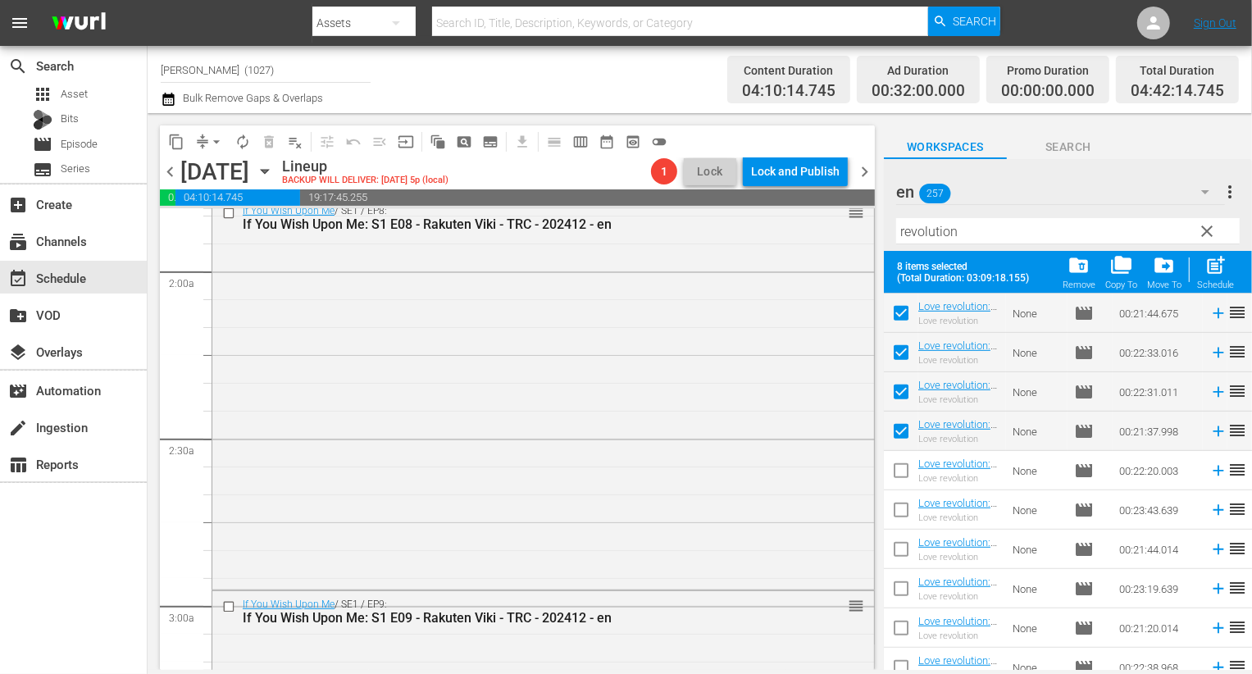
scroll to position [829, 0]
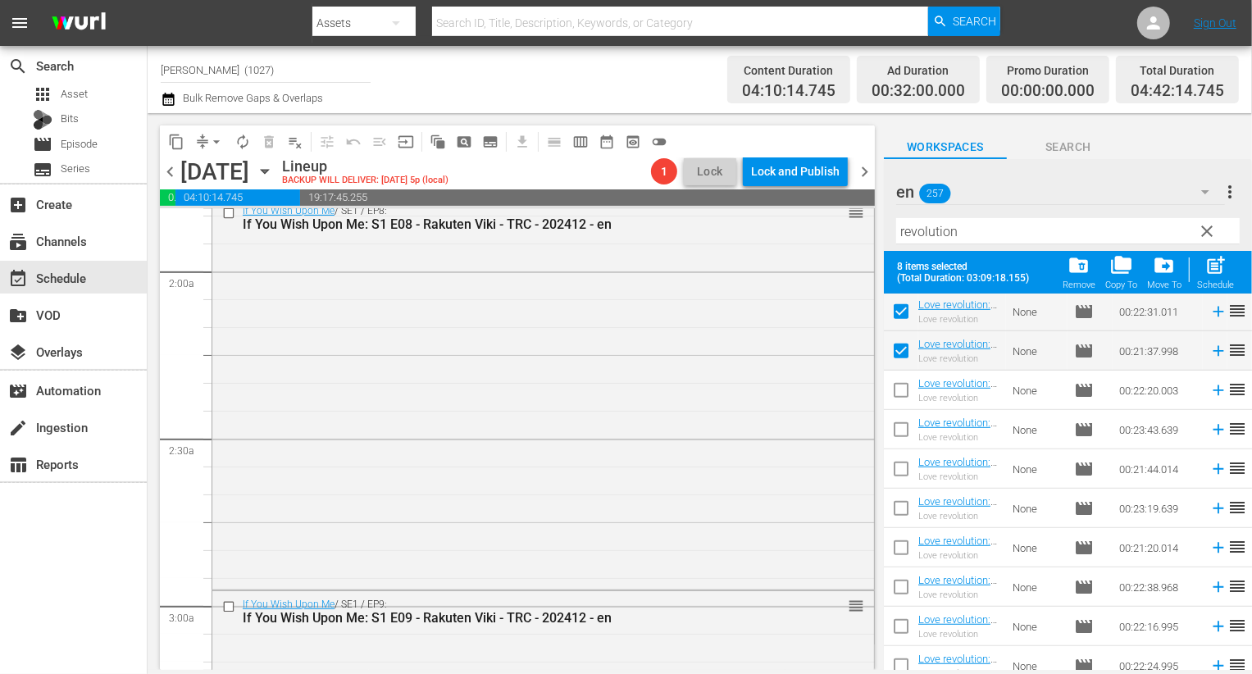
click at [904, 379] on input "checkbox" at bounding box center [901, 393] width 34 height 34
checkbox input "true"
click at [909, 463] on input "checkbox" at bounding box center [901, 472] width 34 height 34
checkbox input "true"
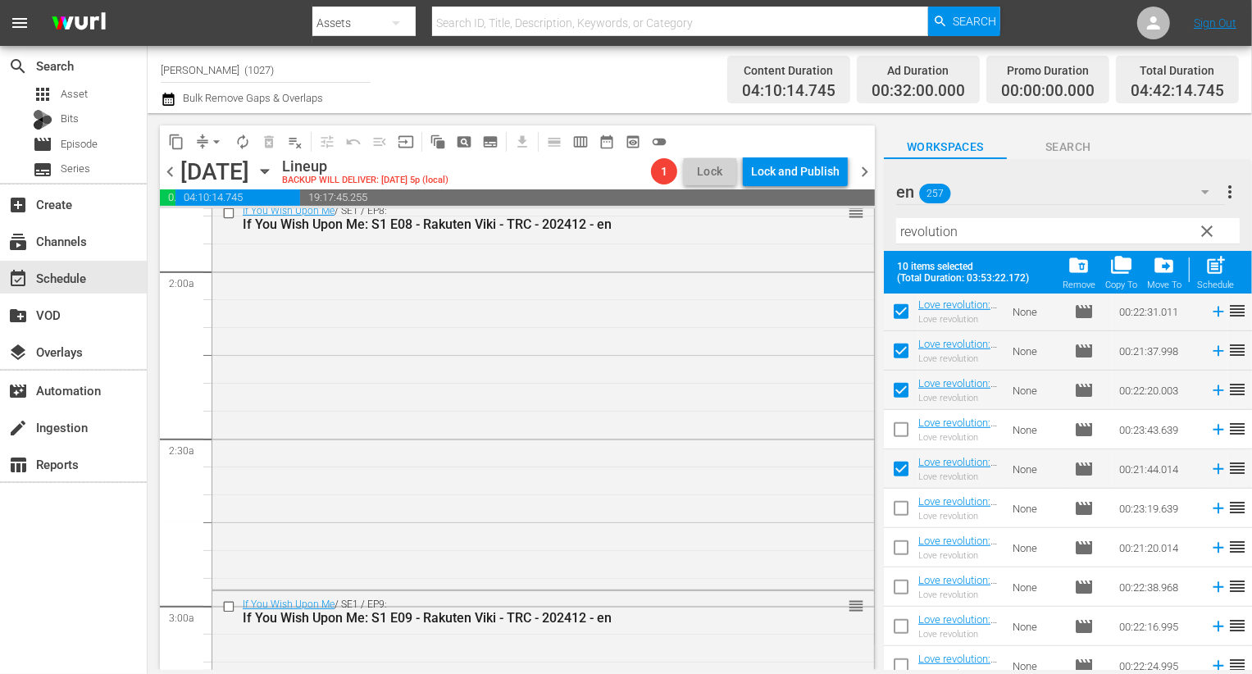
click at [903, 517] on input "checkbox" at bounding box center [901, 511] width 34 height 34
click at [900, 506] on input "checkbox" at bounding box center [901, 511] width 34 height 34
checkbox input "false"
click at [900, 544] on input "checkbox" at bounding box center [901, 551] width 34 height 34
checkbox input "true"
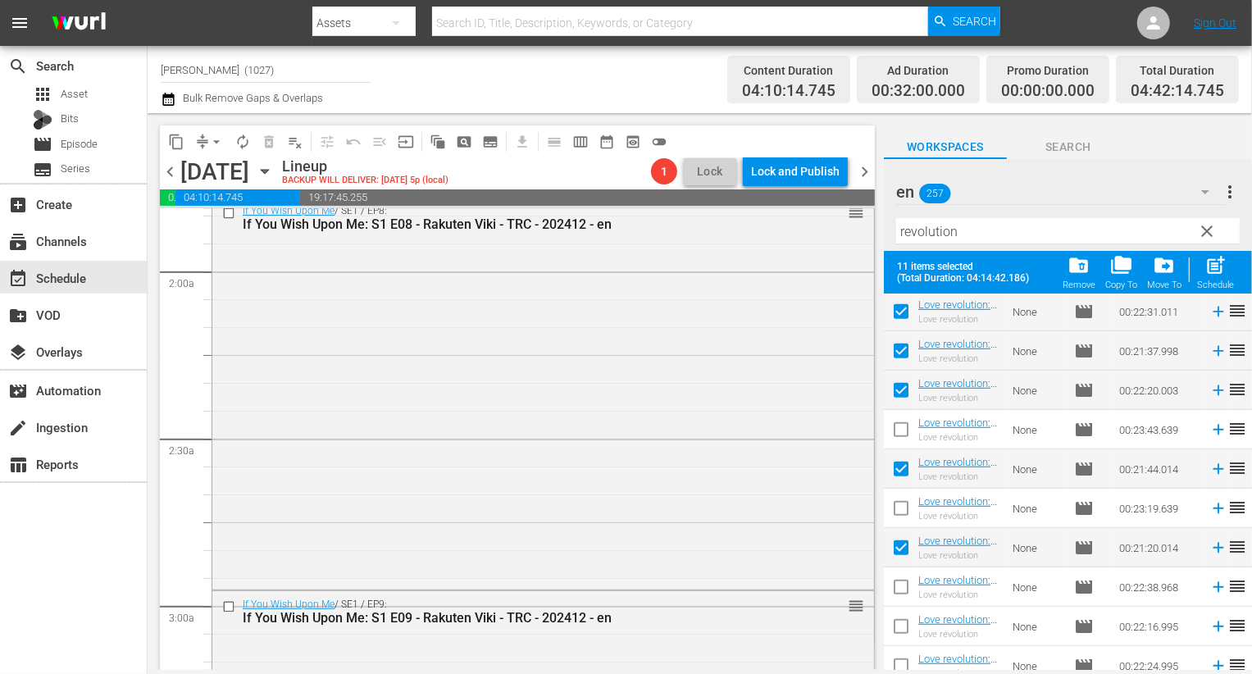
click at [897, 601] on input "checkbox" at bounding box center [901, 590] width 34 height 34
checkbox input "true"
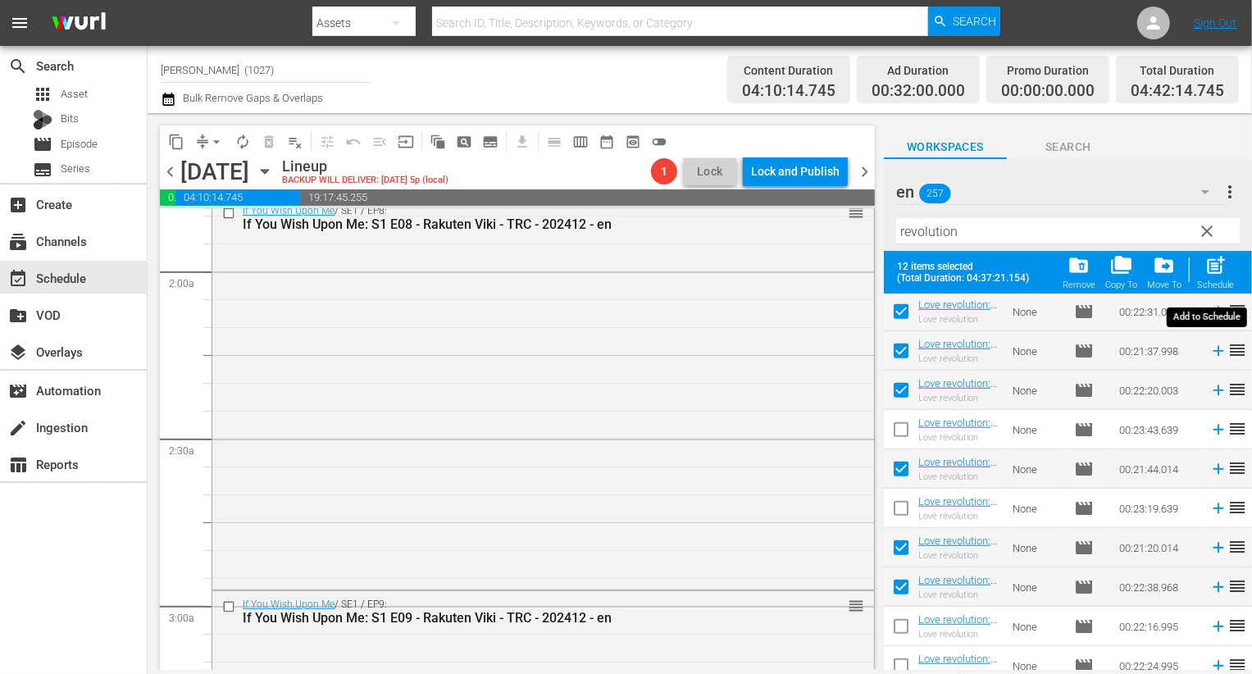
click at [1224, 262] on span "post_add" at bounding box center [1215, 265] width 22 height 22
checkbox input "false"
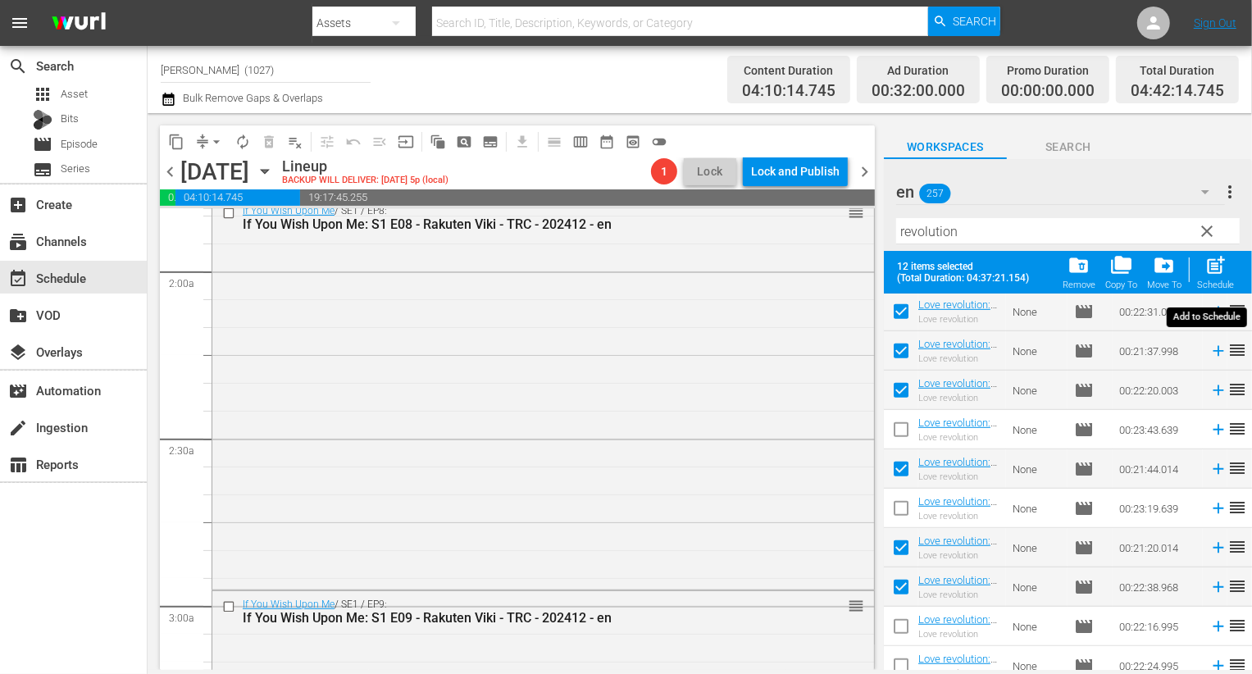
checkbox input "false"
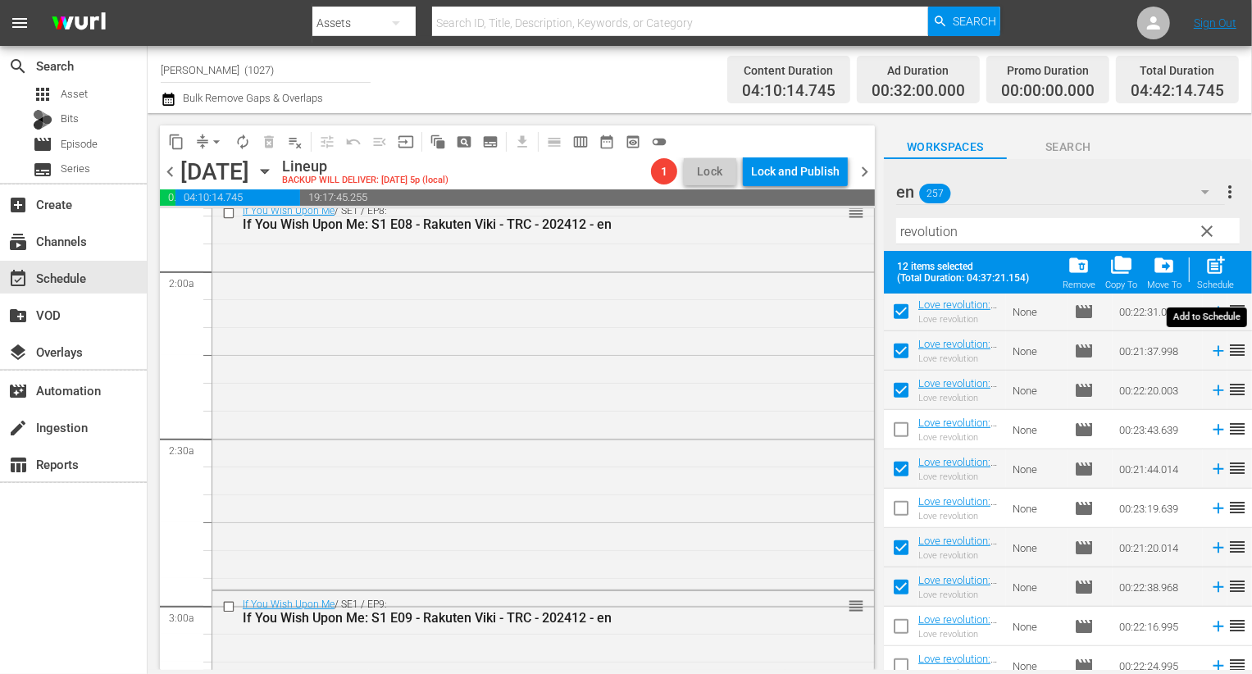
checkbox input "false"
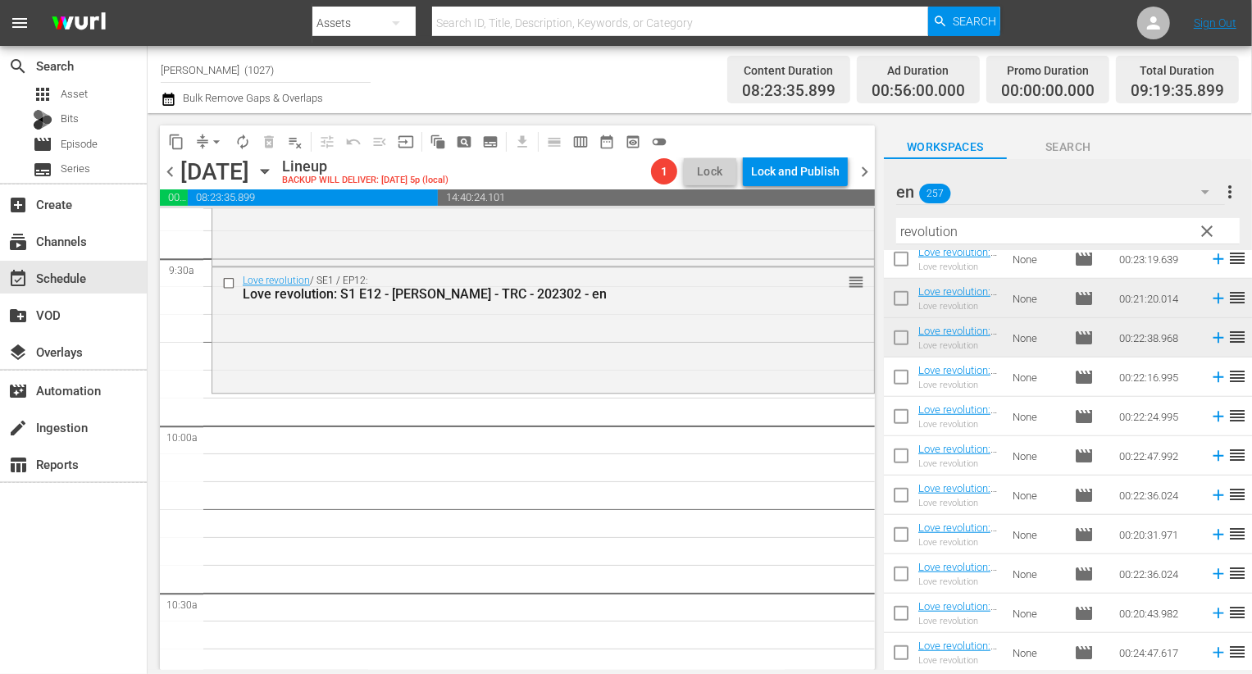
scroll to position [1036, 0]
click at [1073, 206] on div "en 257" at bounding box center [1060, 192] width 329 height 46
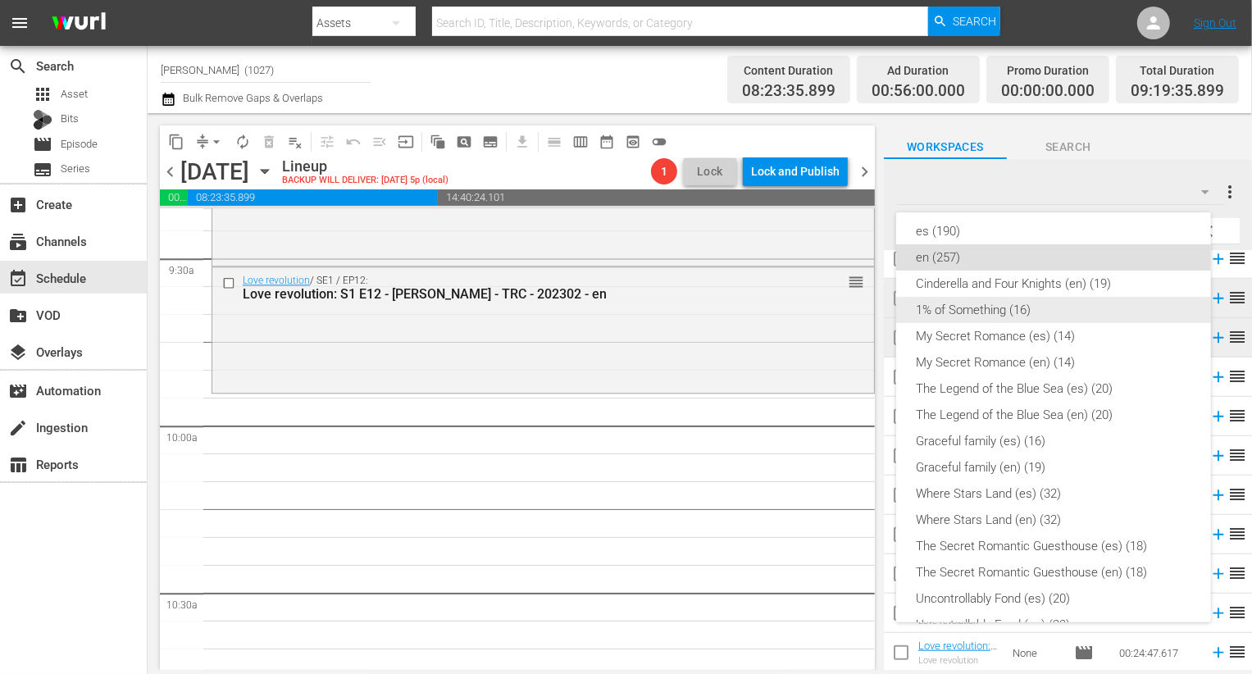
scroll to position [289, 0]
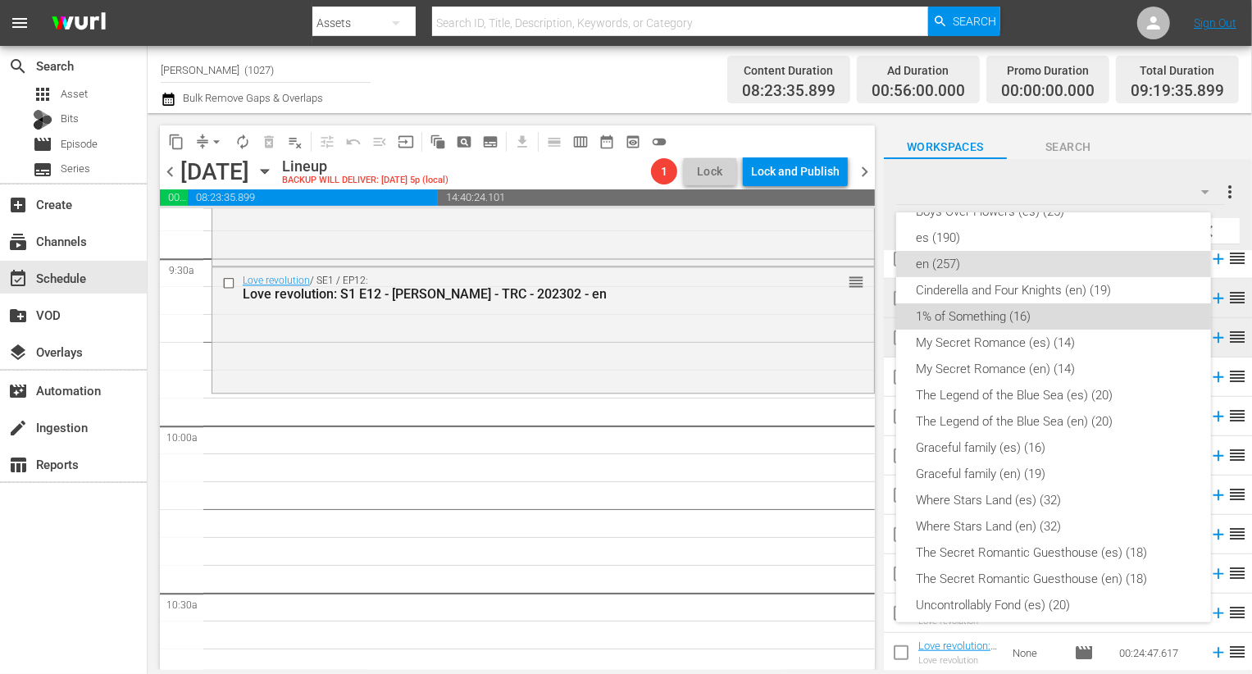
click at [1124, 311] on div "1% of Something (16)" at bounding box center [1053, 316] width 275 height 26
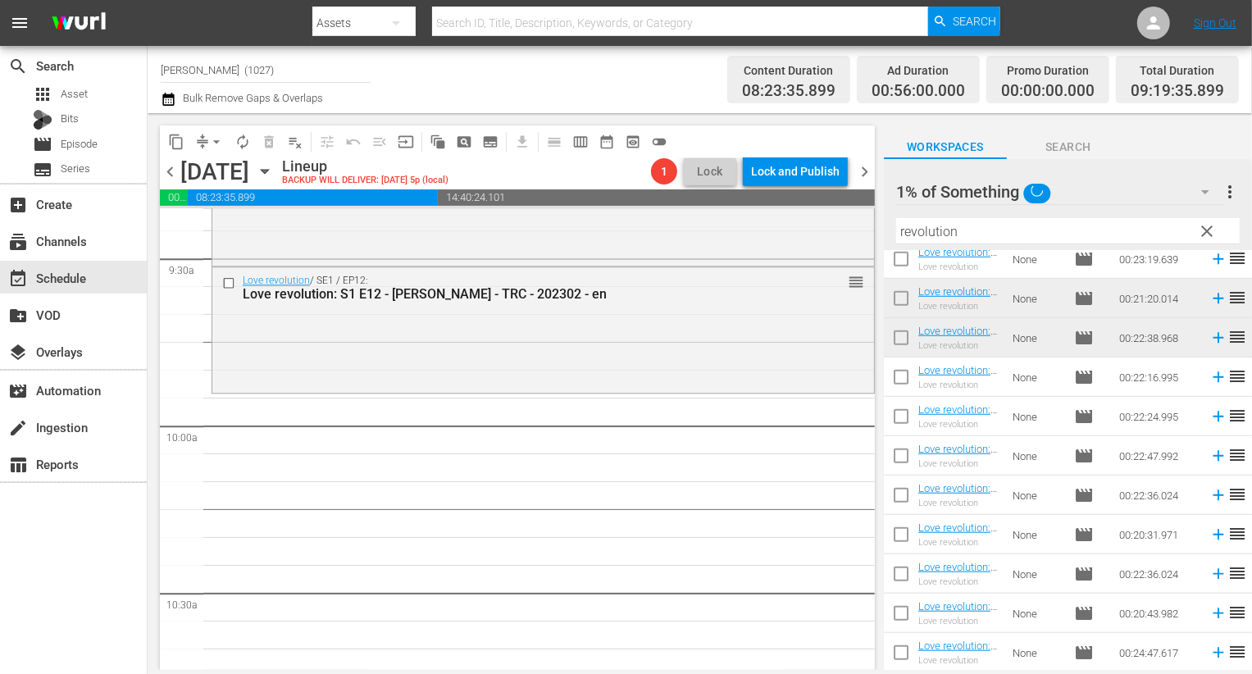
click at [1221, 235] on input "revolution" at bounding box center [1068, 231] width 344 height 26
click at [1213, 234] on span "clear" at bounding box center [1207, 231] width 20 height 20
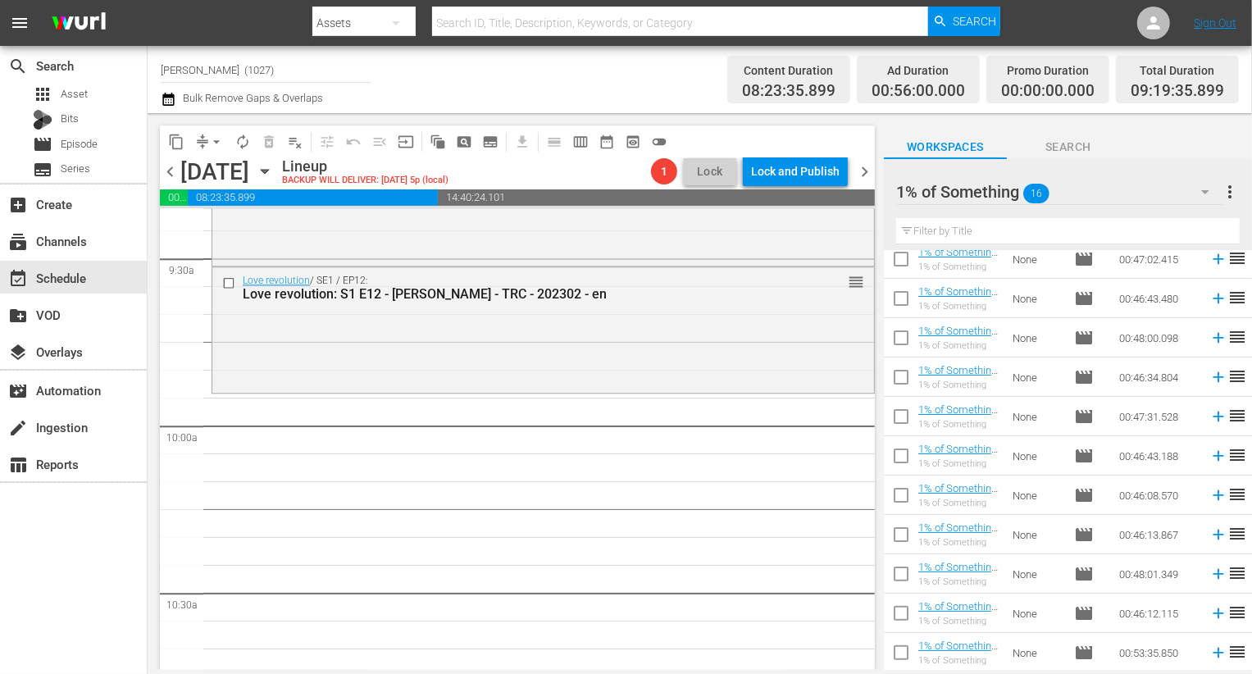
scroll to position [0, 0]
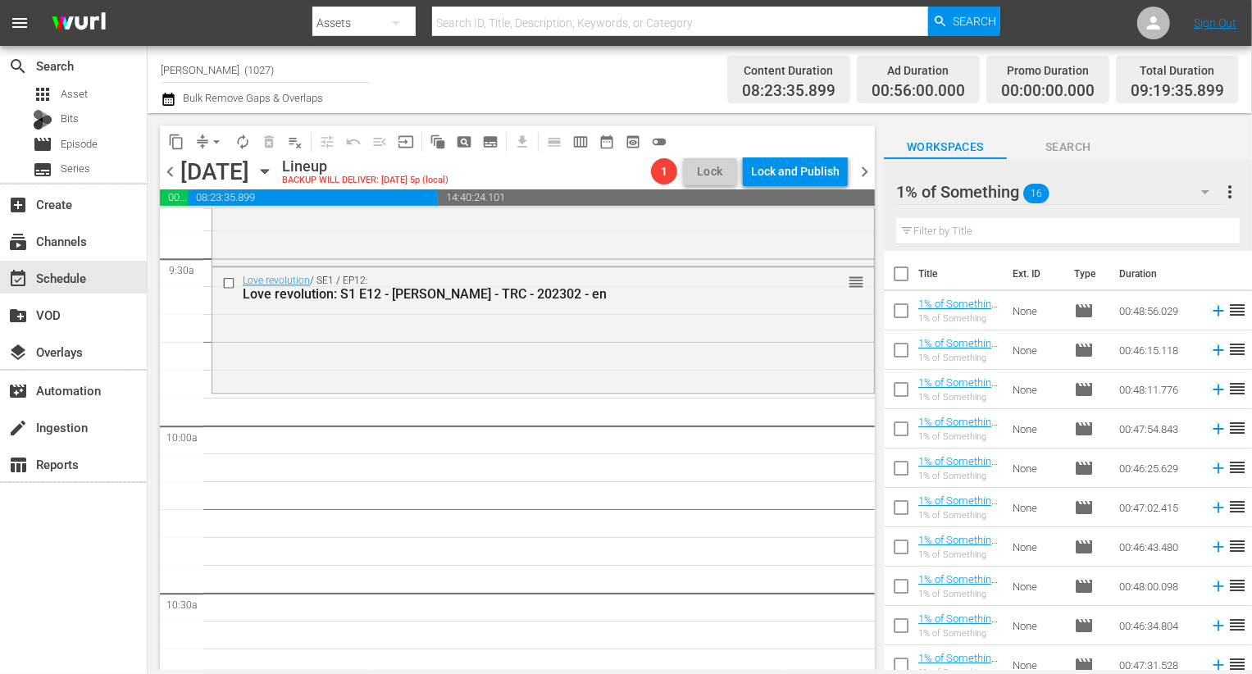
click at [900, 280] on input "checkbox" at bounding box center [901, 277] width 34 height 34
checkbox input "true"
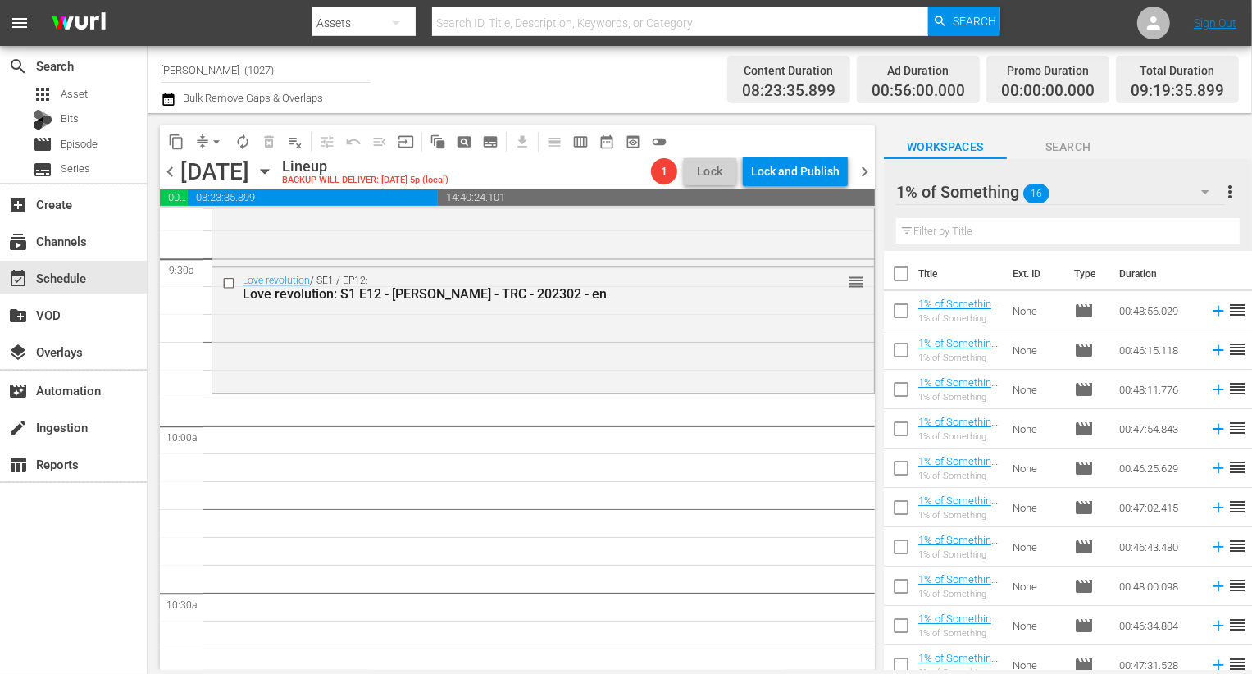
checkbox input "true"
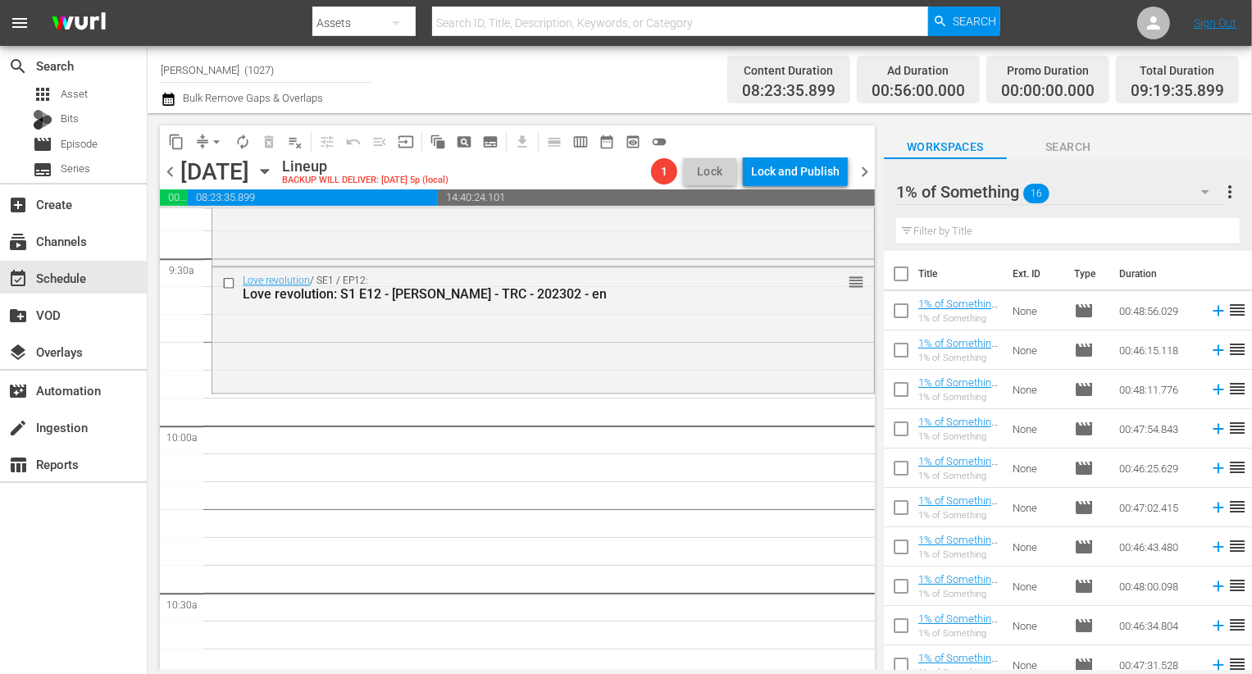
checkbox input "true"
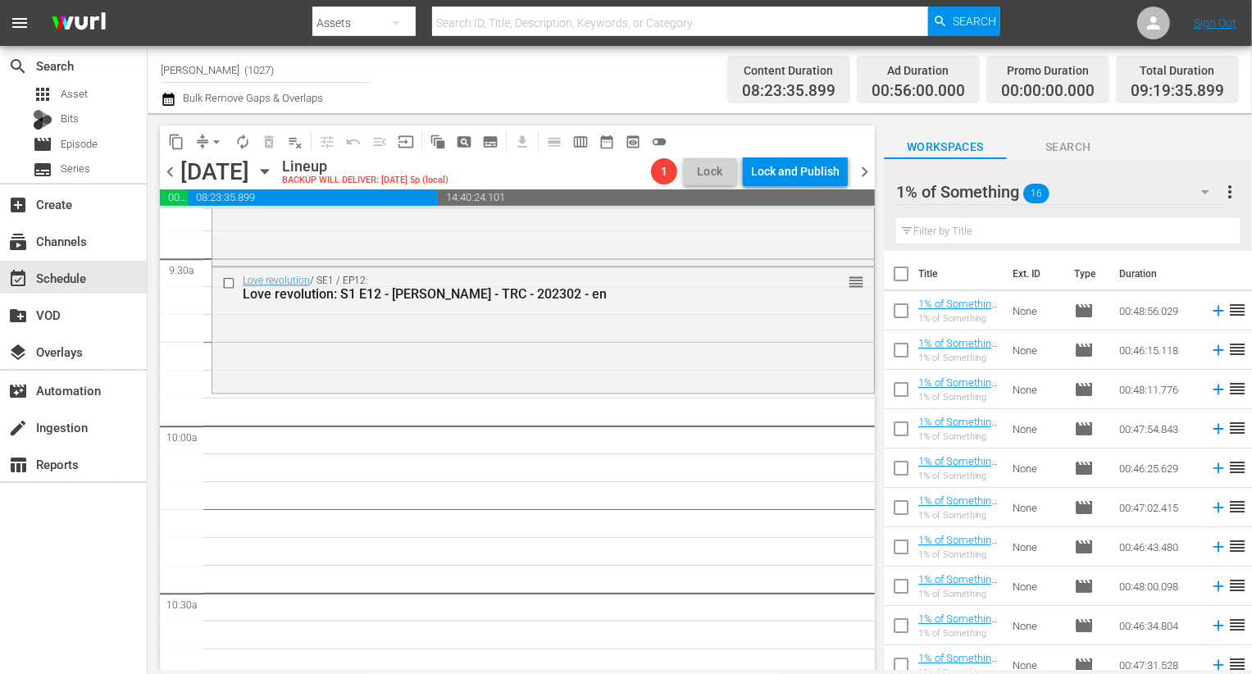
checkbox input "true"
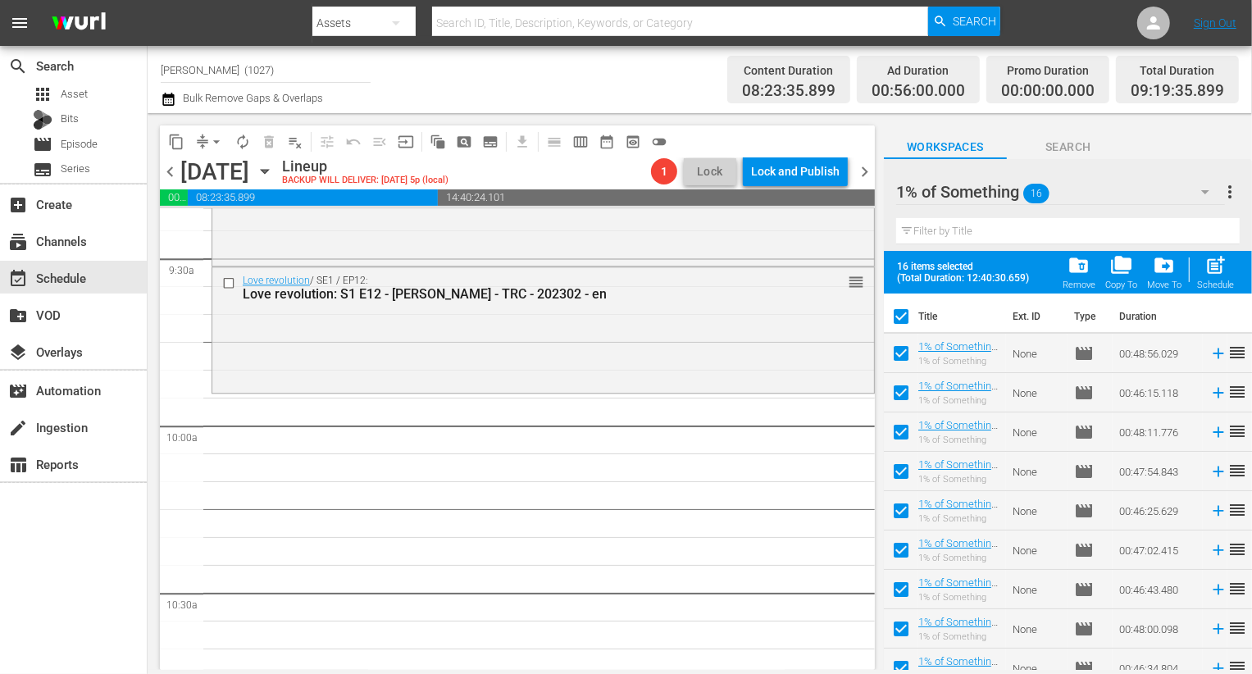
click at [1218, 256] on span "post_add" at bounding box center [1215, 265] width 22 height 22
checkbox input "false"
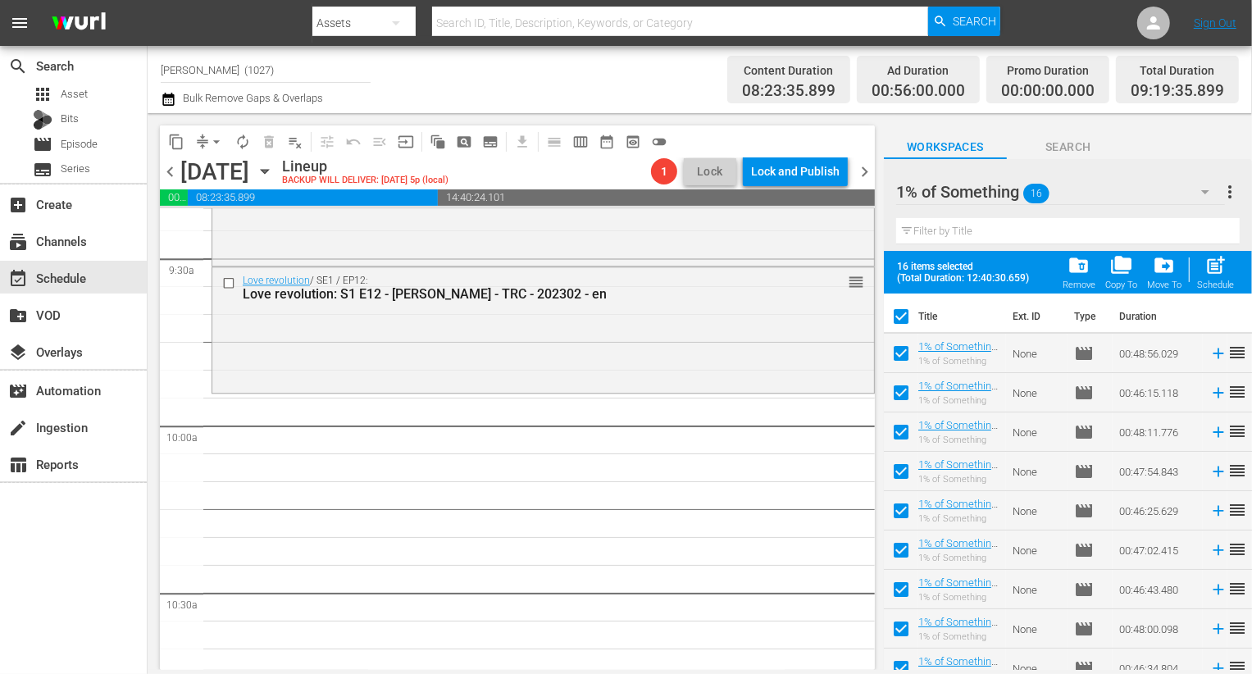
checkbox input "false"
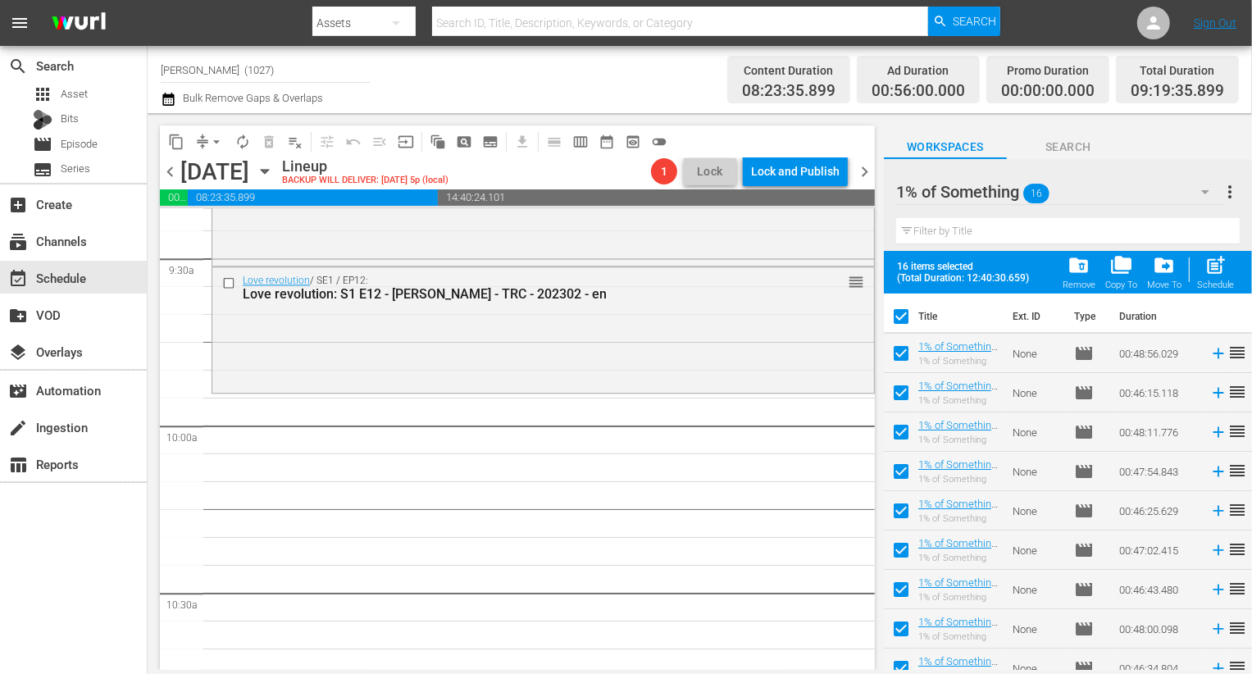
checkbox input "false"
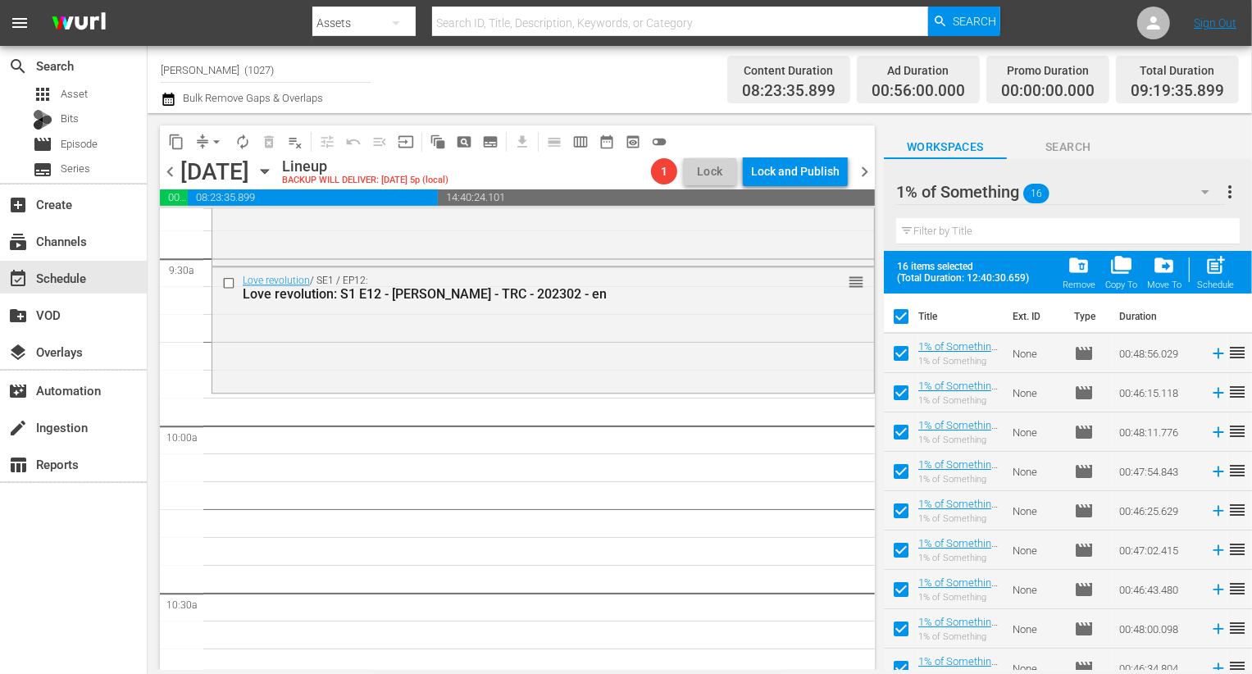
checkbox input "false"
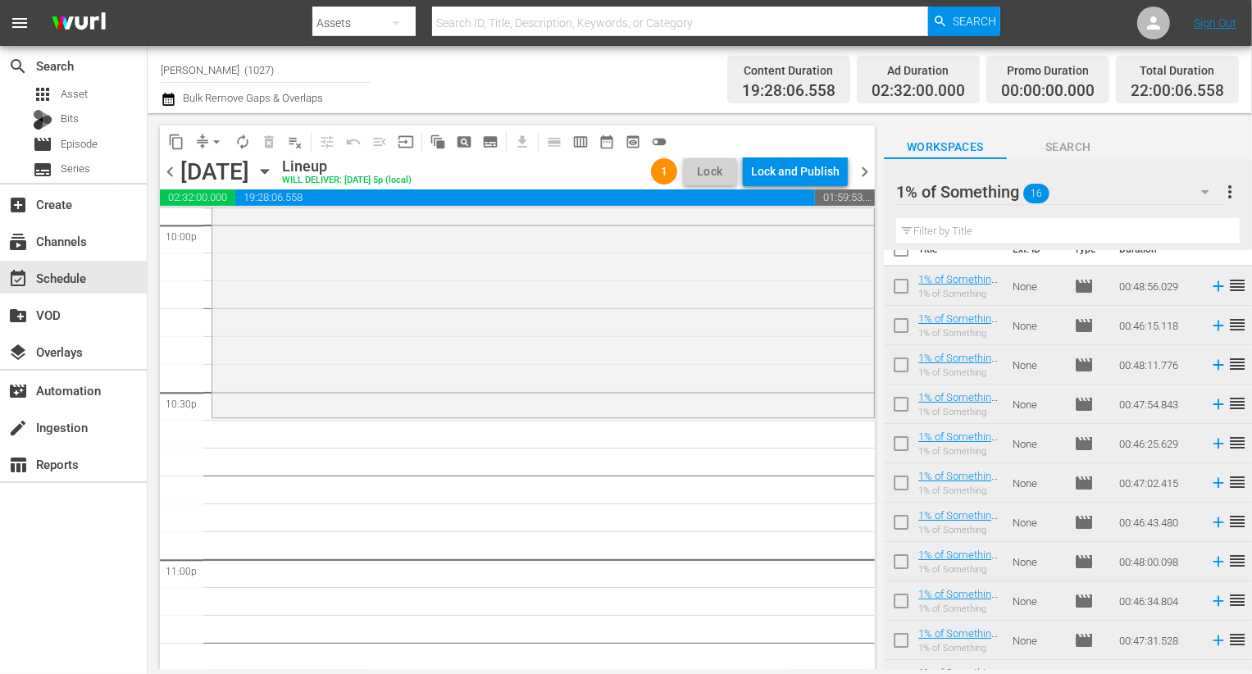
scroll to position [7567, 0]
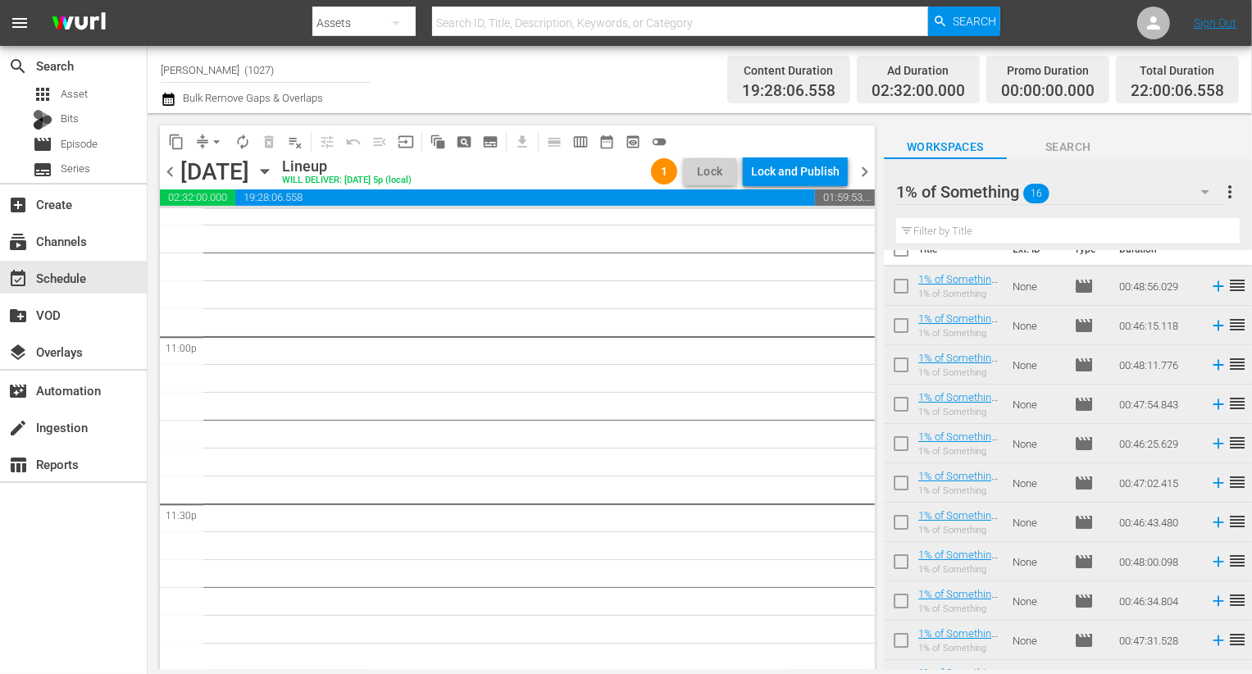
click at [1128, 189] on div "1% of Something 16" at bounding box center [1060, 192] width 329 height 46
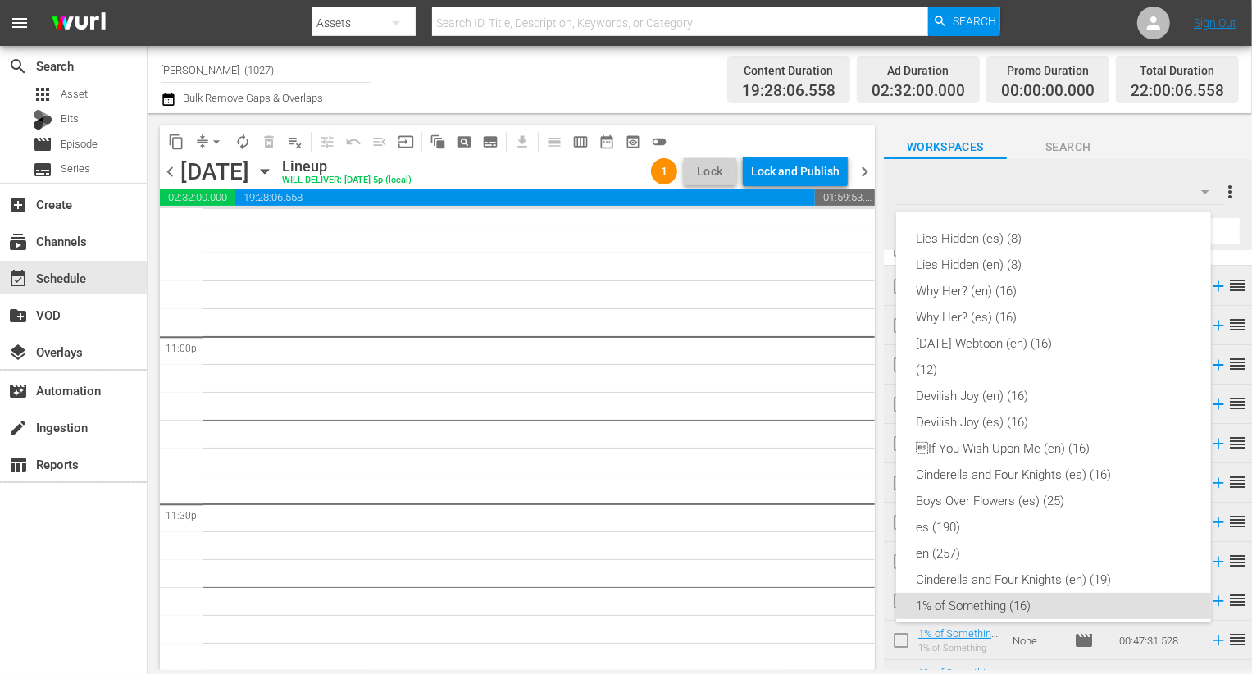
scroll to position [353, 0]
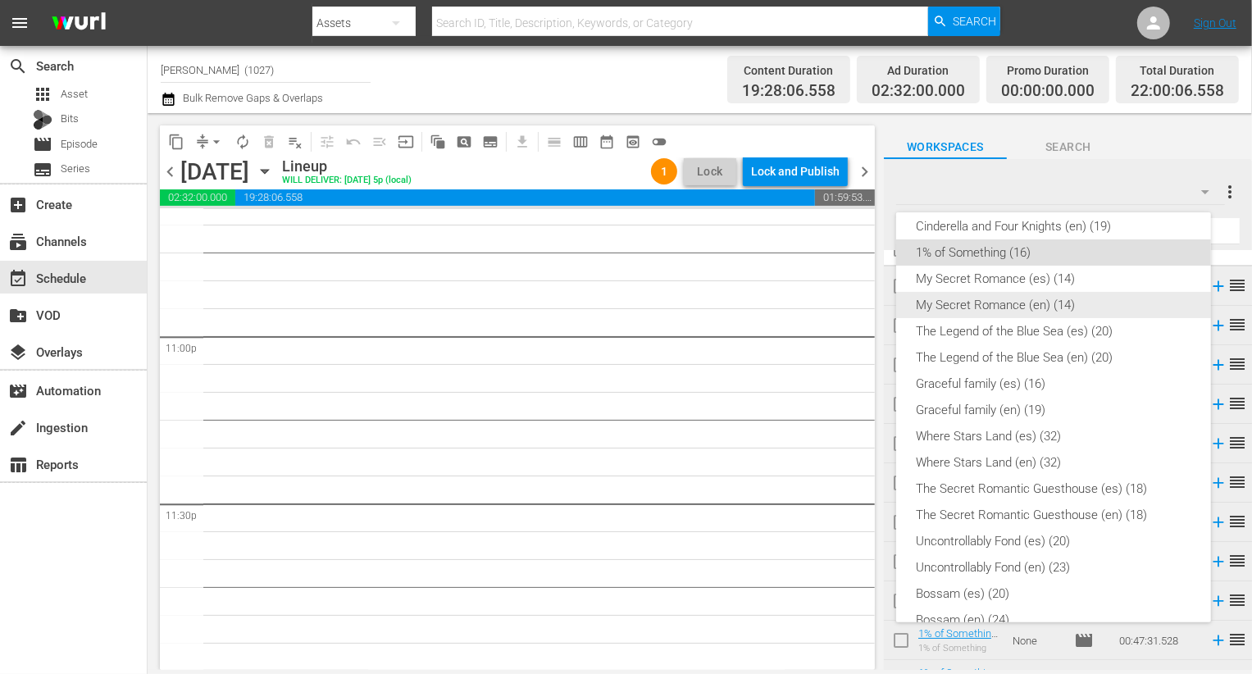
click at [1068, 304] on div "My Secret Romance (en) (14)" at bounding box center [1053, 305] width 275 height 26
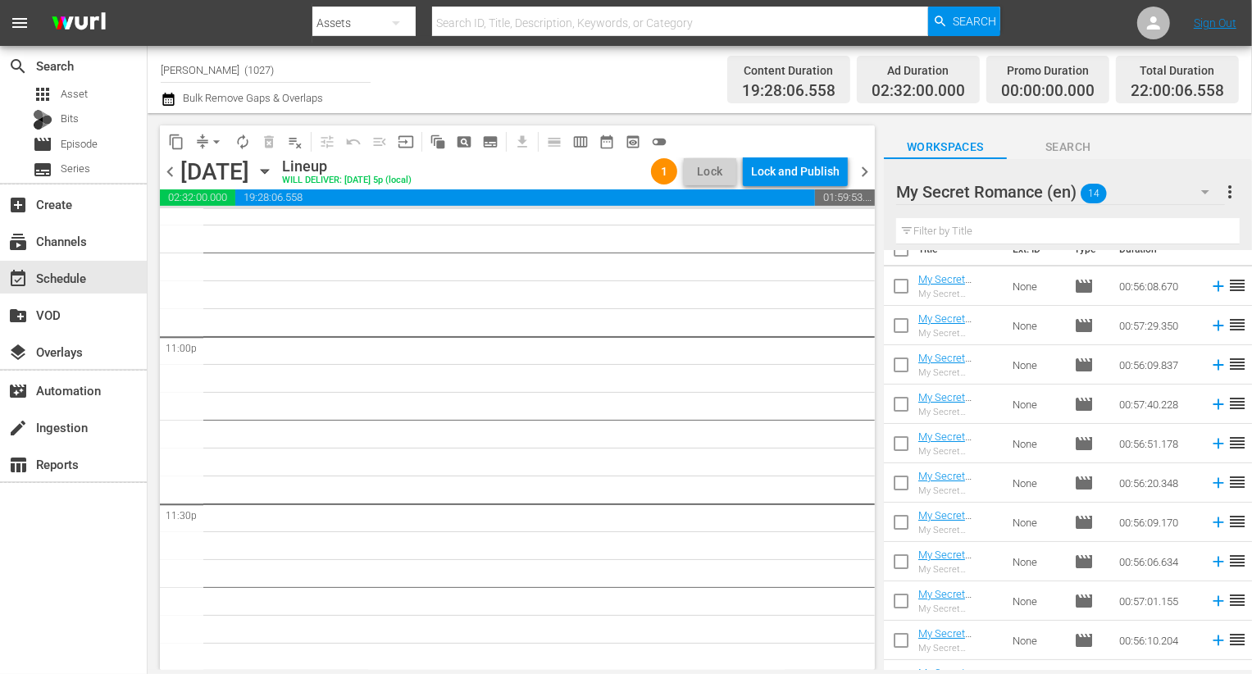
scroll to position [0, 0]
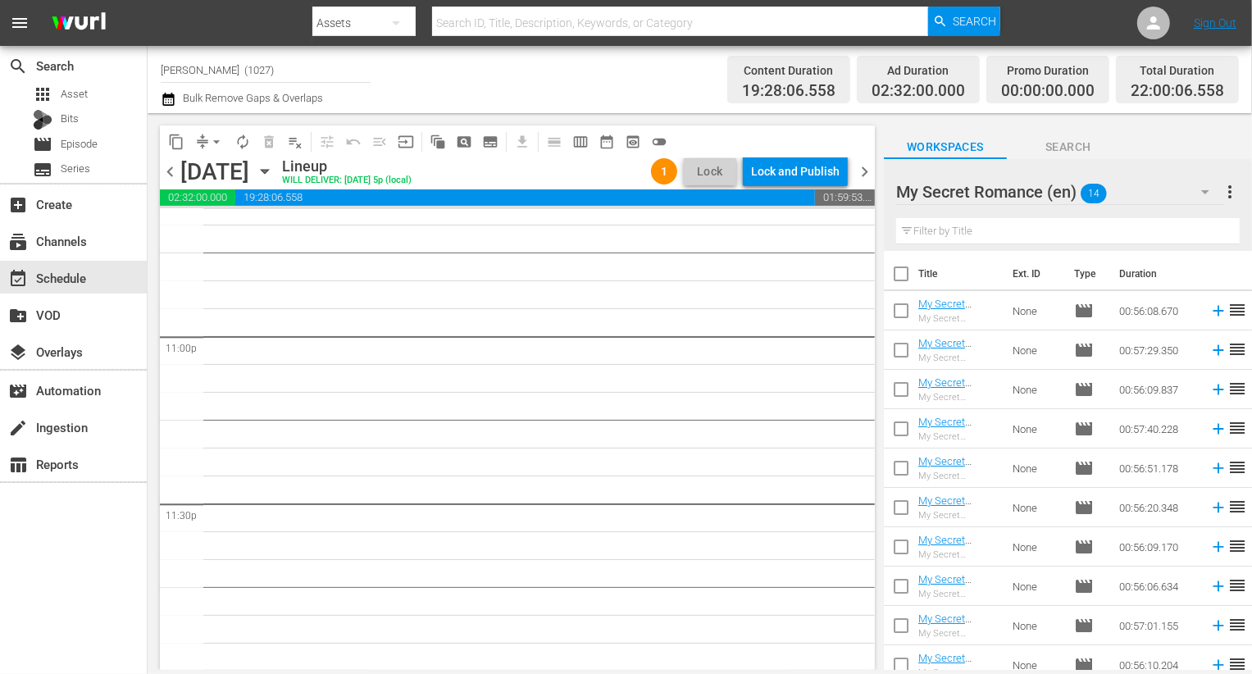
click at [904, 277] on input "checkbox" at bounding box center [901, 277] width 34 height 34
checkbox input "true"
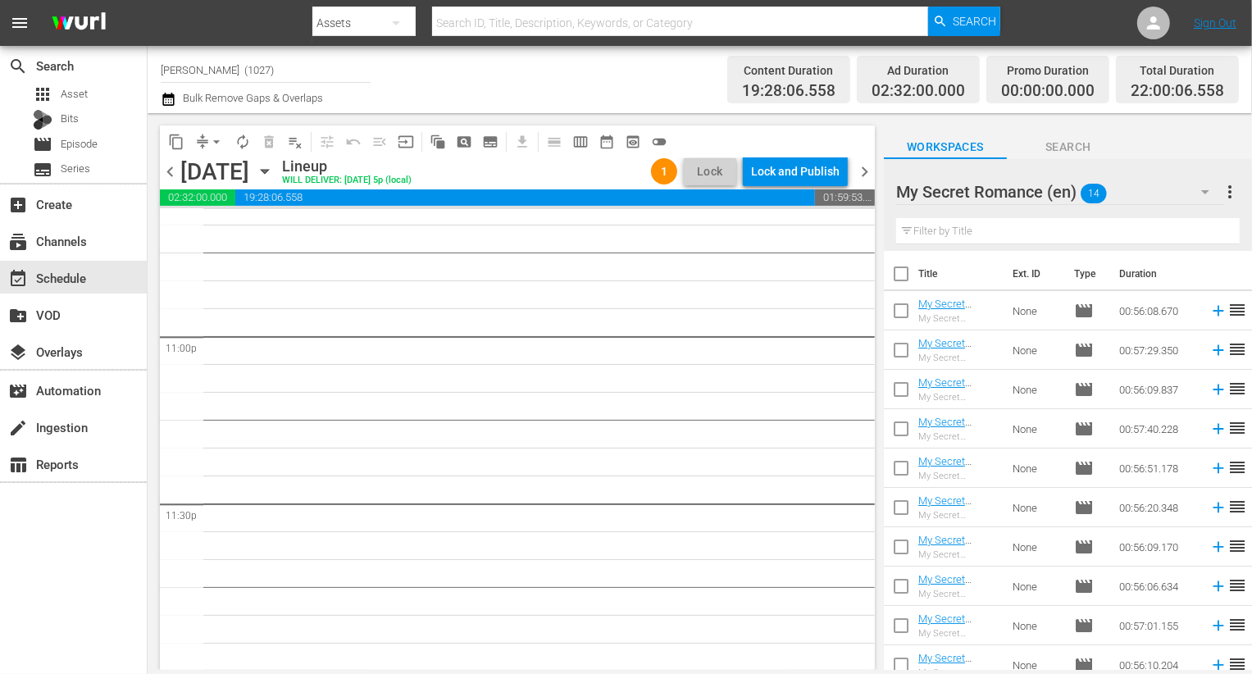
checkbox input "true"
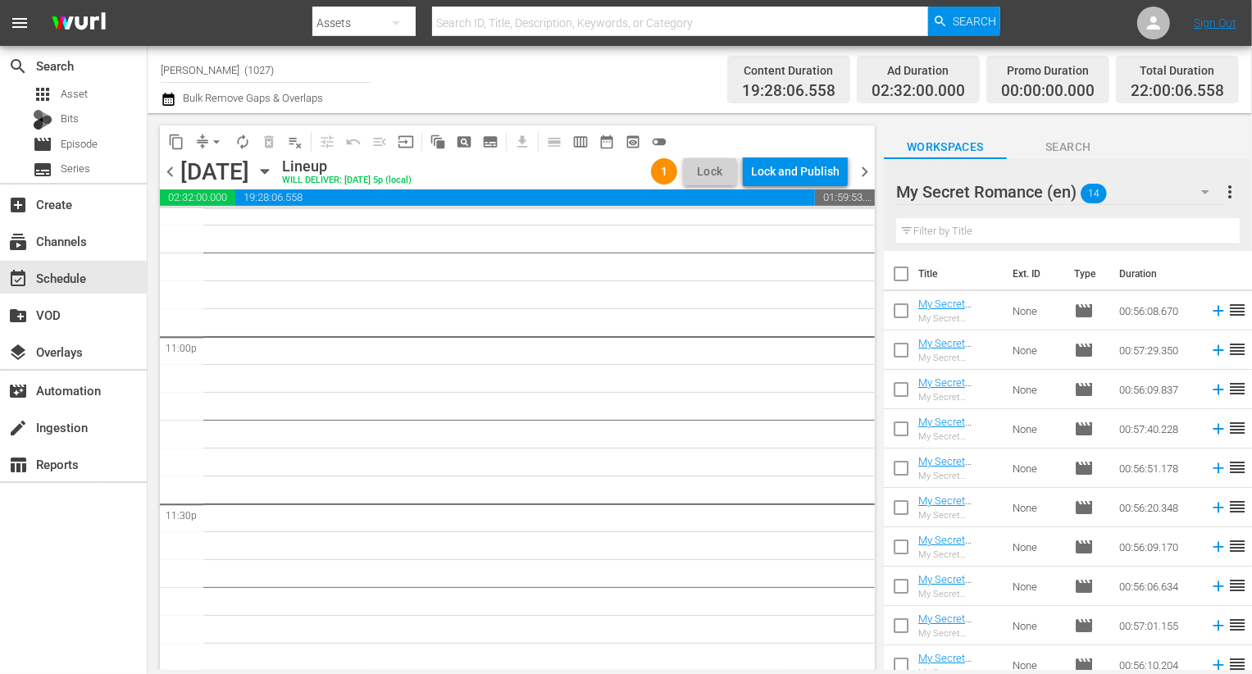
checkbox input "true"
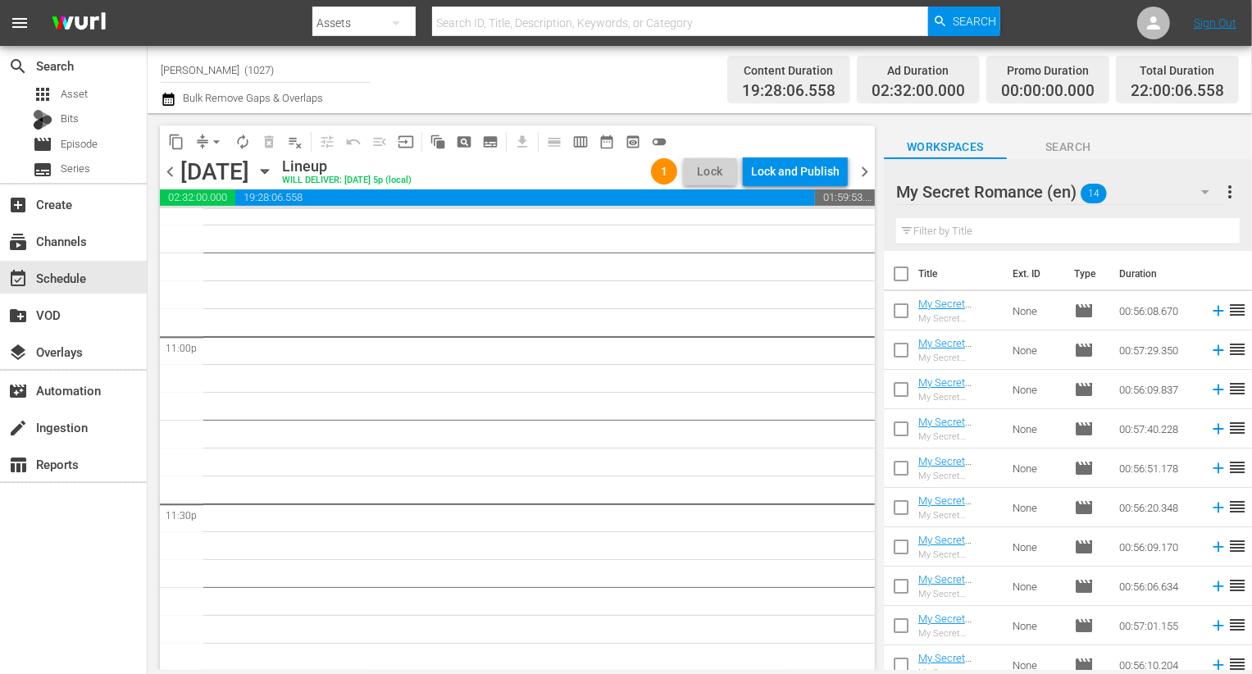
checkbox input "true"
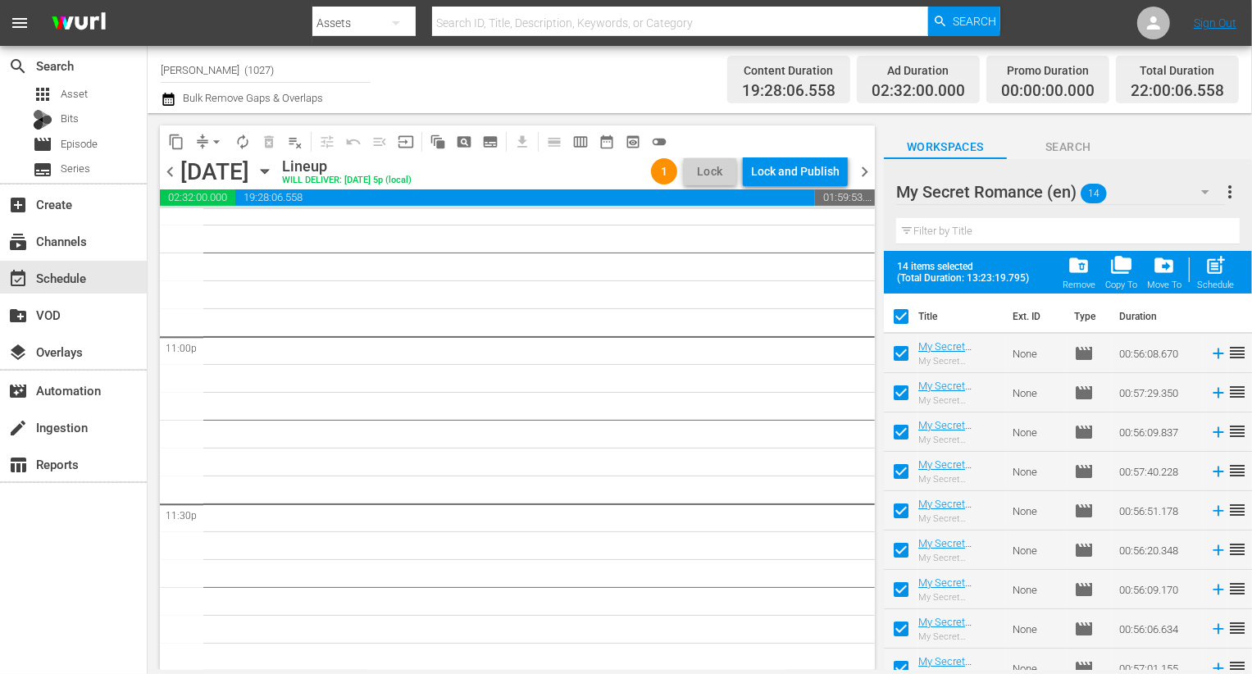
click at [1175, 298] on th "Duration" at bounding box center [1158, 317] width 98 height 46
click at [1218, 276] on span "post_add" at bounding box center [1215, 265] width 22 height 22
checkbox input "false"
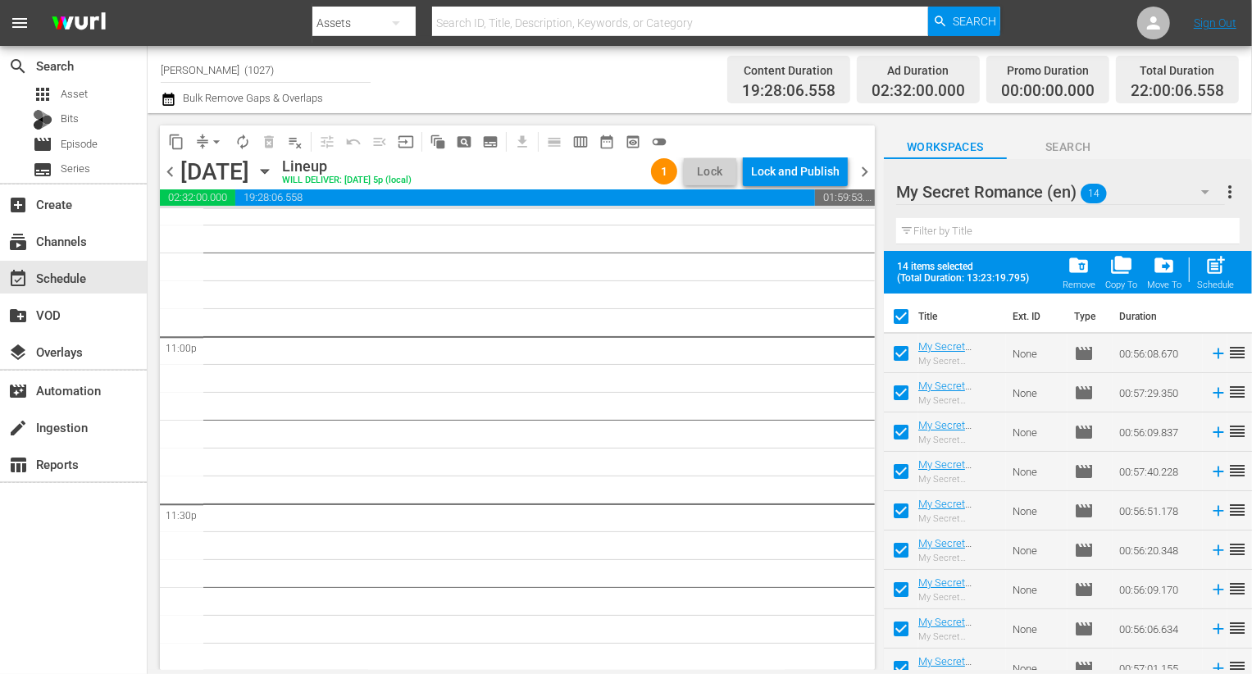
checkbox input "false"
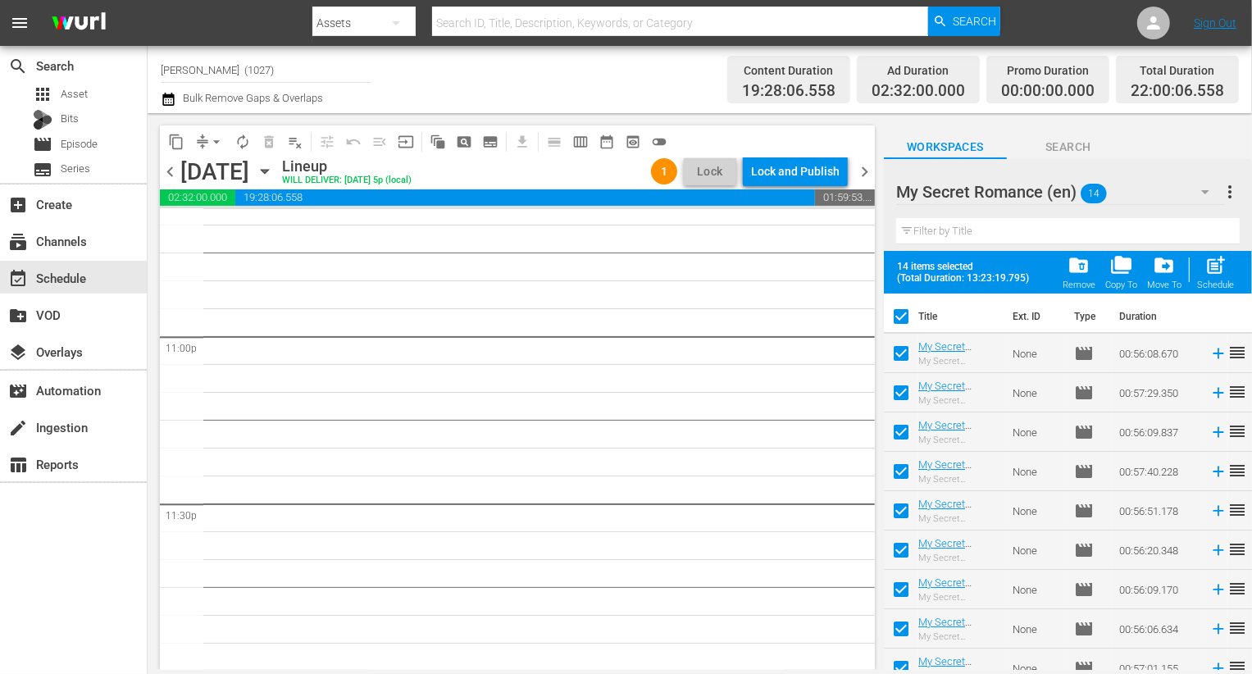
checkbox input "false"
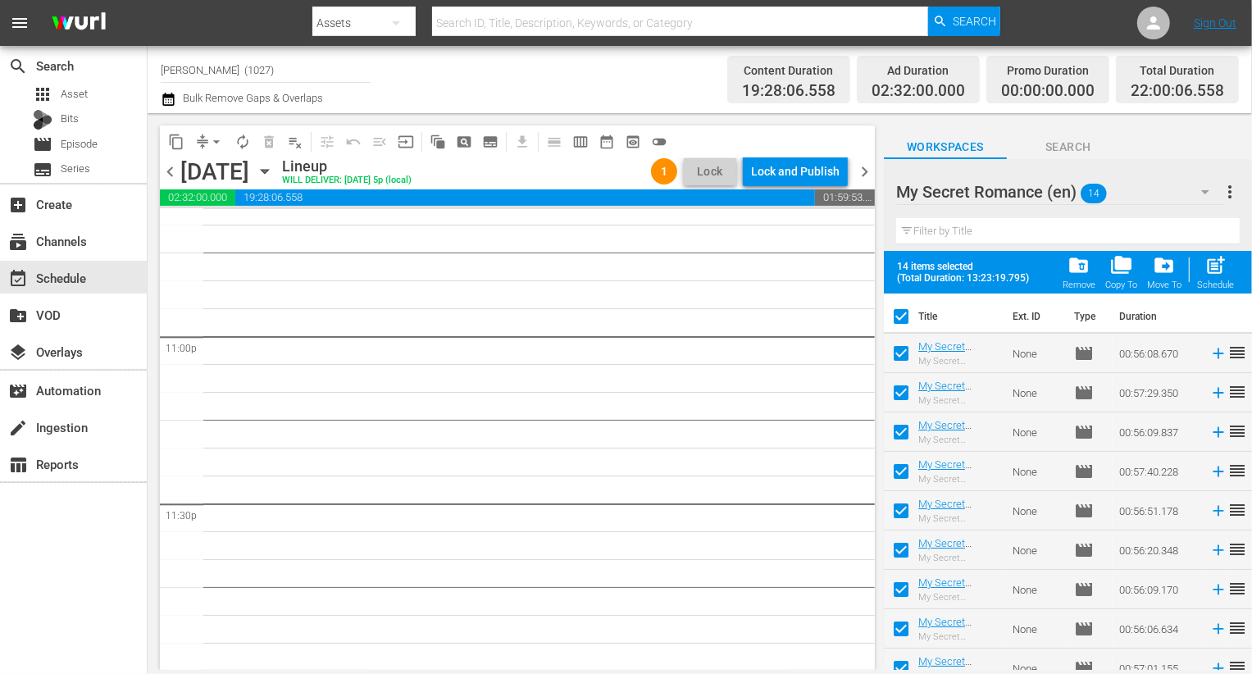
checkbox input "false"
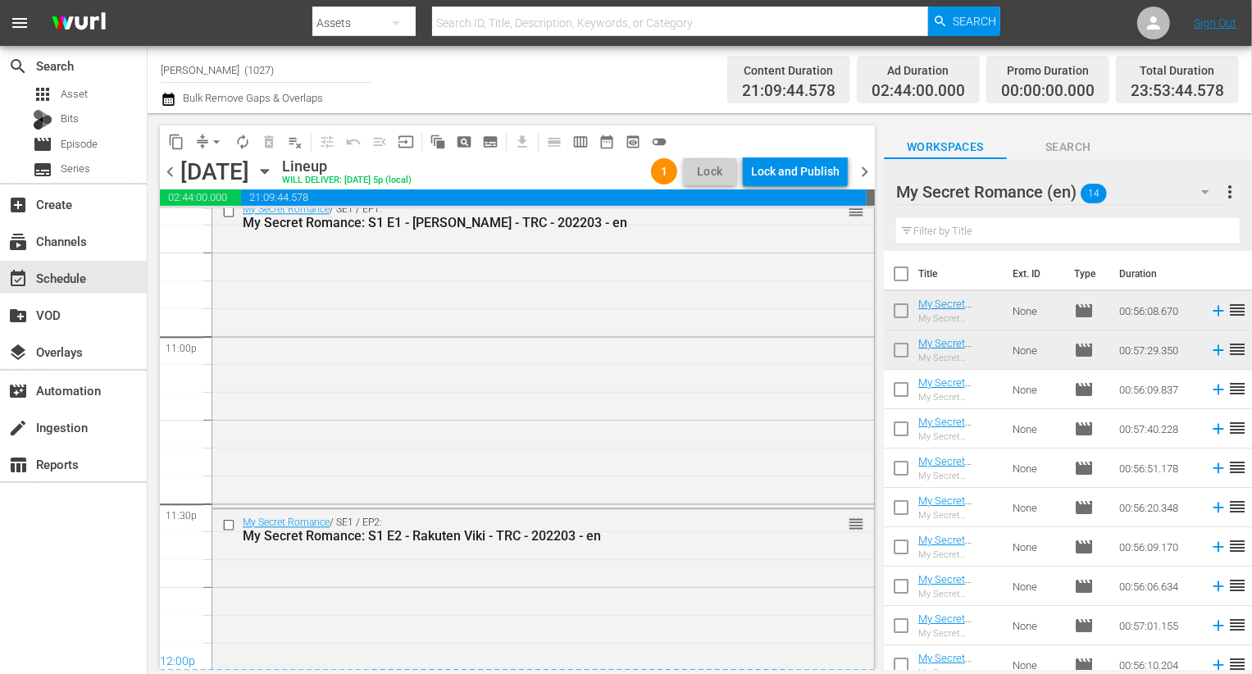
click at [787, 171] on div "Lock and Publish" at bounding box center [795, 172] width 89 height 30
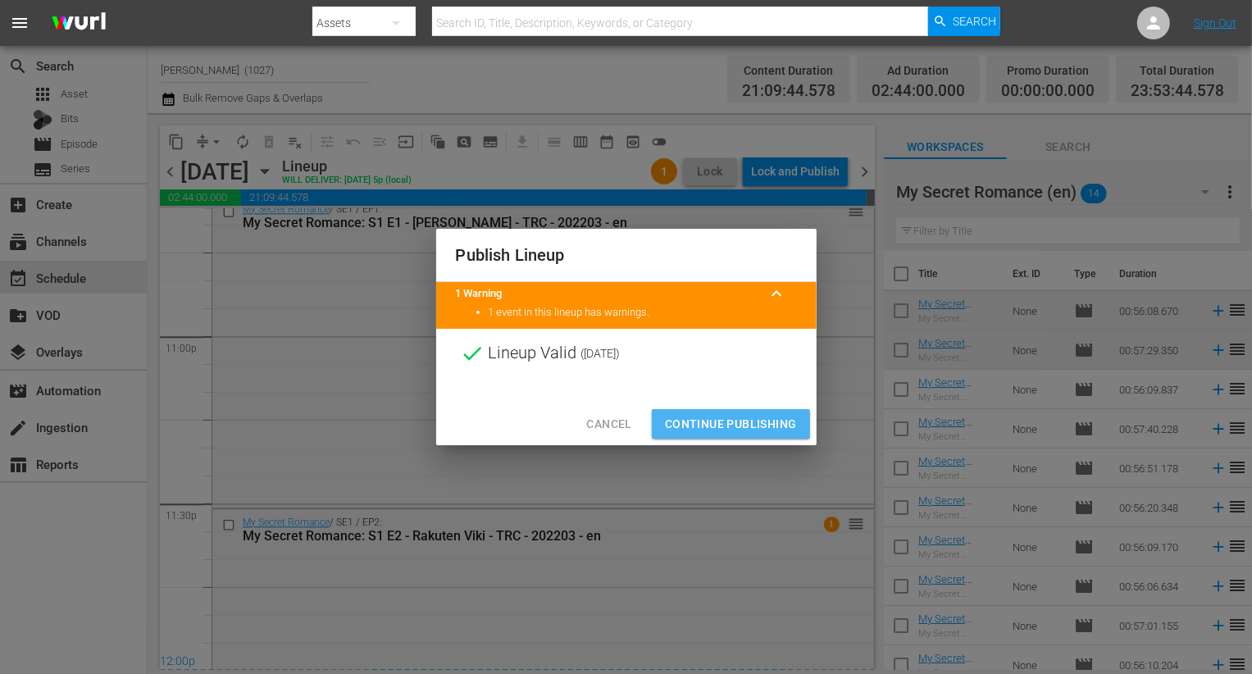
click at [733, 415] on span "Continue Publishing" at bounding box center [731, 424] width 132 height 20
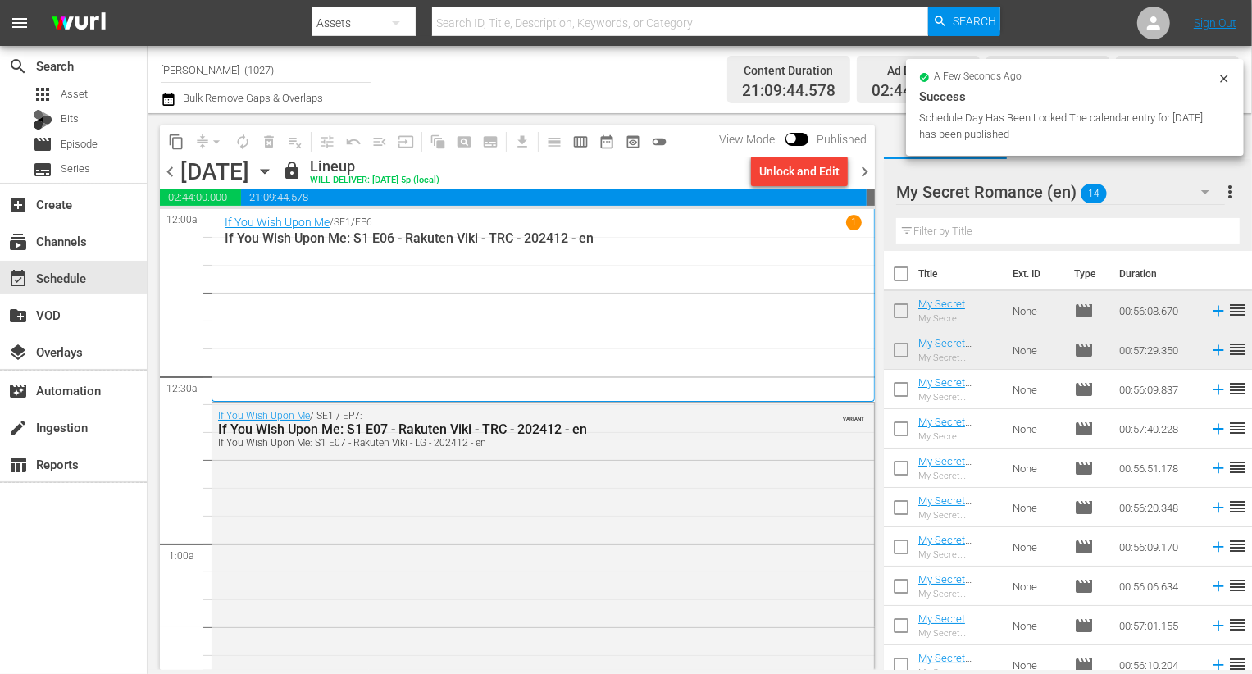
scroll to position [21, 0]
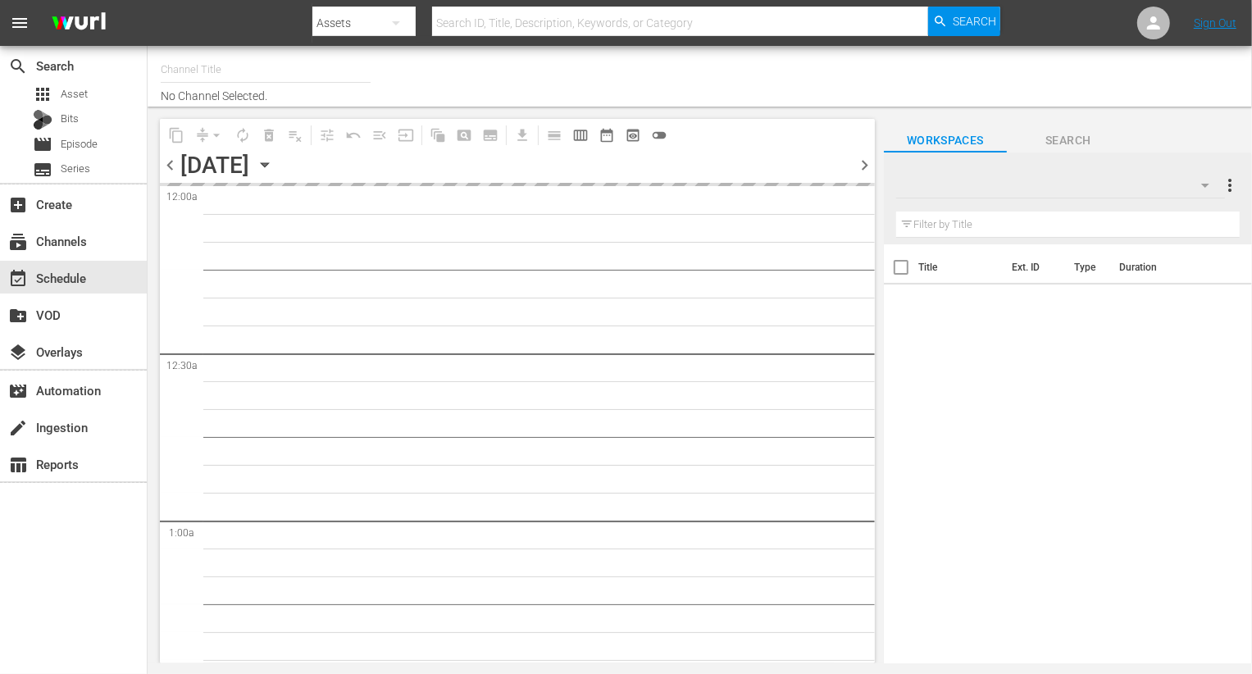
type input "[PERSON_NAME] (Spanish) (1065)"
type input "Rakuten Viki (No CTA) (843)"
type input "[PERSON_NAME] (1027)"
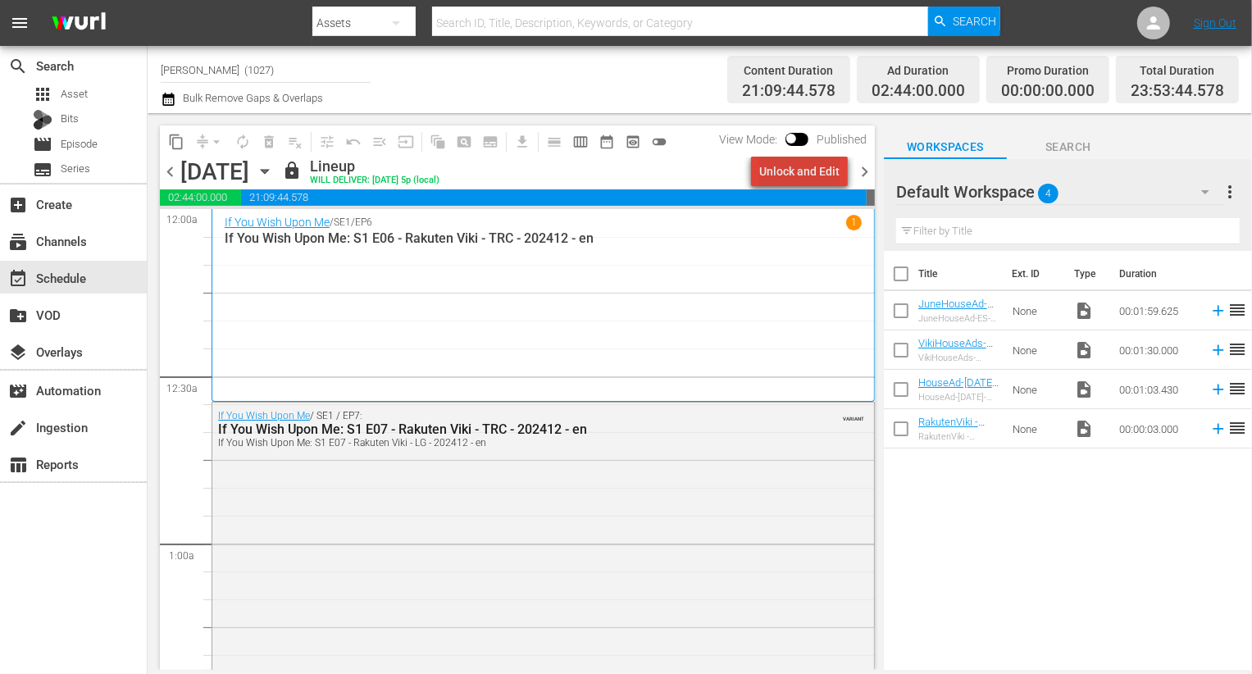
click at [822, 175] on div "Unlock and Edit" at bounding box center [799, 172] width 80 height 30
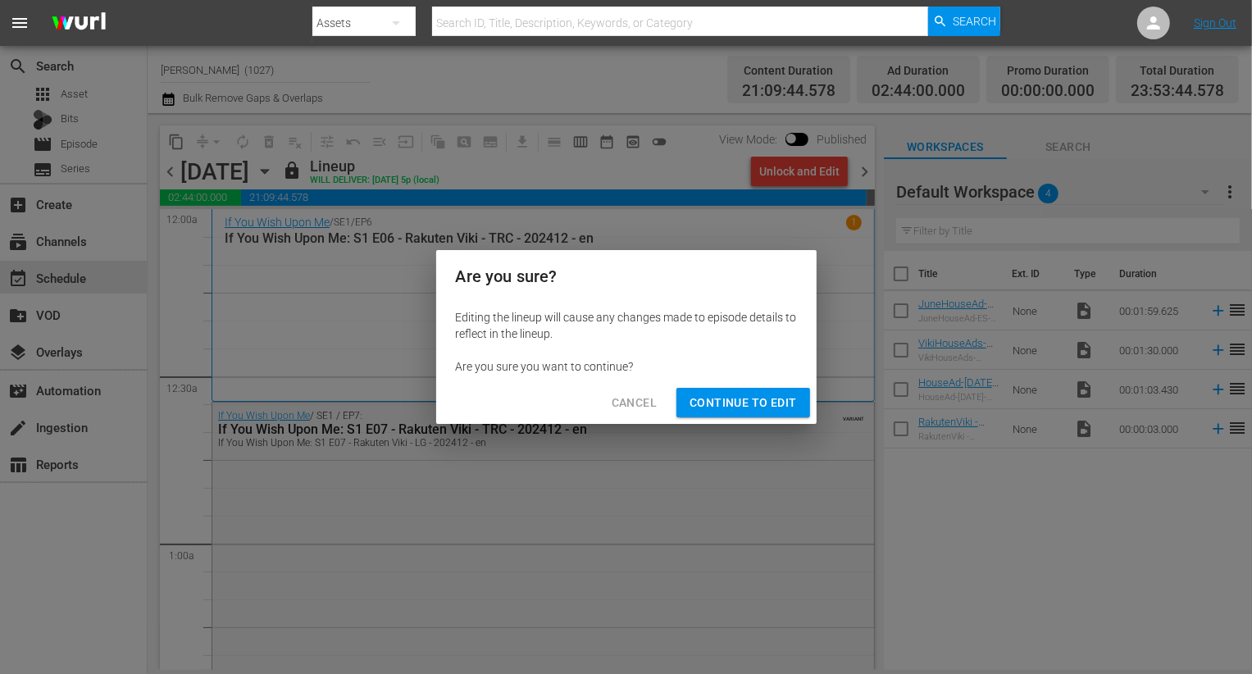
click at [758, 417] on button "Continue to Edit" at bounding box center [742, 403] width 133 height 30
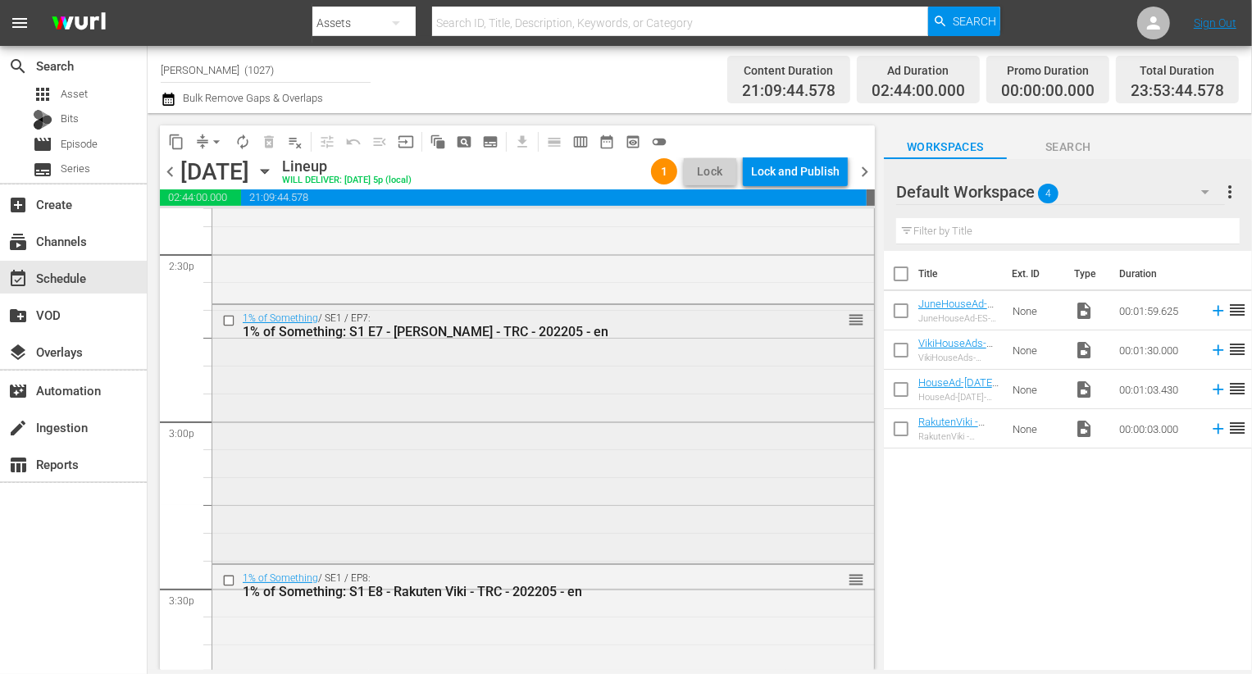
scroll to position [4838, 0]
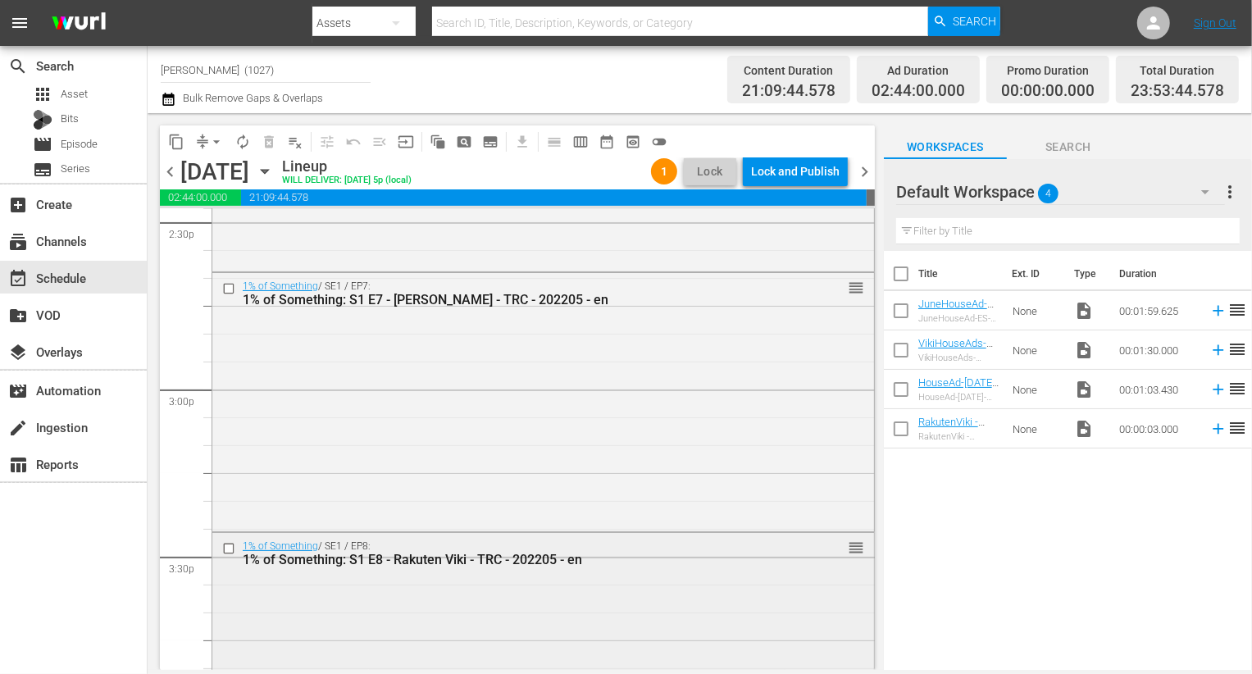
click at [227, 553] on input "checkbox" at bounding box center [230, 548] width 17 height 14
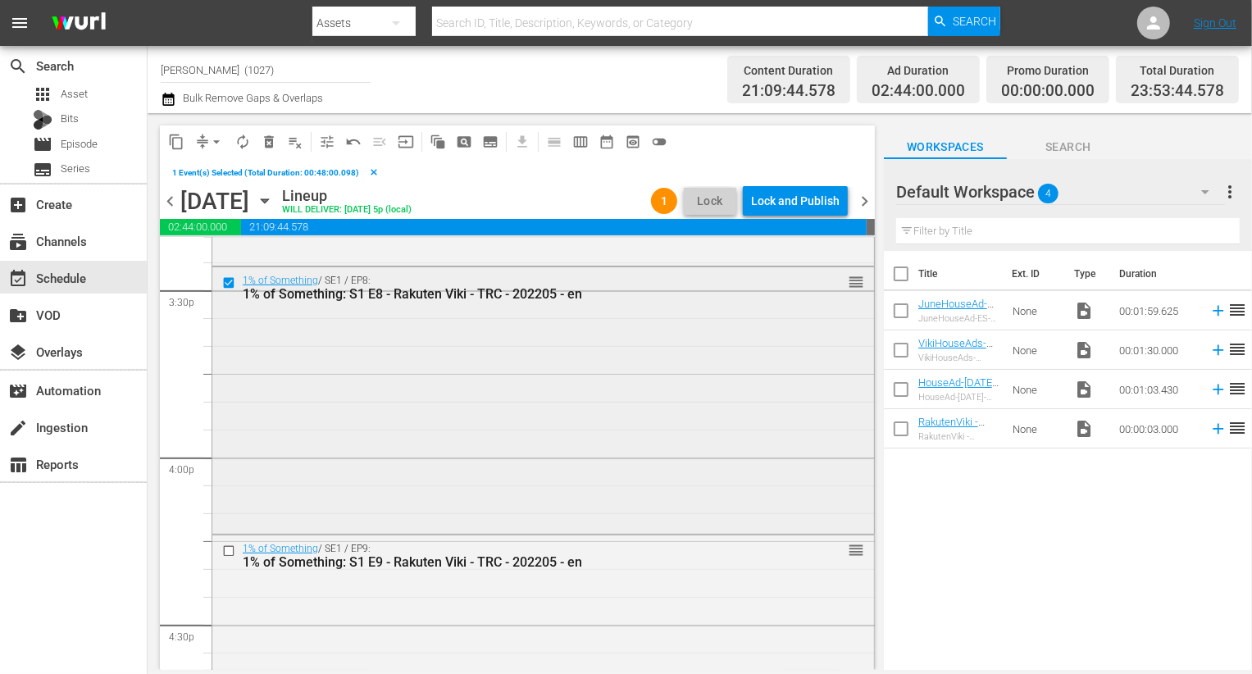
scroll to position [5141, 0]
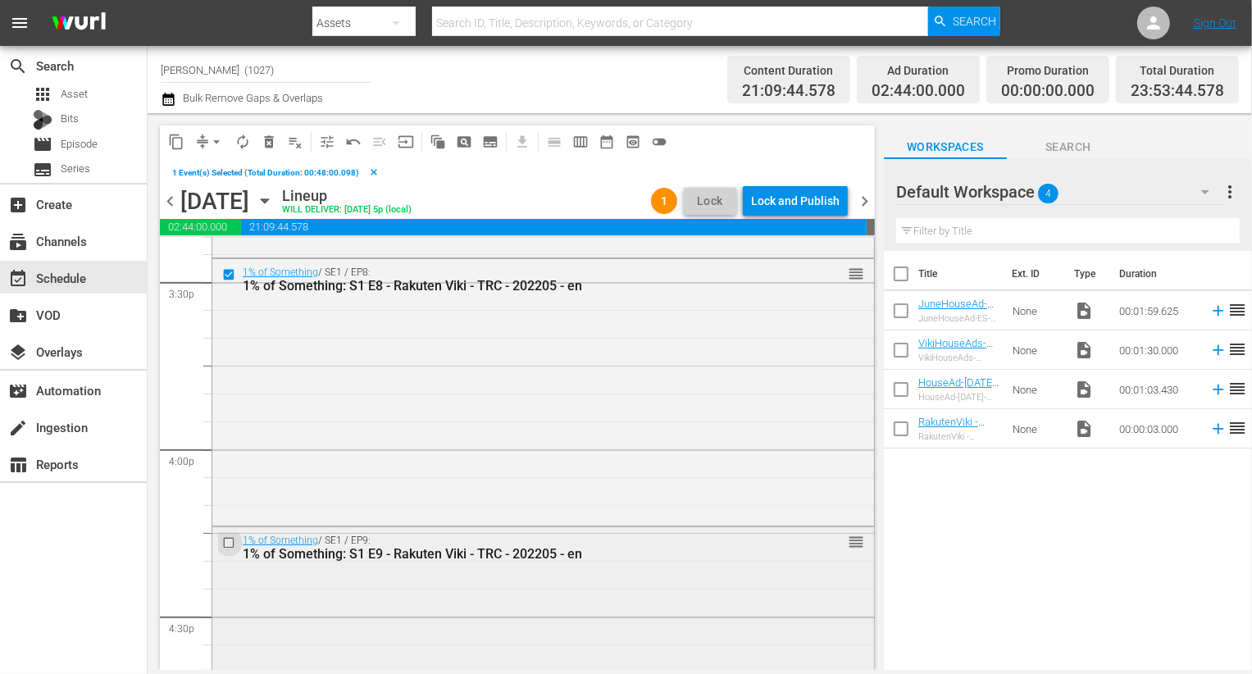
click at [232, 539] on input "checkbox" at bounding box center [230, 542] width 17 height 14
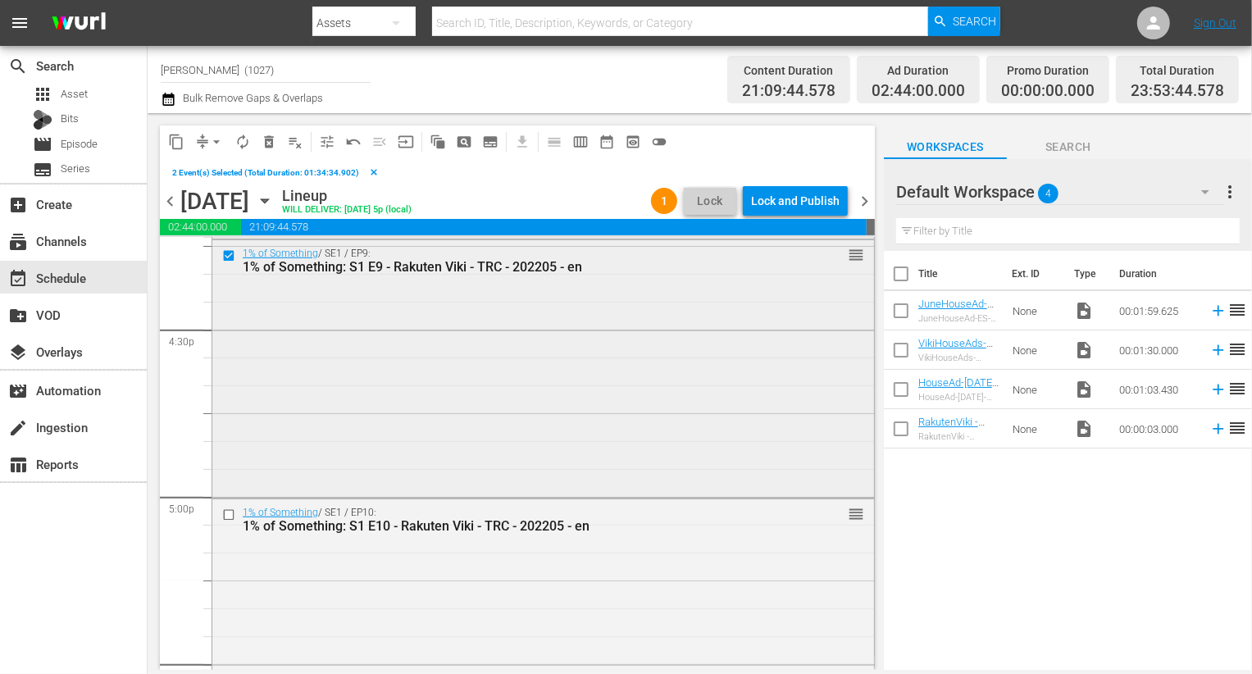
scroll to position [5430, 0]
click at [231, 508] on input "checkbox" at bounding box center [230, 514] width 17 height 14
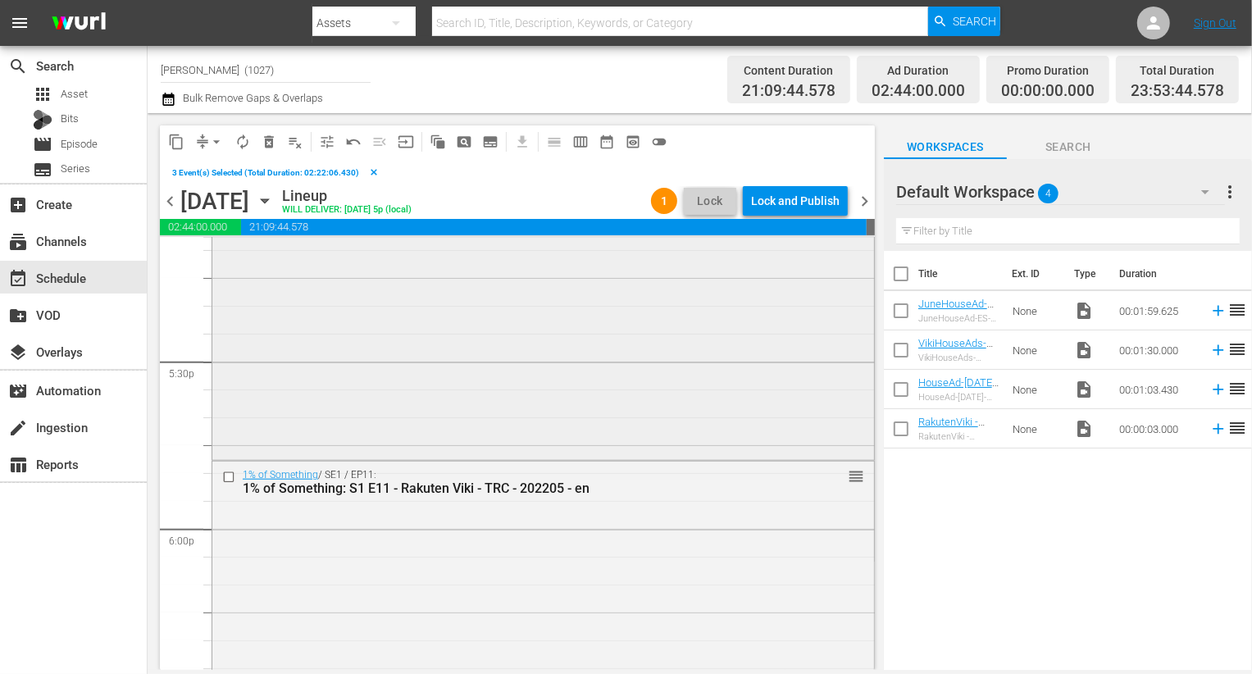
scroll to position [5764, 0]
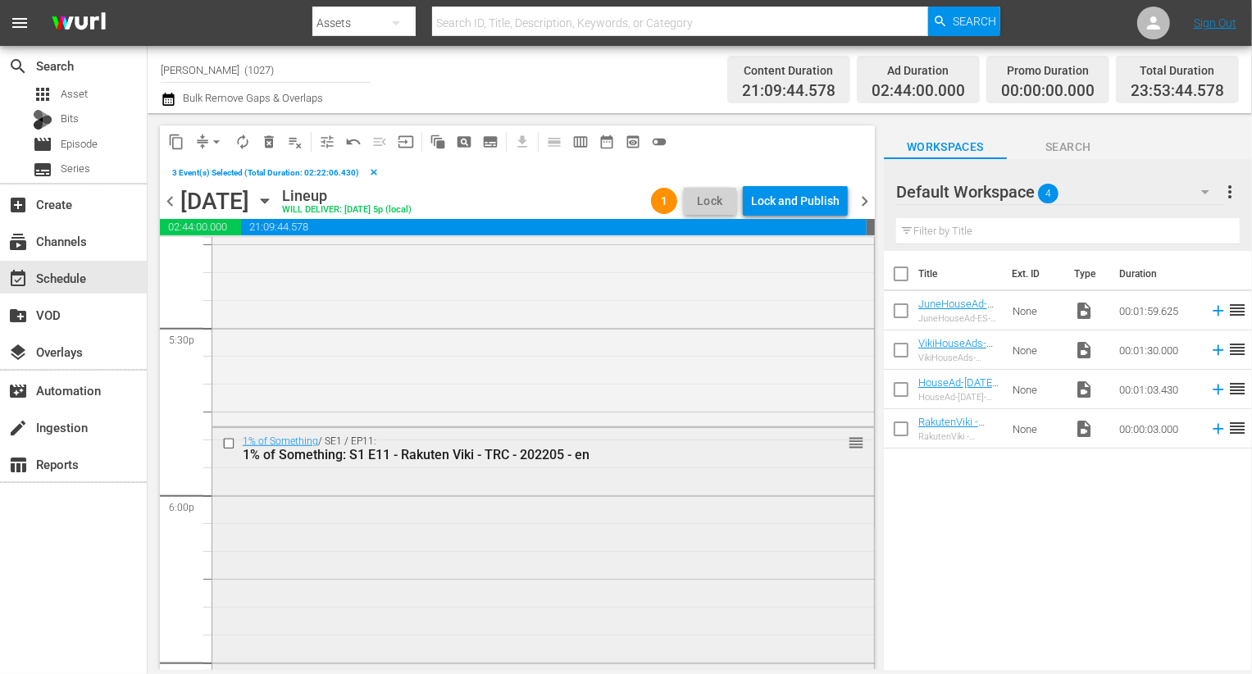
click at [235, 445] on input "checkbox" at bounding box center [230, 444] width 17 height 14
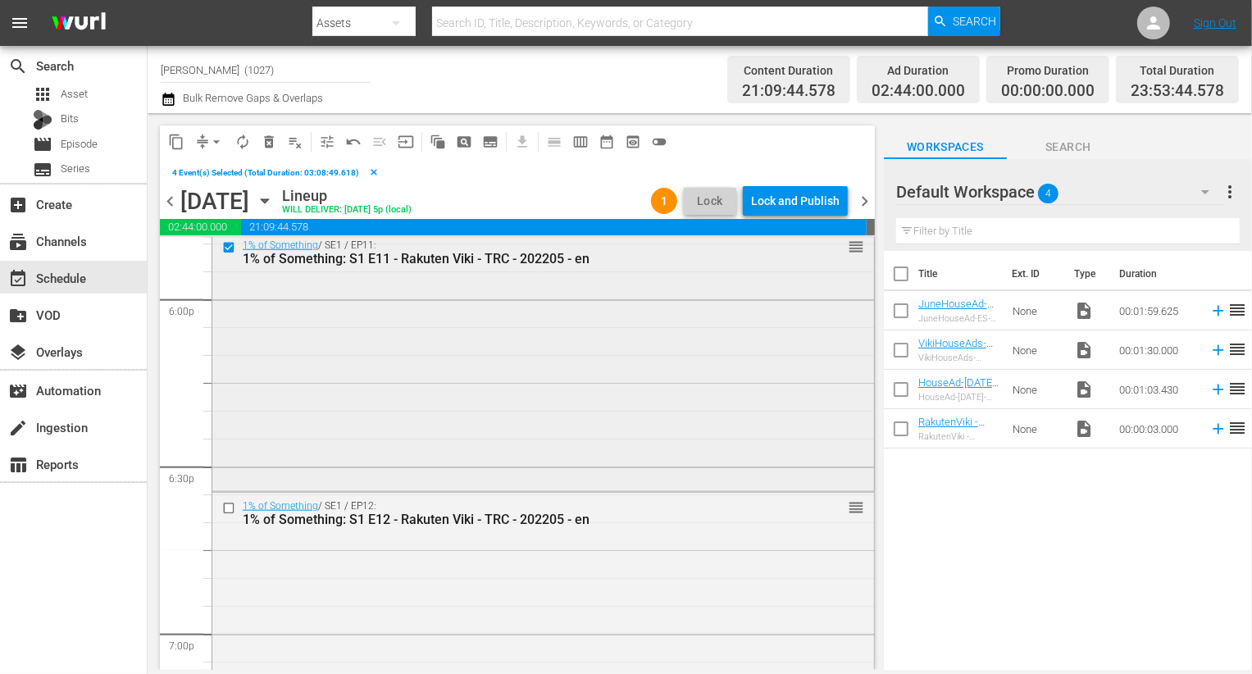
scroll to position [6109, 0]
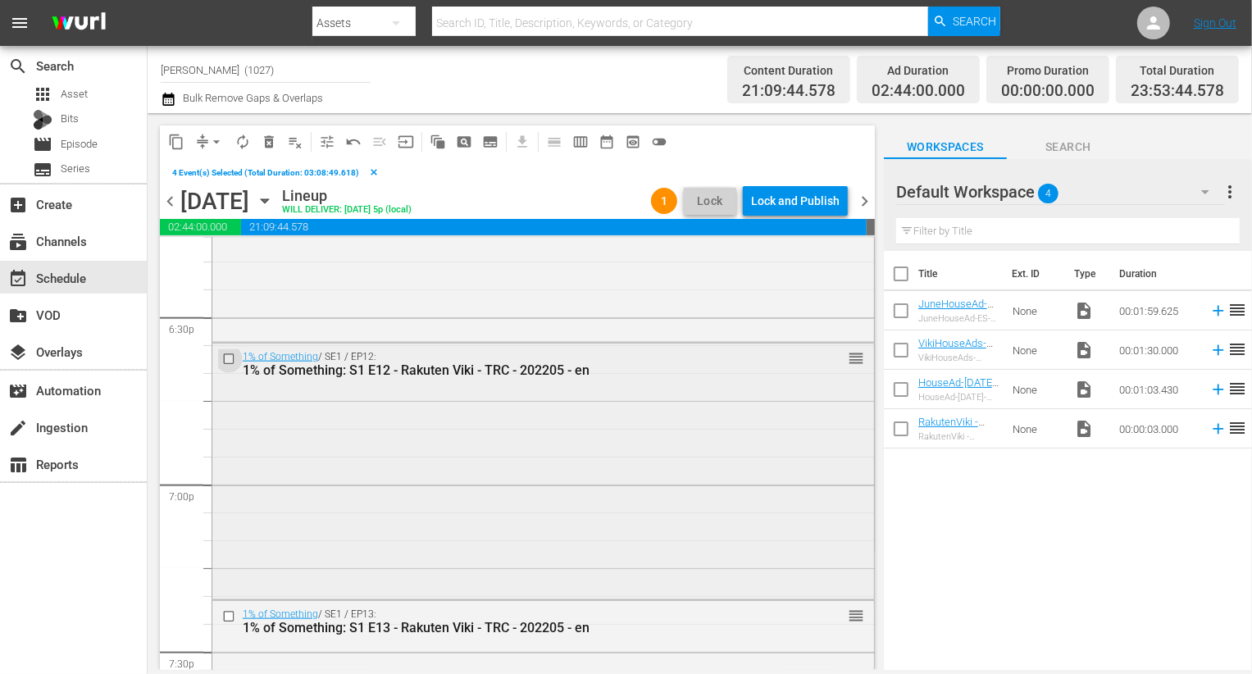
click at [232, 357] on input "checkbox" at bounding box center [230, 360] width 17 height 14
click at [230, 612] on input "checkbox" at bounding box center [230, 616] width 17 height 14
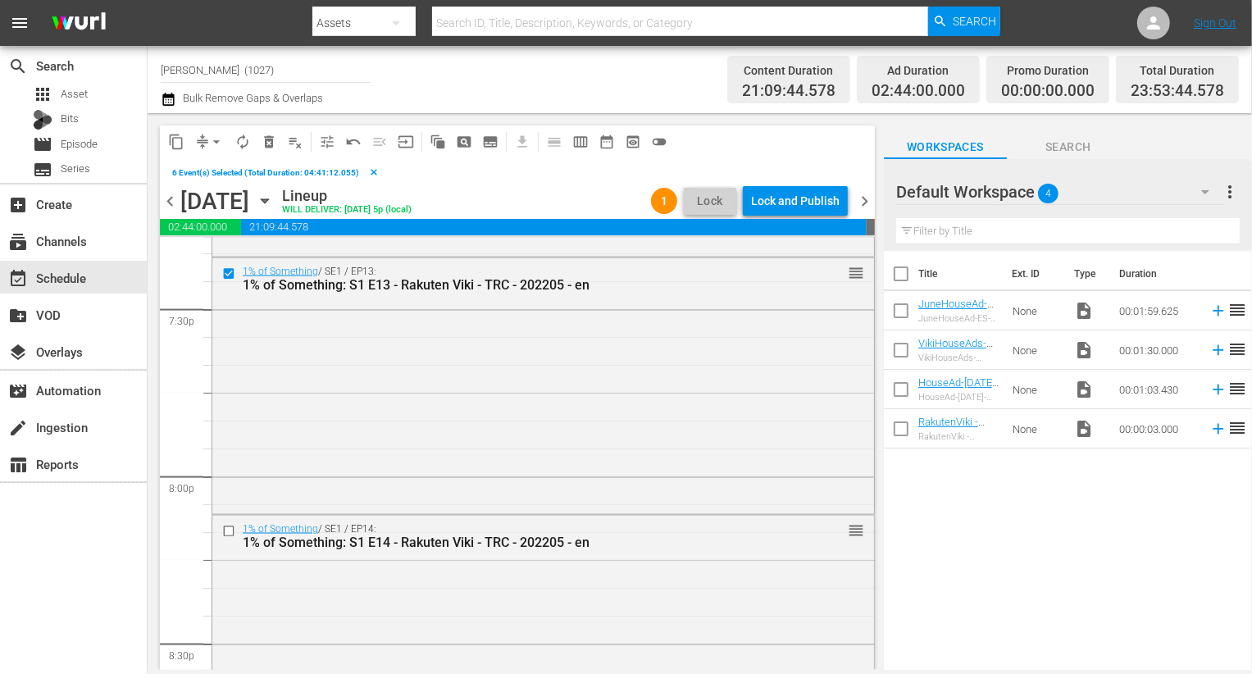
scroll to position [6495, 0]
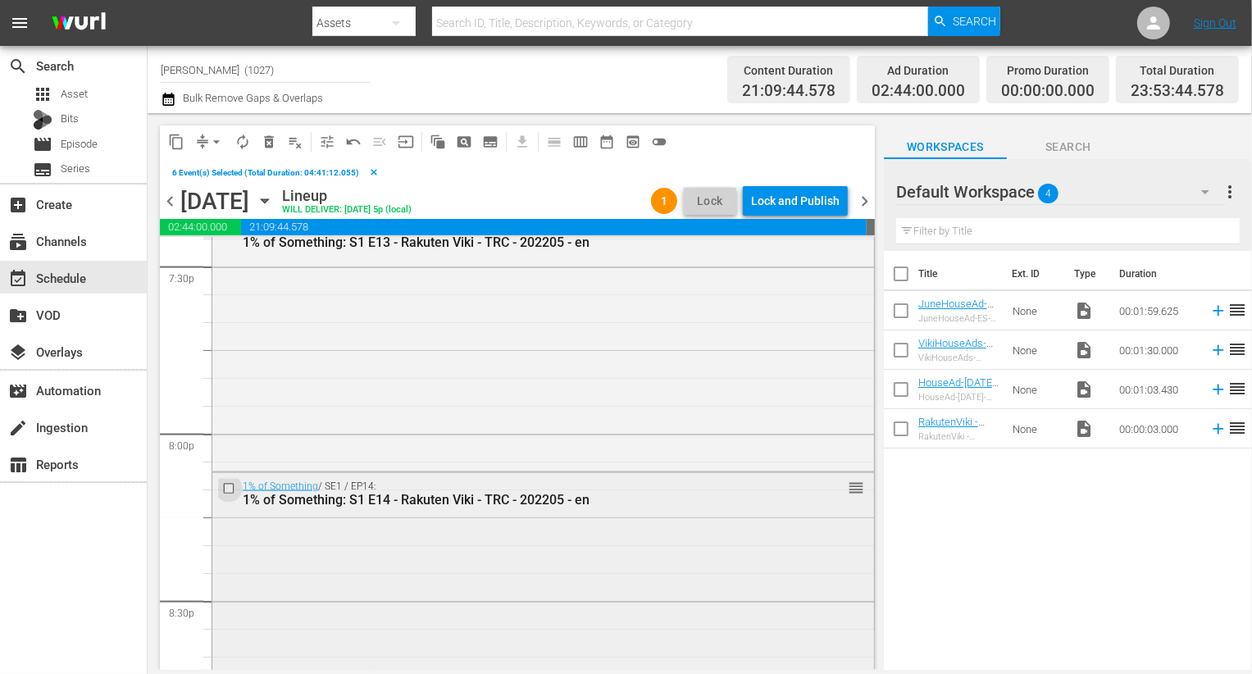
click at [232, 482] on input "checkbox" at bounding box center [230, 489] width 17 height 14
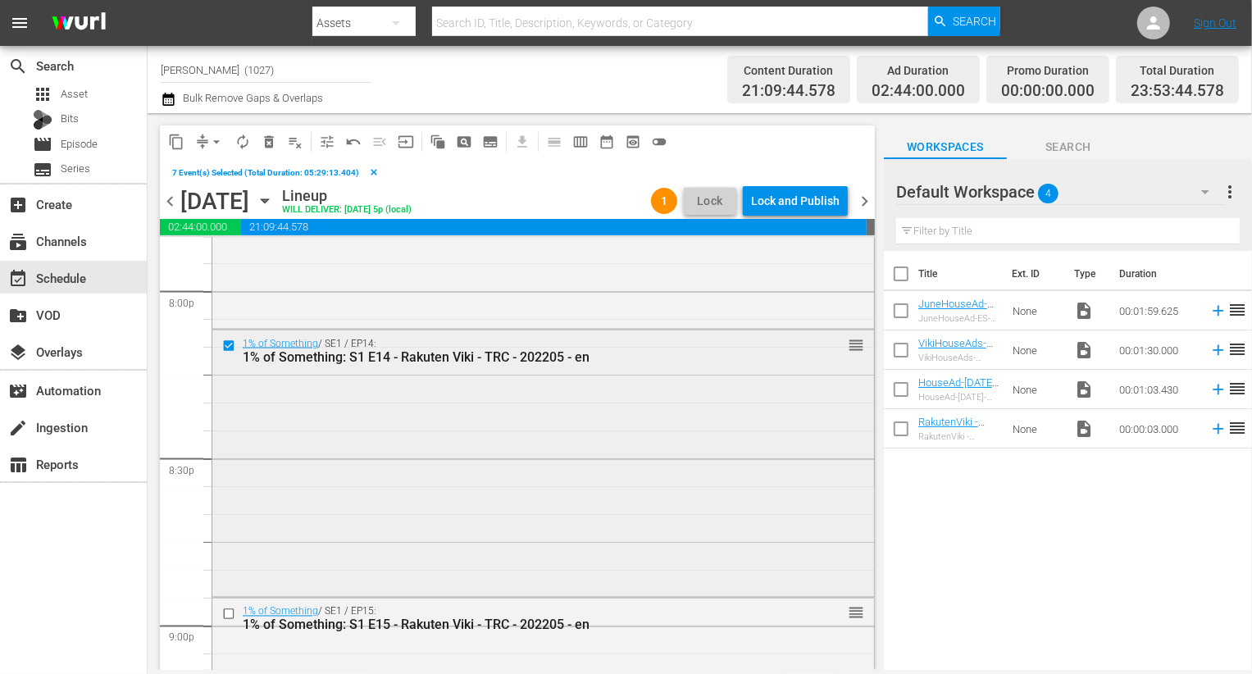
scroll to position [6719, 0]
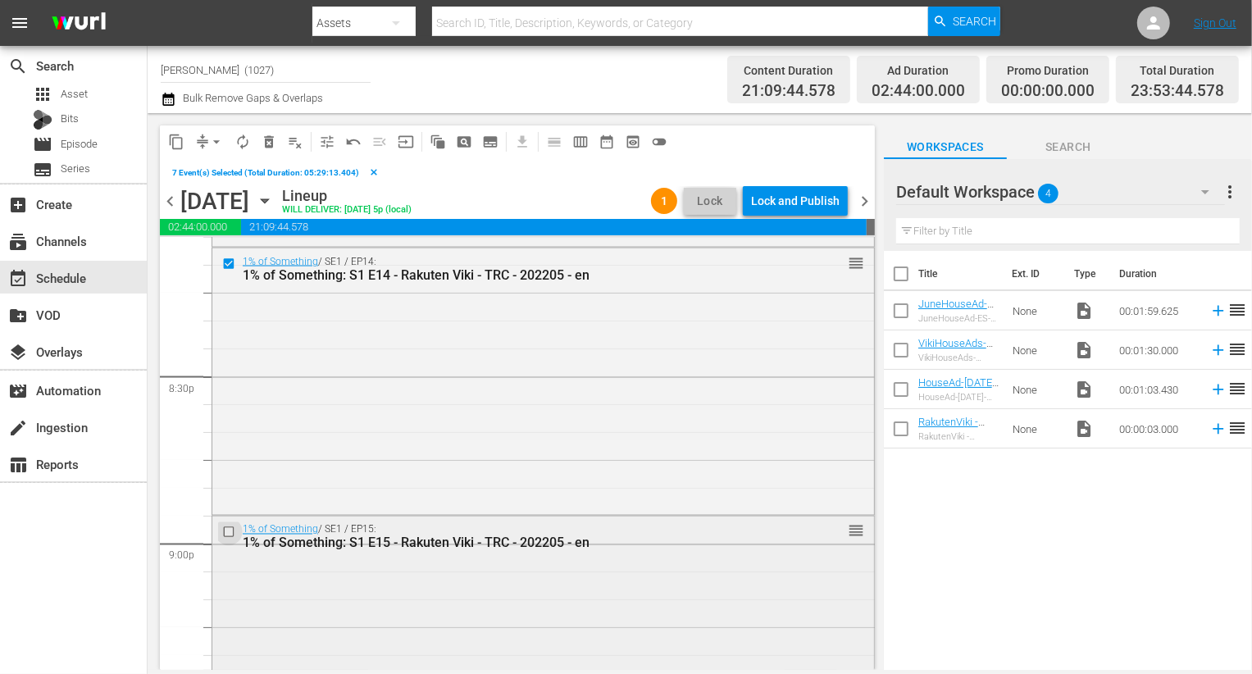
click at [232, 530] on input "checkbox" at bounding box center [230, 533] width 17 height 14
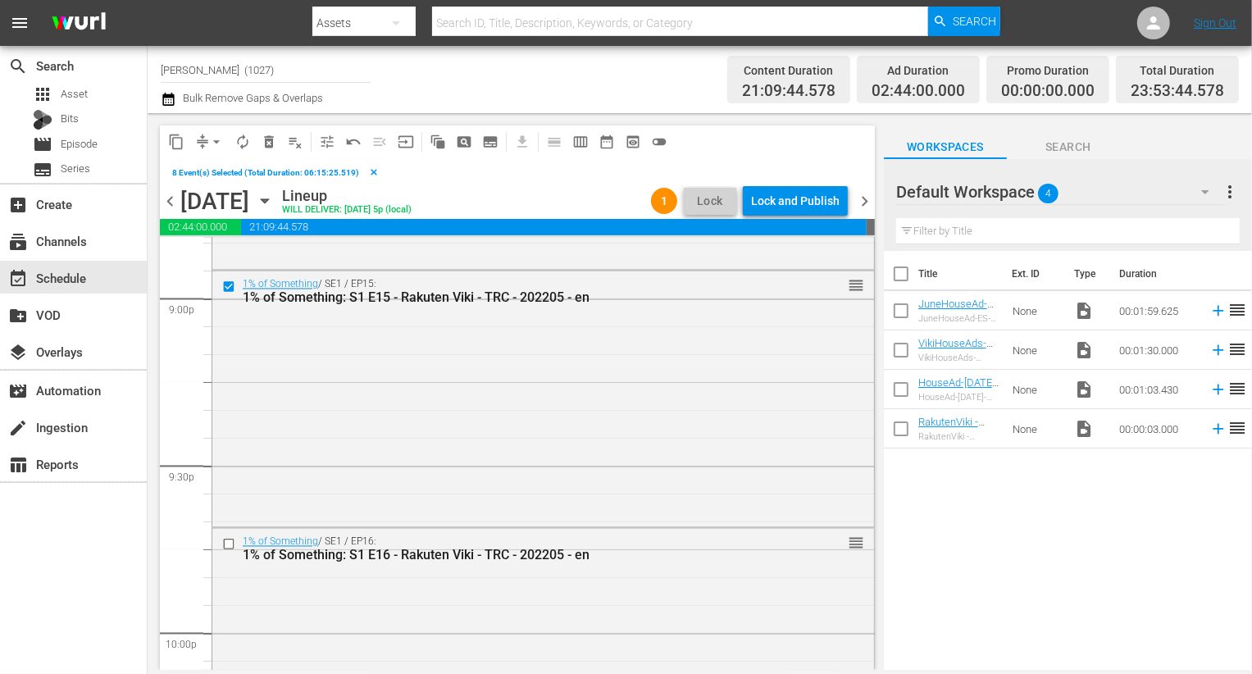
scroll to position [7119, 0]
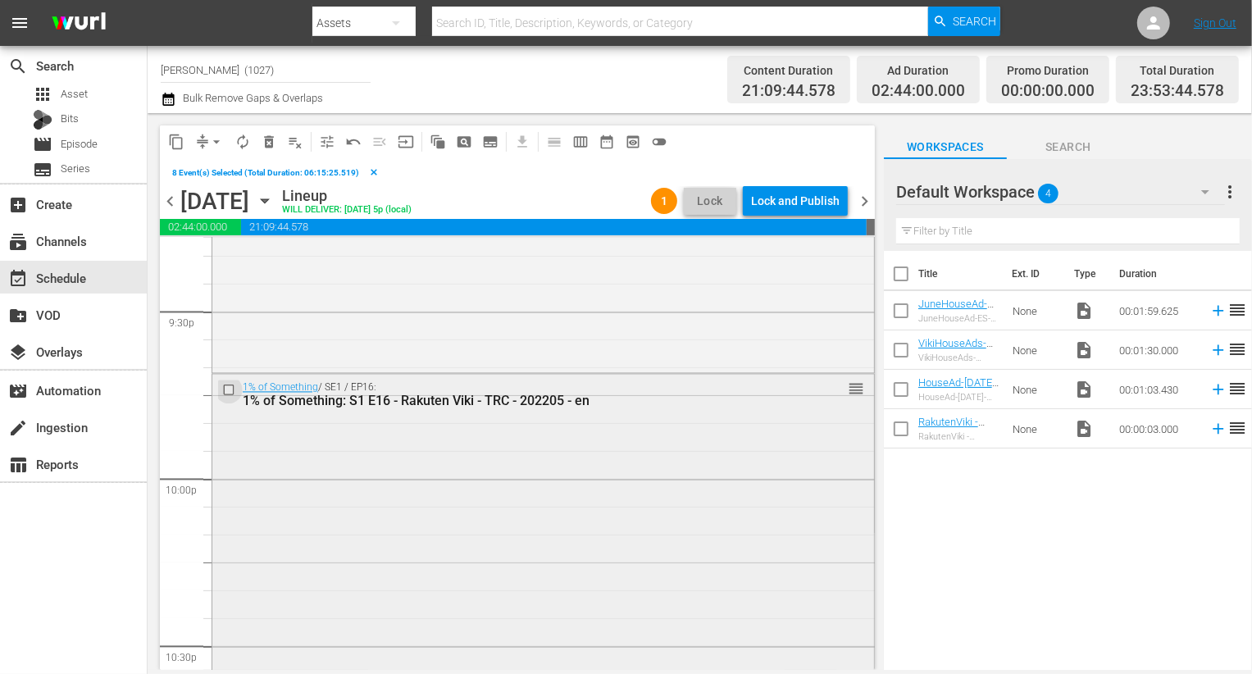
click at [234, 386] on input "checkbox" at bounding box center [230, 391] width 17 height 14
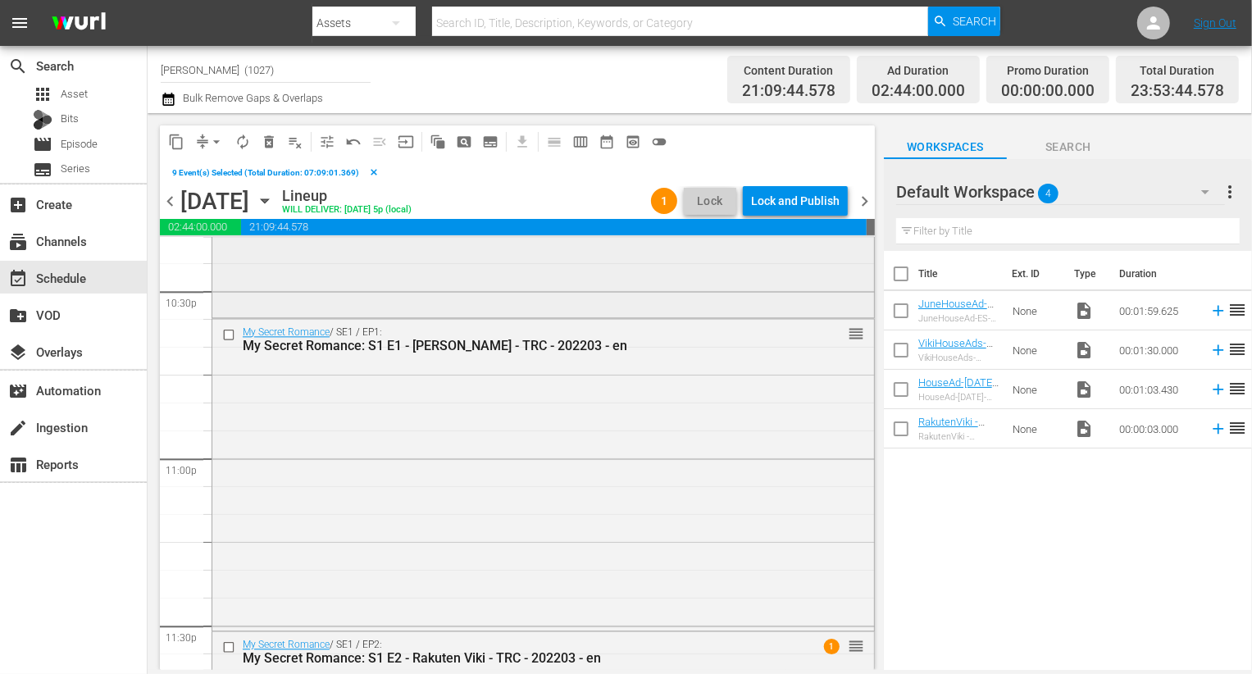
scroll to position [7462, 0]
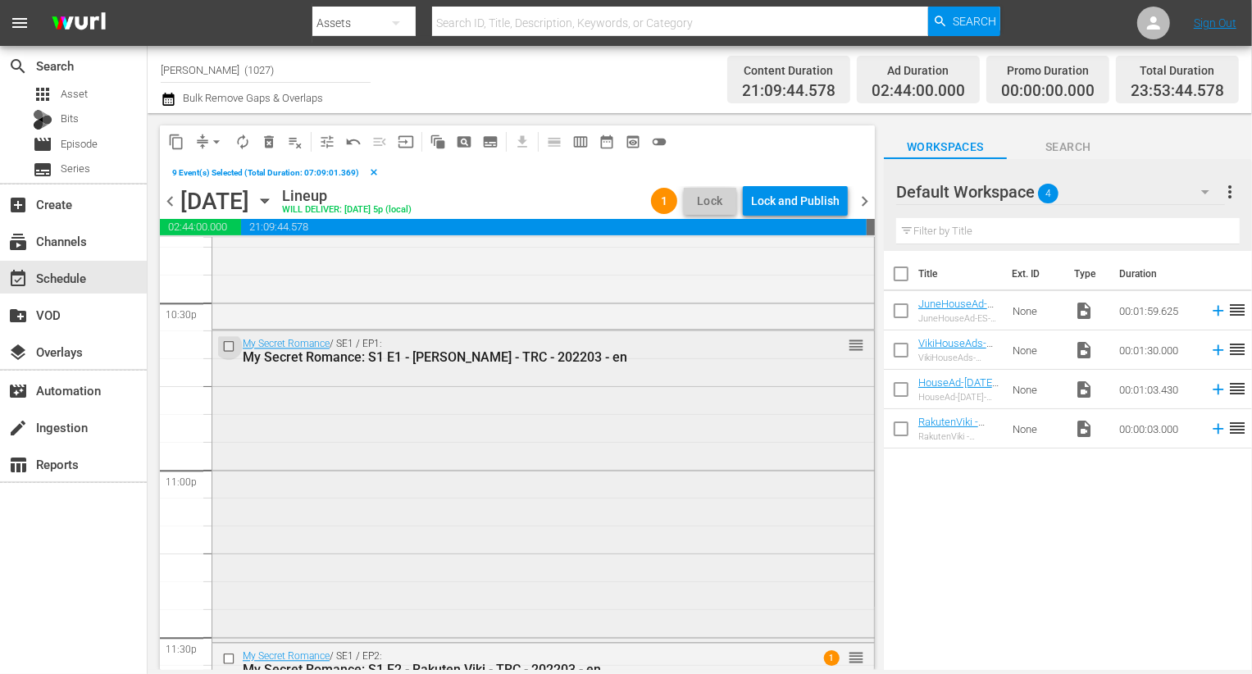
click at [230, 344] on input "checkbox" at bounding box center [230, 346] width 17 height 14
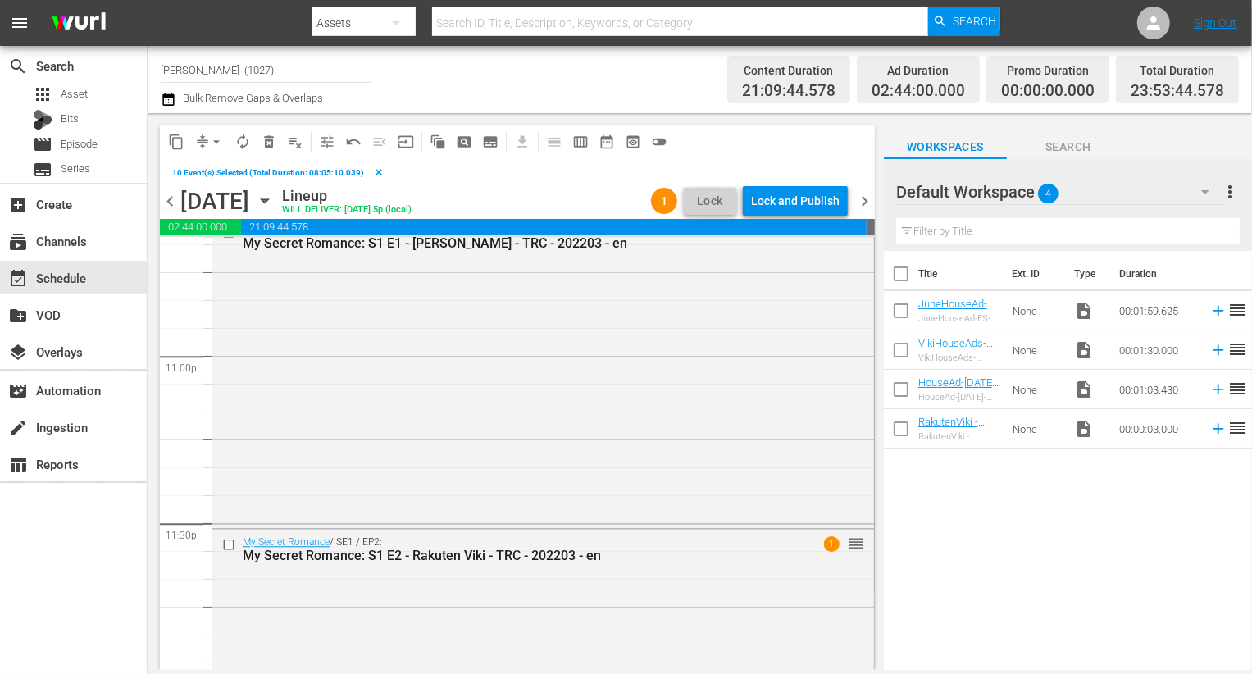
scroll to position [7755, 0]
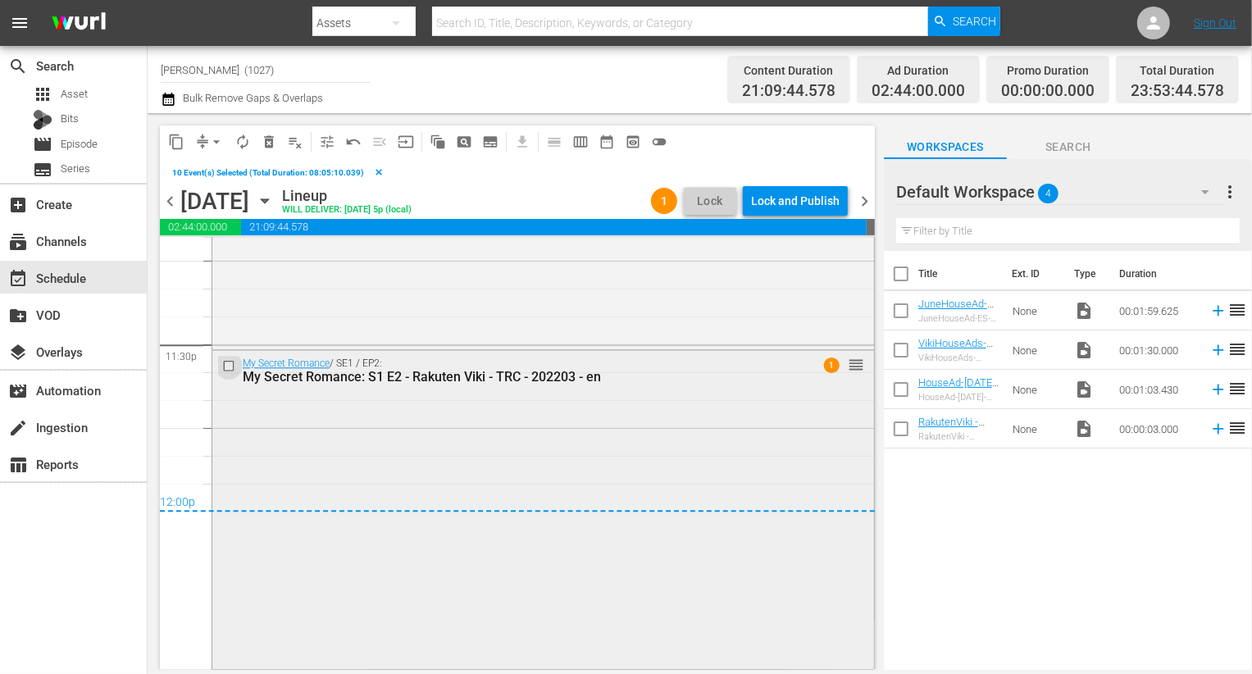
click at [233, 370] on input "checkbox" at bounding box center [230, 366] width 17 height 14
click at [271, 148] on span "delete_forever_outlined" at bounding box center [269, 142] width 16 height 16
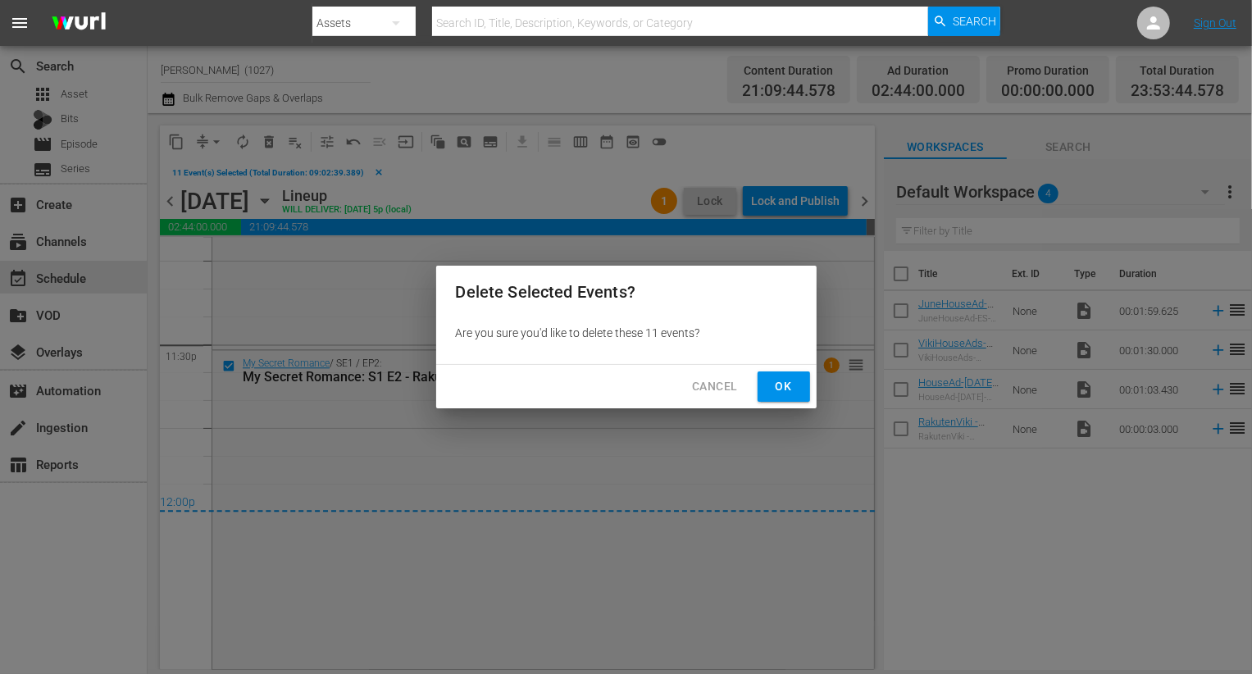
click at [777, 390] on span "Ok" at bounding box center [784, 386] width 26 height 20
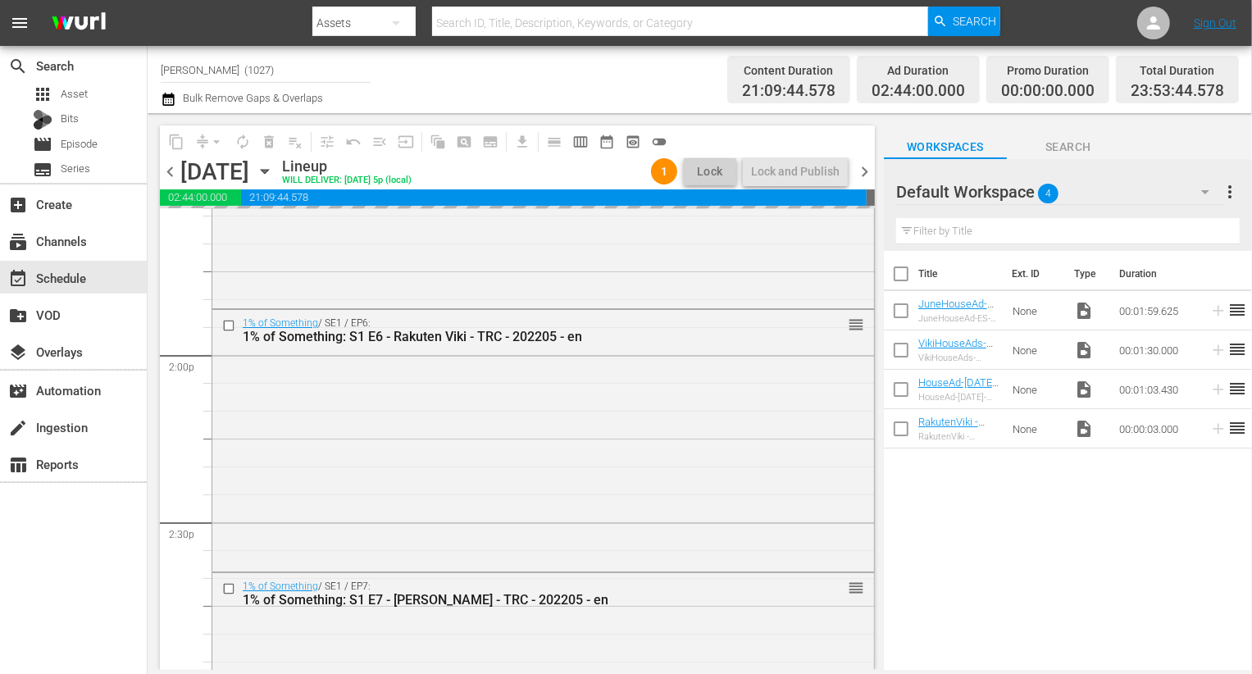
scroll to position [4591, 0]
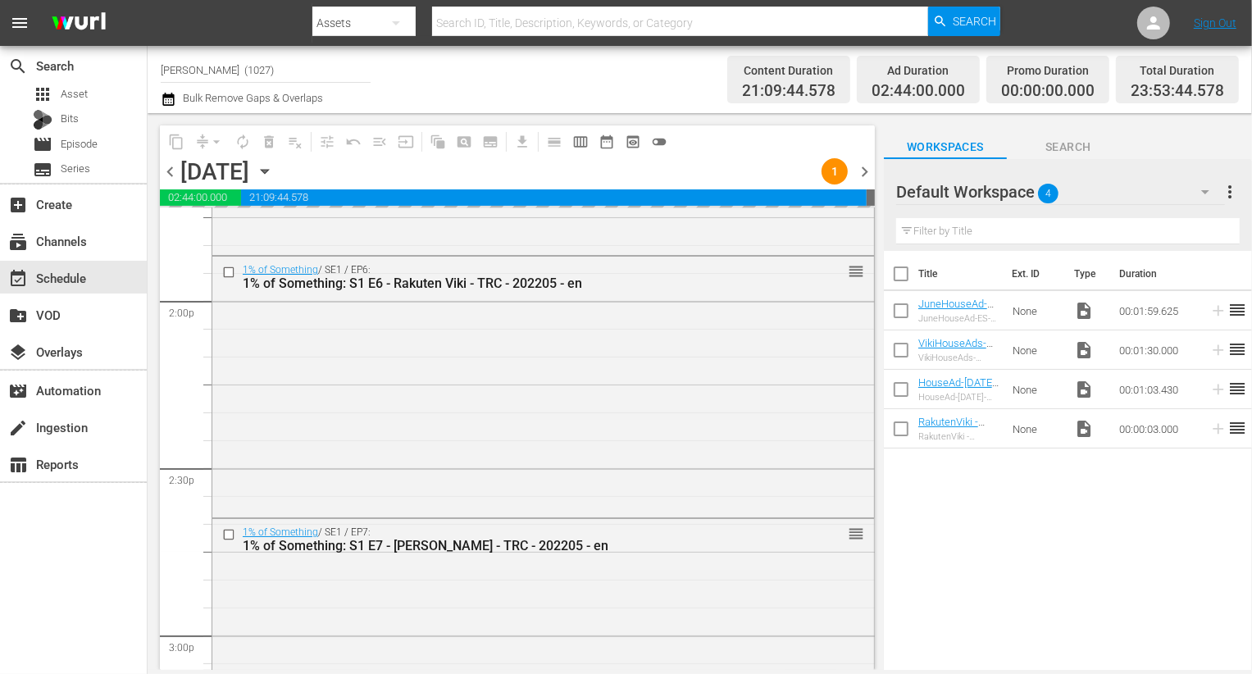
click at [1134, 201] on div "Default Workspace 4" at bounding box center [1060, 192] width 329 height 46
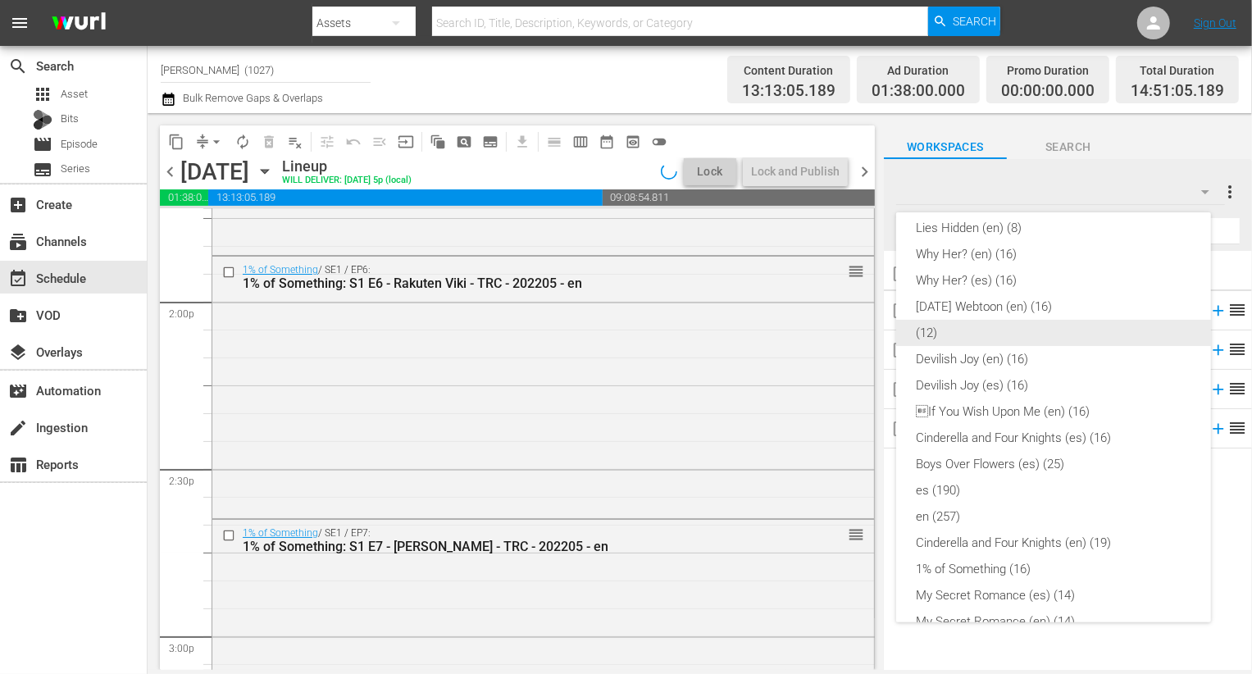
scroll to position [0, 0]
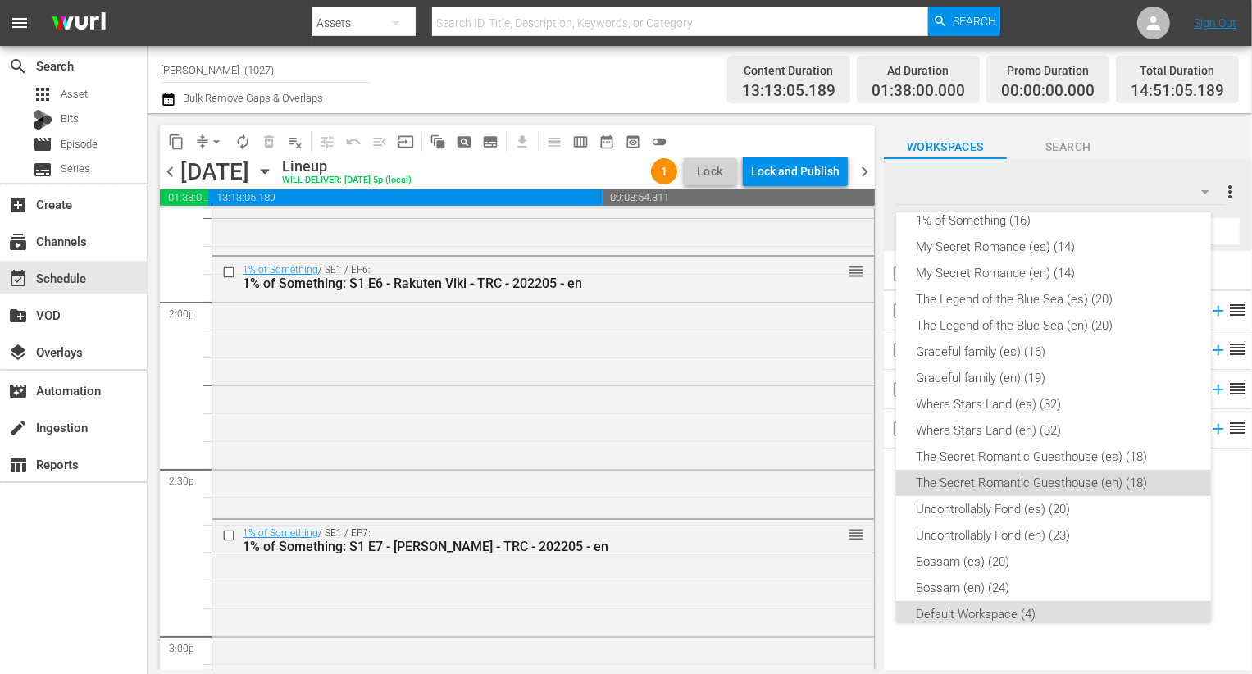
click at [1133, 488] on div "The Secret Romantic Guesthouse (en) (18)" at bounding box center [1053, 483] width 275 height 26
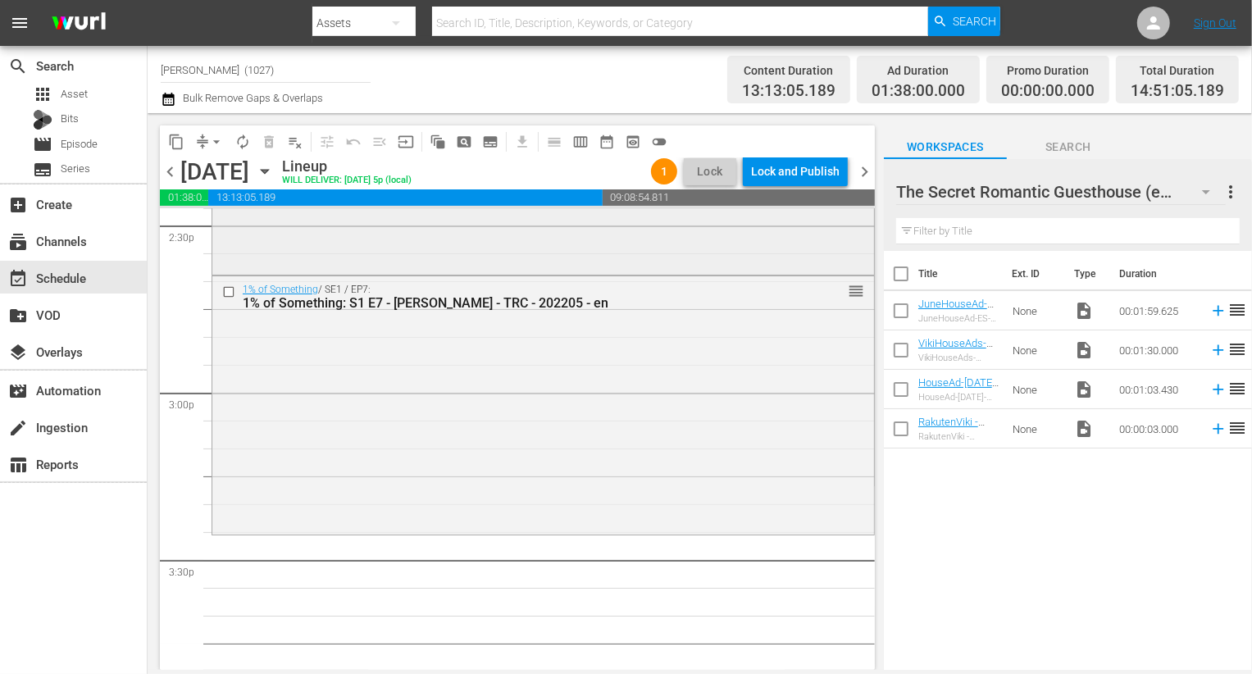
scroll to position [4724, 0]
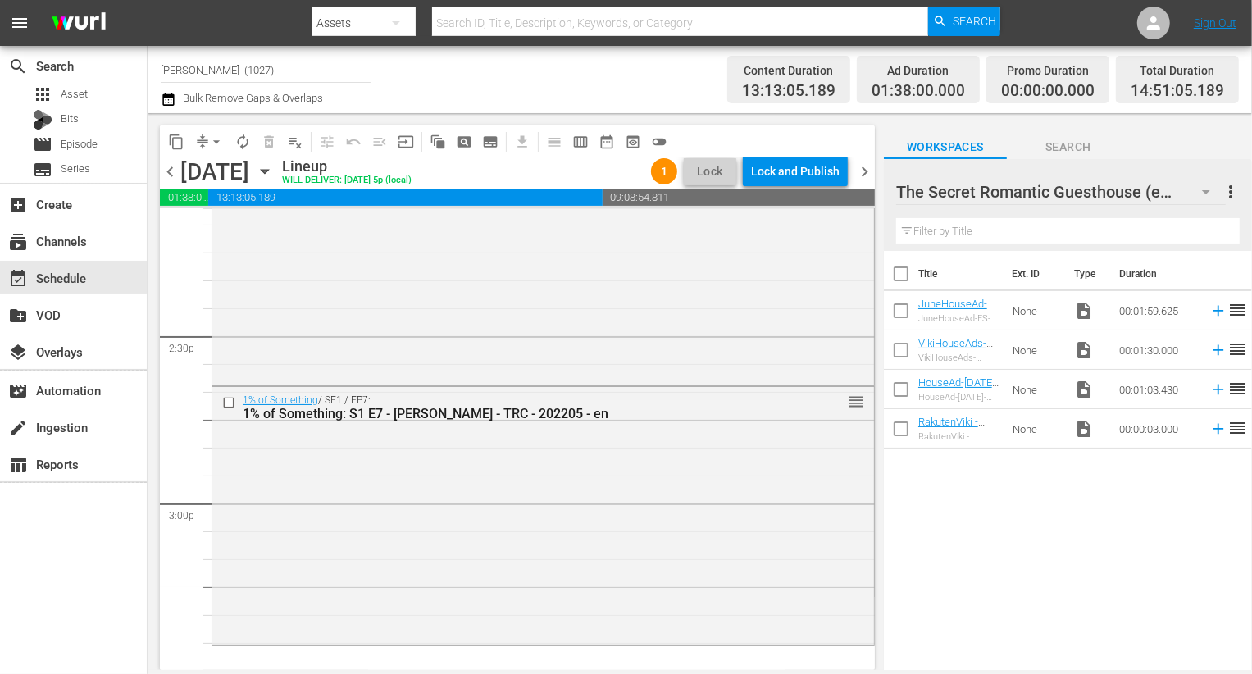
click at [1030, 197] on div at bounding box center [1032, 192] width 273 height 41
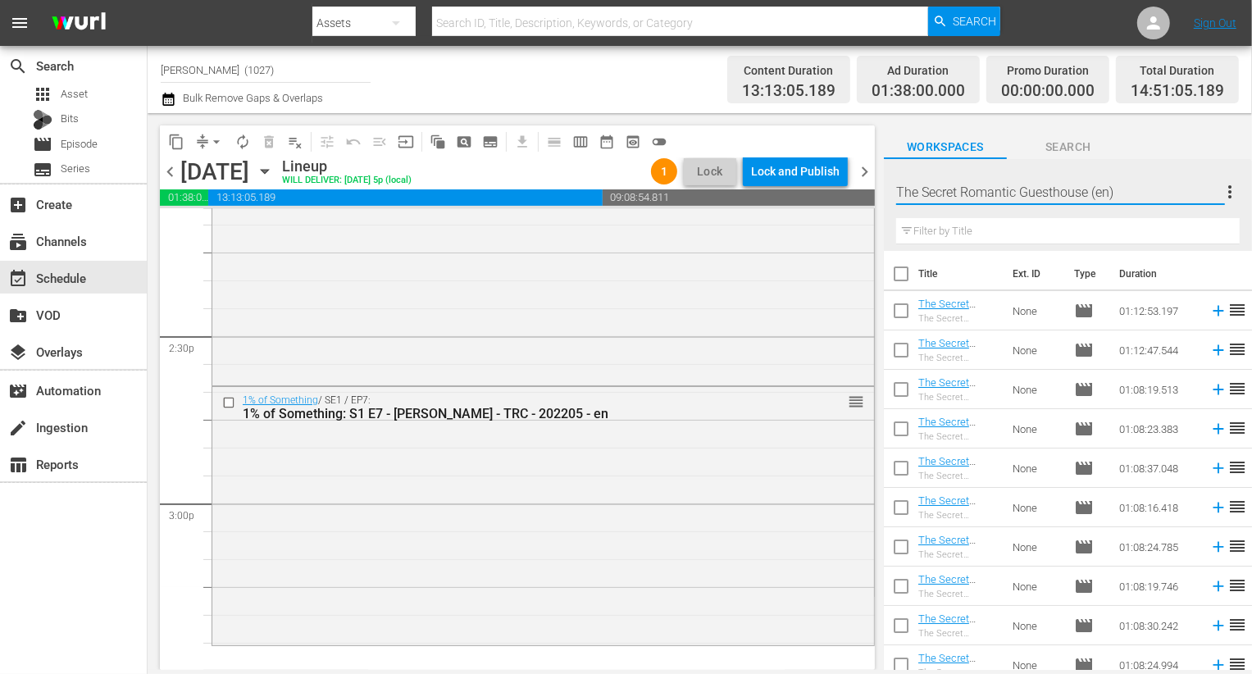
click at [1182, 167] on div "The Secret Romantic Guesthouse (en) more_vert" at bounding box center [1068, 185] width 344 height 52
click at [1188, 182] on button "button" at bounding box center [1205, 191] width 39 height 39
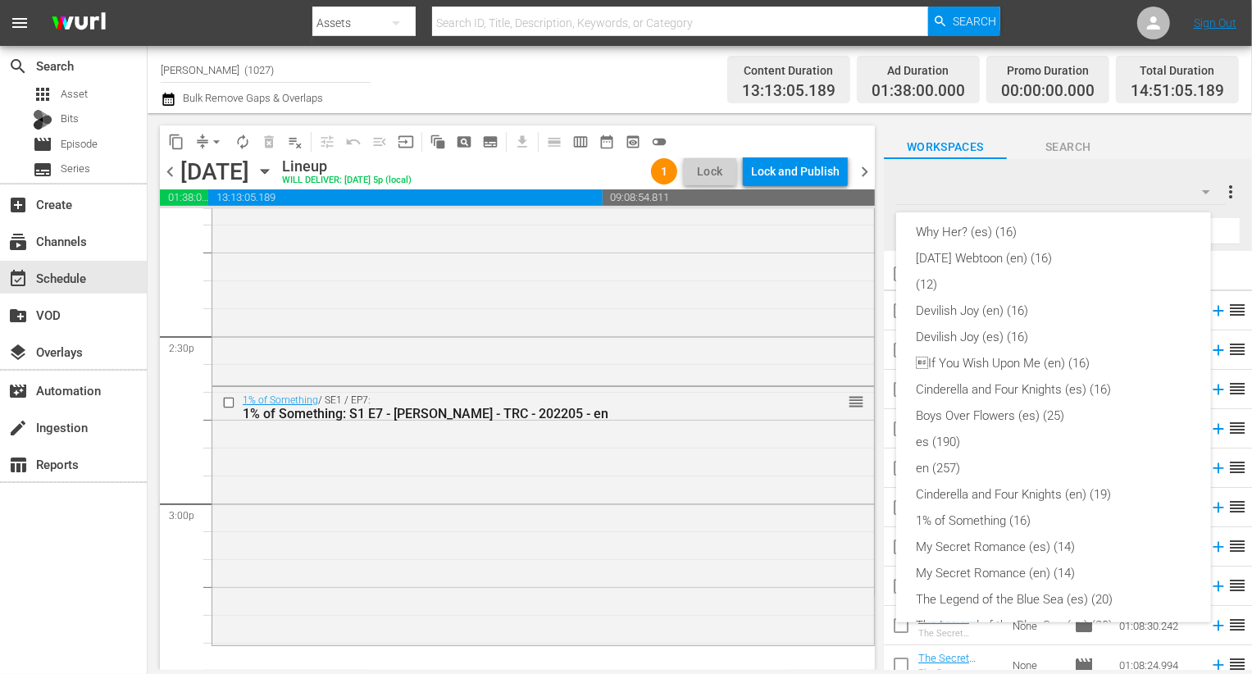
scroll to position [0, 0]
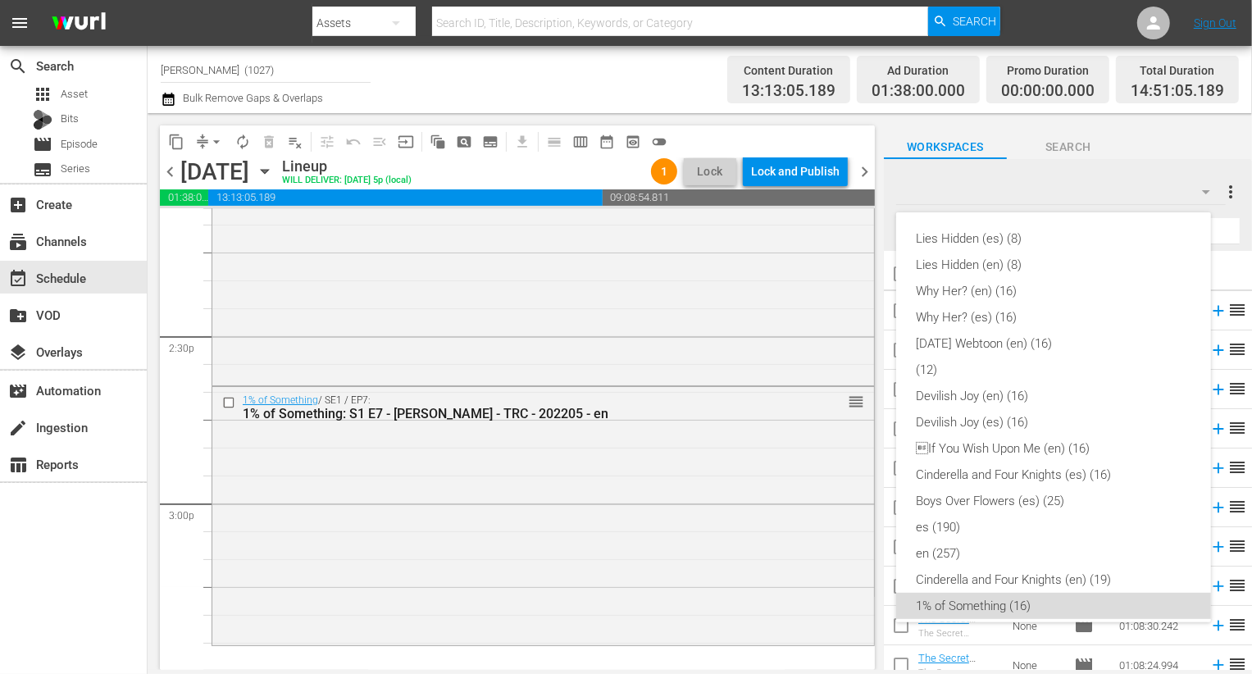
click at [1060, 605] on div "1% of Something (16)" at bounding box center [1053, 606] width 275 height 26
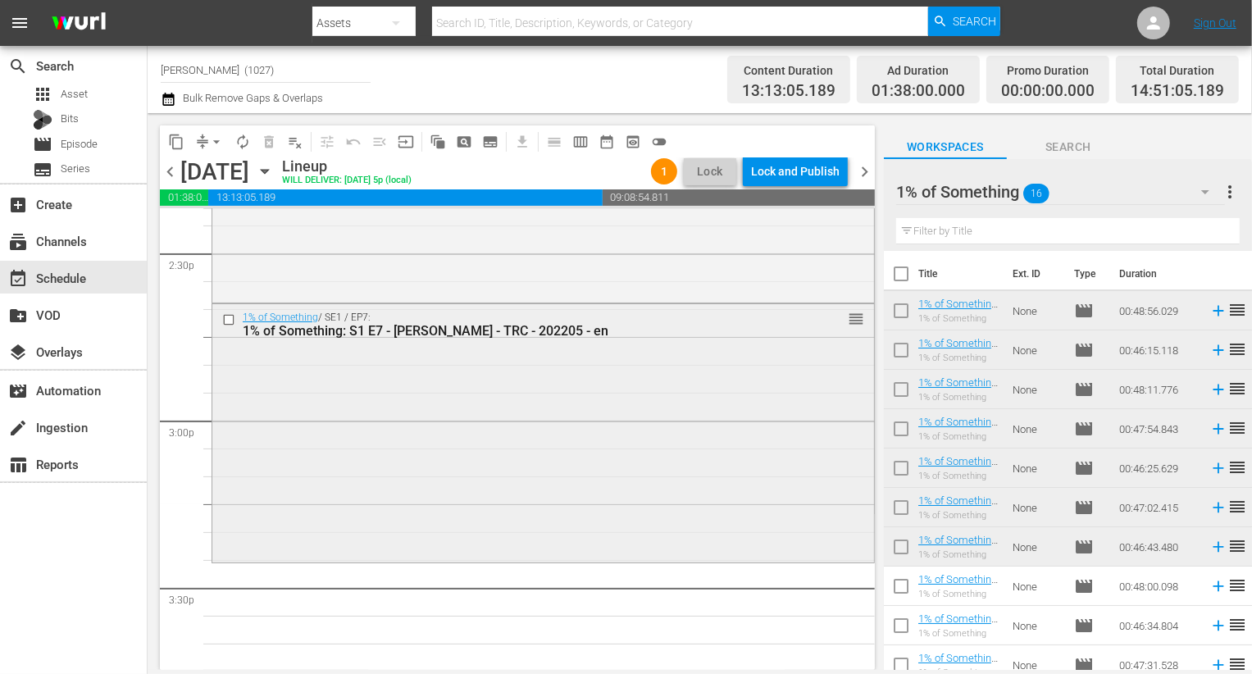
scroll to position [4797, 0]
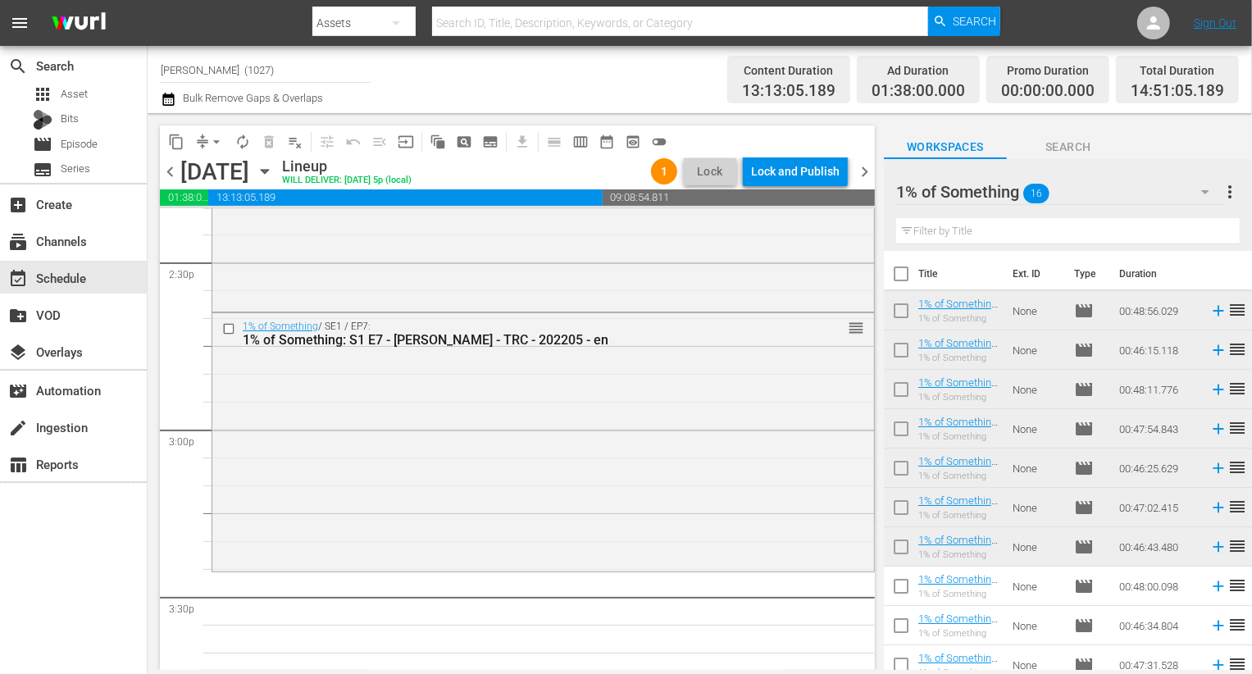
click at [899, 593] on input "checkbox" at bounding box center [901, 589] width 34 height 34
checkbox input "true"
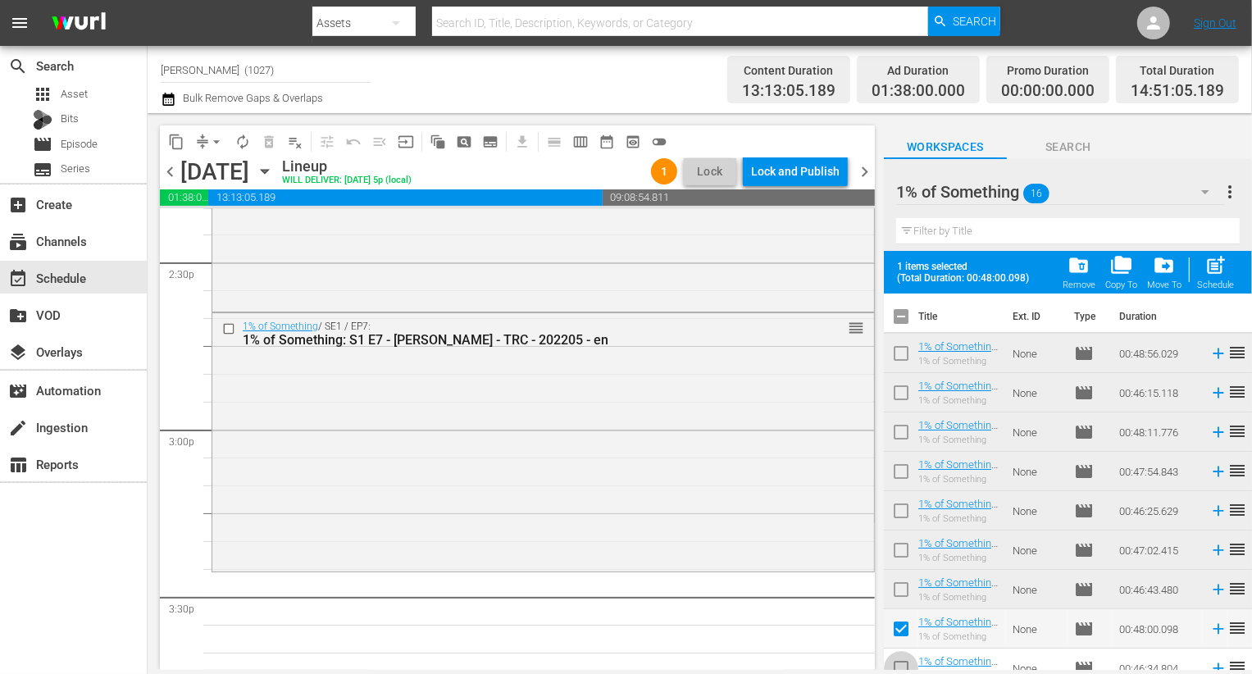
click at [899, 654] on span at bounding box center [901, 668] width 34 height 34
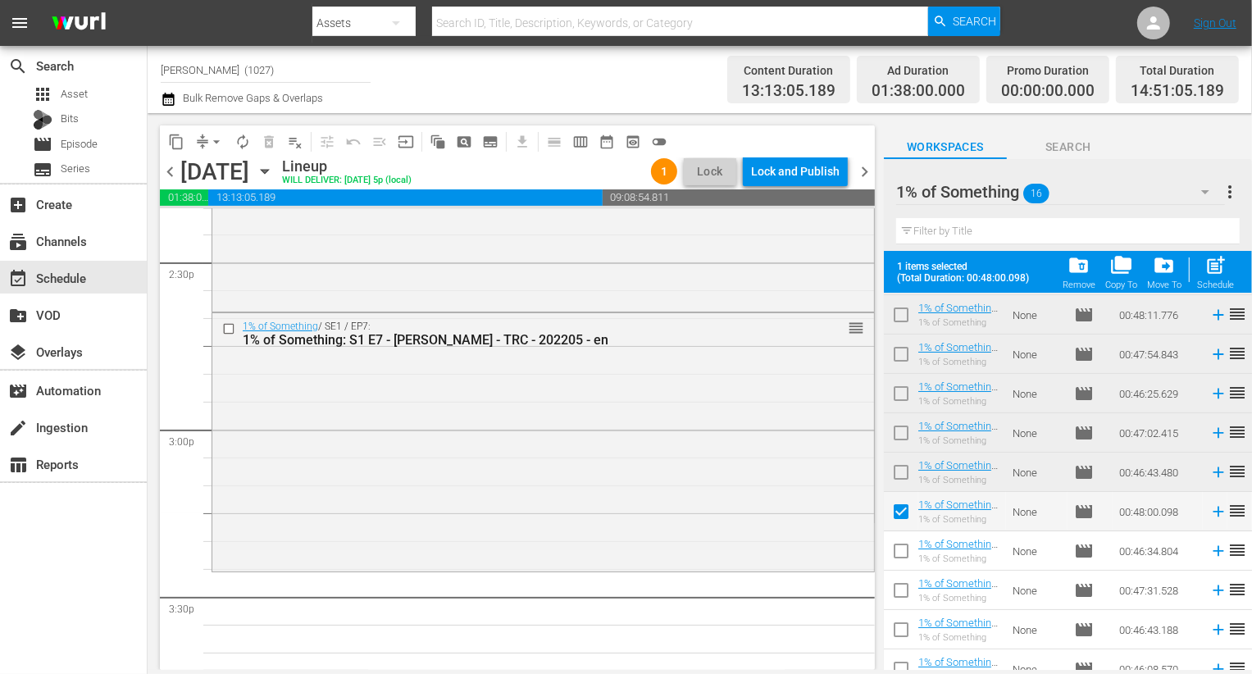
scroll to position [119, 0]
click at [896, 553] on input "checkbox" at bounding box center [901, 552] width 34 height 34
checkbox input "true"
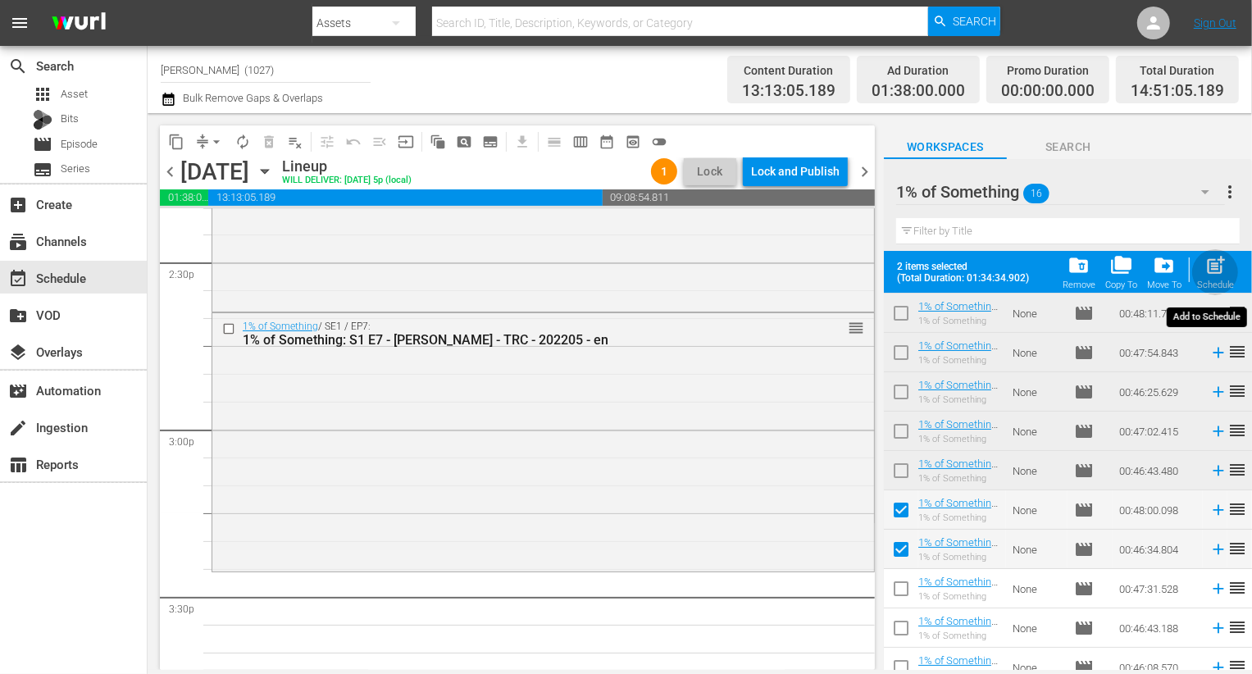
click at [1214, 275] on span "post_add" at bounding box center [1215, 265] width 22 height 22
checkbox input "false"
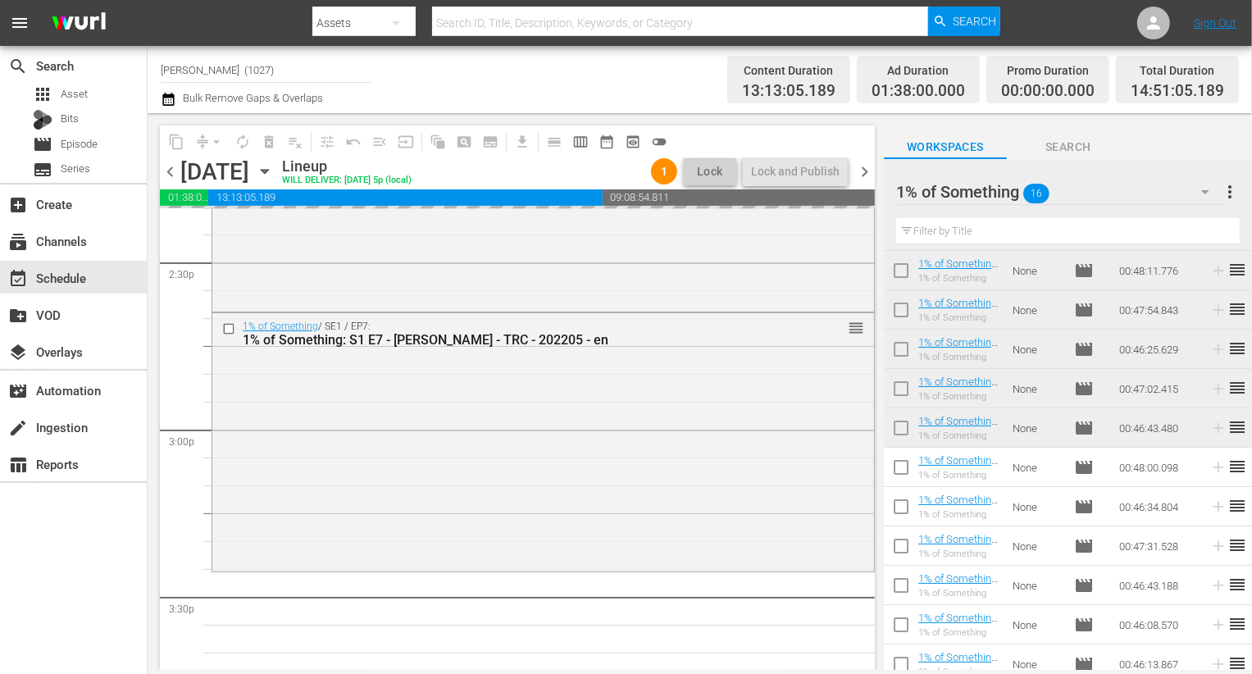
click at [1174, 189] on div "1% of Something 16" at bounding box center [1060, 192] width 329 height 46
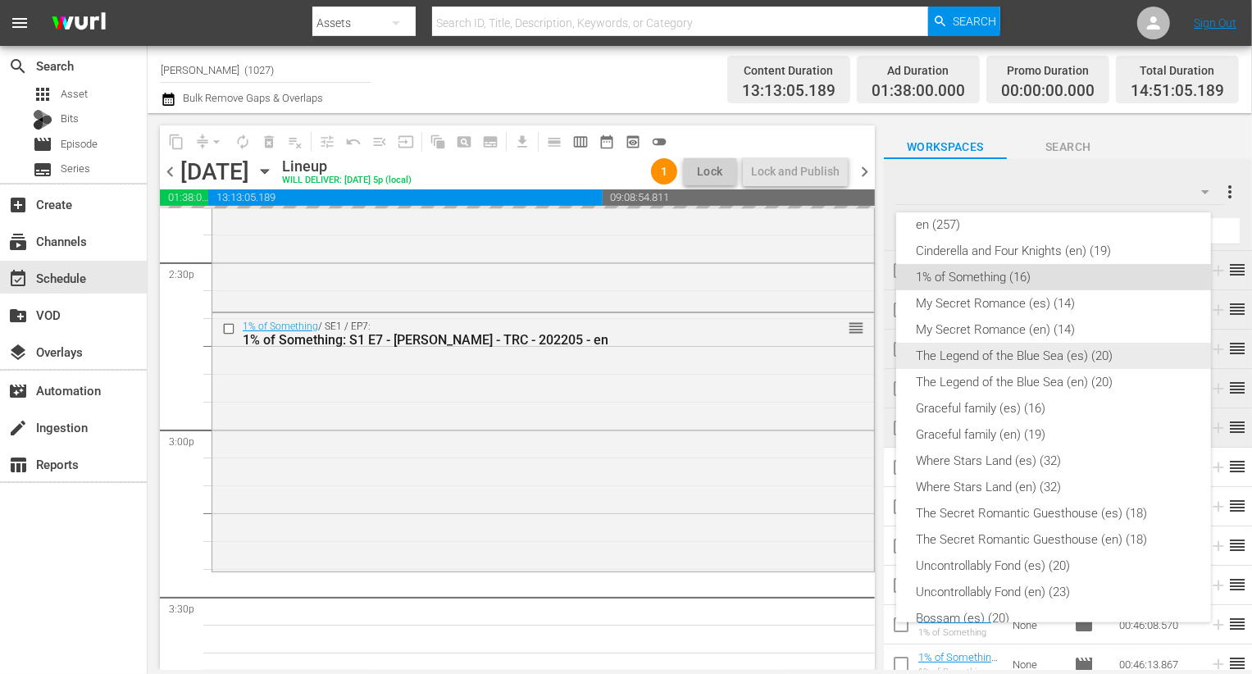
scroll to position [338, 0]
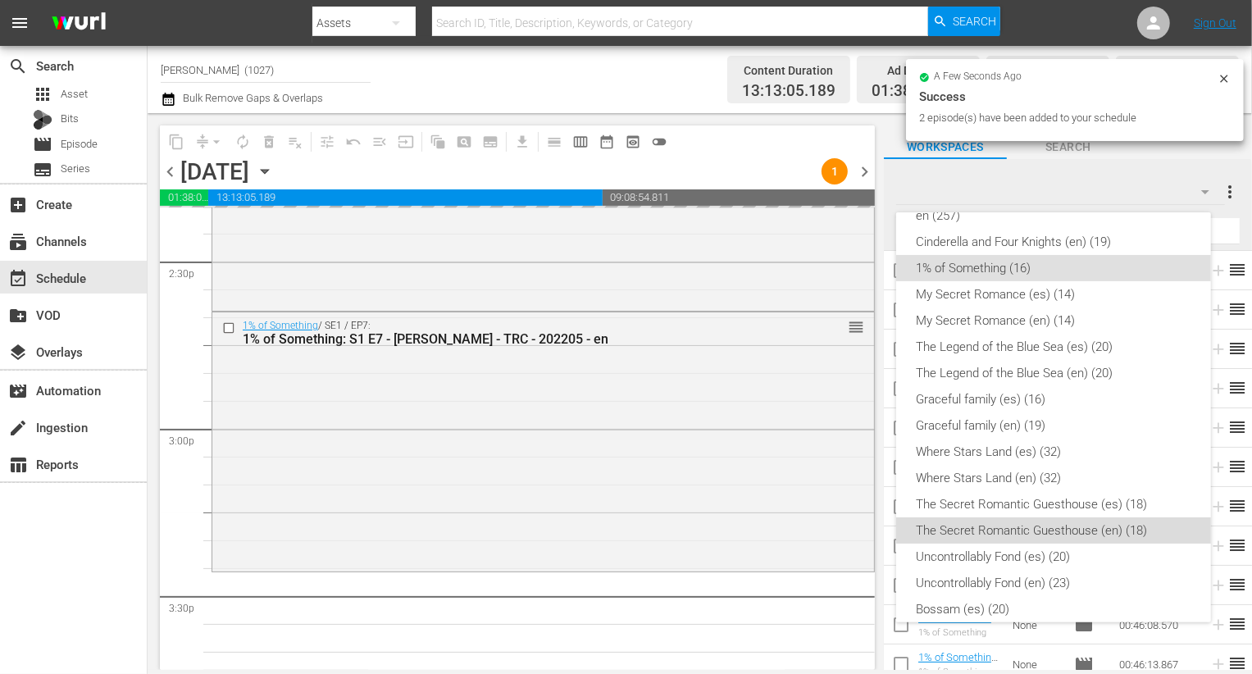
click at [1116, 534] on div "The Secret Romantic Guesthouse (en) (18)" at bounding box center [1053, 530] width 275 height 26
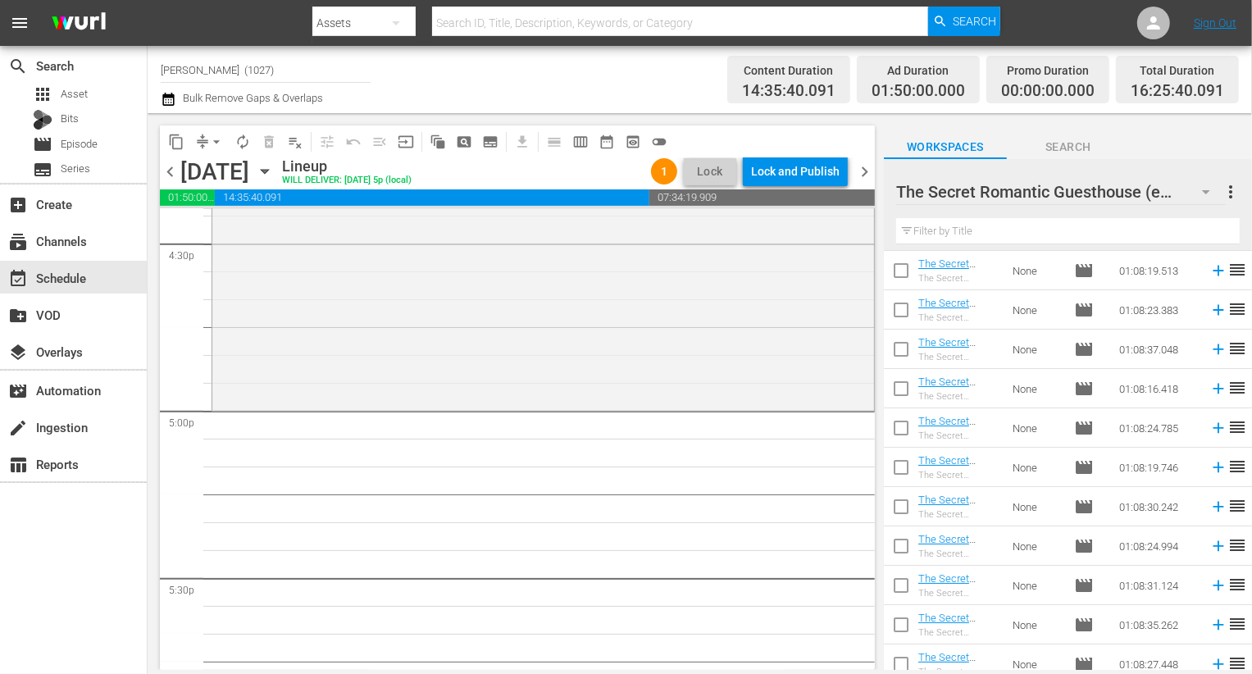
scroll to position [5375, 0]
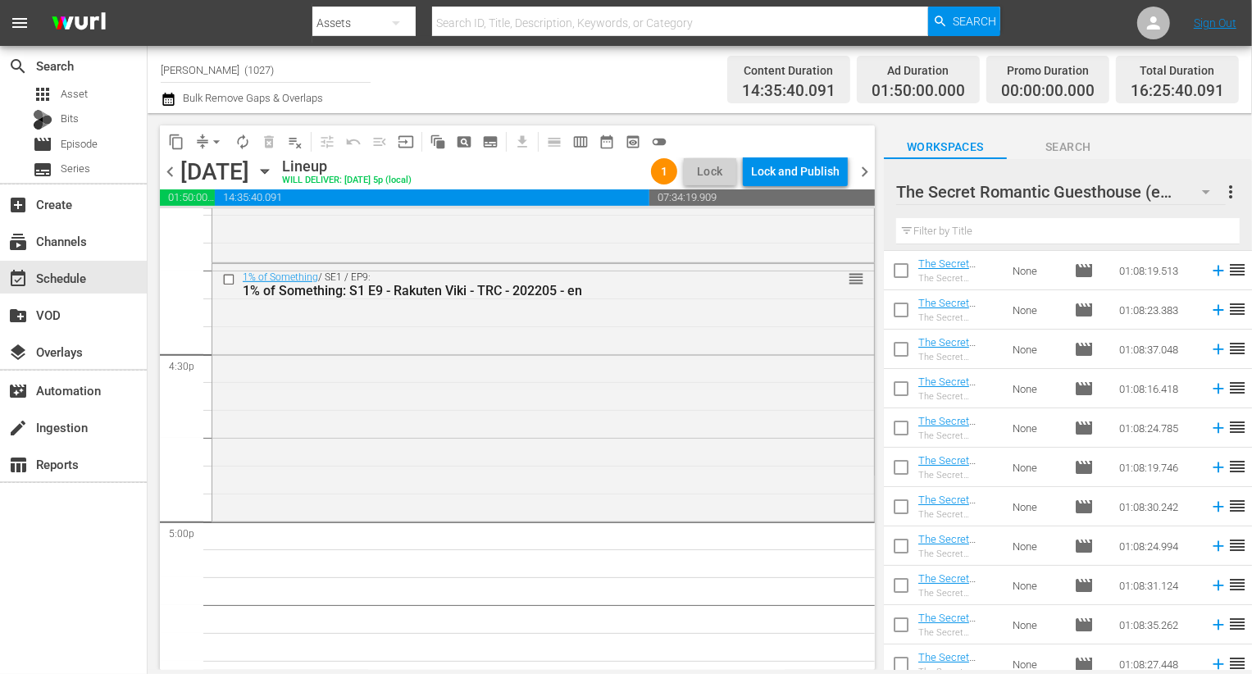
click at [906, 272] on input "checkbox" at bounding box center [901, 274] width 34 height 34
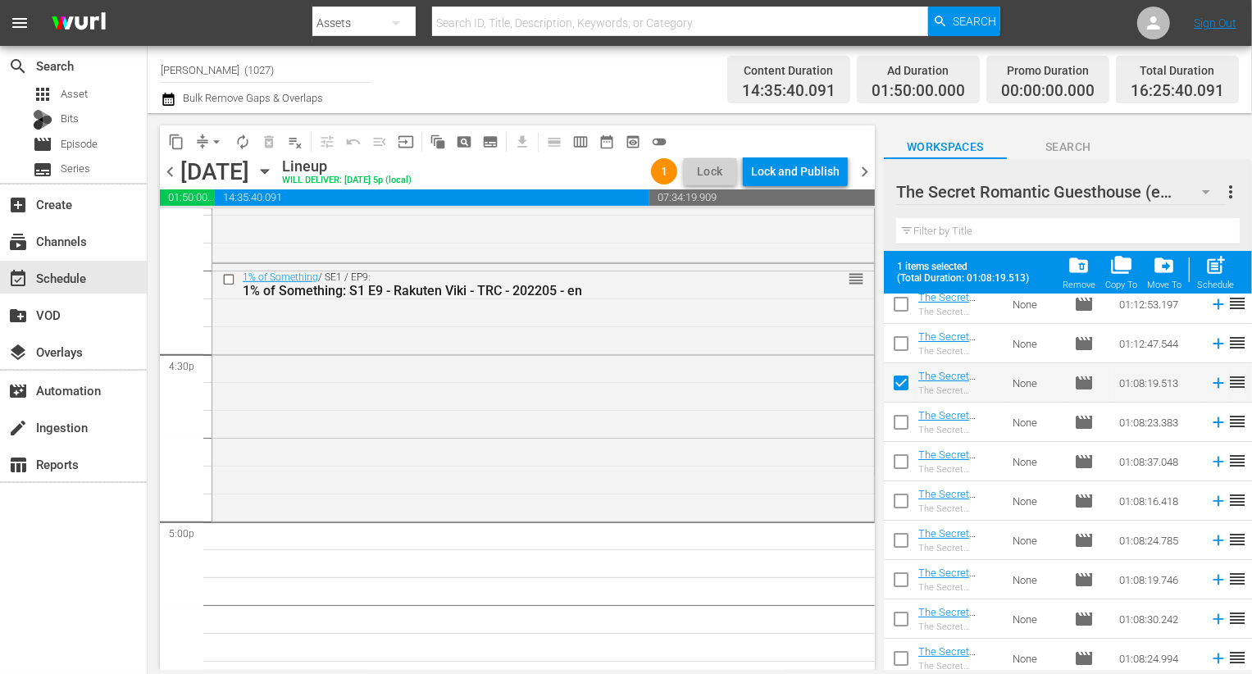
scroll to position [0, 0]
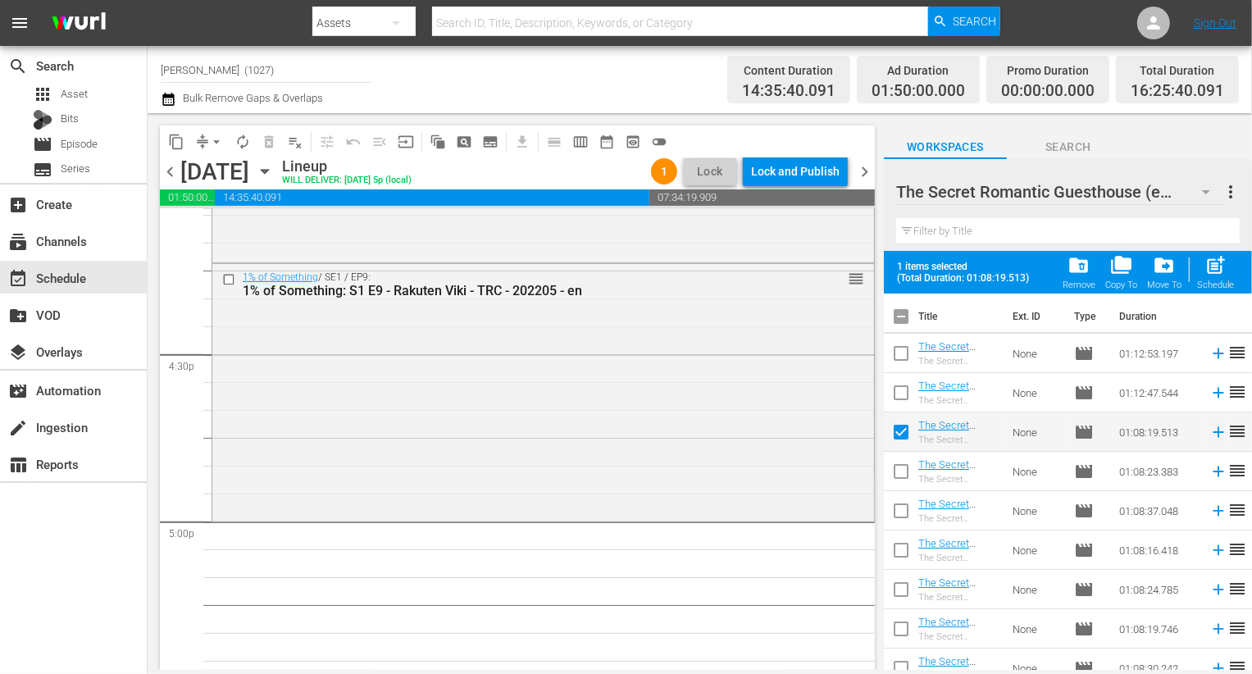
click at [908, 426] on input "checkbox" at bounding box center [901, 435] width 34 height 34
checkbox input "false"
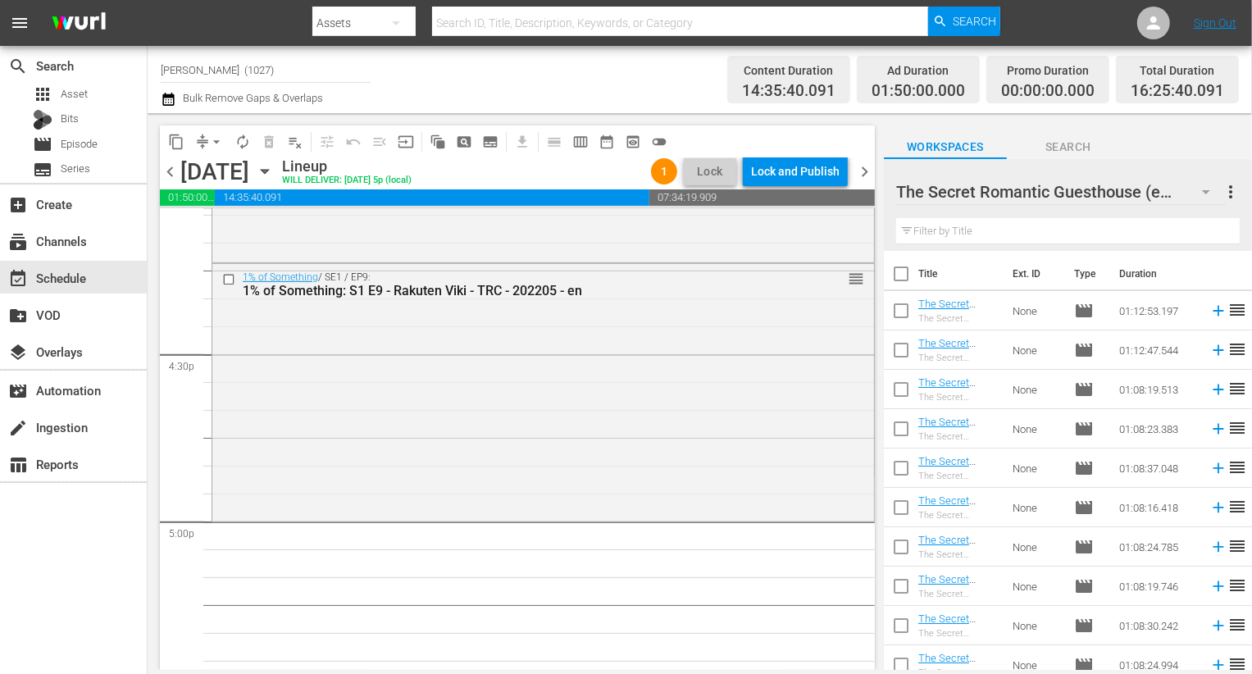
click at [908, 348] on input "checkbox" at bounding box center [901, 353] width 34 height 34
checkbox input "true"
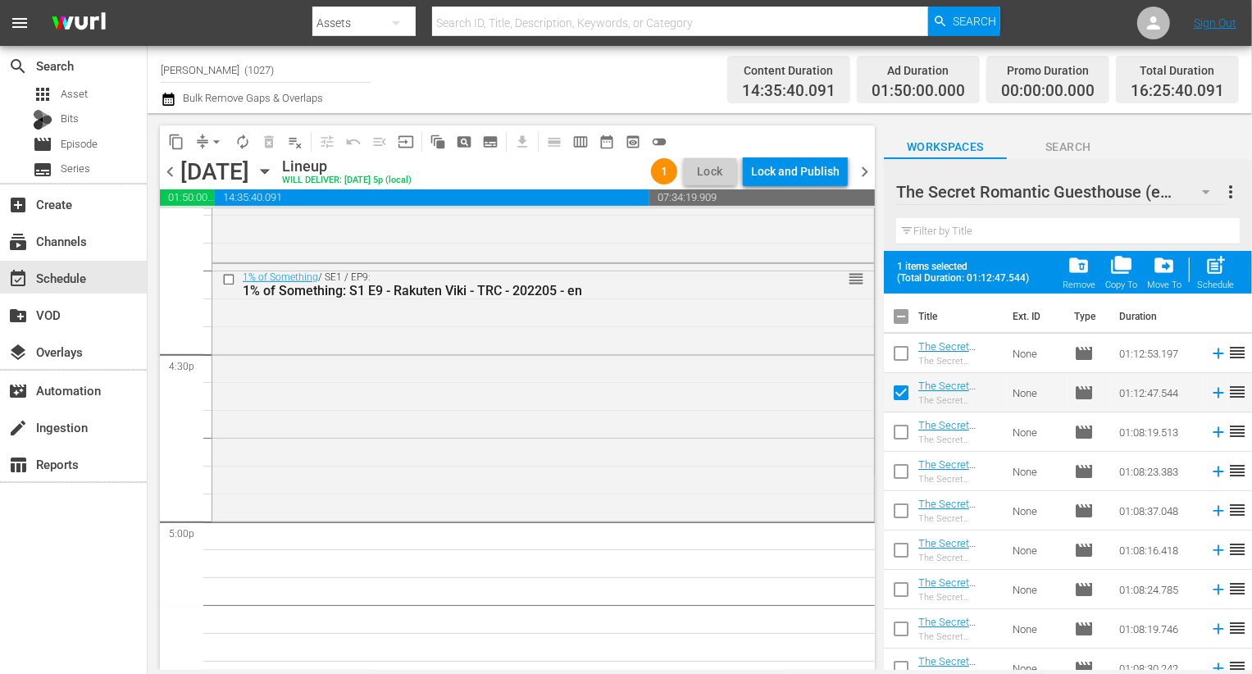
click at [907, 344] on input "checkbox" at bounding box center [901, 356] width 34 height 34
checkbox input "true"
click at [903, 430] on input "checkbox" at bounding box center [901, 435] width 34 height 34
checkbox input "true"
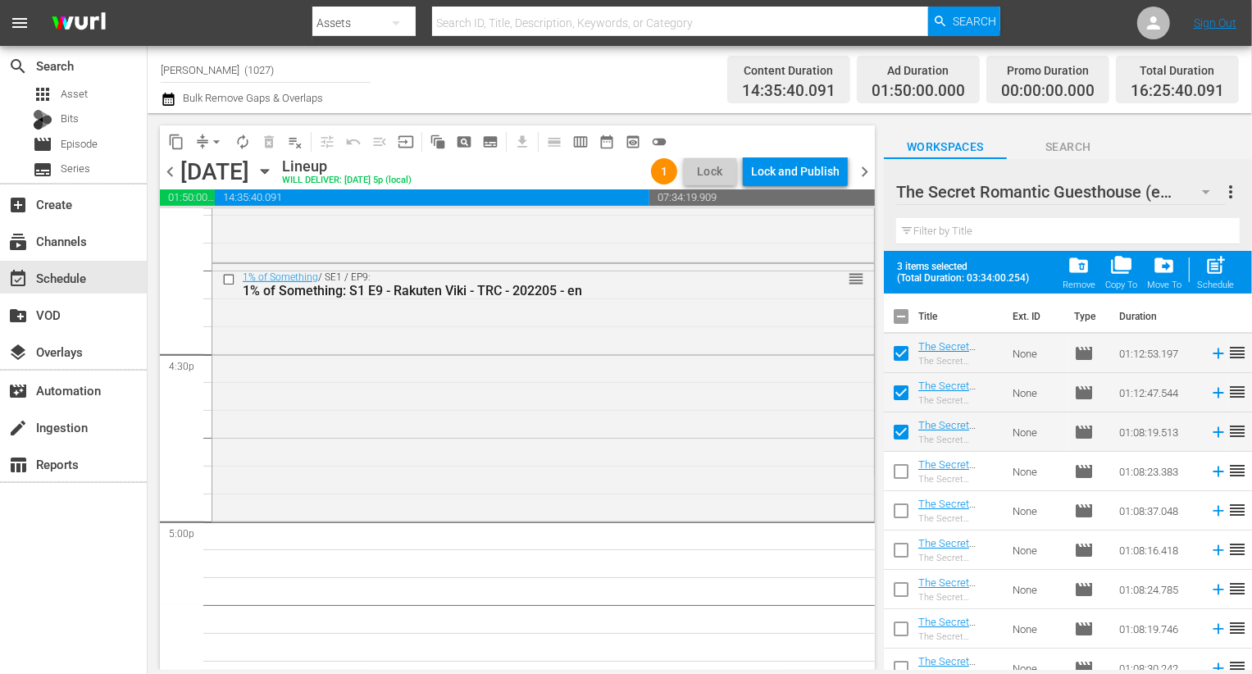
click at [904, 465] on input "checkbox" at bounding box center [901, 475] width 34 height 34
checkbox input "true"
click at [904, 514] on input "checkbox" at bounding box center [901, 514] width 34 height 34
checkbox input "true"
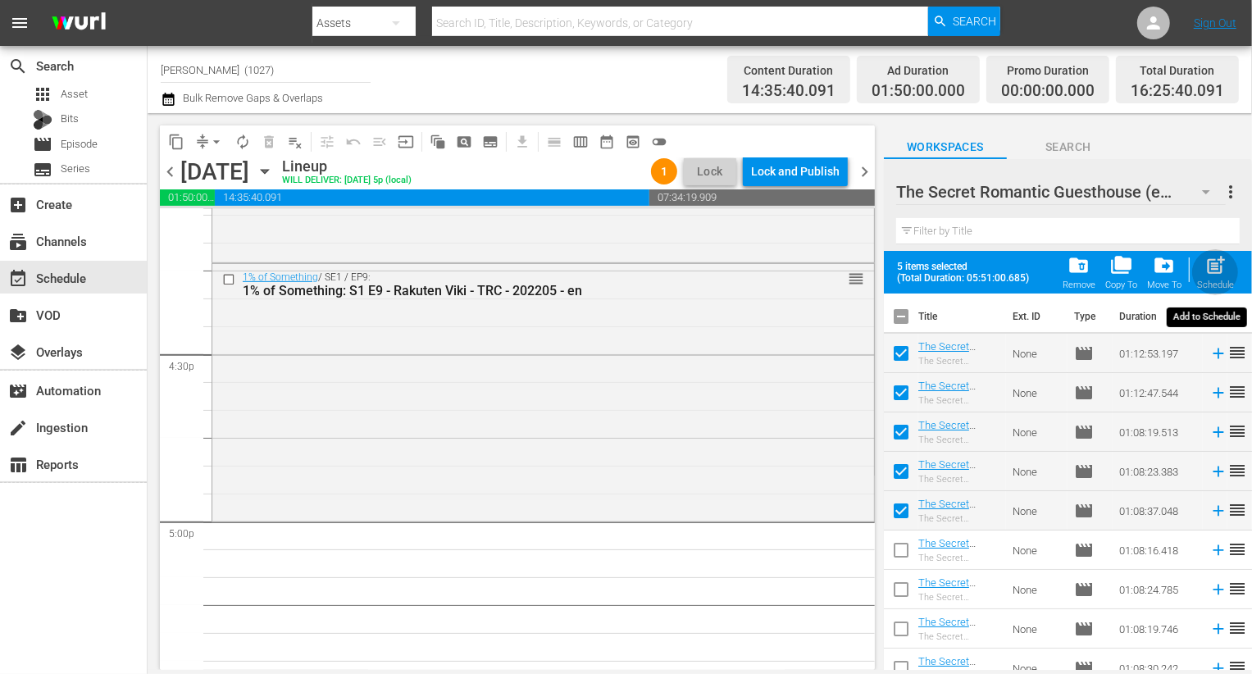
click at [1218, 289] on div "Schedule" at bounding box center [1215, 285] width 37 height 11
checkbox input "false"
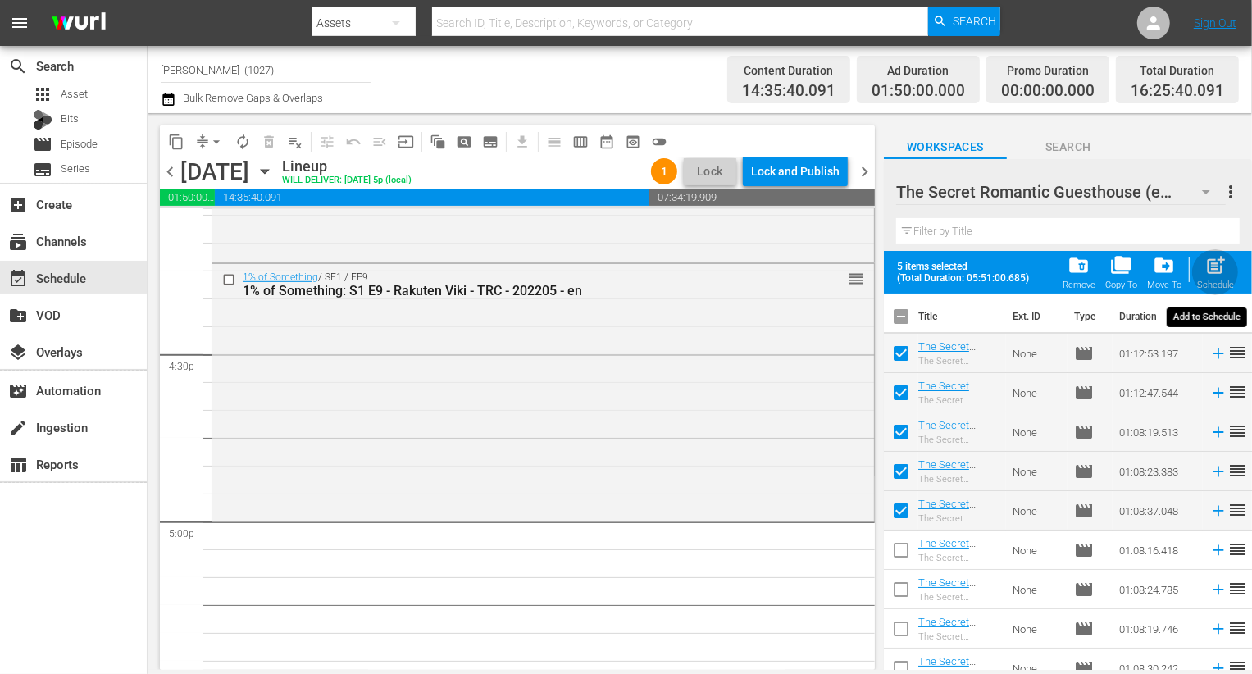
checkbox input "false"
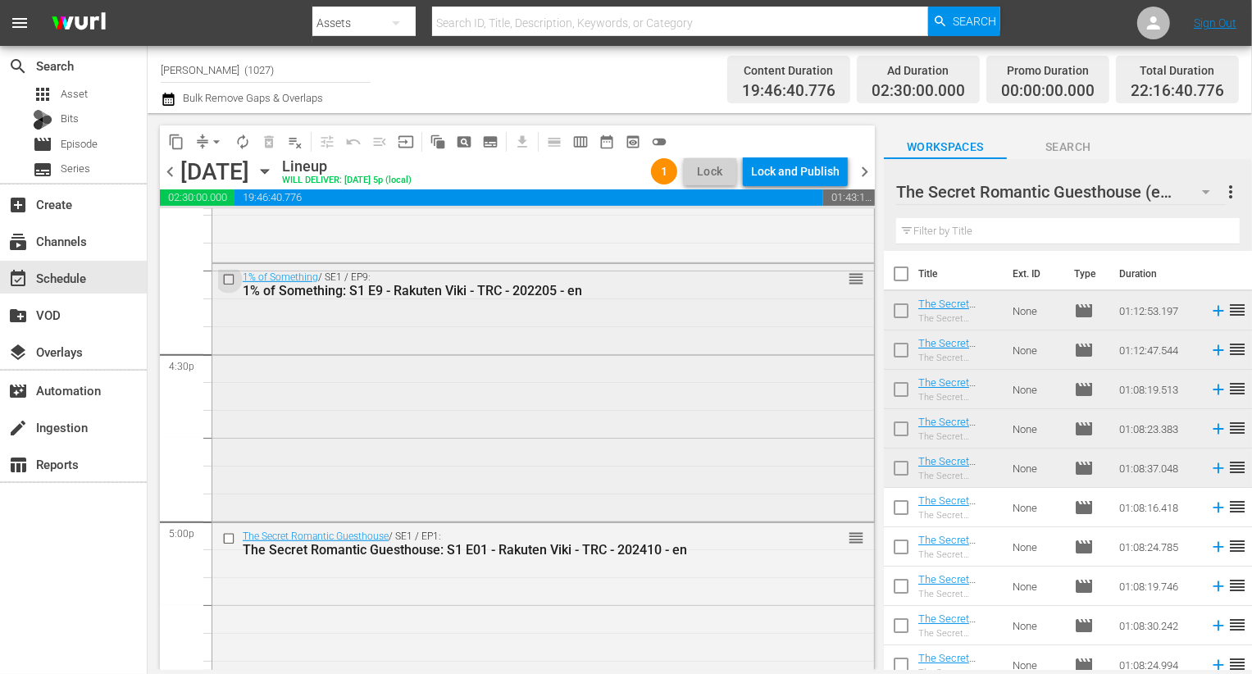
click at [231, 280] on input "checkbox" at bounding box center [230, 279] width 17 height 14
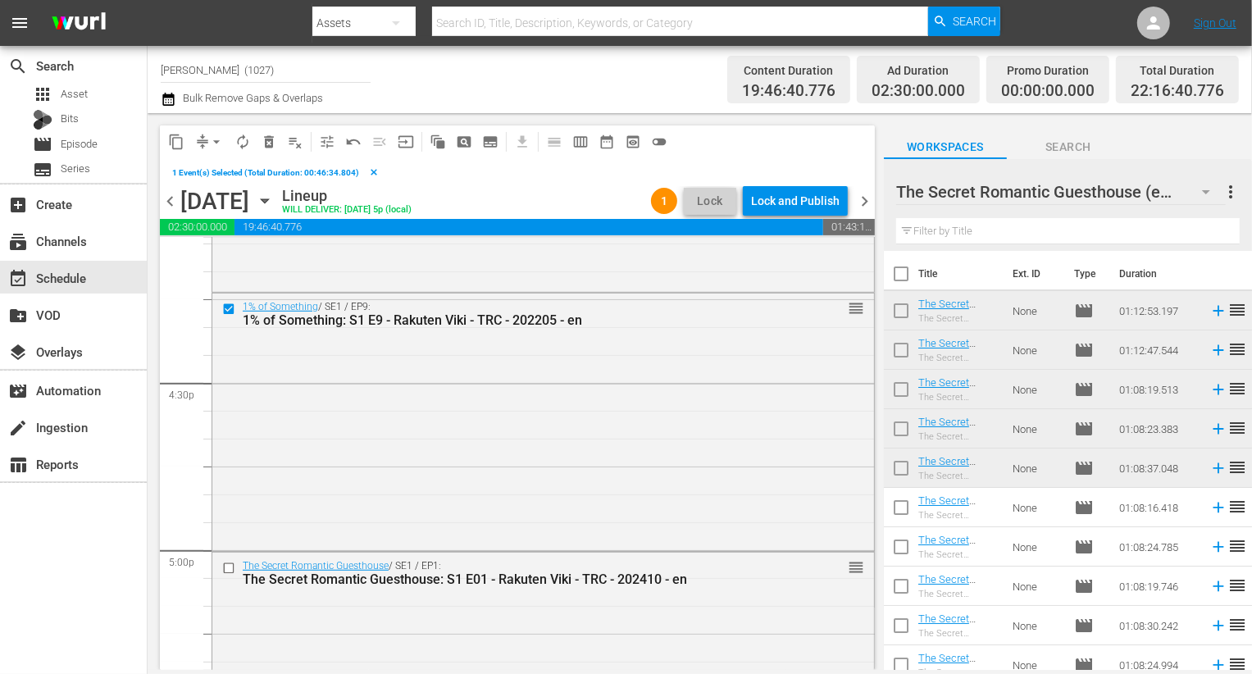
click at [268, 146] on span "delete_forever_outlined" at bounding box center [269, 142] width 16 height 16
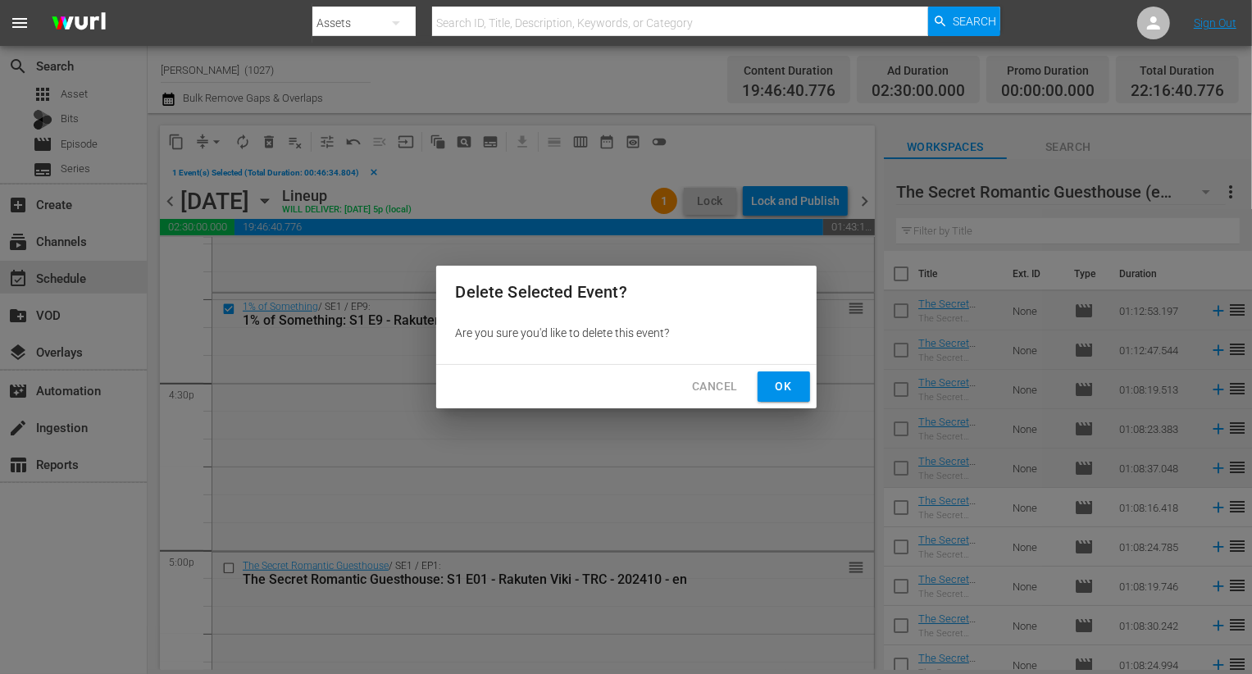
click at [767, 394] on button "Ok" at bounding box center [784, 386] width 52 height 30
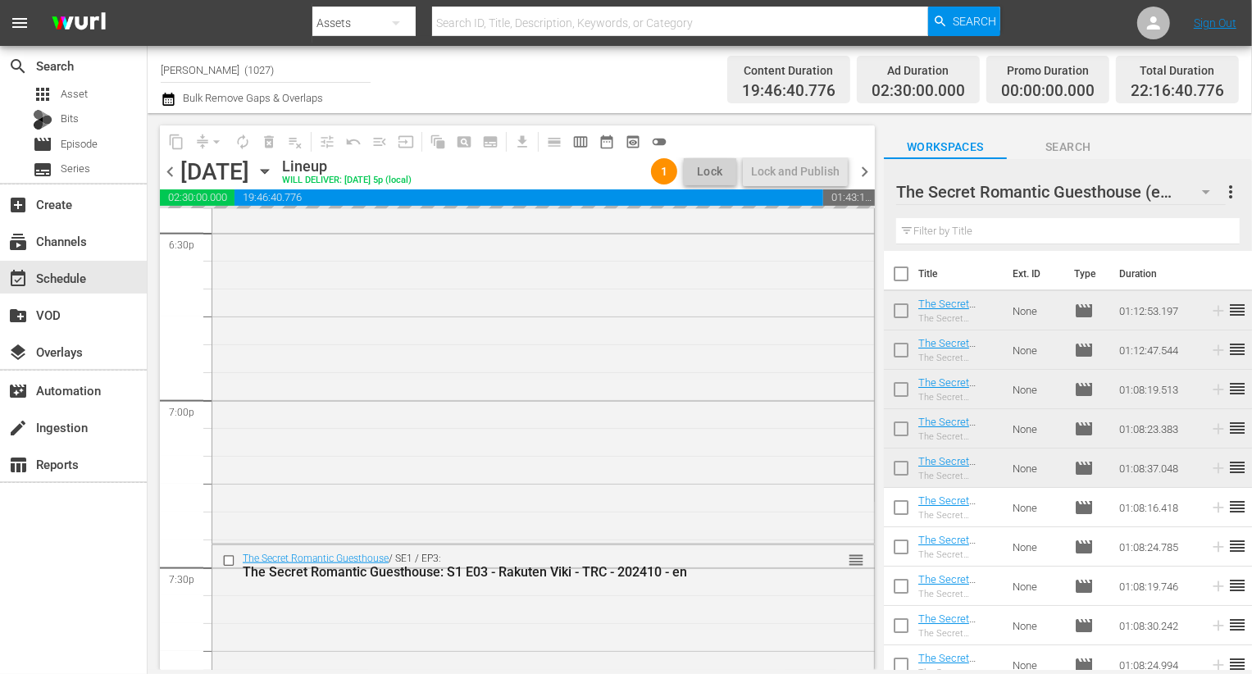
scroll to position [6025, 0]
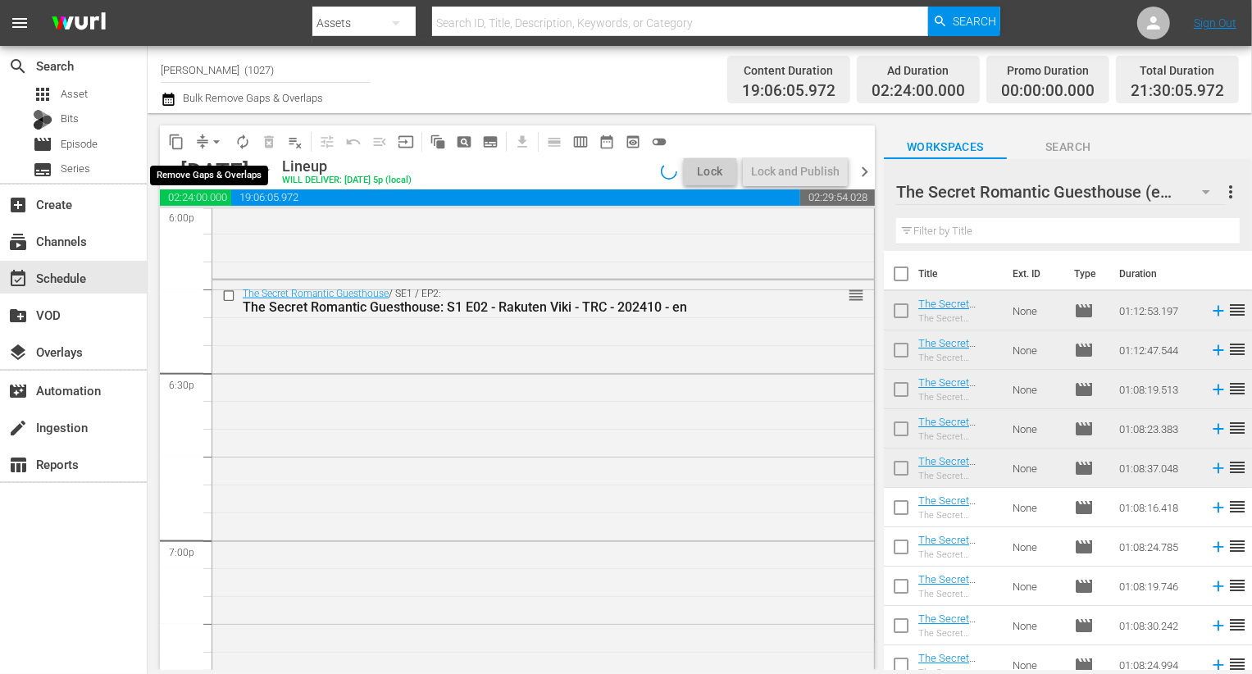
click at [205, 144] on button "arrow_drop_down" at bounding box center [216, 142] width 26 height 26
click at [223, 239] on li "Align to End of Previous Day" at bounding box center [217, 228] width 172 height 27
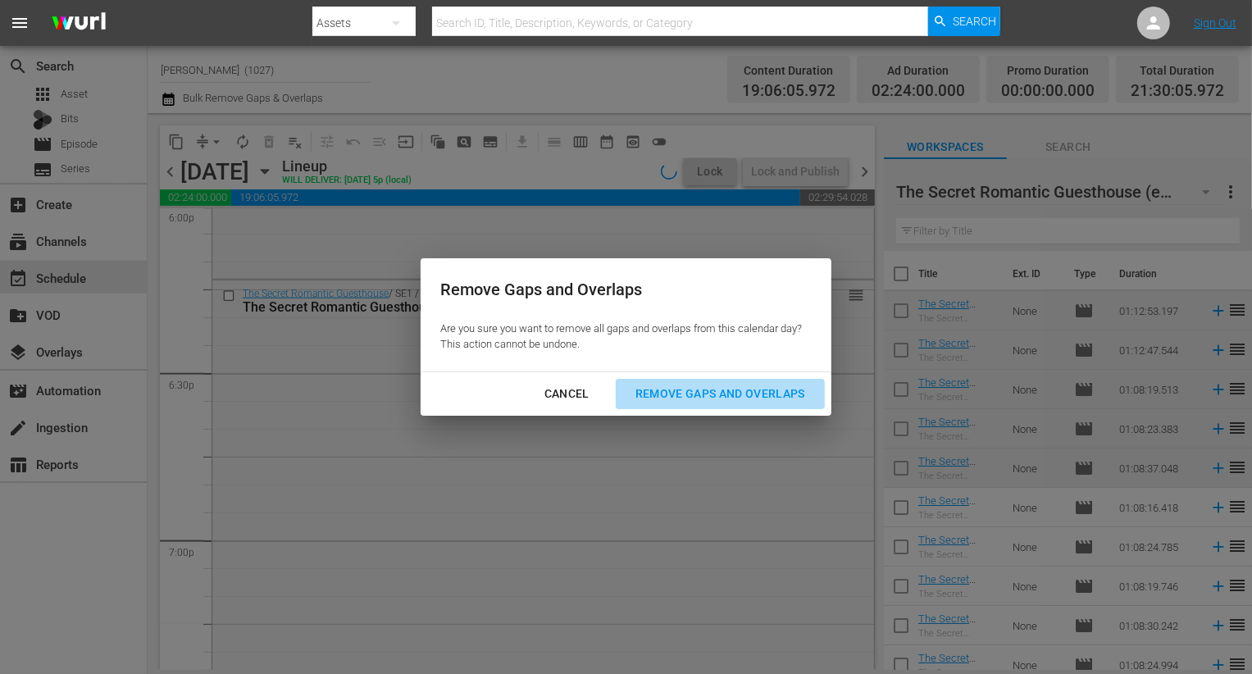
click at [786, 399] on div "Remove Gaps and Overlaps" at bounding box center [720, 394] width 196 height 20
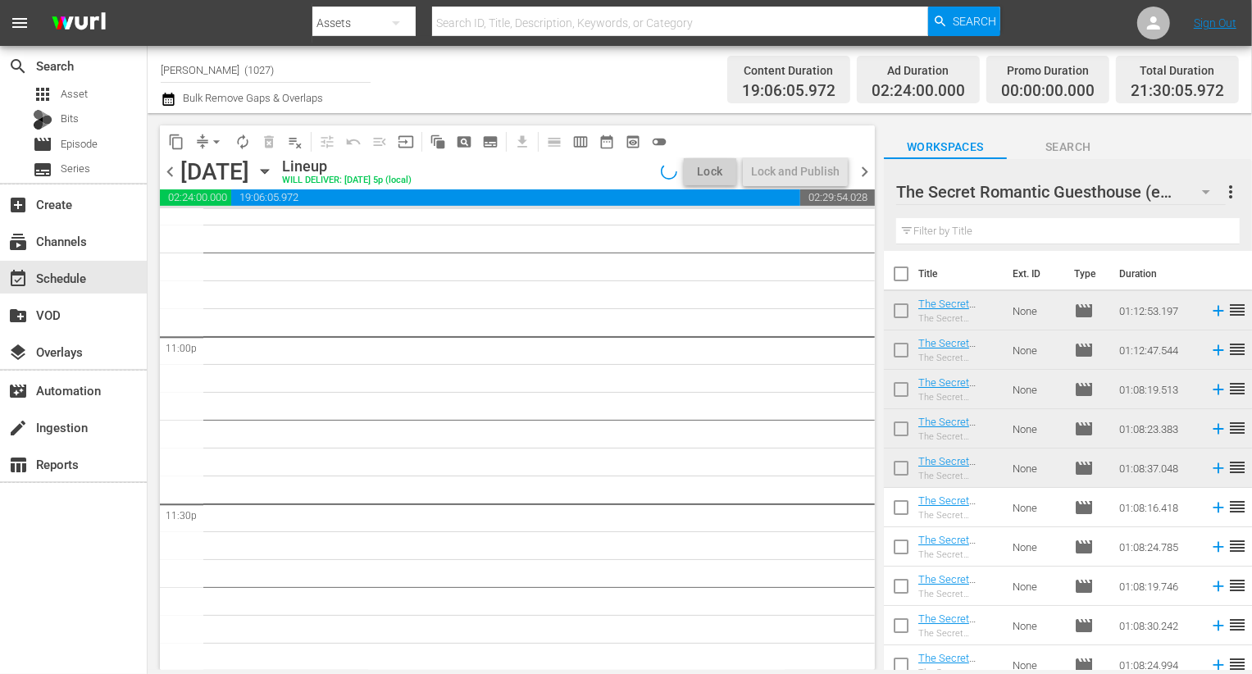
scroll to position [7539, 0]
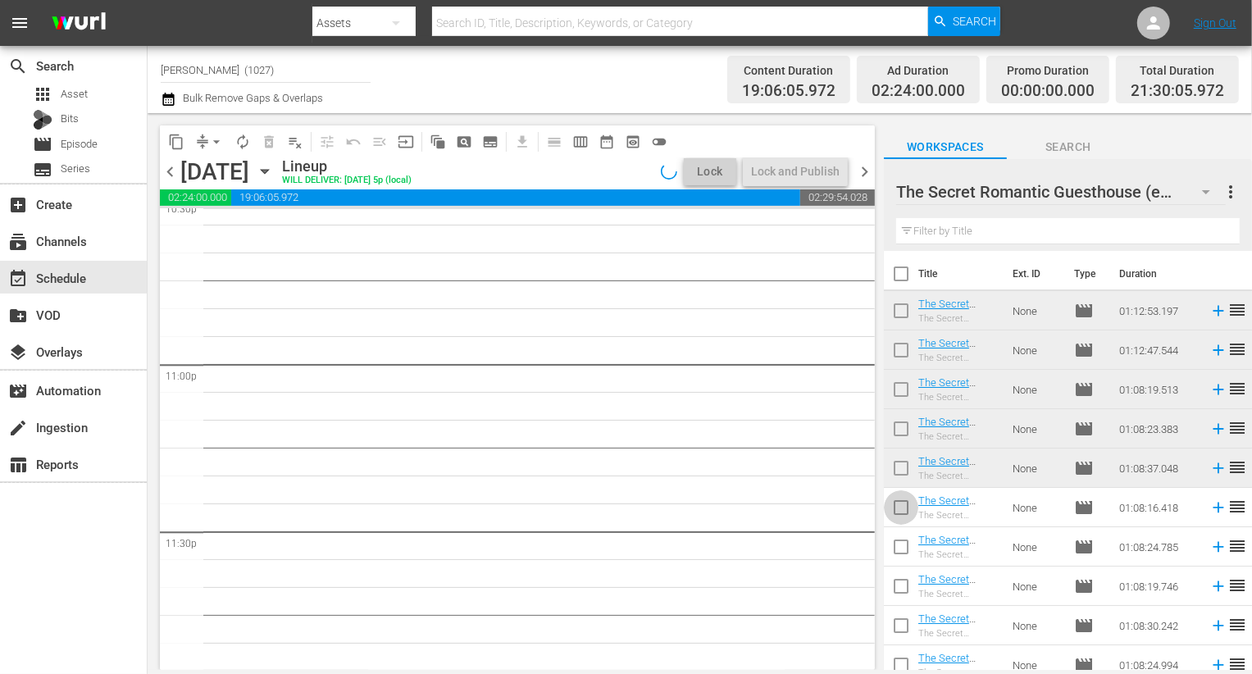
click at [900, 506] on input "checkbox" at bounding box center [901, 511] width 34 height 34
checkbox input "true"
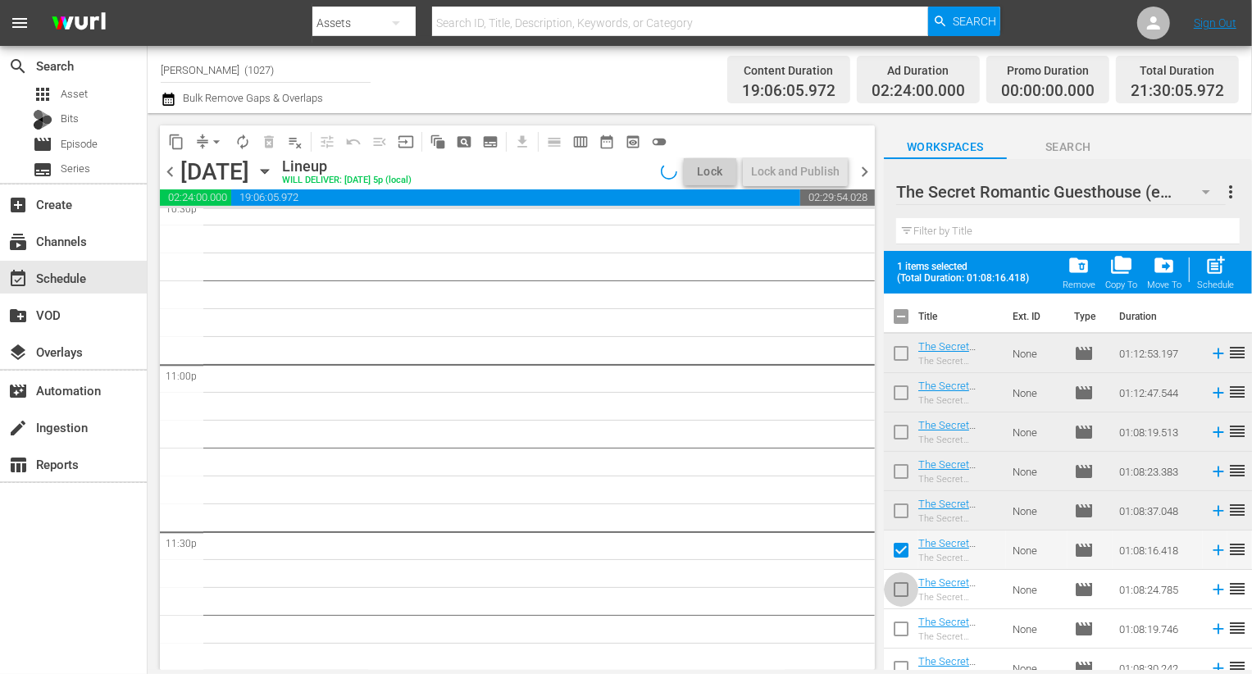
click at [901, 594] on input "checkbox" at bounding box center [901, 593] width 34 height 34
checkbox input "true"
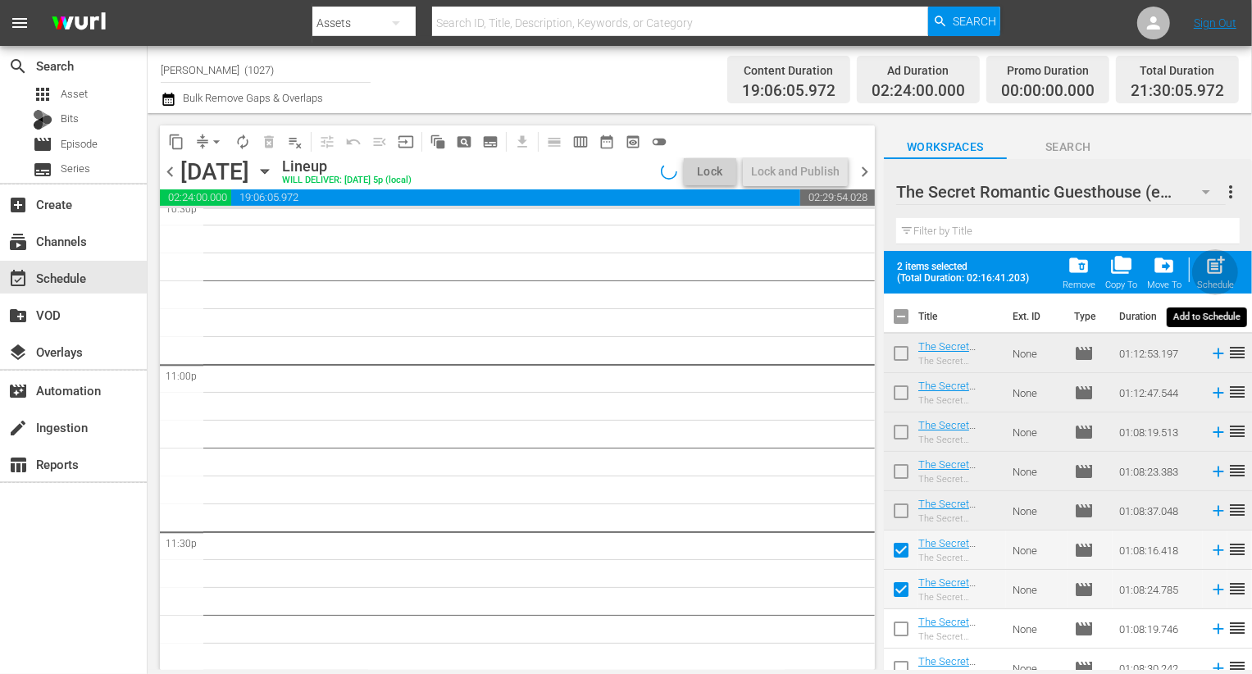
click at [1227, 276] on div "post_add Schedule" at bounding box center [1215, 272] width 37 height 36
checkbox input "false"
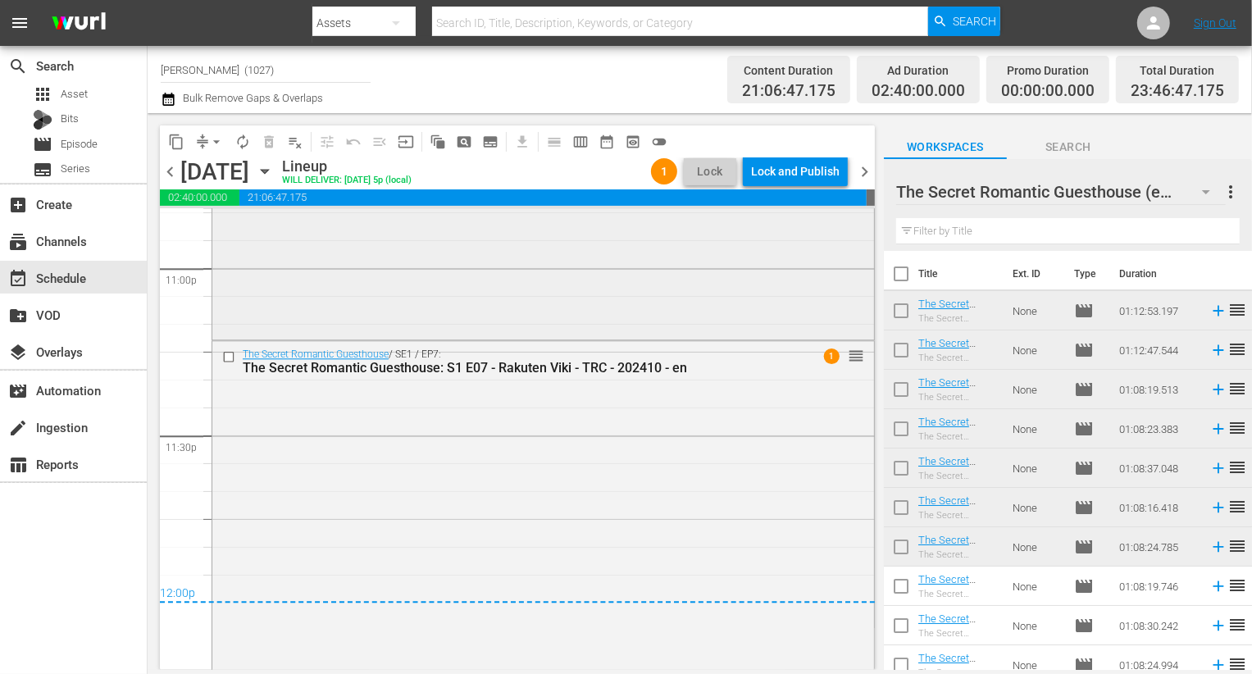
scroll to position [7687, 0]
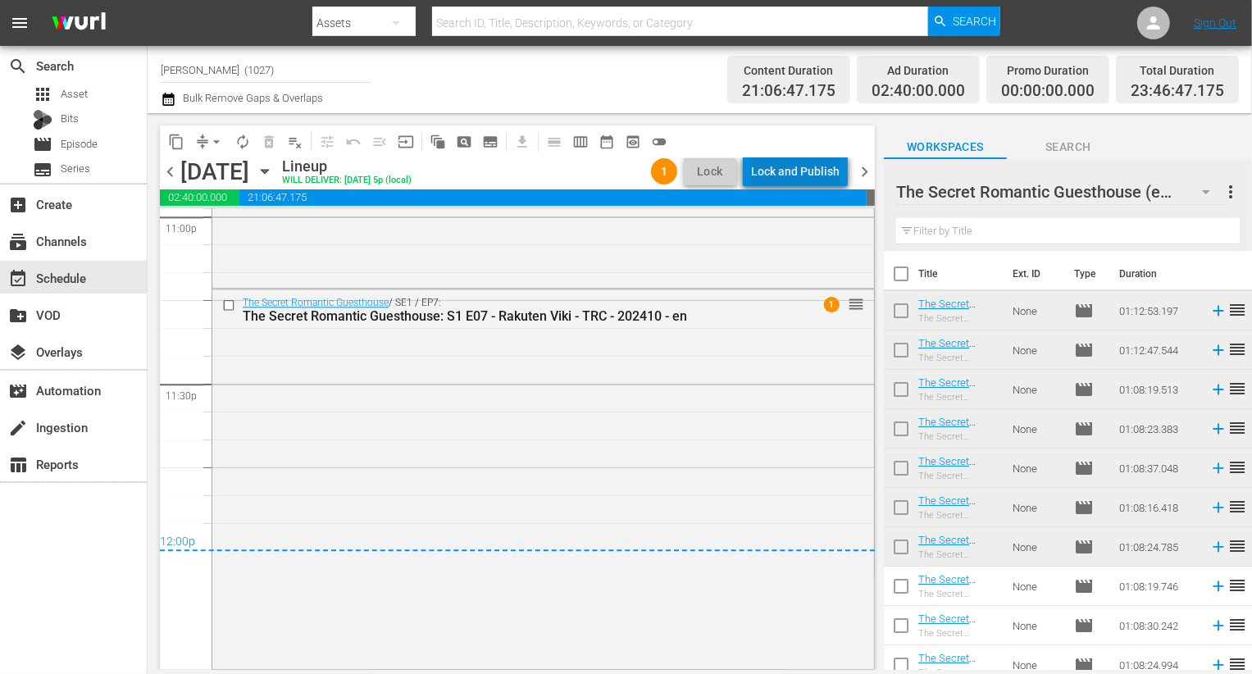
click at [822, 166] on div "Lock and Publish" at bounding box center [795, 172] width 89 height 30
